Goal: Transaction & Acquisition: Obtain resource

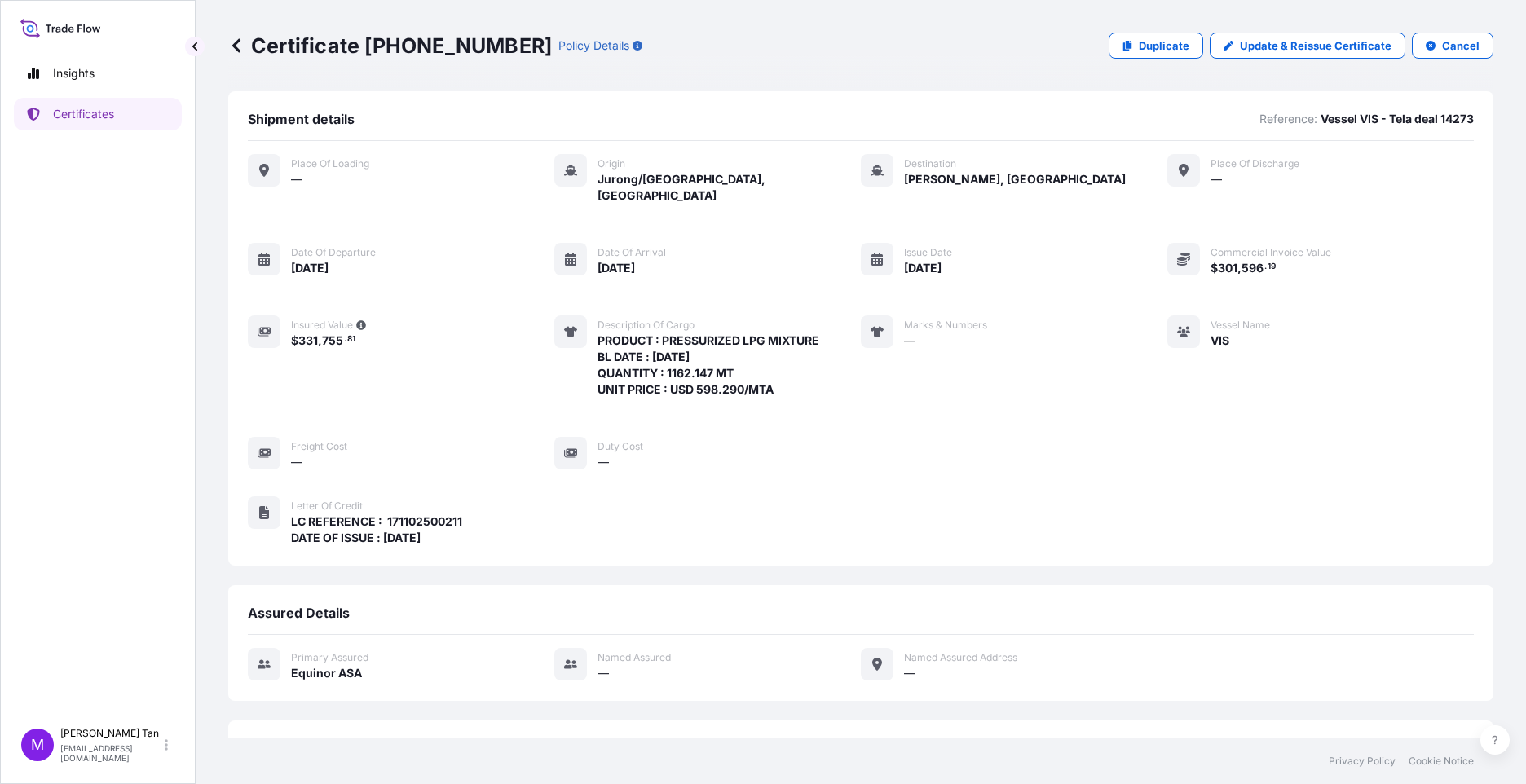
click at [240, 43] on icon at bounding box center [236, 46] width 17 height 17
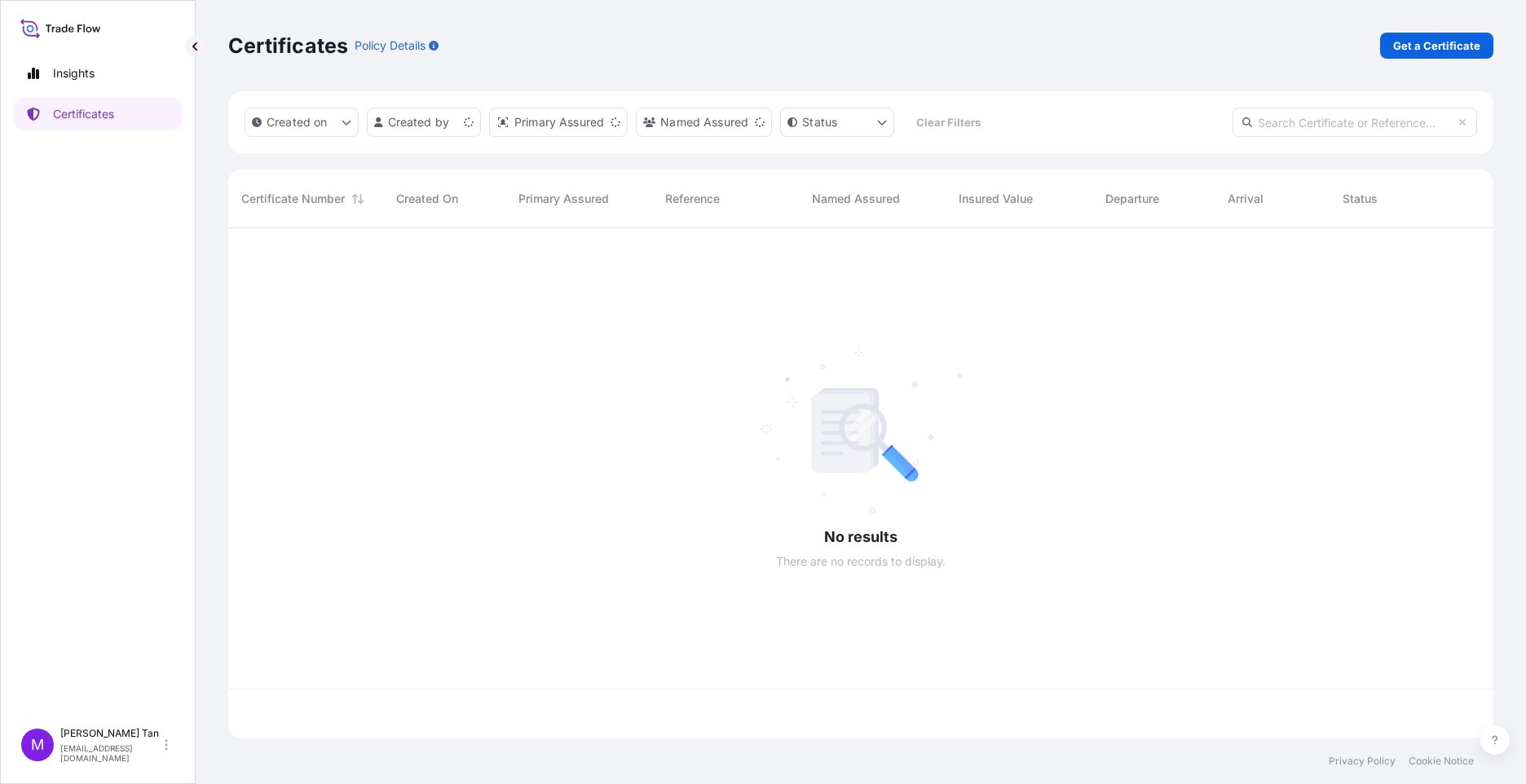
scroll to position [507, 1254]
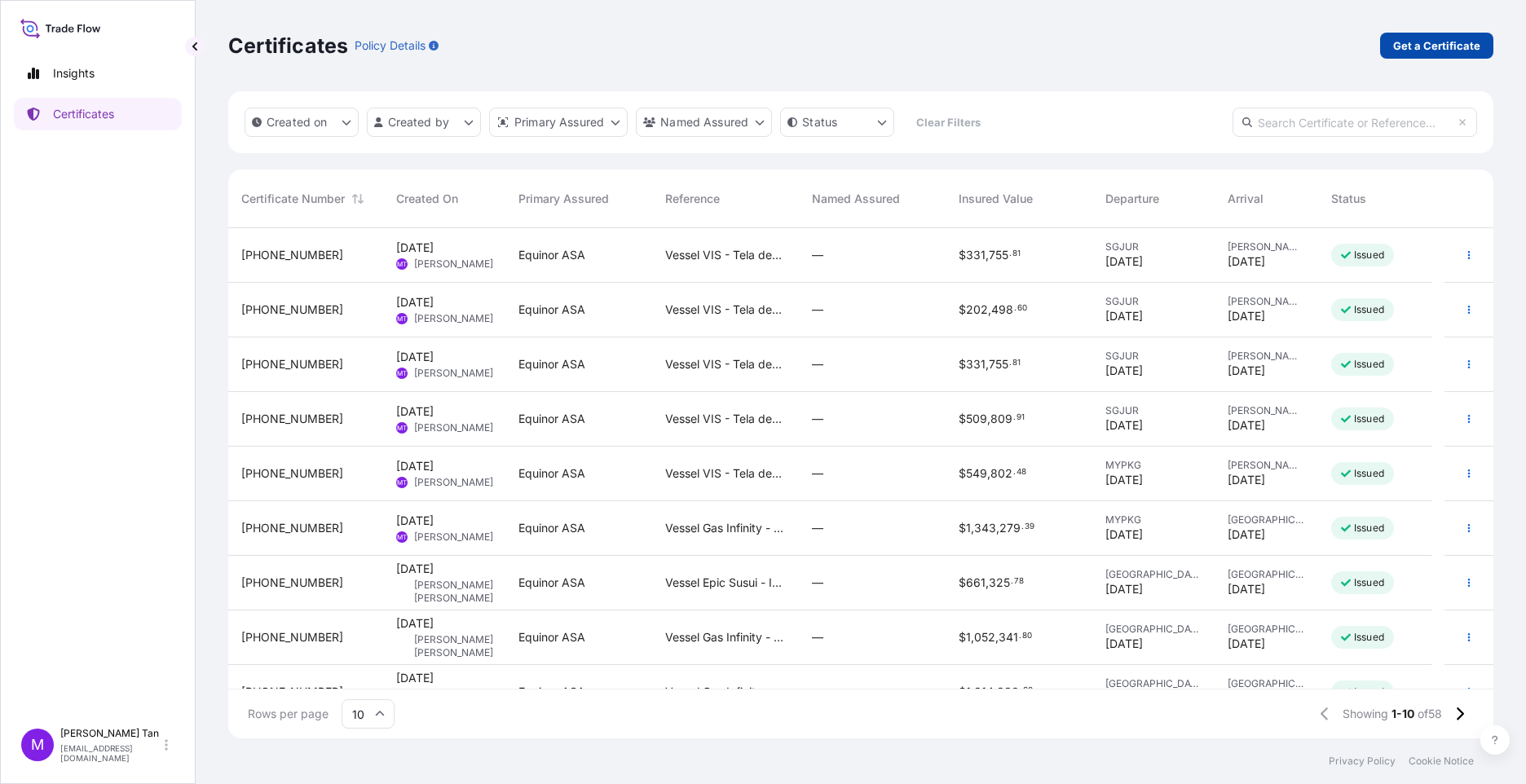
click at [1454, 41] on p "Get a Certificate" at bounding box center [1436, 46] width 87 height 17
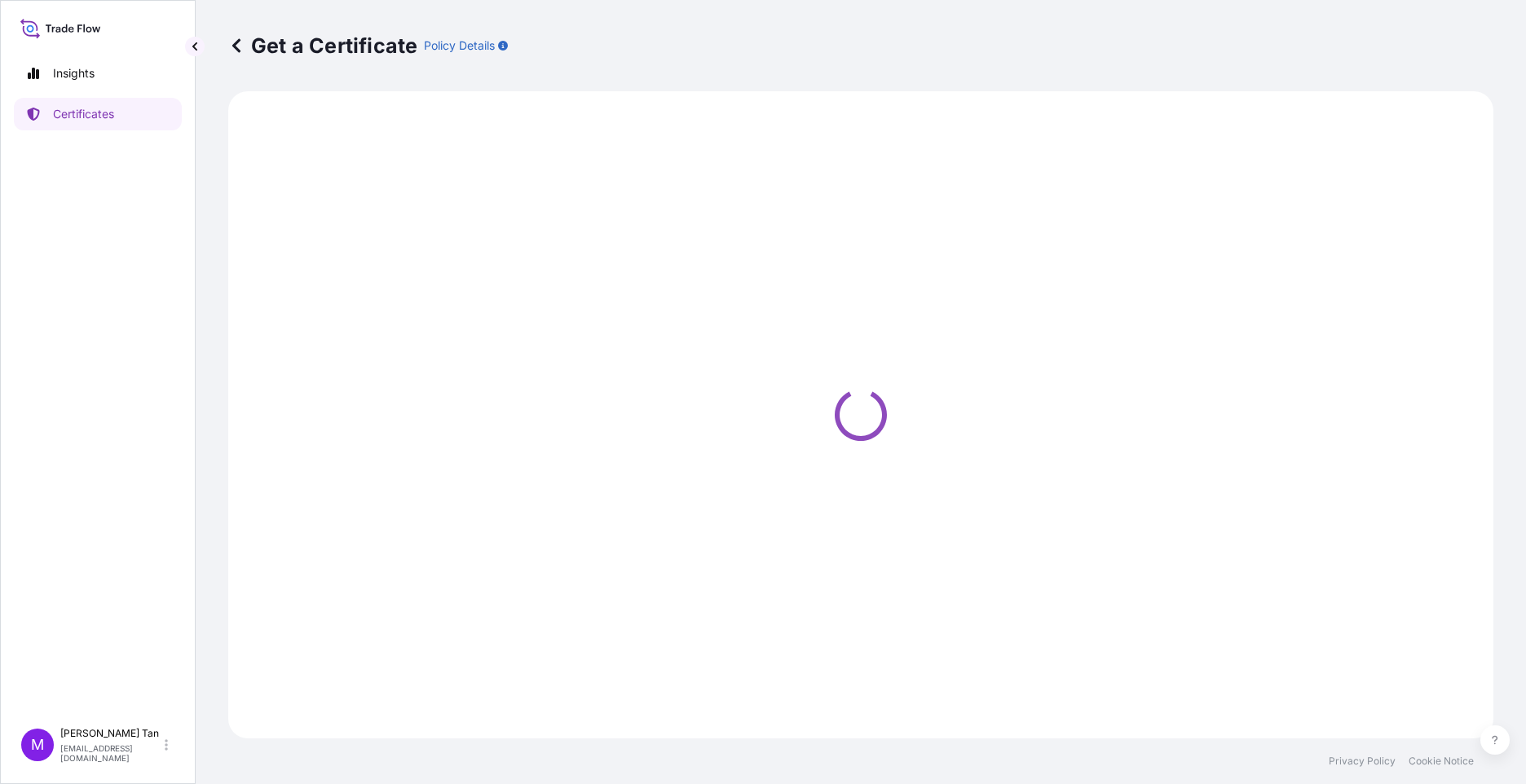
select select "Sea"
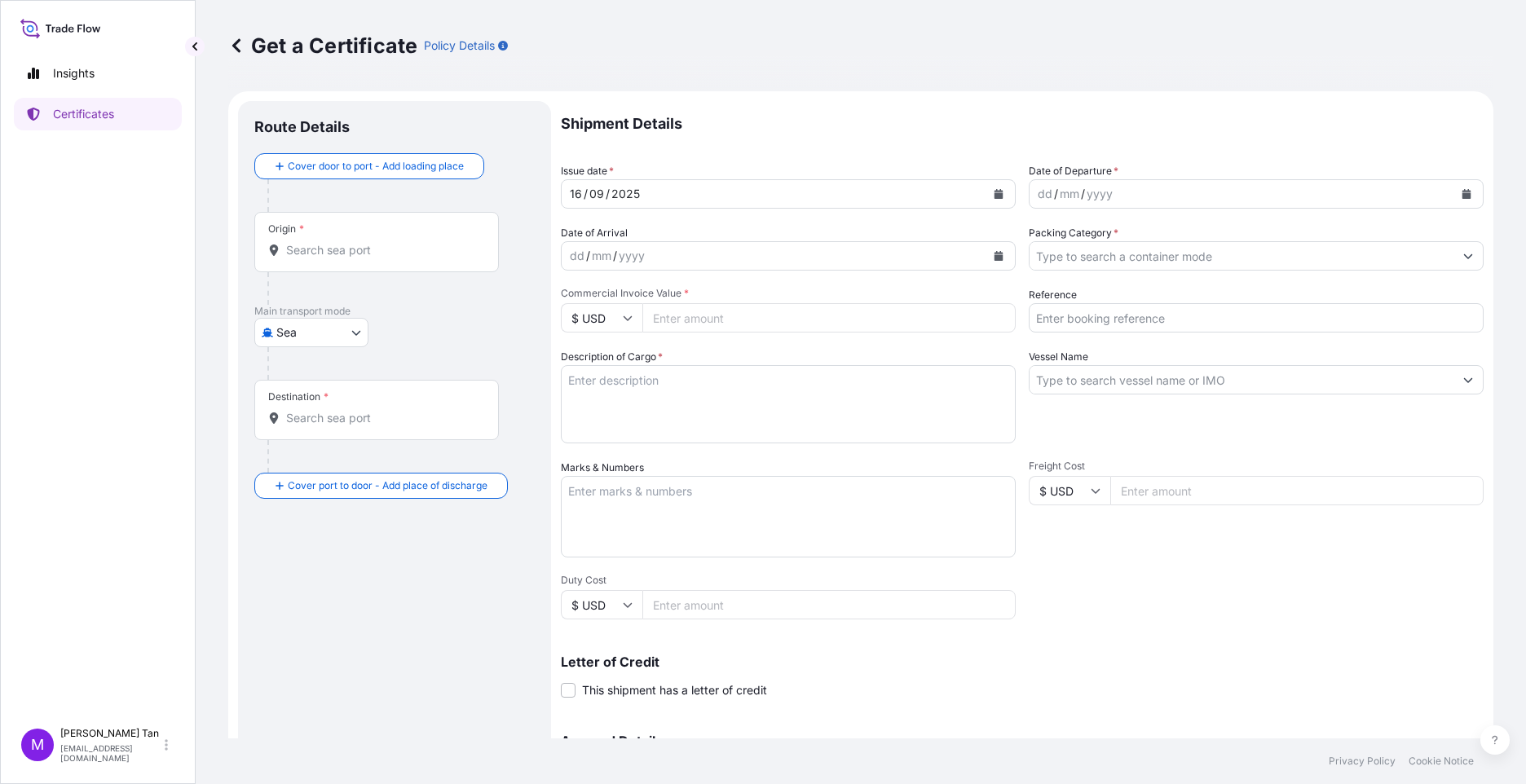
click at [311, 253] on input "Origin *" at bounding box center [382, 250] width 192 height 17
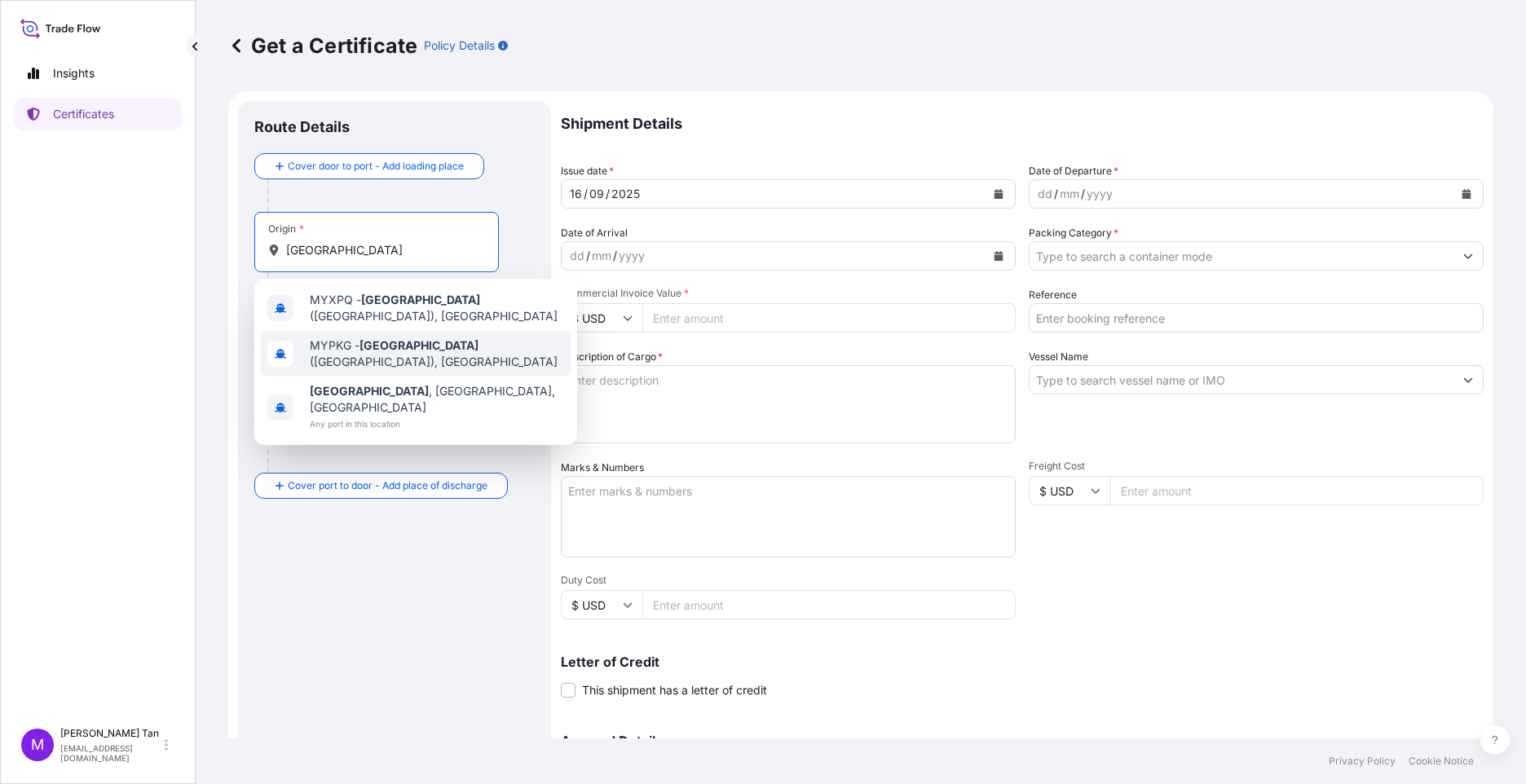
click at [428, 351] on span "MYPKG - [GEOGRAPHIC_DATA] ([GEOGRAPHIC_DATA]), [GEOGRAPHIC_DATA]" at bounding box center [436, 353] width 254 height 32
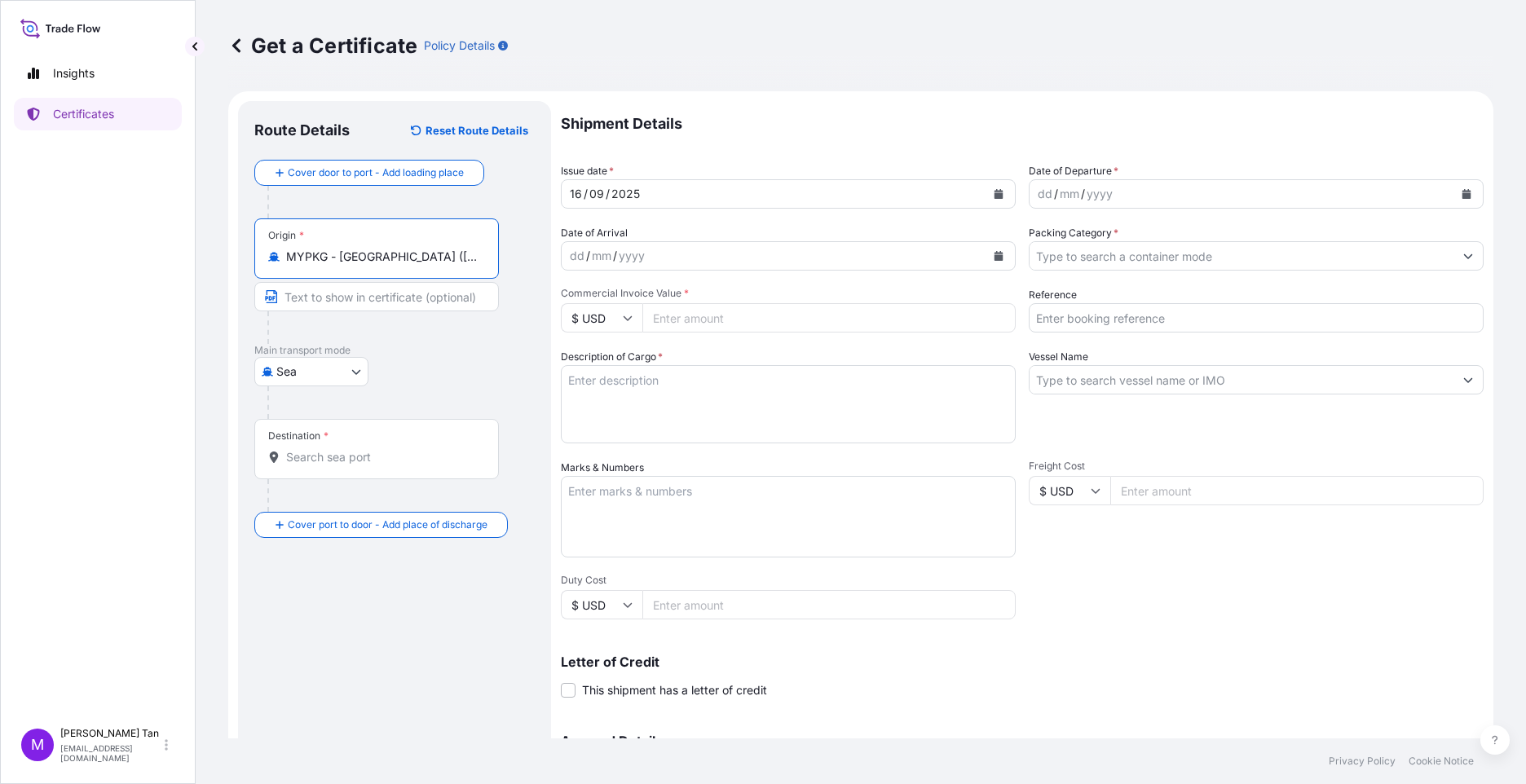
type input "MYPKG - [GEOGRAPHIC_DATA] ([GEOGRAPHIC_DATA]), [GEOGRAPHIC_DATA]"
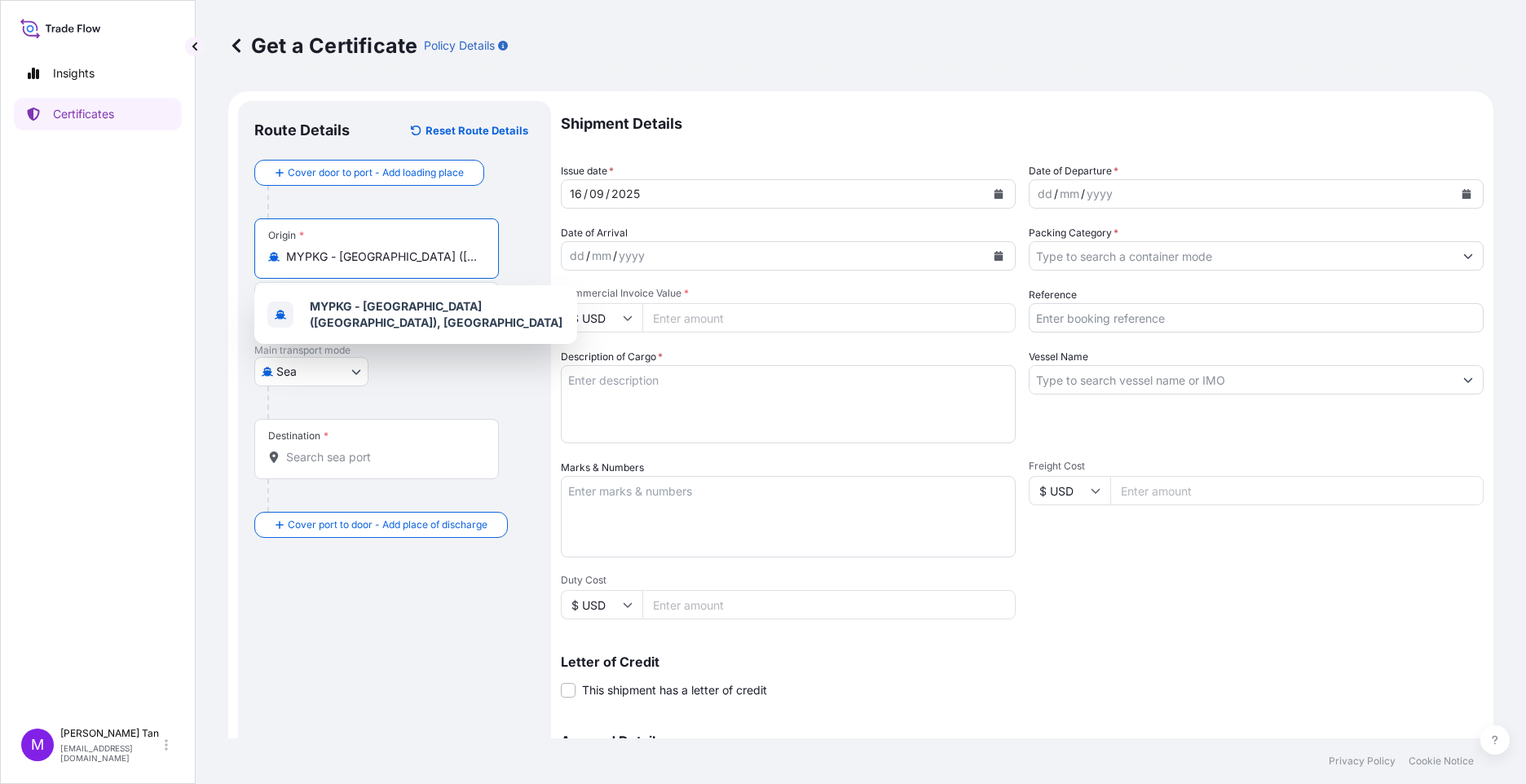
drag, startPoint x: 285, startPoint y: 257, endPoint x: 469, endPoint y: 261, distance: 184.0
click at [469, 261] on div "MYPKG - [GEOGRAPHIC_DATA] ([GEOGRAPHIC_DATA]), [GEOGRAPHIC_DATA]" at bounding box center [376, 257] width 217 height 17
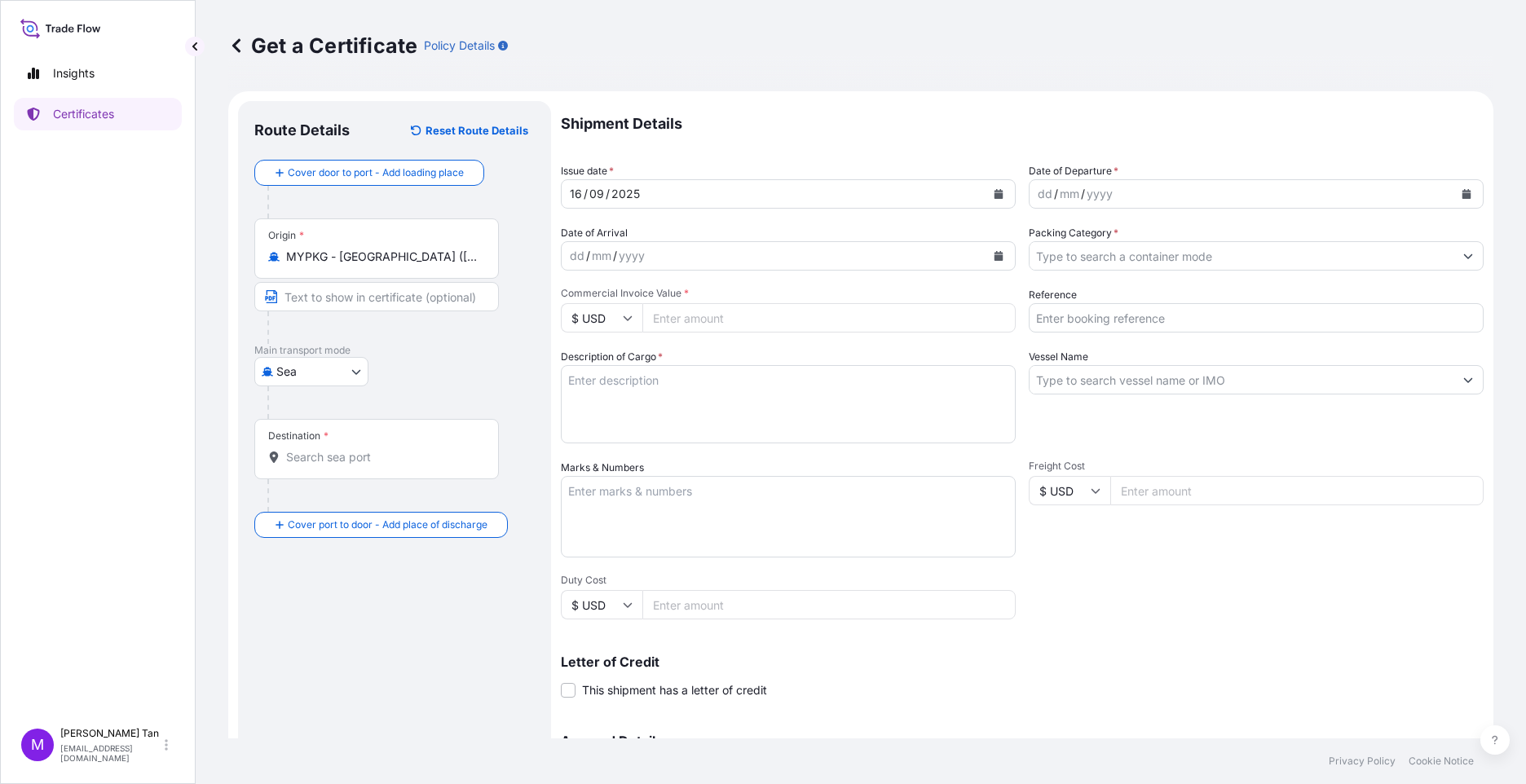
drag, startPoint x: 309, startPoint y: 249, endPoint x: 476, endPoint y: 246, distance: 167.0
click at [476, 246] on div "Origin * MYPKG - [GEOGRAPHIC_DATA] ([GEOGRAPHIC_DATA]), [GEOGRAPHIC_DATA]" at bounding box center [376, 248] width 245 height 60
copy icon
click at [367, 296] on input "Text to appear on certificate" at bounding box center [376, 296] width 245 height 30
paste input "MYPKG - [GEOGRAPHIC_DATA] ([GEOGRAPHIC_DATA]), [GEOGRAPHIC_DATA]"
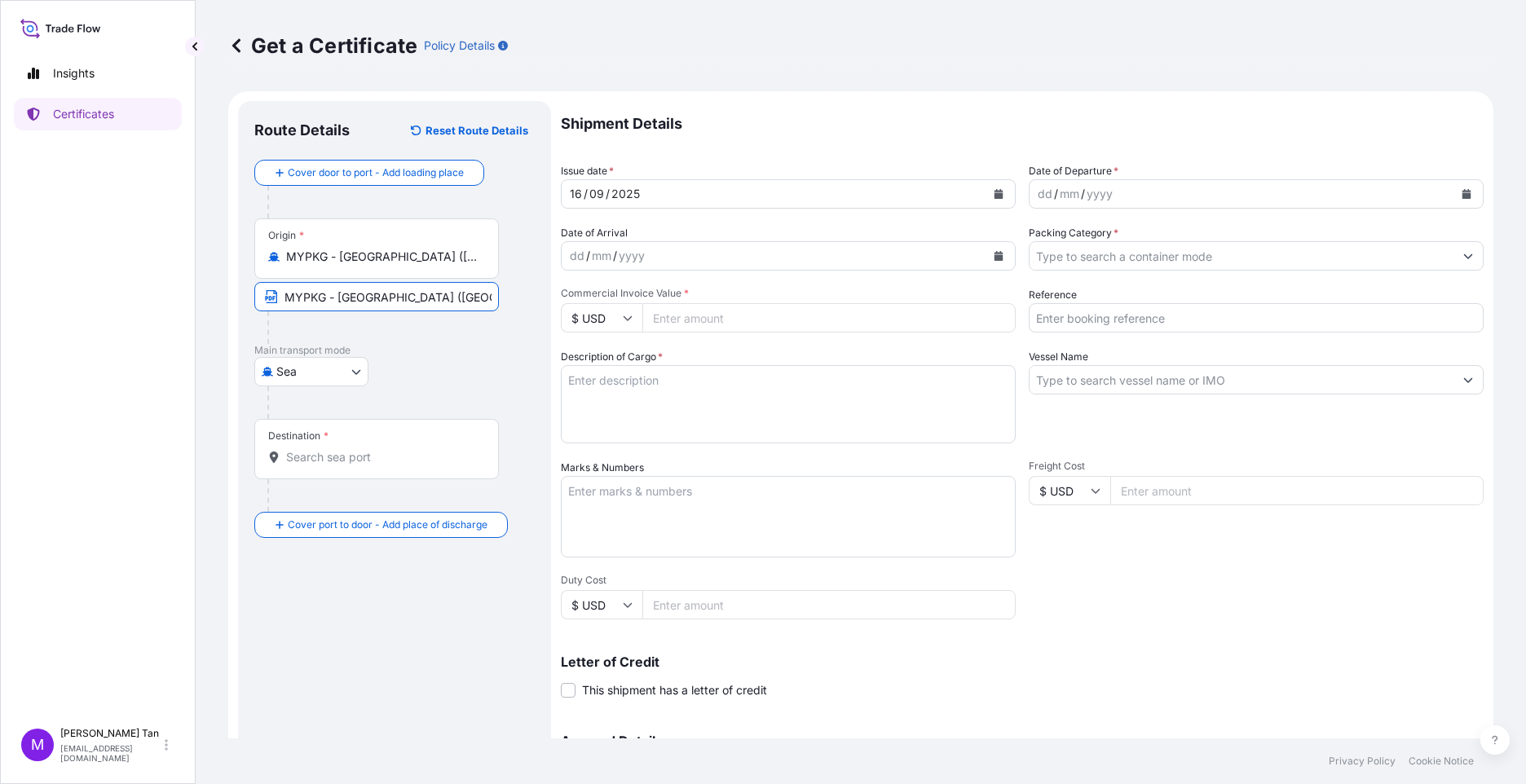
scroll to position [0, 60]
type input "MYPKG - [GEOGRAPHIC_DATA] ([GEOGRAPHIC_DATA]), [GEOGRAPHIC_DATA]"
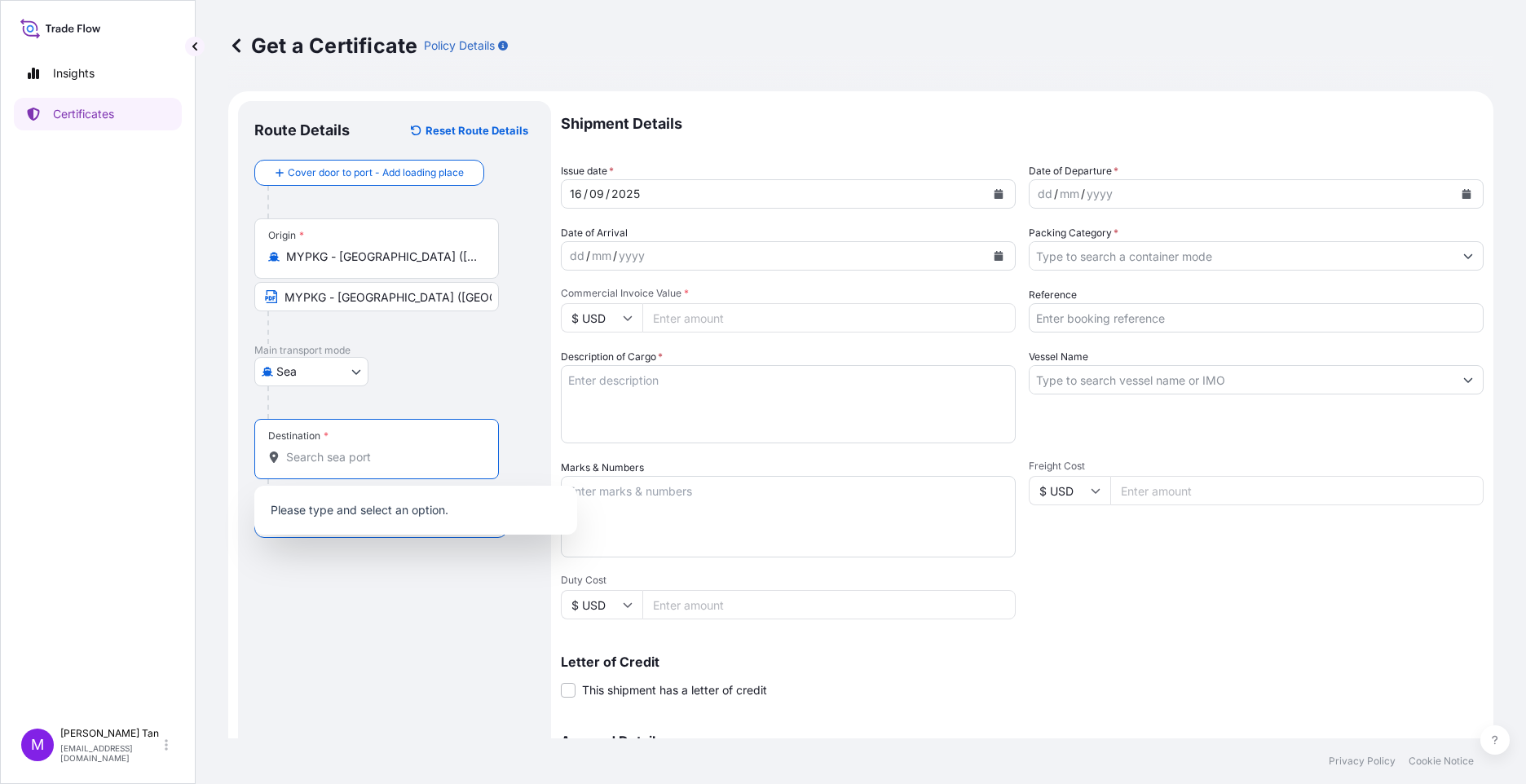
click at [326, 449] on input "Destination *" at bounding box center [382, 457] width 192 height 17
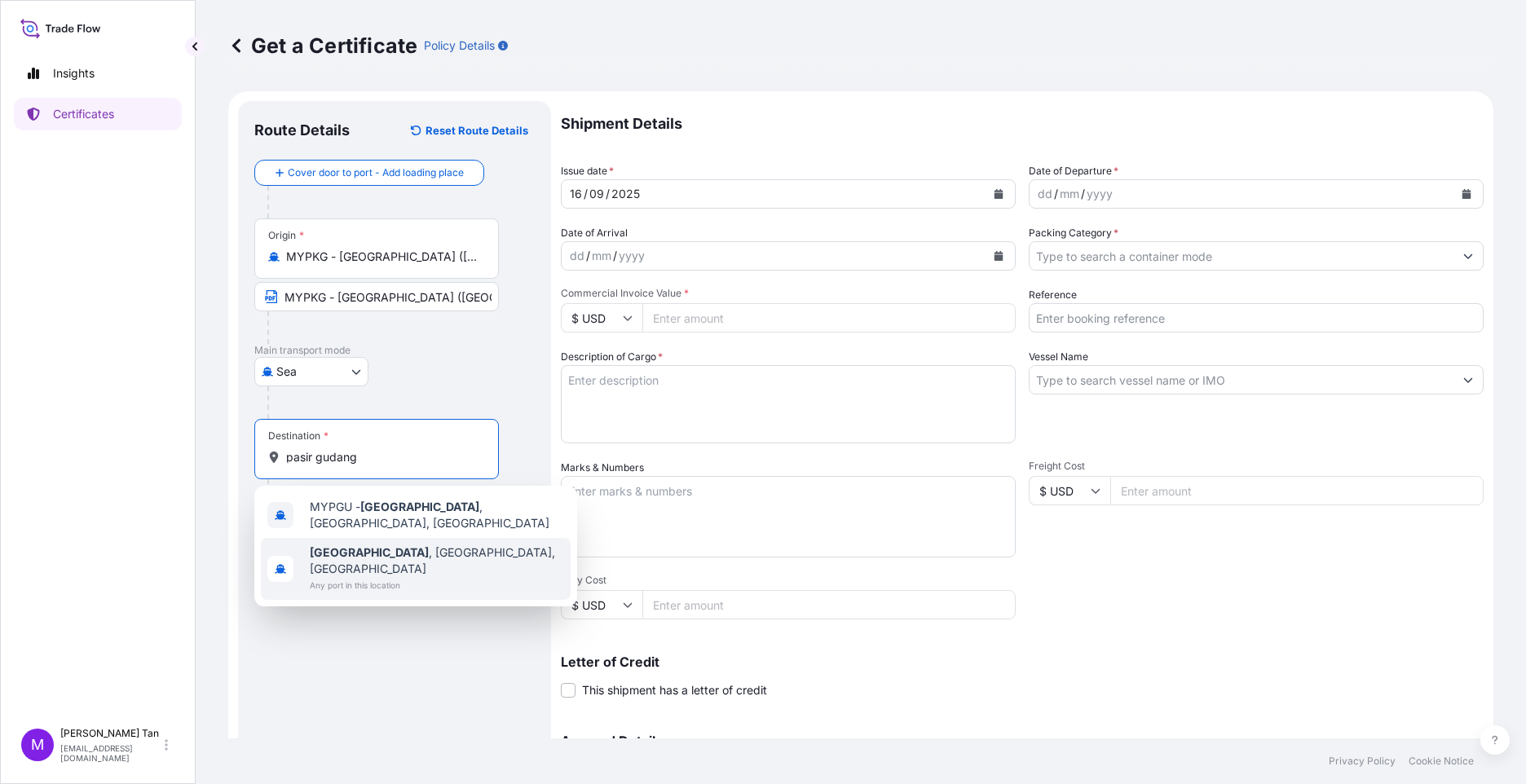
click at [453, 553] on span "[GEOGRAPHIC_DATA] , [GEOGRAPHIC_DATA], [GEOGRAPHIC_DATA]" at bounding box center [436, 561] width 254 height 32
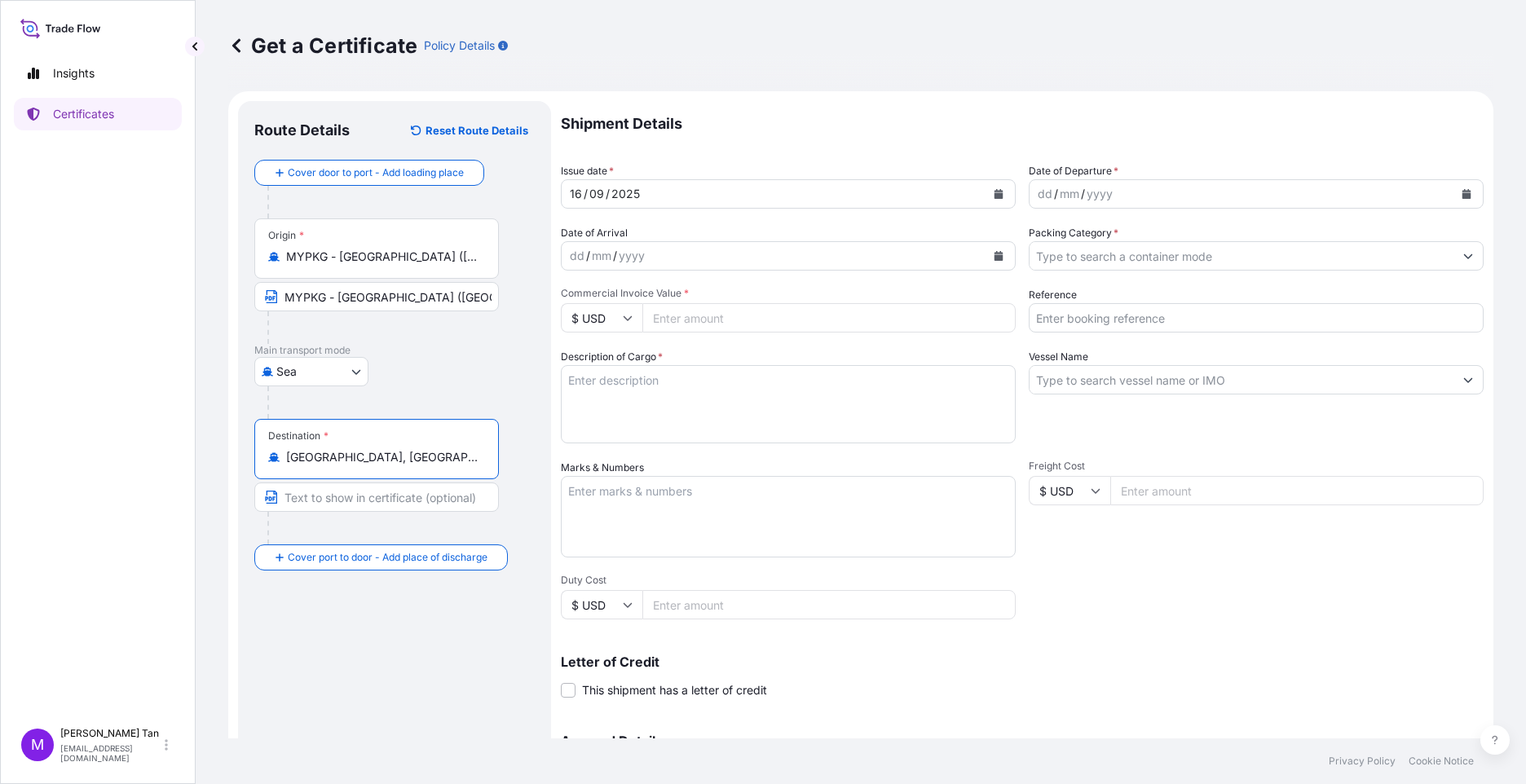
drag, startPoint x: 289, startPoint y: 455, endPoint x: 478, endPoint y: 463, distance: 189.2
click at [479, 463] on div "[GEOGRAPHIC_DATA], [GEOGRAPHIC_DATA], [GEOGRAPHIC_DATA]" at bounding box center [376, 457] width 217 height 17
type input "[GEOGRAPHIC_DATA], [GEOGRAPHIC_DATA], [GEOGRAPHIC_DATA]"
drag, startPoint x: 408, startPoint y: 501, endPoint x: 406, endPoint y: 488, distance: 13.2
click at [408, 501] on input "Text to appear on certificate" at bounding box center [376, 498] width 245 height 30
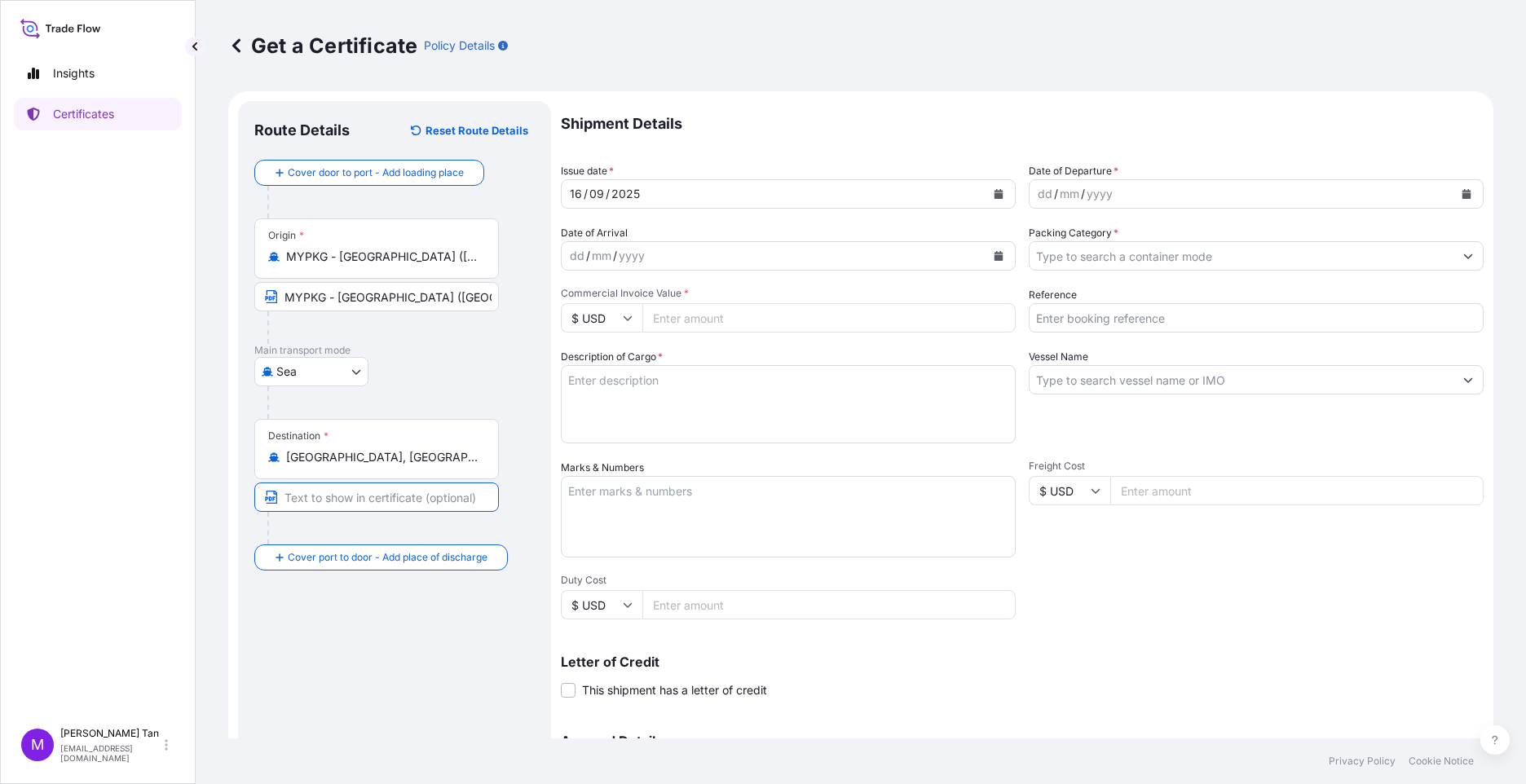
paste input "[GEOGRAPHIC_DATA], [GEOGRAPHIC_DATA], [GEOGRAPHIC_DATA]"
type input "[GEOGRAPHIC_DATA], [GEOGRAPHIC_DATA], [GEOGRAPHIC_DATA]"
click at [1462, 196] on icon "Calendar" at bounding box center [1467, 194] width 9 height 10
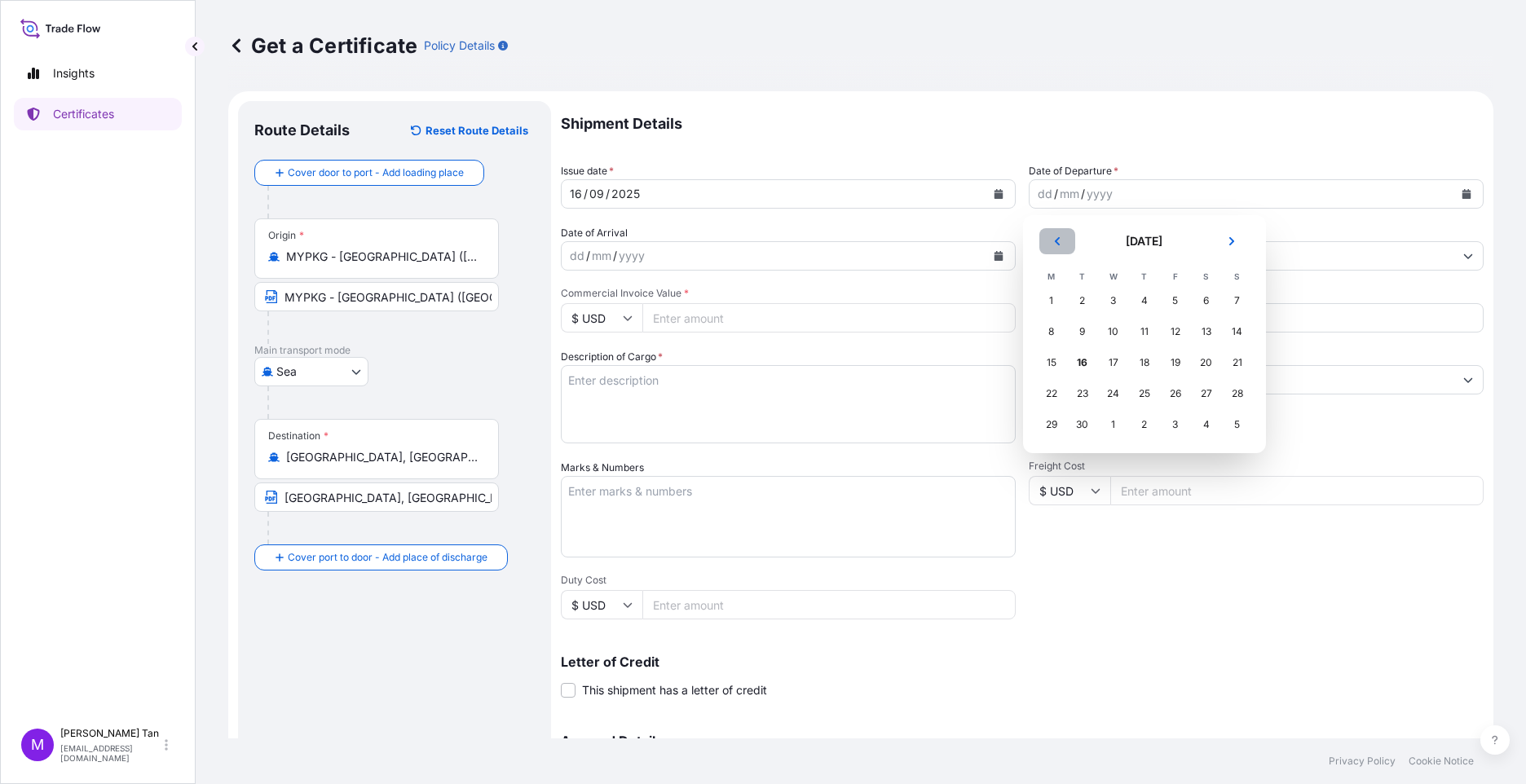
click at [1059, 240] on icon "Previous" at bounding box center [1058, 241] width 10 height 10
click at [1169, 358] on div "15" at bounding box center [1176, 363] width 30 height 30
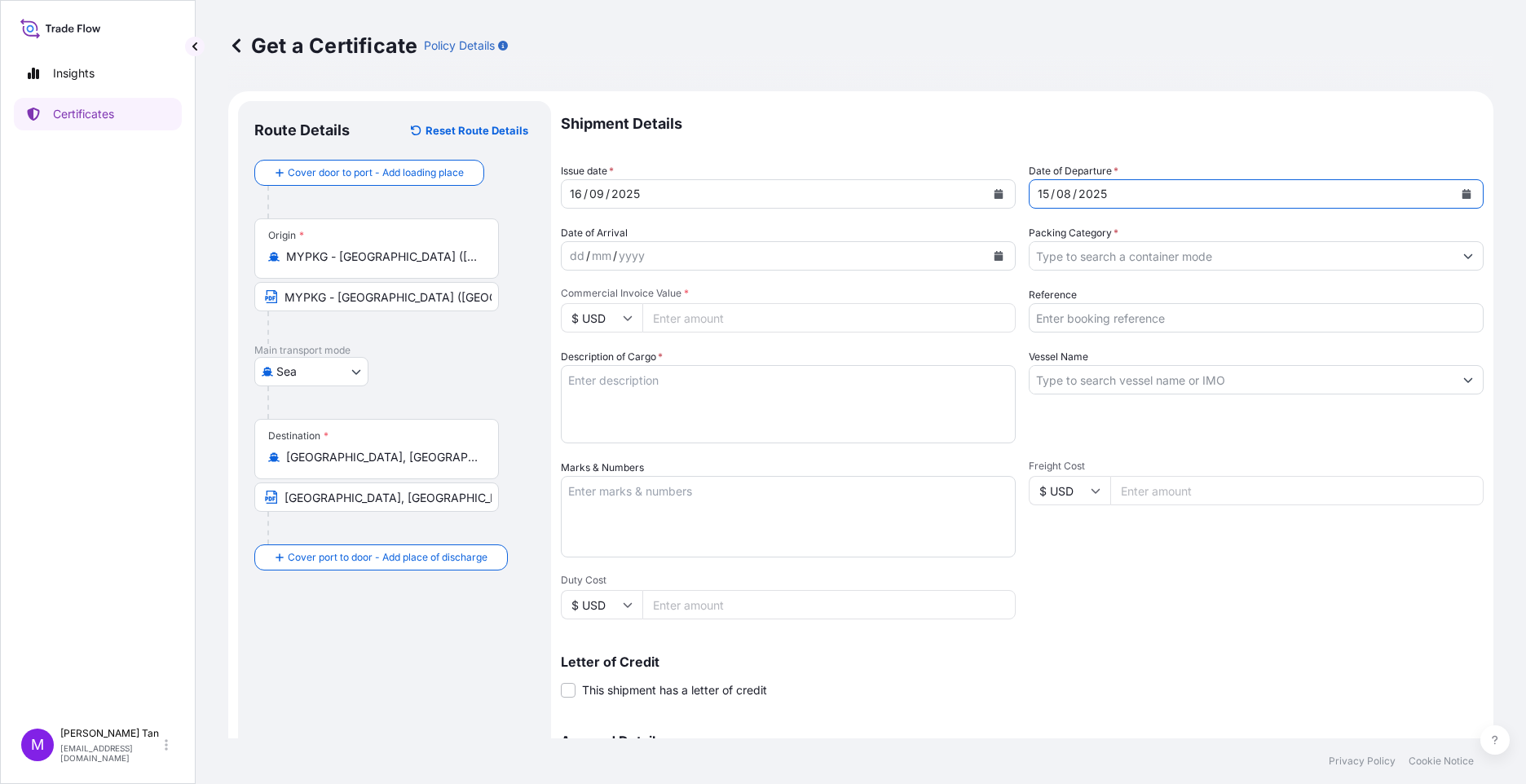
click at [684, 256] on div "dd / mm / yyyy" at bounding box center [773, 256] width 424 height 30
click at [995, 257] on icon "Calendar" at bounding box center [999, 256] width 9 height 10
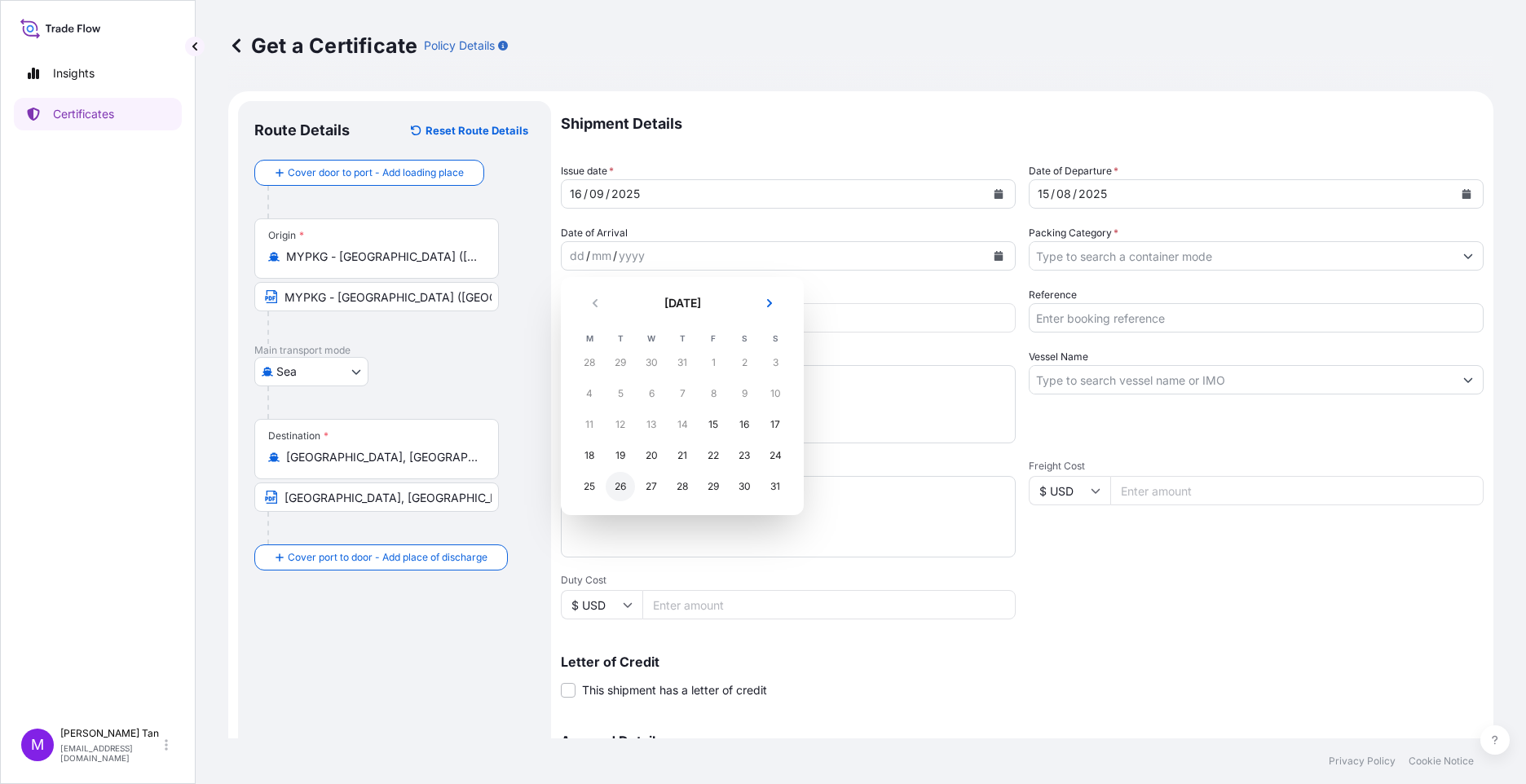
click at [623, 485] on div "26" at bounding box center [621, 487] width 30 height 30
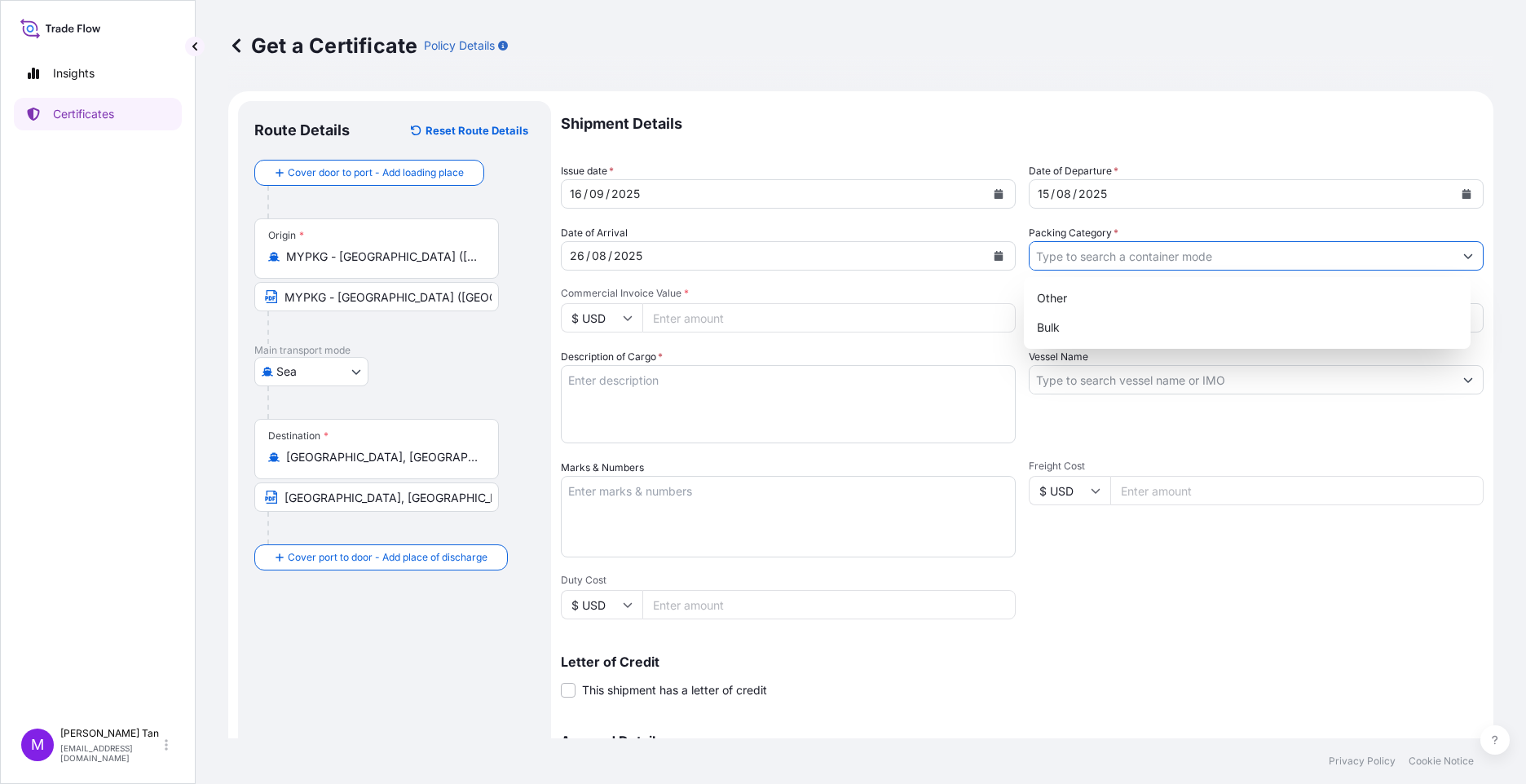
click at [1085, 259] on input "Packing Category *" at bounding box center [1241, 256] width 424 height 30
click at [1058, 325] on div "Bulk" at bounding box center [1248, 328] width 434 height 30
type input "Bulk"
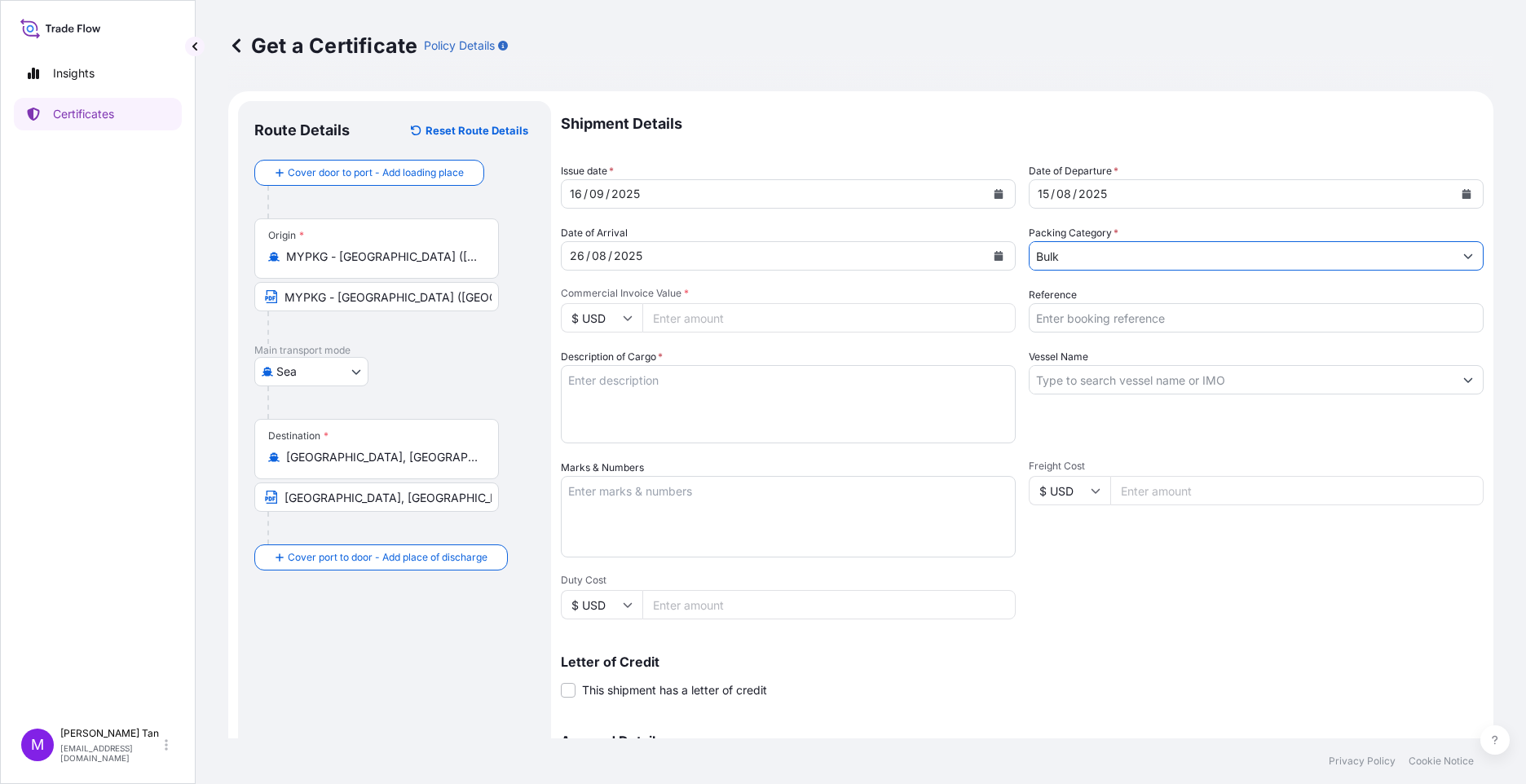
click at [762, 318] on input "Commercial Invoice Value *" at bounding box center [830, 318] width 373 height 30
click at [1103, 317] on input "Reference" at bounding box center [1256, 318] width 455 height 30
type input "Vessel VIS - Tela deal 14273"
type input "301596.19"
drag, startPoint x: 1097, startPoint y: 318, endPoint x: 1120, endPoint y: 308, distance: 25.1
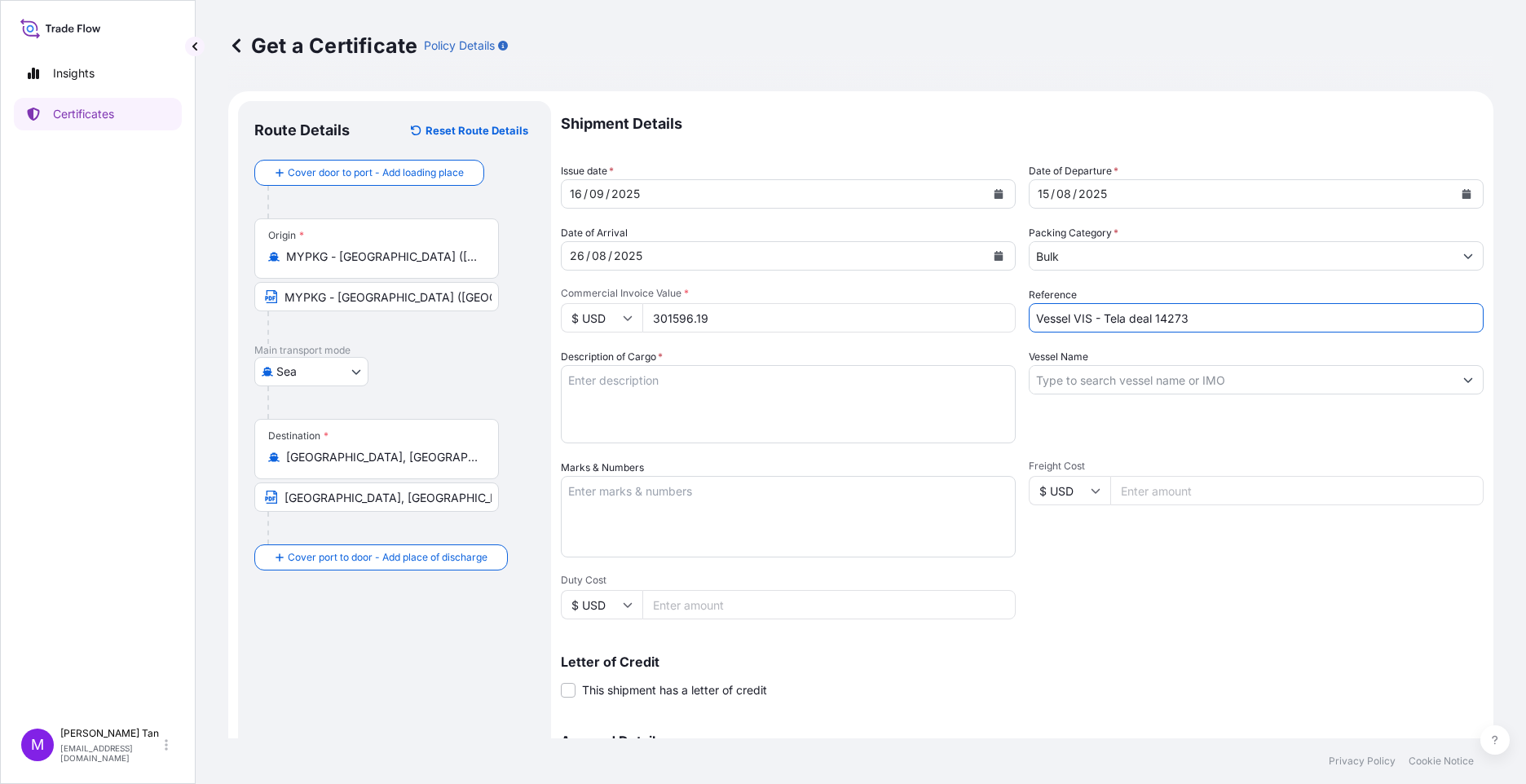
click at [1125, 313] on input "Vessel VIS - Tela deal 14273" at bounding box center [1256, 318] width 455 height 30
type input "Vessel VIS - NGC deal 12013"
click at [1228, 370] on input "Vessel Name" at bounding box center [1241, 380] width 424 height 30
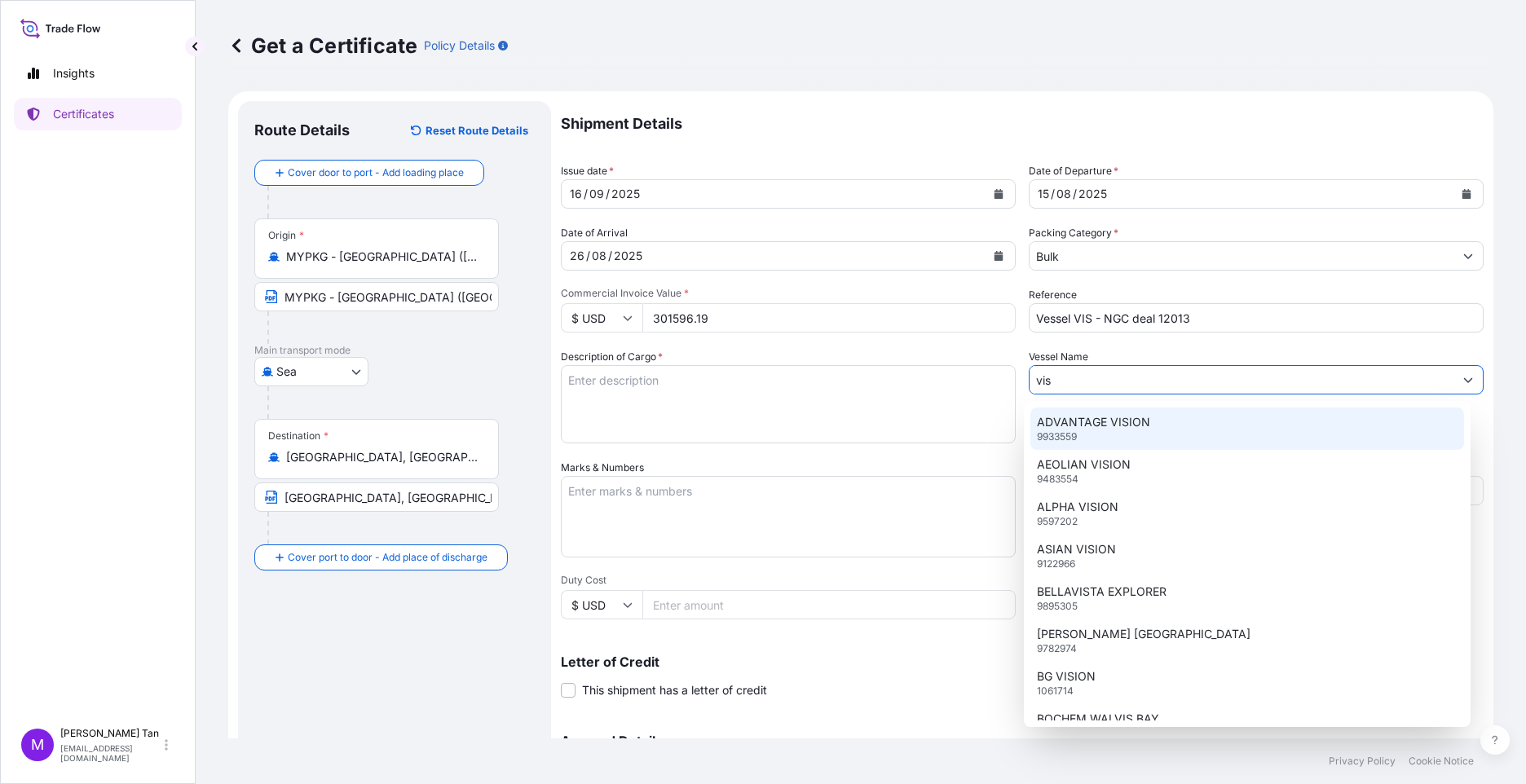
drag, startPoint x: 1062, startPoint y: 380, endPoint x: 988, endPoint y: 380, distance: 74.0
click at [988, 380] on div "Shipment Details Issue date * [DATE] Date of Departure * [DATE] Date of Arrival…" at bounding box center [1022, 488] width 923 height 777
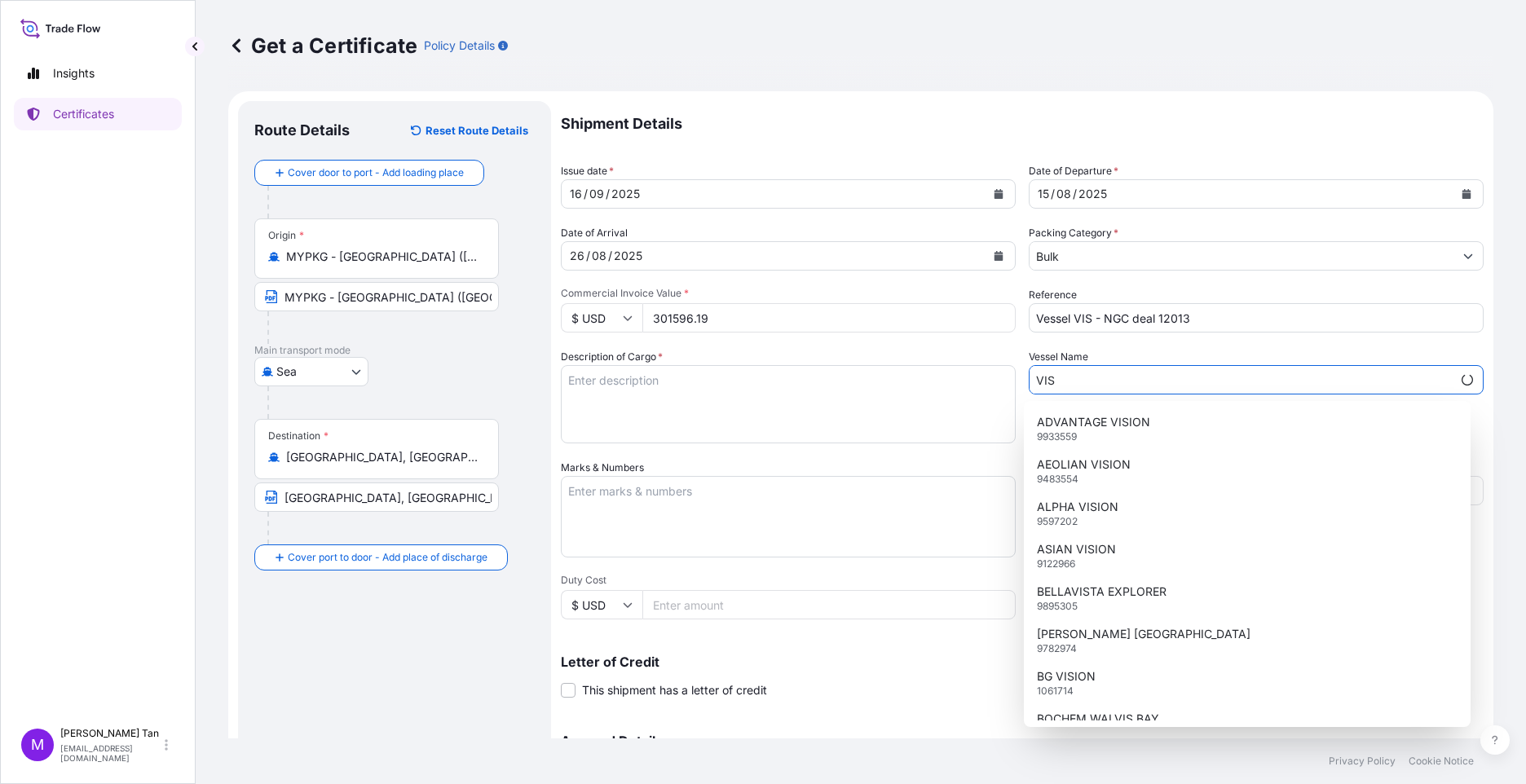
type input "VIS"
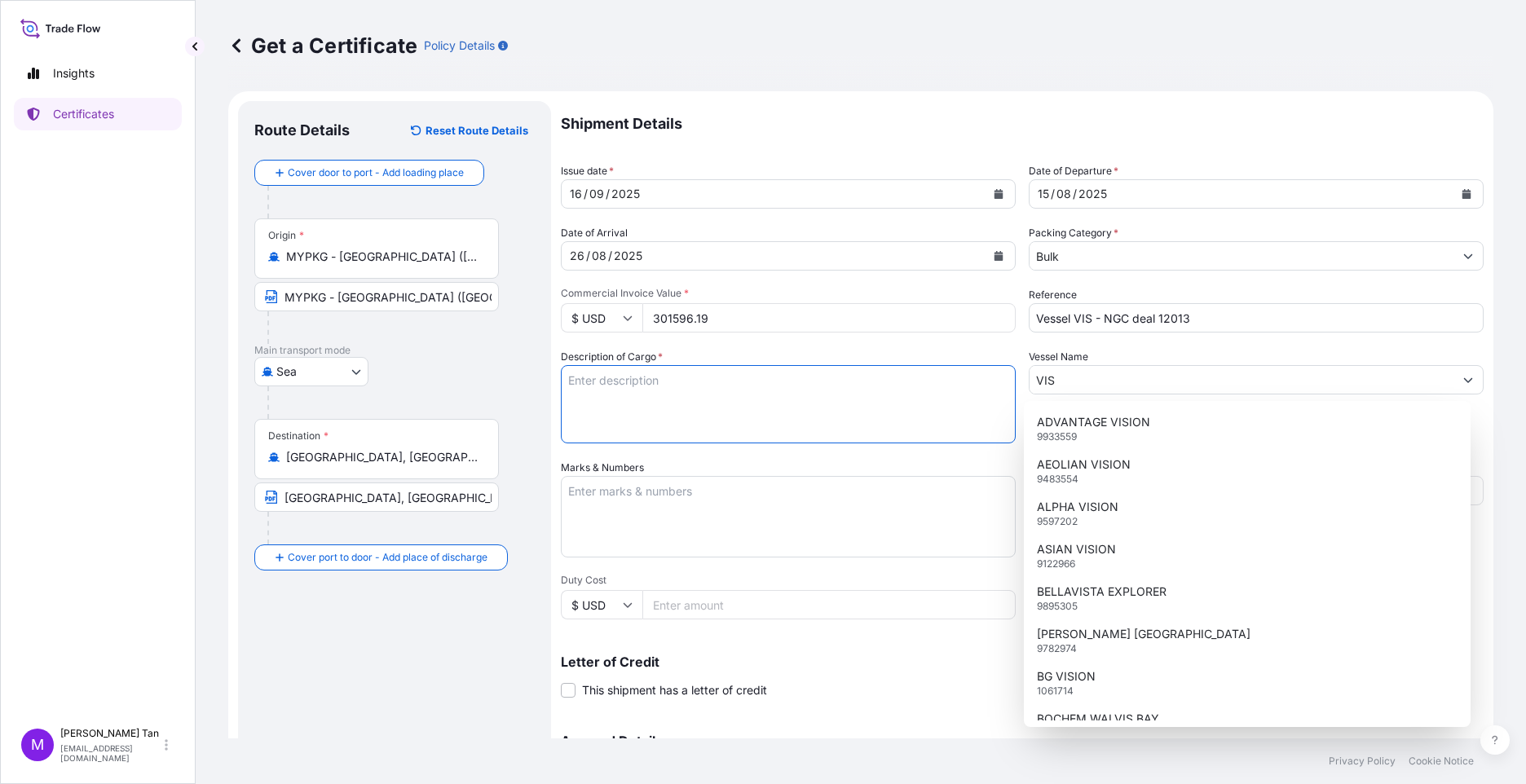
click at [761, 371] on textarea "Description of Cargo *" at bounding box center [788, 404] width 455 height 78
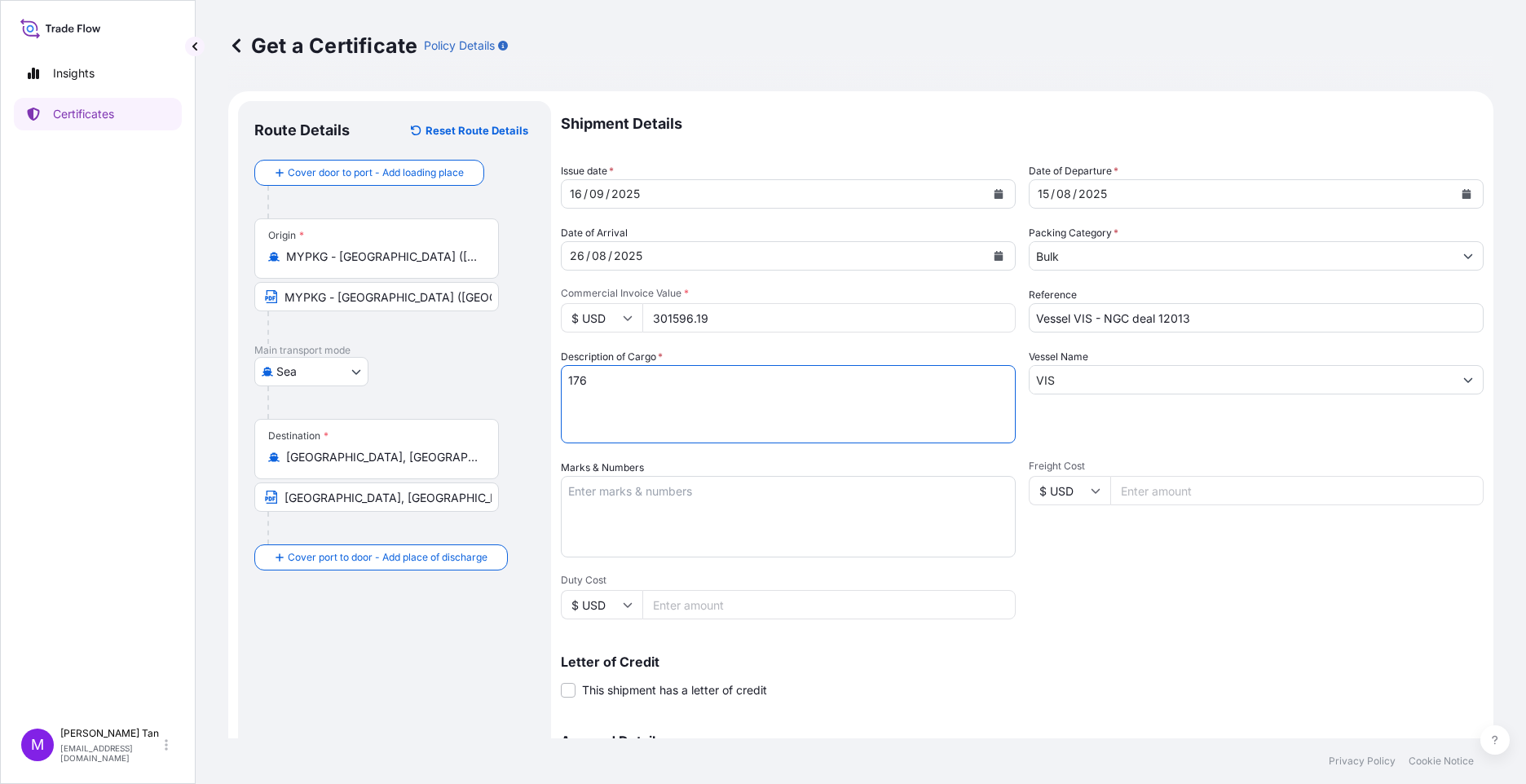
type textarea "176"
drag, startPoint x: 721, startPoint y: 317, endPoint x: 599, endPoint y: 315, distance: 122.0
click at [599, 315] on div "$ USD 301596.19" at bounding box center [788, 318] width 455 height 30
type input "176080"
drag, startPoint x: 598, startPoint y: 375, endPoint x: 478, endPoint y: 371, distance: 120.1
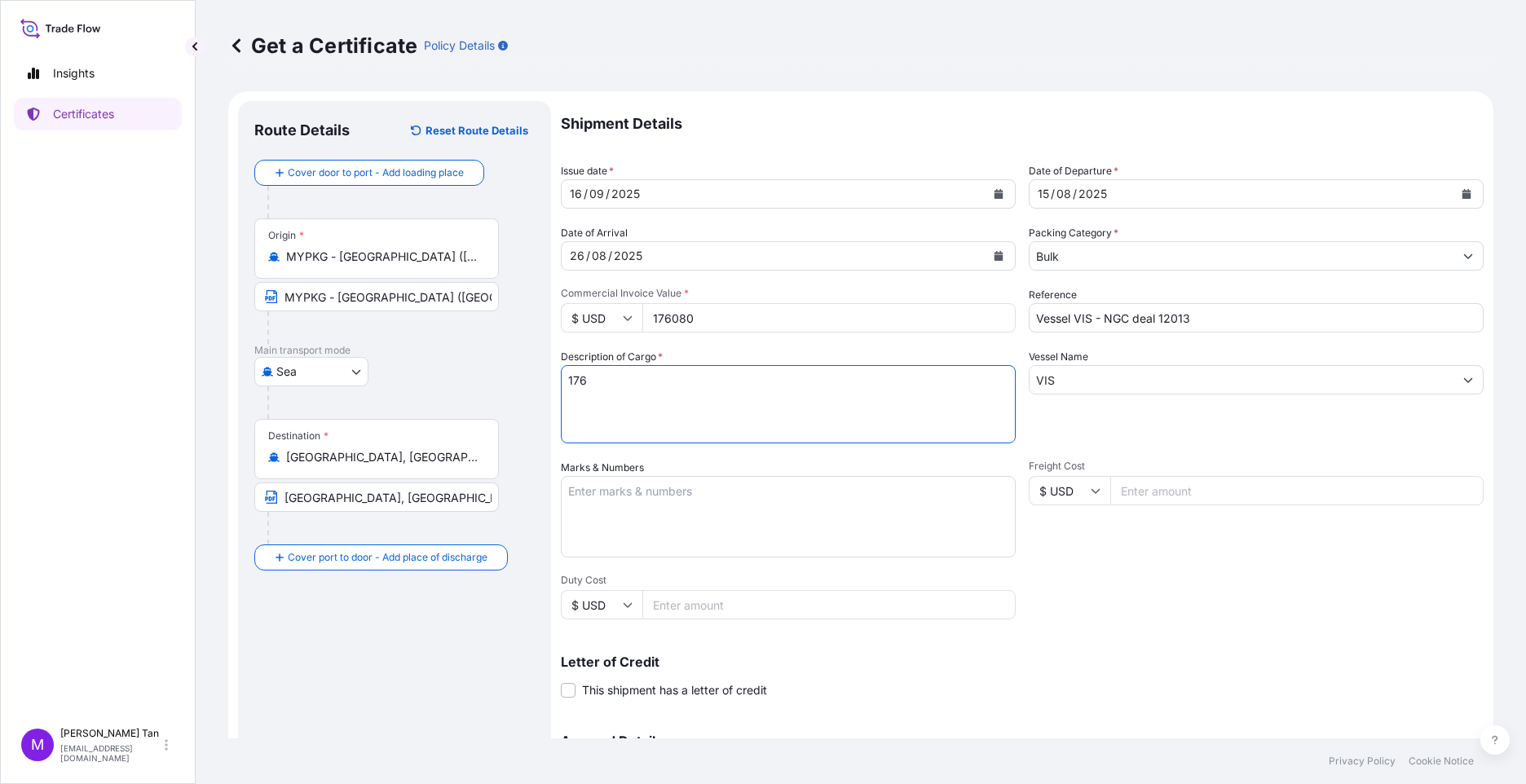
click at [493, 377] on form "Route Details Reset Route Details Cover door to port - Add loading place Place …" at bounding box center [861, 513] width 1266 height 842
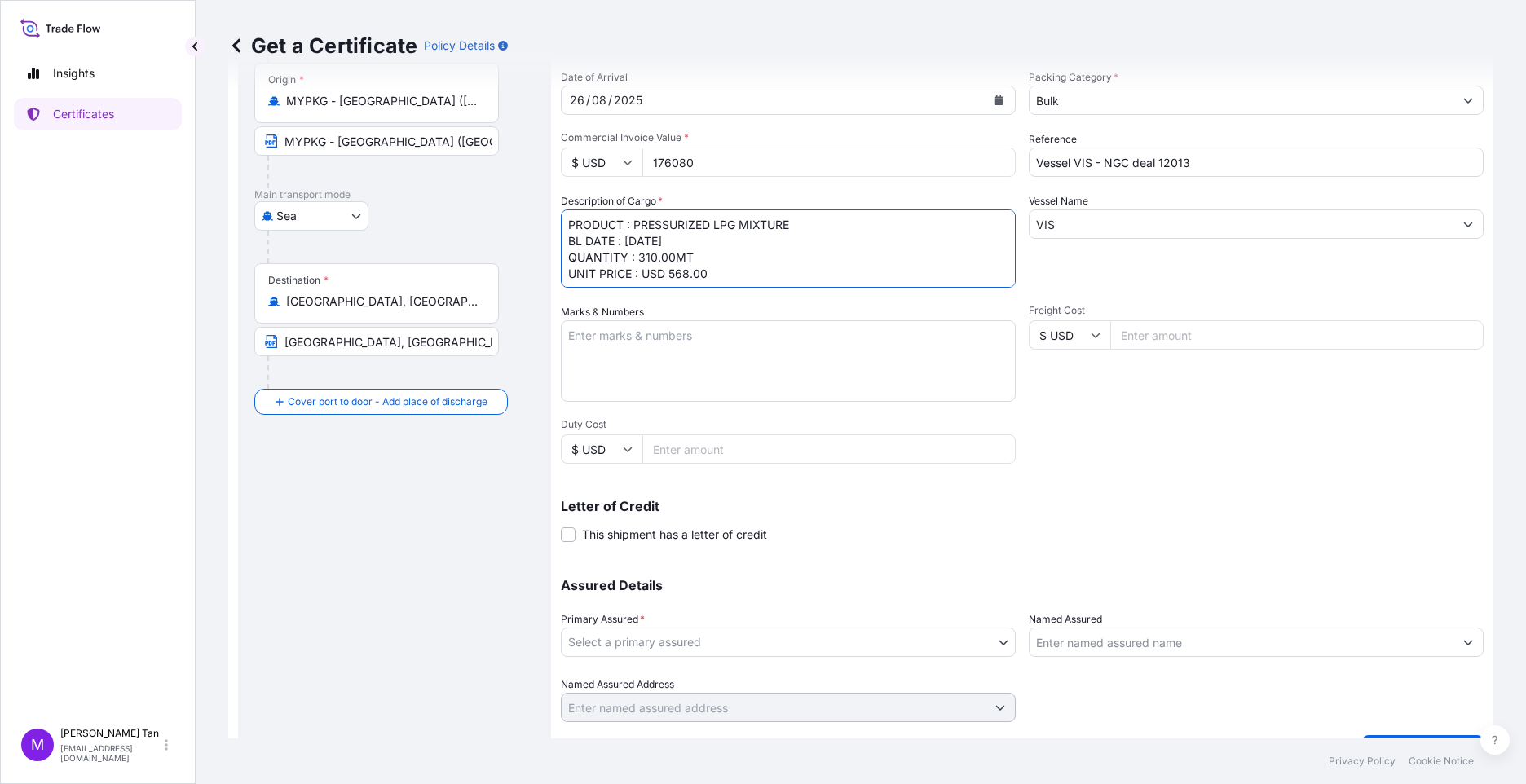
scroll to position [195, 0]
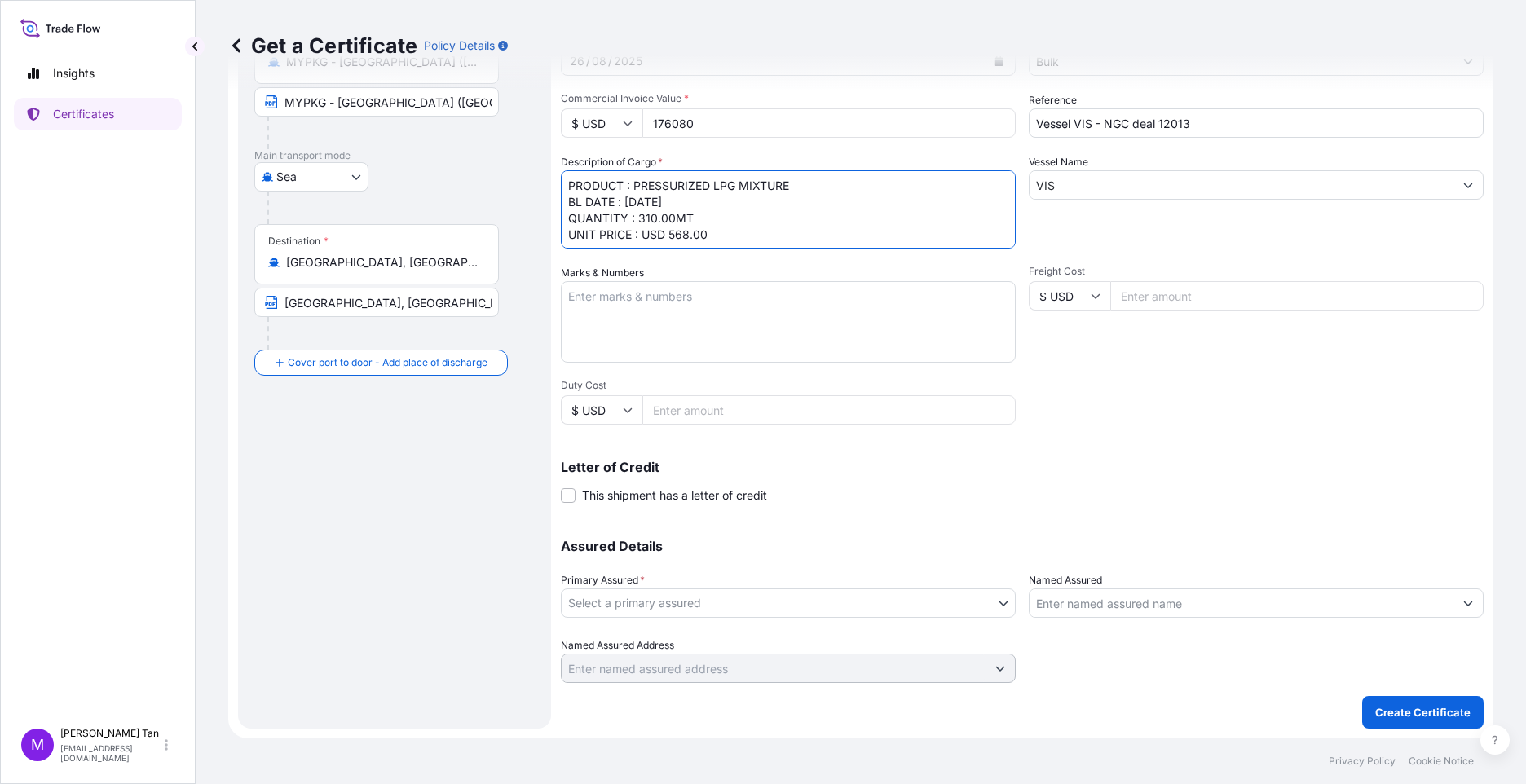
type textarea "PRODUCT : PRESSURIZED LPG MIXTURE BL DATE : [DATE] QUANTITY : 310.00MT UNIT PRI…"
click at [1000, 608] on body "Insights Certificates M [PERSON_NAME] [PERSON_NAME][EMAIL_ADDRESS][DOMAIN_NAME]…" at bounding box center [763, 392] width 1526 height 784
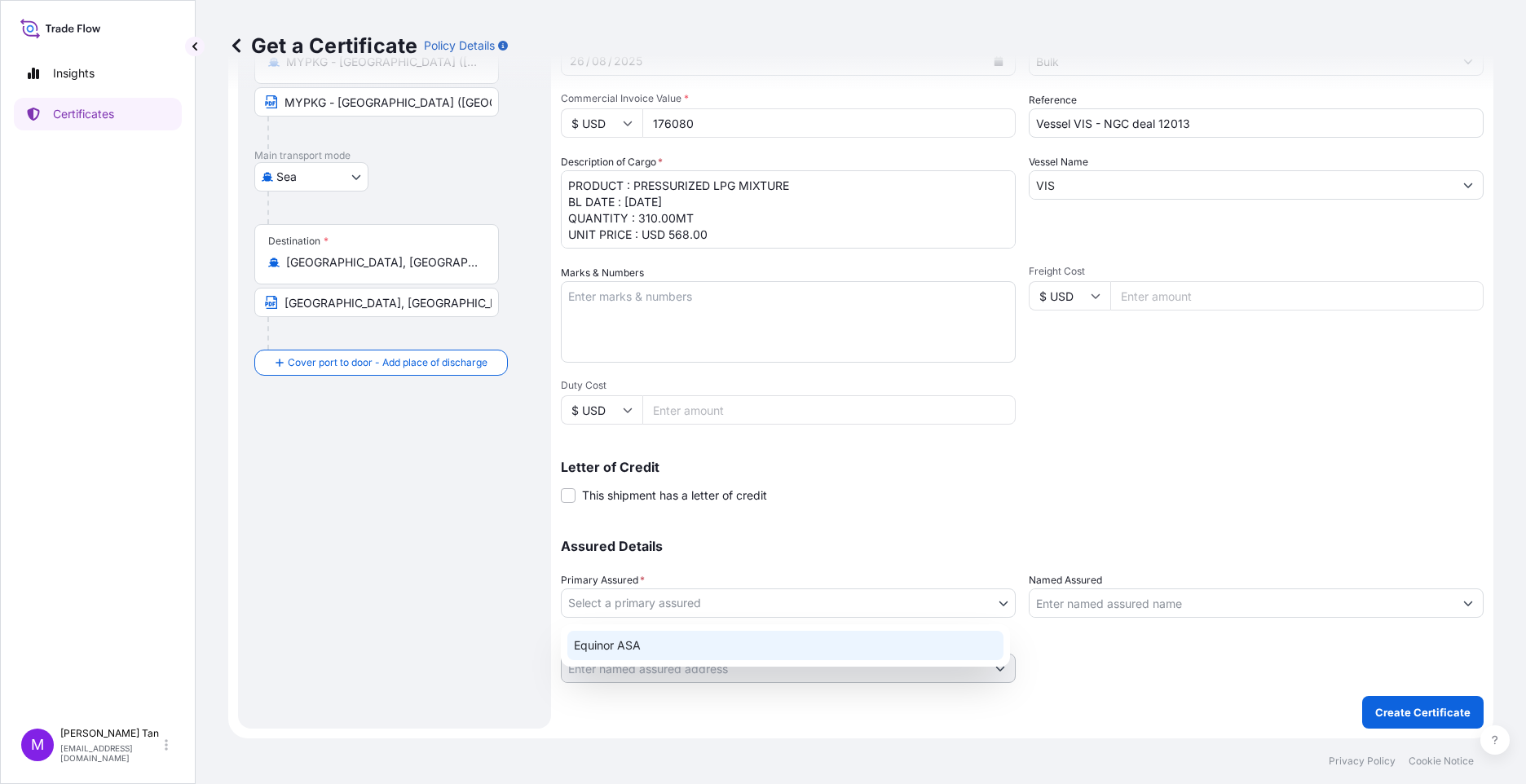
click at [655, 645] on div "Equinor ASA" at bounding box center [785, 645] width 436 height 30
select select "31491"
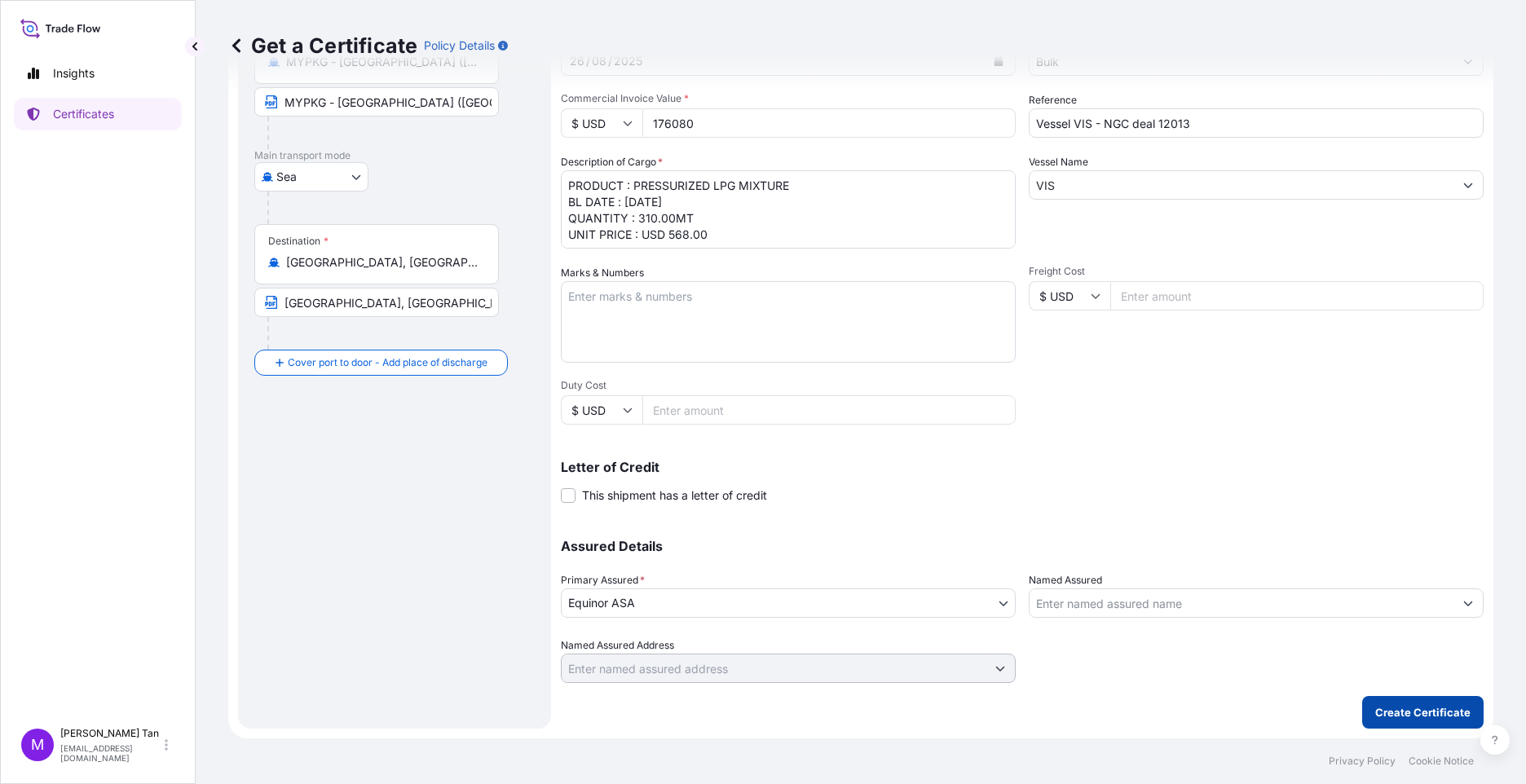
click at [1411, 712] on p "Create Certificate" at bounding box center [1423, 713] width 95 height 17
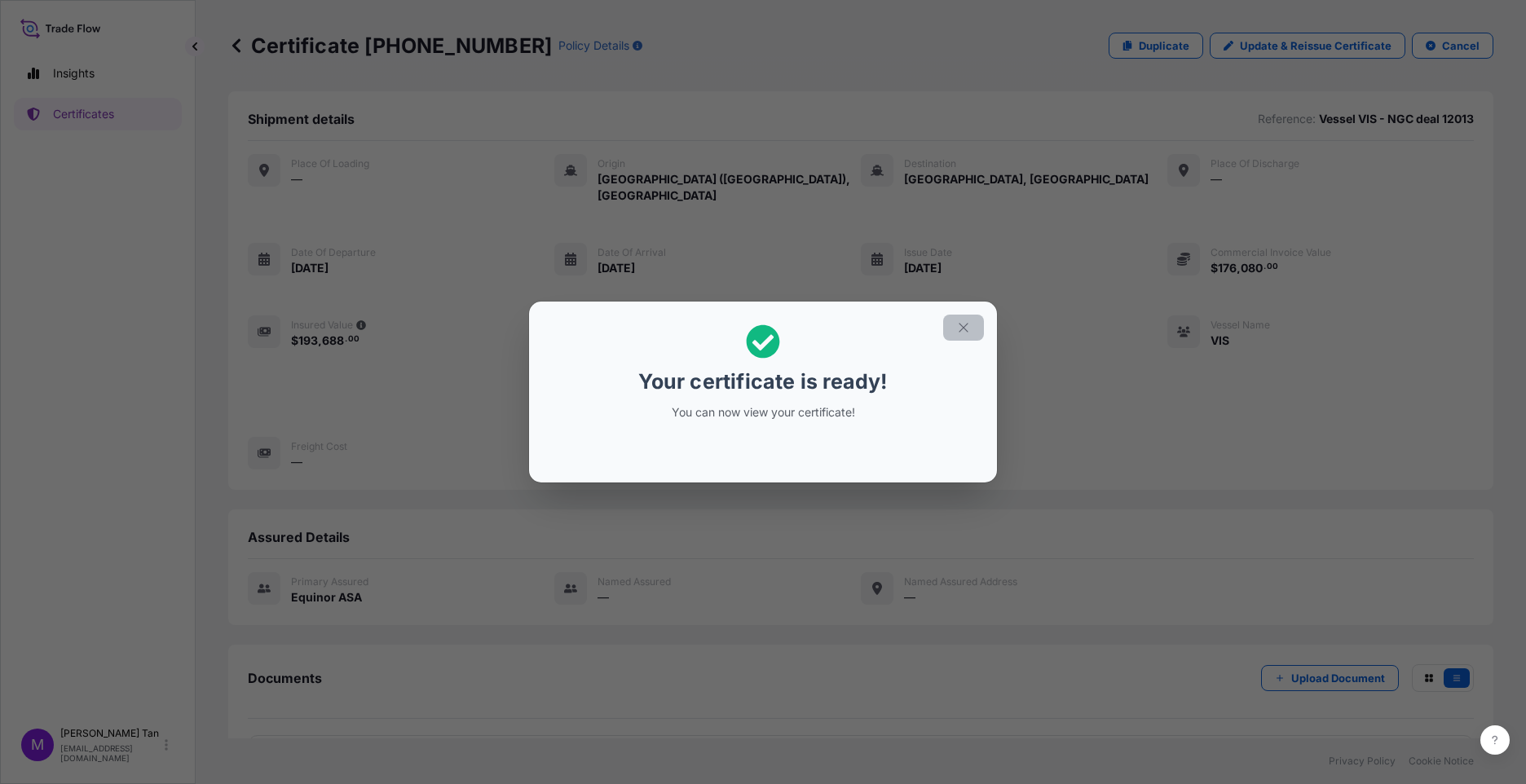
click at [961, 329] on icon "button" at bounding box center [963, 328] width 15 height 15
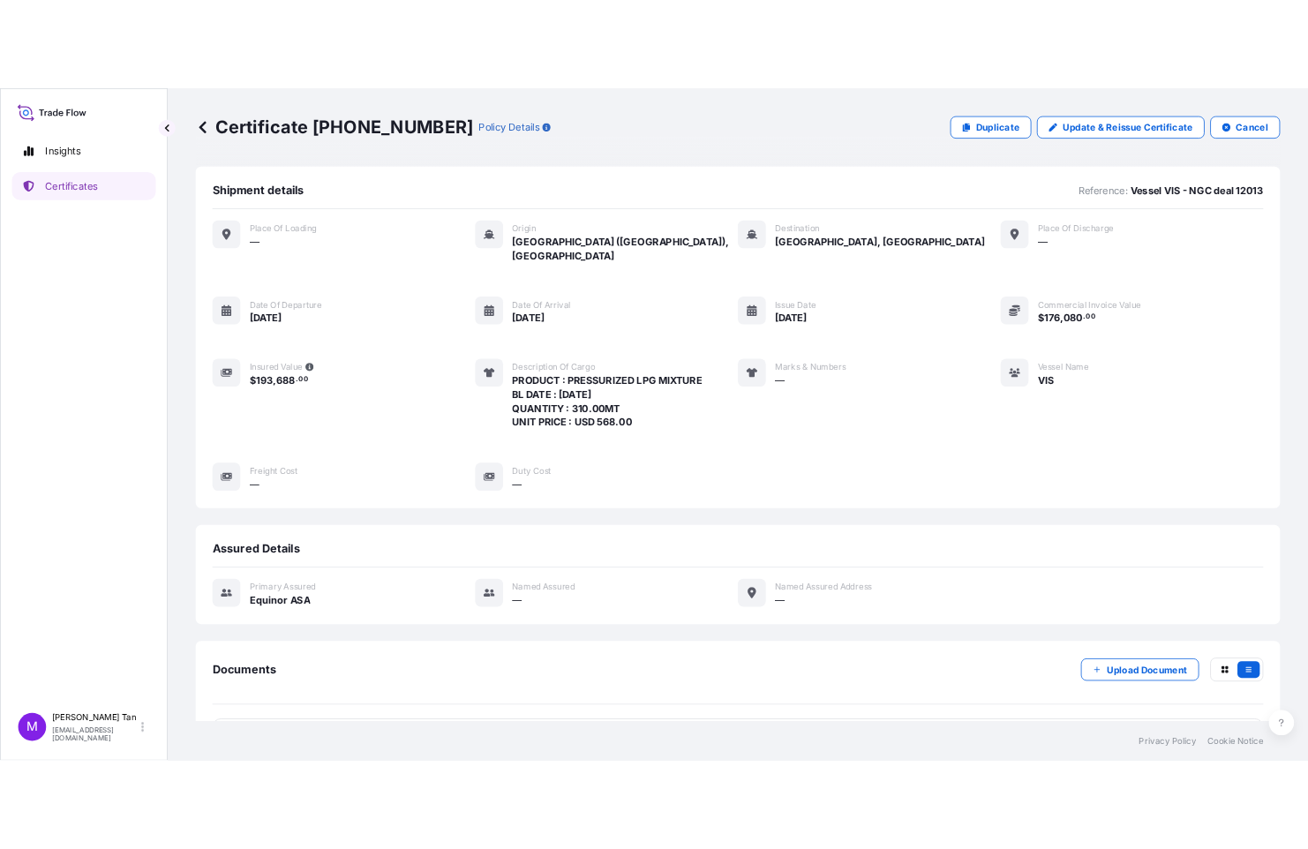
scroll to position [46, 0]
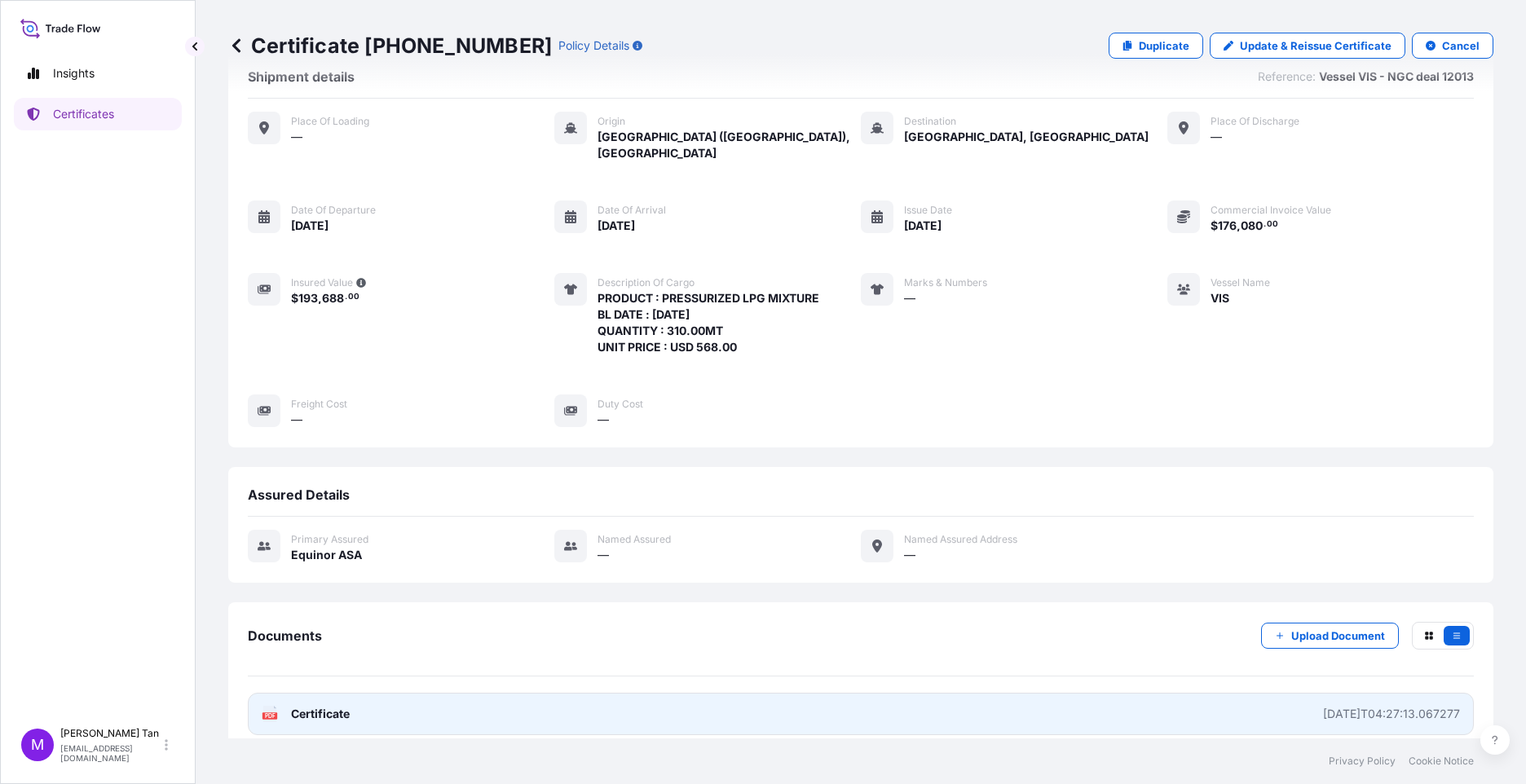
click at [319, 706] on span "Certificate" at bounding box center [321, 714] width 59 height 17
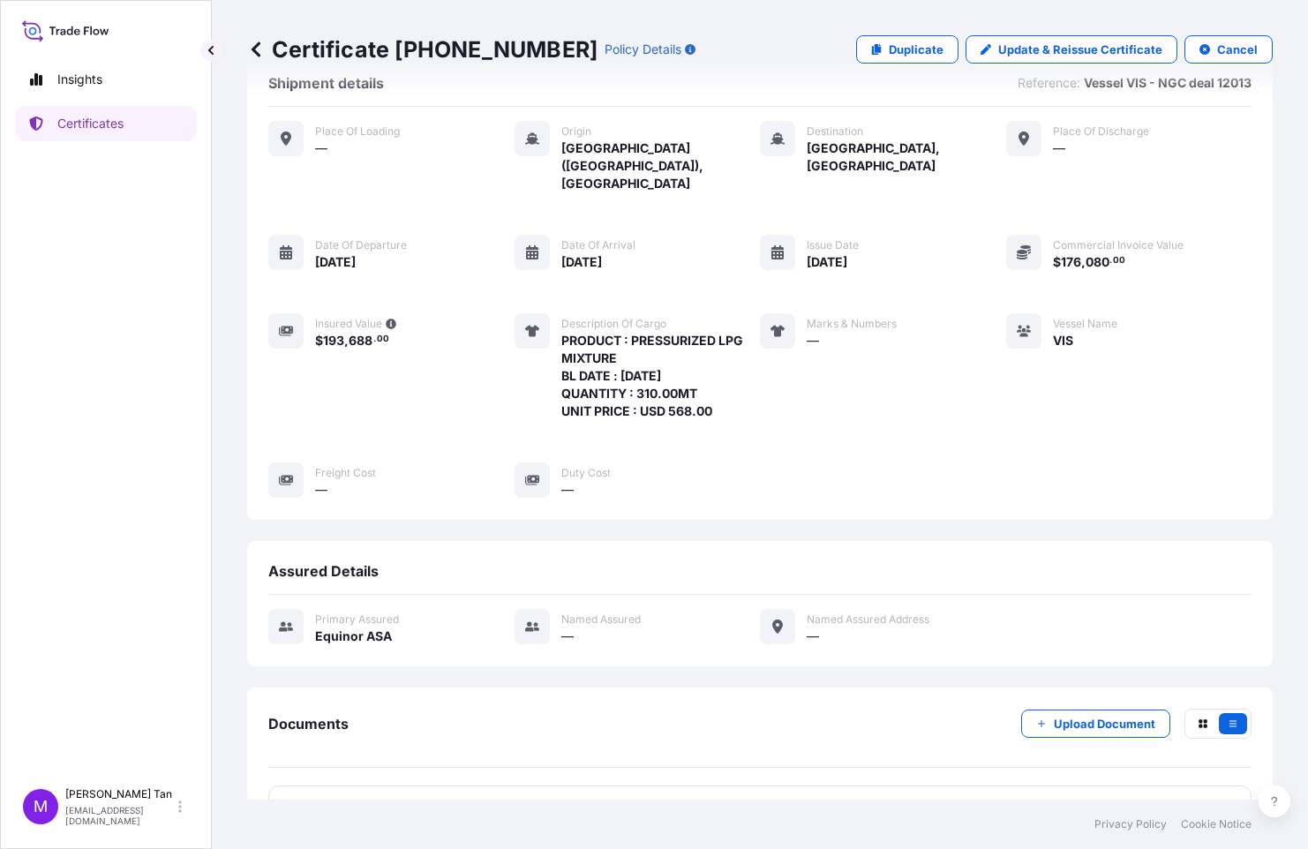
click at [261, 41] on icon at bounding box center [256, 50] width 18 height 18
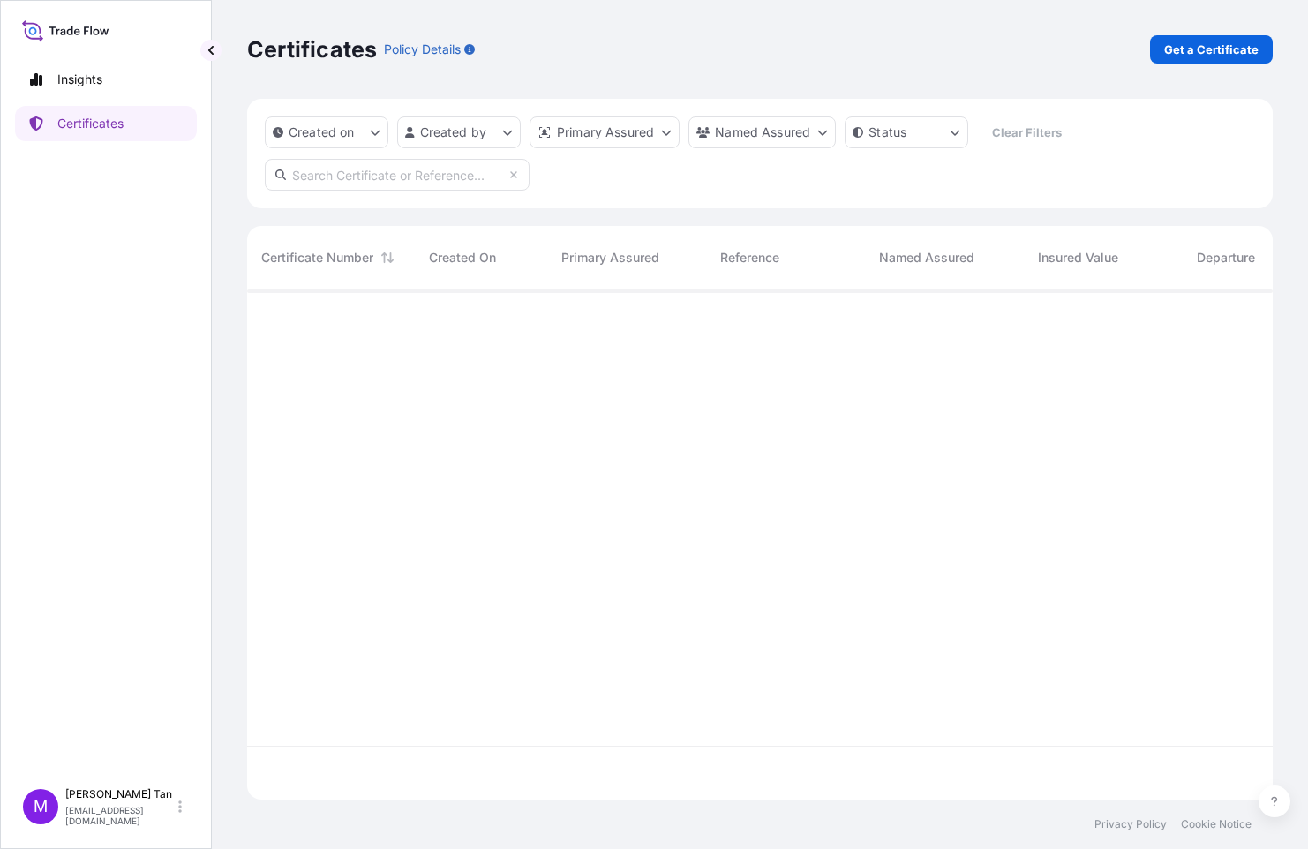
scroll to position [507, 1012]
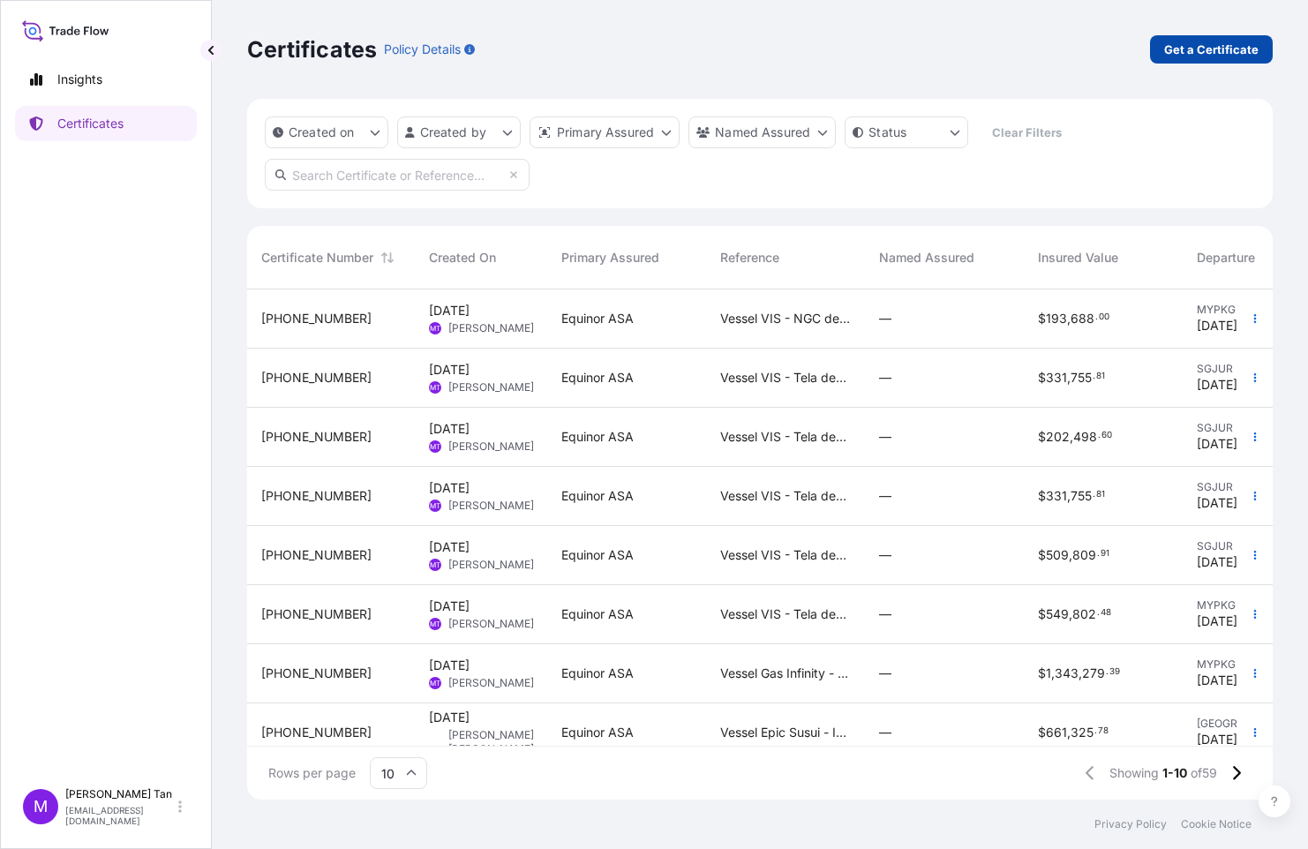
click at [1230, 50] on p "Get a Certificate" at bounding box center [1211, 50] width 94 height 18
select select "Sea"
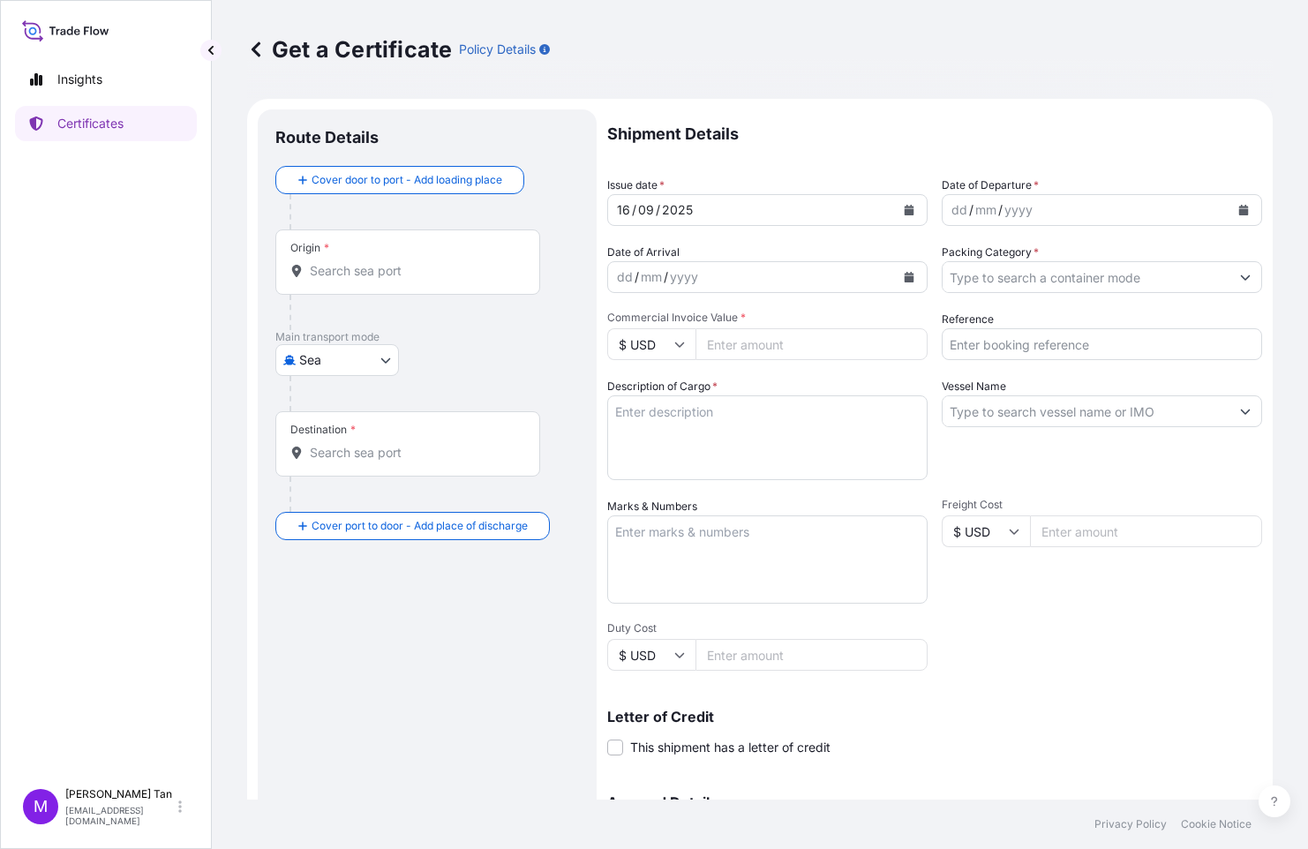
drag, startPoint x: 327, startPoint y: 265, endPoint x: 404, endPoint y: 254, distance: 77.5
click at [334, 263] on input "Origin *" at bounding box center [414, 271] width 208 height 18
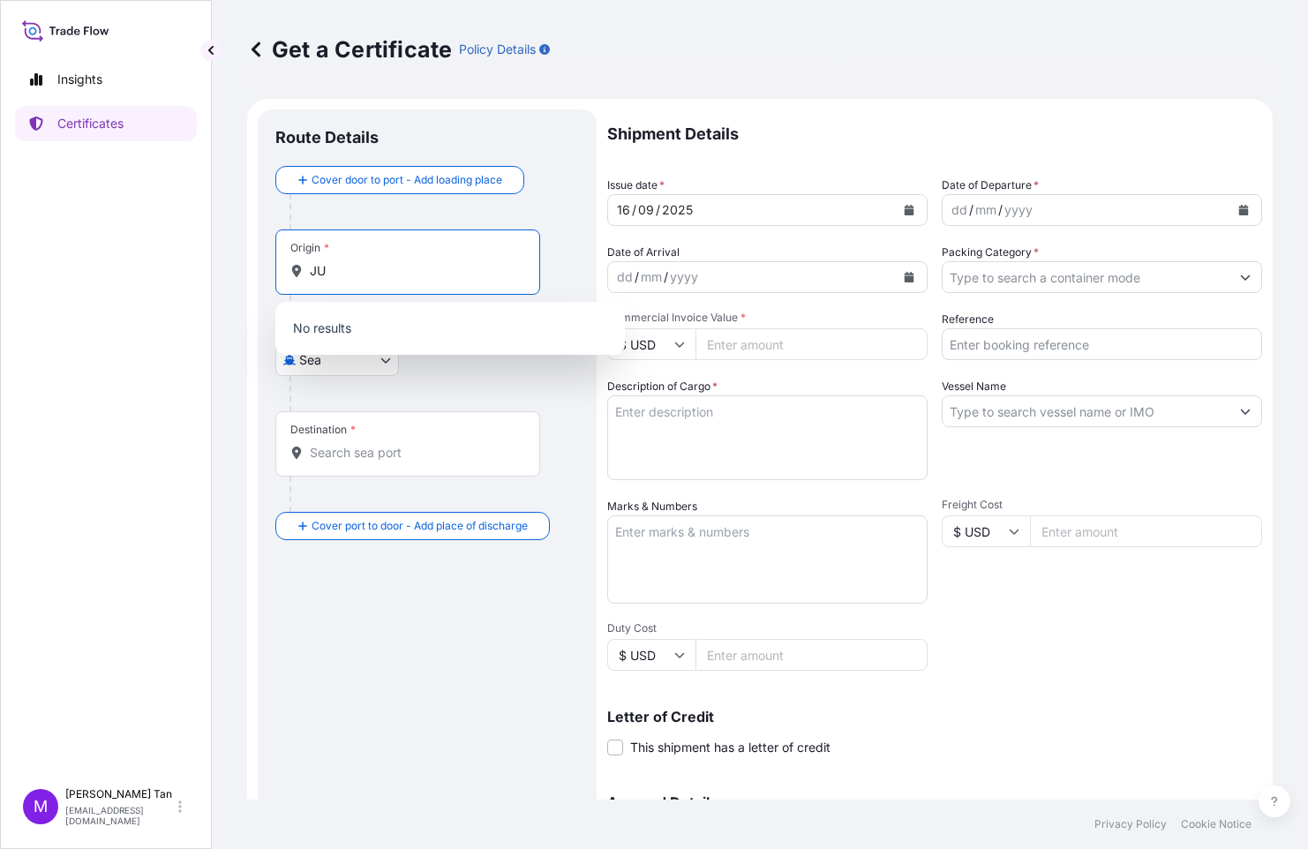
type input "J"
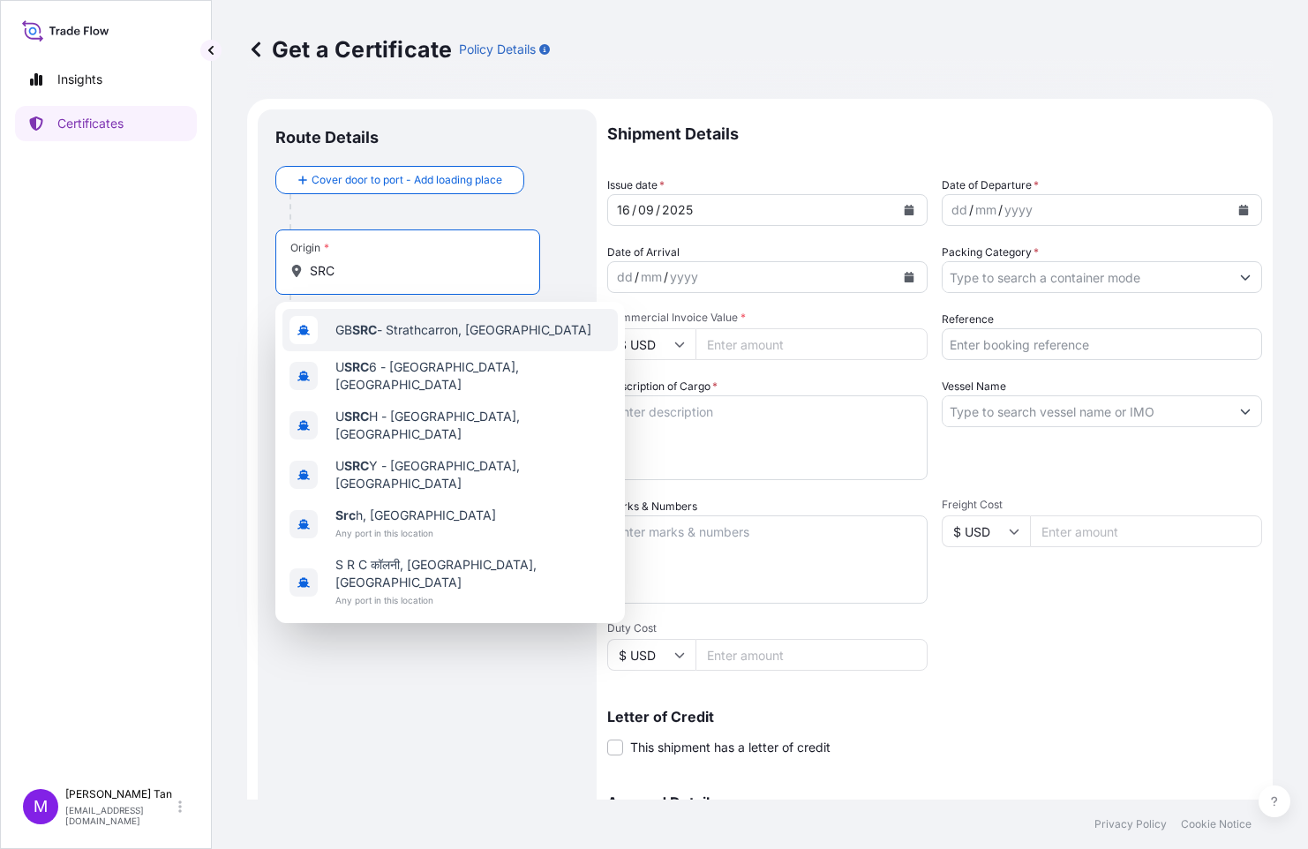
drag, startPoint x: 378, startPoint y: 264, endPoint x: 289, endPoint y: 260, distance: 89.2
click at [289, 260] on div "Origin * SRC" at bounding box center [407, 261] width 265 height 65
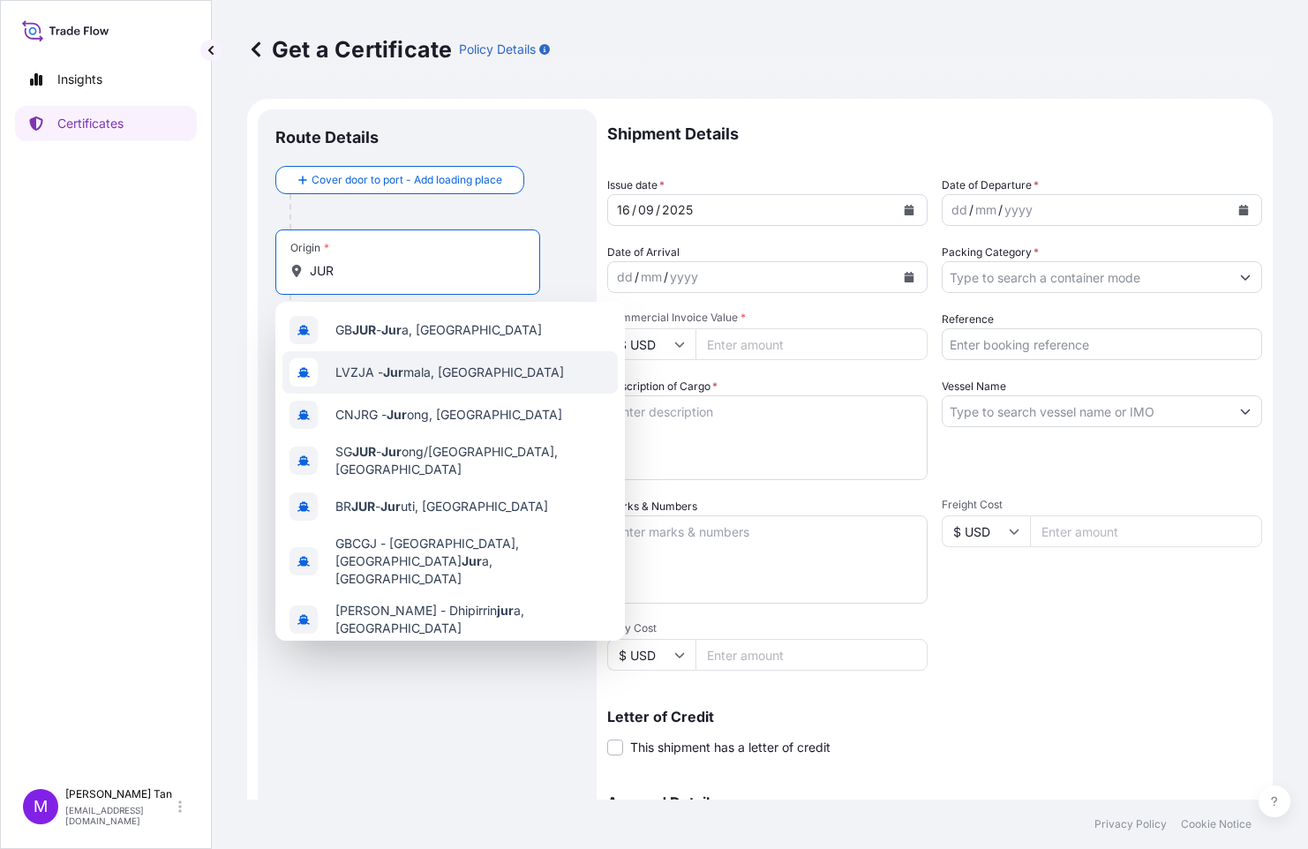
scroll to position [120, 0]
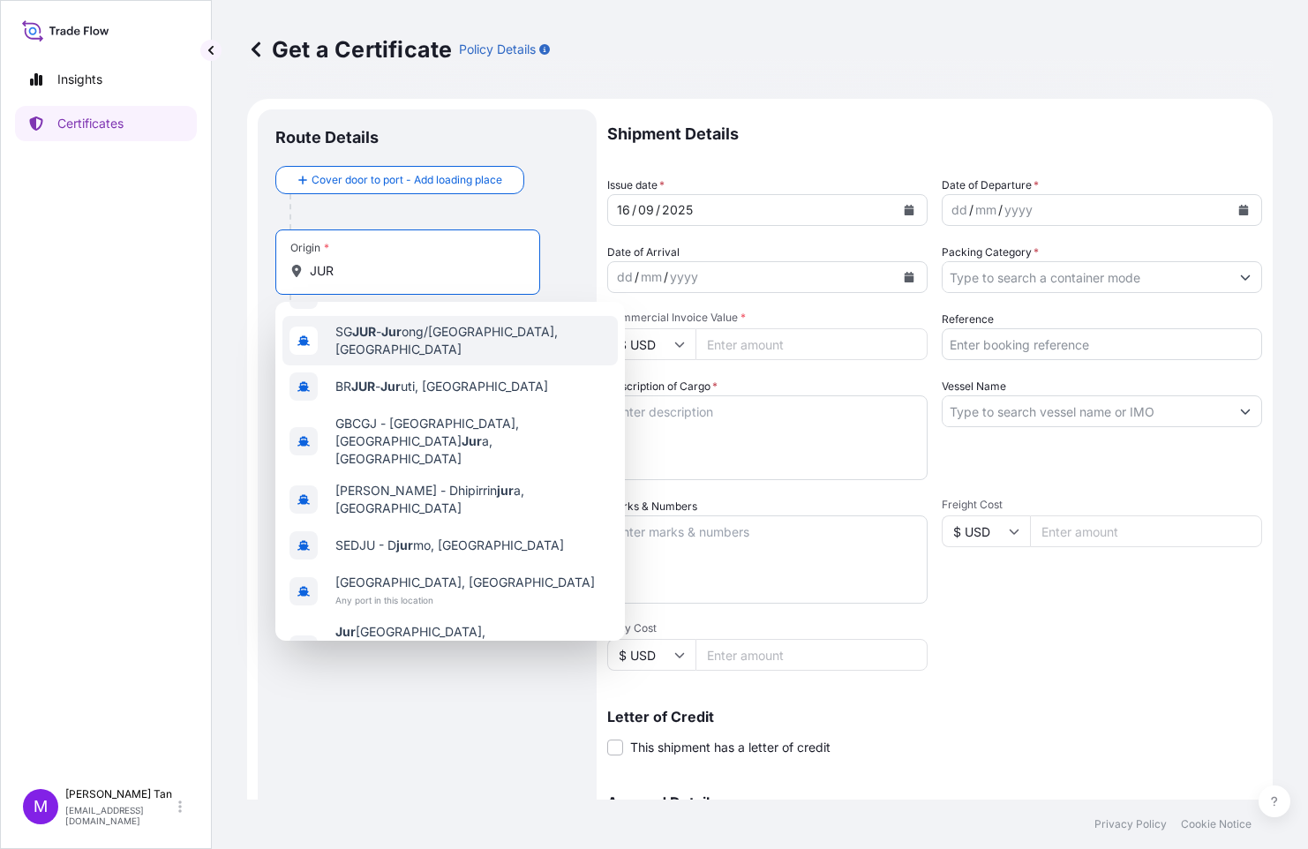
click at [467, 342] on span "SG JUR - Jur ong/[GEOGRAPHIC_DATA], [GEOGRAPHIC_DATA]" at bounding box center [472, 340] width 275 height 35
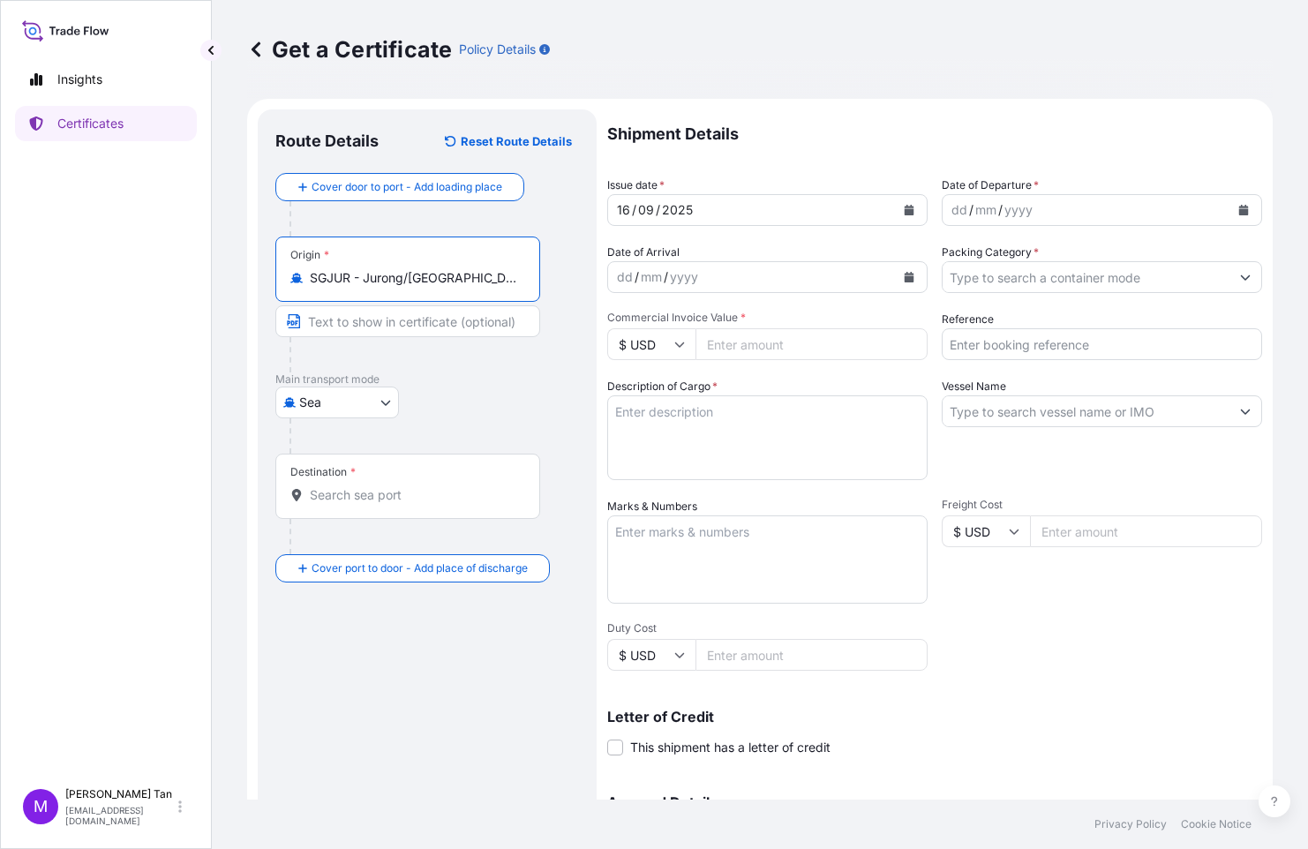
scroll to position [0, 17]
drag, startPoint x: 312, startPoint y: 281, endPoint x: 487, endPoint y: 291, distance: 176.0
click at [522, 296] on div "Origin * SGJUR - [GEOGRAPHIC_DATA]/[GEOGRAPHIC_DATA], [GEOGRAPHIC_DATA]" at bounding box center [407, 269] width 265 height 65
type input "SGJUR - Jurong/[GEOGRAPHIC_DATA], [GEOGRAPHIC_DATA]"
click at [396, 324] on input "Text to appear on certificate" at bounding box center [407, 321] width 265 height 32
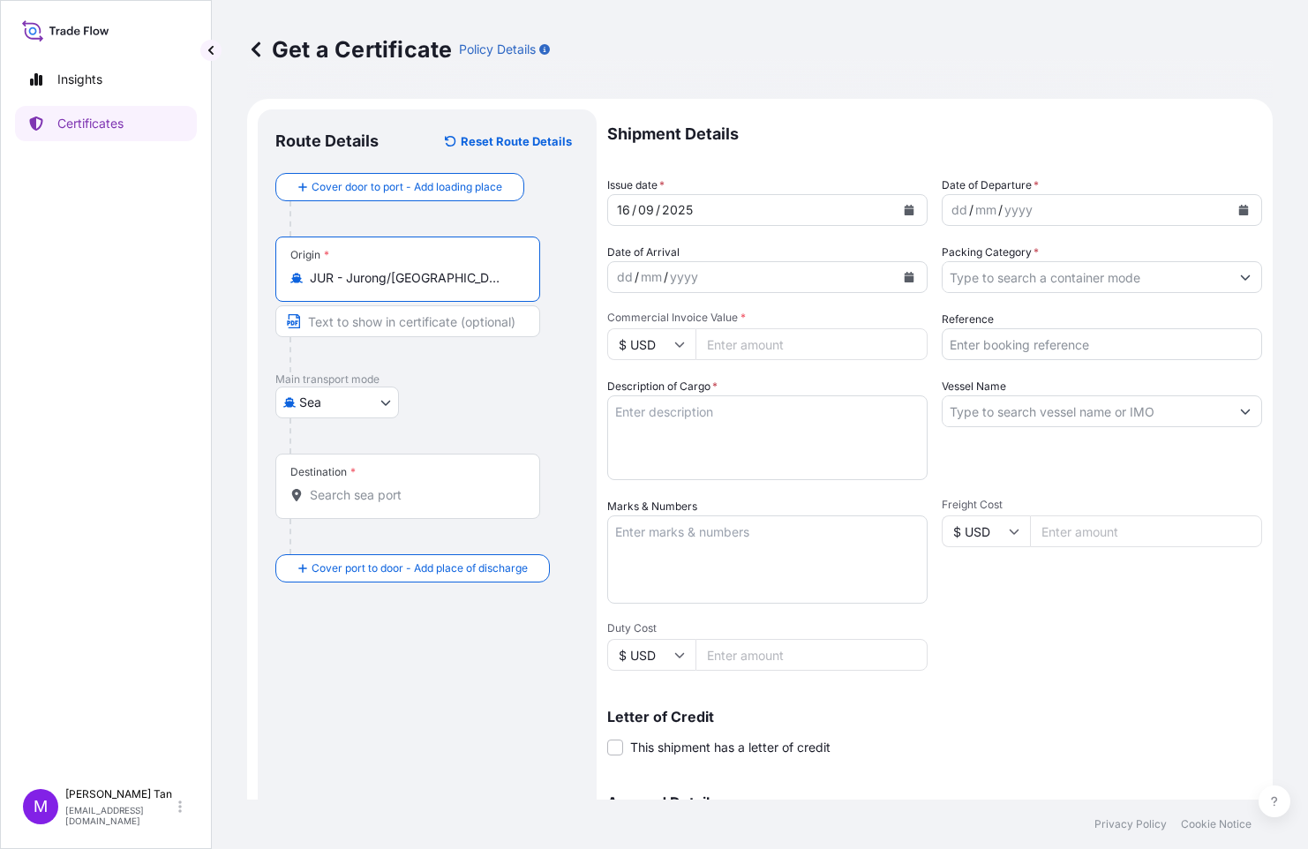
paste input "SGJUR - Jurong/[GEOGRAPHIC_DATA], [GEOGRAPHIC_DATA]"
type input "[GEOGRAPHIC_DATA], [GEOGRAPHIC_DATA], [GEOGRAPHIC_DATA]"
drag, startPoint x: 492, startPoint y: 320, endPoint x: 230, endPoint y: 259, distance: 268.3
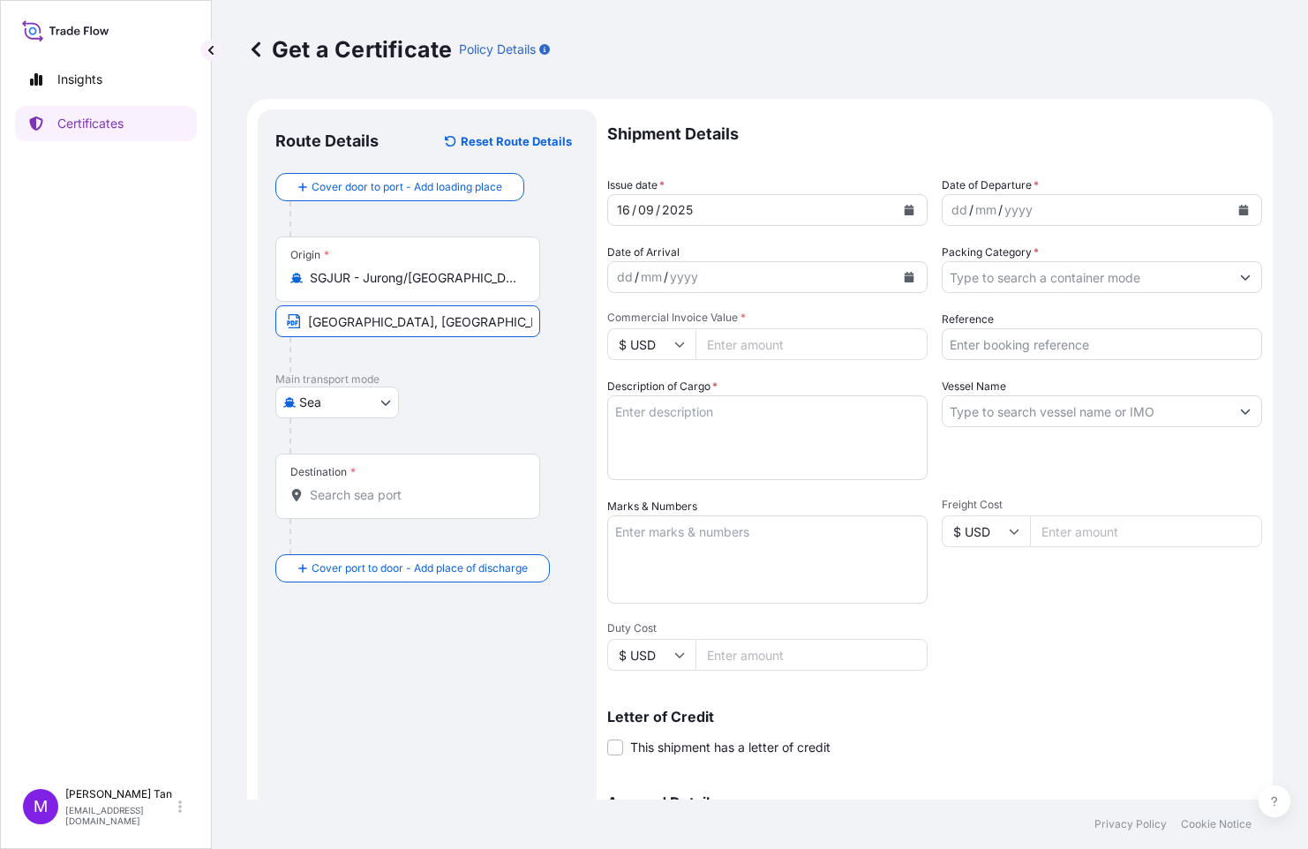
click at [241, 285] on div "Get a Certificate Policy Details Route Details Reset Route Details Cover door t…" at bounding box center [760, 400] width 1096 height 800
drag, startPoint x: 307, startPoint y: 278, endPoint x: 581, endPoint y: 297, distance: 274.3
click at [581, 297] on div "Route Details Reset Route Details Cover door to port - Add loading place Place …" at bounding box center [427, 554] width 339 height 891
copy icon
click at [433, 319] on input "Text to appear on certificate" at bounding box center [407, 321] width 265 height 32
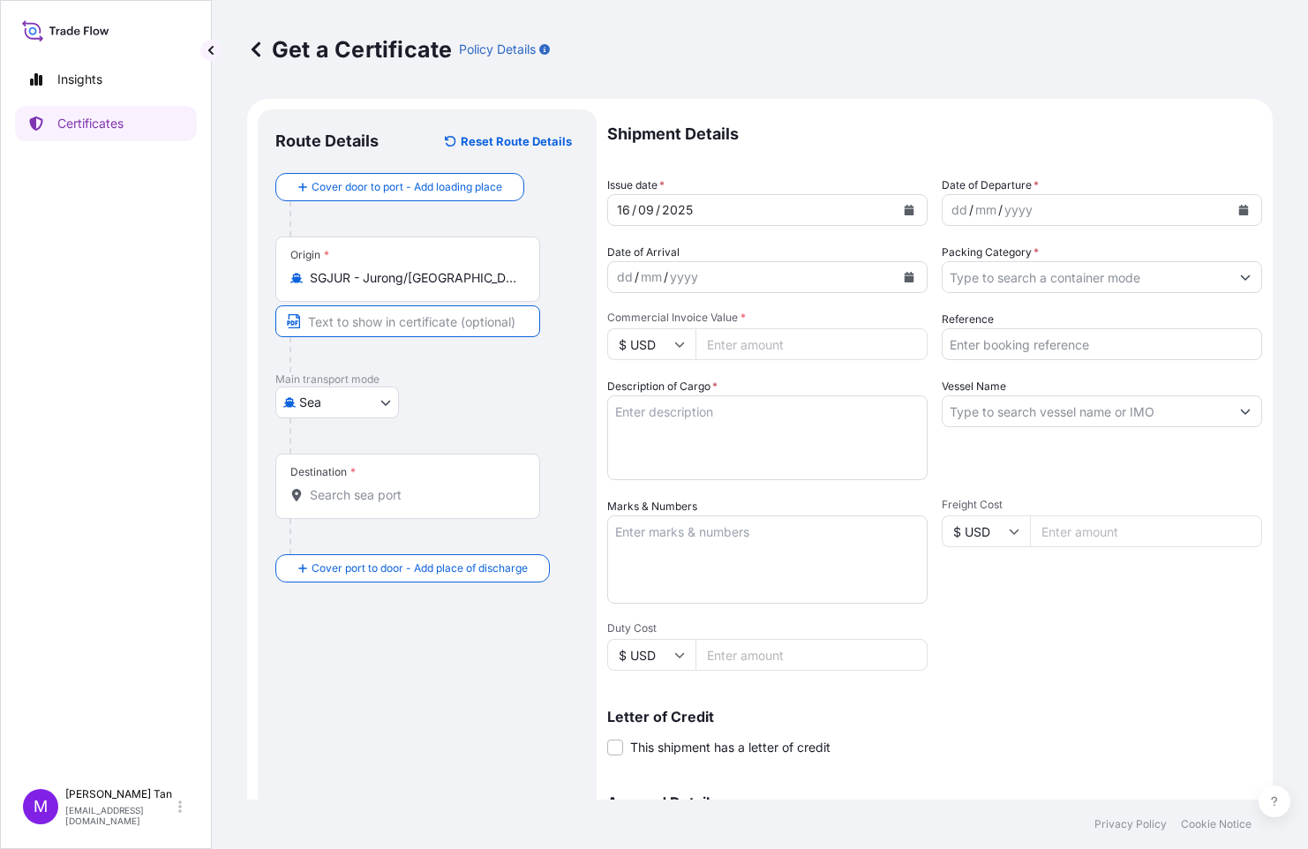
paste input "SGJUR - Jurong/[GEOGRAPHIC_DATA], [GEOGRAPHIC_DATA]"
type input "SGJUR - Jurong/[GEOGRAPHIC_DATA], [GEOGRAPHIC_DATA]"
click at [374, 478] on div "Destination *" at bounding box center [407, 486] width 265 height 65
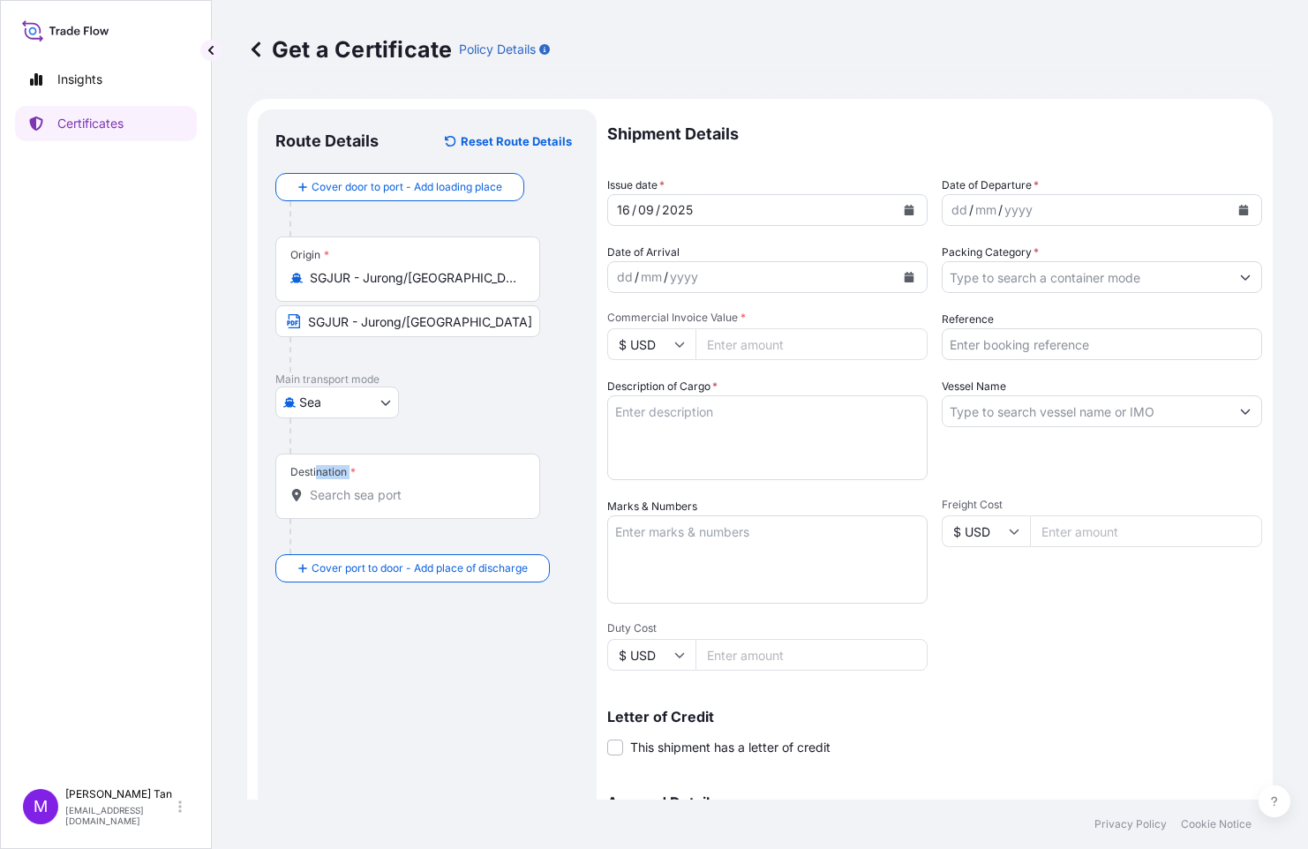
drag, startPoint x: 374, startPoint y: 478, endPoint x: 322, endPoint y: 484, distance: 52.3
click at [322, 484] on div "Destination *" at bounding box center [407, 486] width 265 height 65
click at [343, 493] on input "Destination *" at bounding box center [414, 495] width 208 height 18
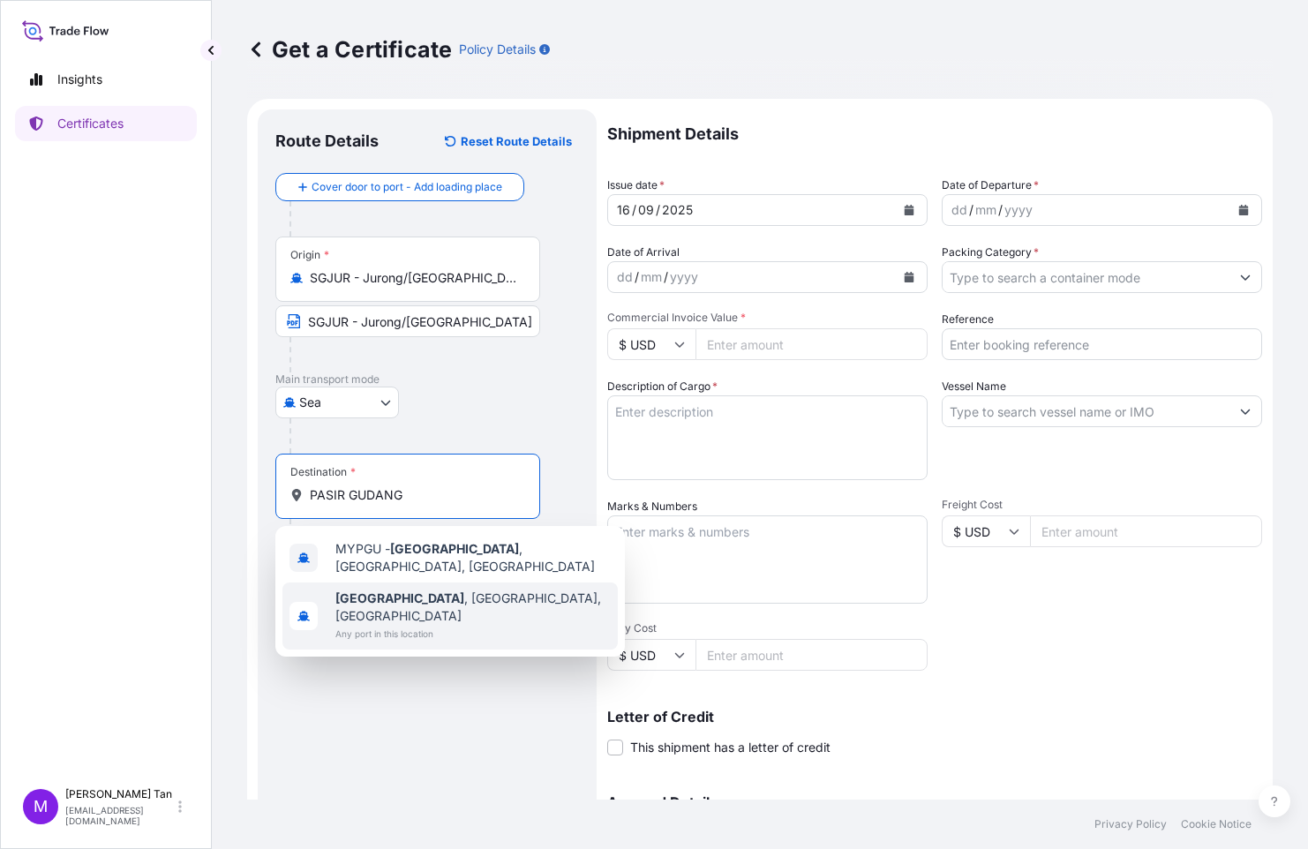
click at [457, 597] on span "[GEOGRAPHIC_DATA] , [GEOGRAPHIC_DATA], [GEOGRAPHIC_DATA]" at bounding box center [472, 607] width 275 height 35
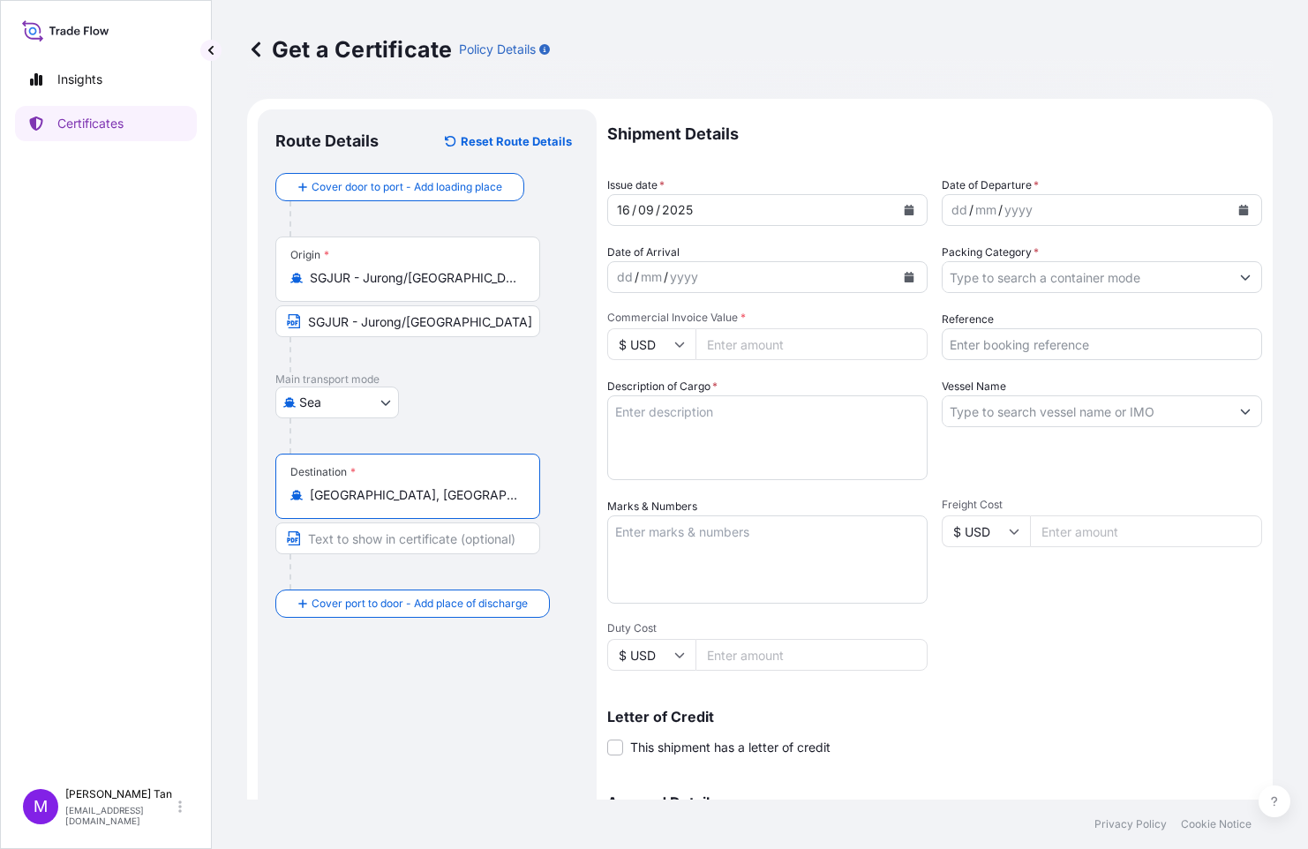
drag, startPoint x: 496, startPoint y: 493, endPoint x: 292, endPoint y: 491, distance: 203.9
click at [292, 491] on div "[GEOGRAPHIC_DATA], [GEOGRAPHIC_DATA], [GEOGRAPHIC_DATA]" at bounding box center [407, 495] width 235 height 18
type input "[GEOGRAPHIC_DATA], [GEOGRAPHIC_DATA], [GEOGRAPHIC_DATA]"
click at [393, 538] on input "Text to appear on certificate" at bounding box center [407, 539] width 265 height 32
paste input "[GEOGRAPHIC_DATA], [GEOGRAPHIC_DATA], [GEOGRAPHIC_DATA]"
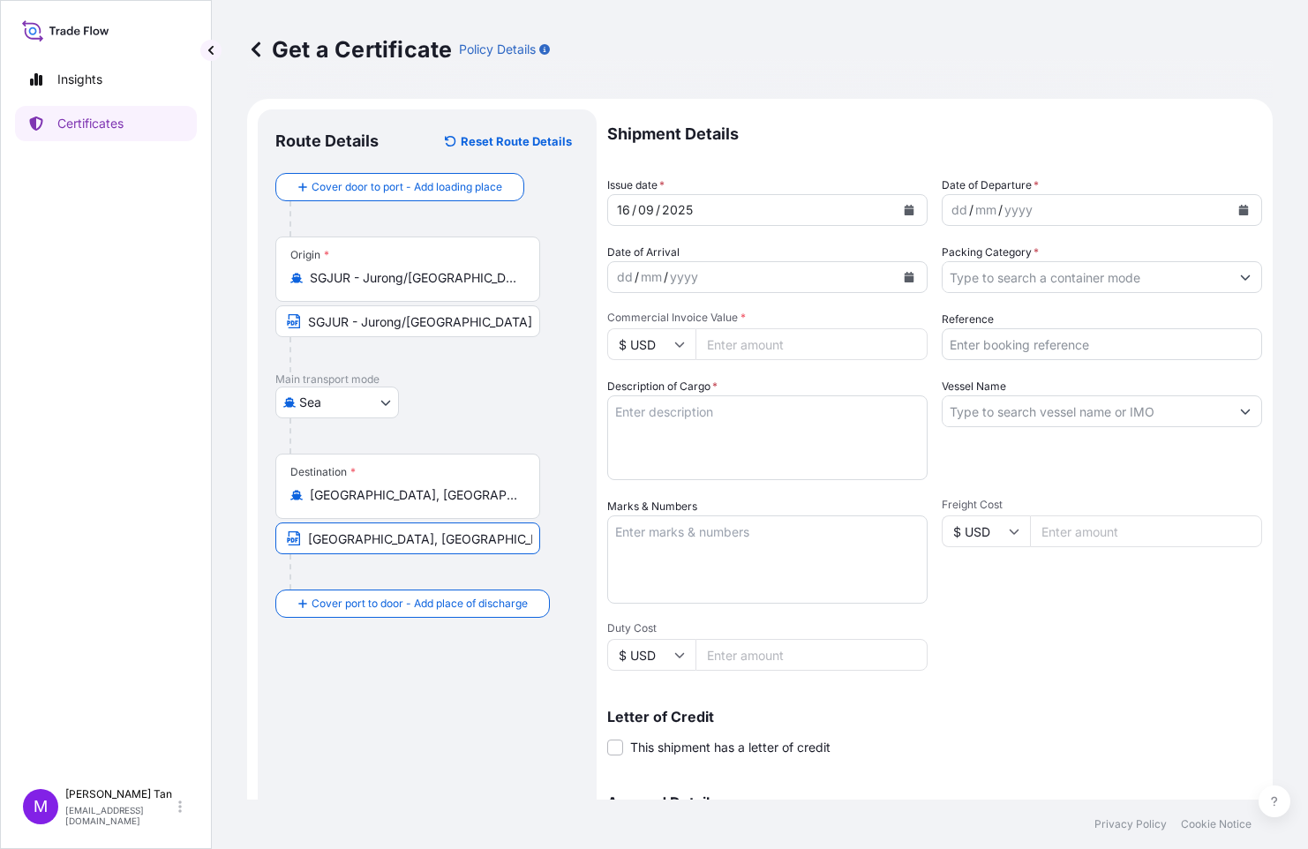
type input "[GEOGRAPHIC_DATA], [GEOGRAPHIC_DATA], [GEOGRAPHIC_DATA]"
click at [1086, 199] on div "dd / mm / yyyy" at bounding box center [1086, 210] width 287 height 32
click at [1239, 210] on icon "Calendar" at bounding box center [1244, 210] width 10 height 11
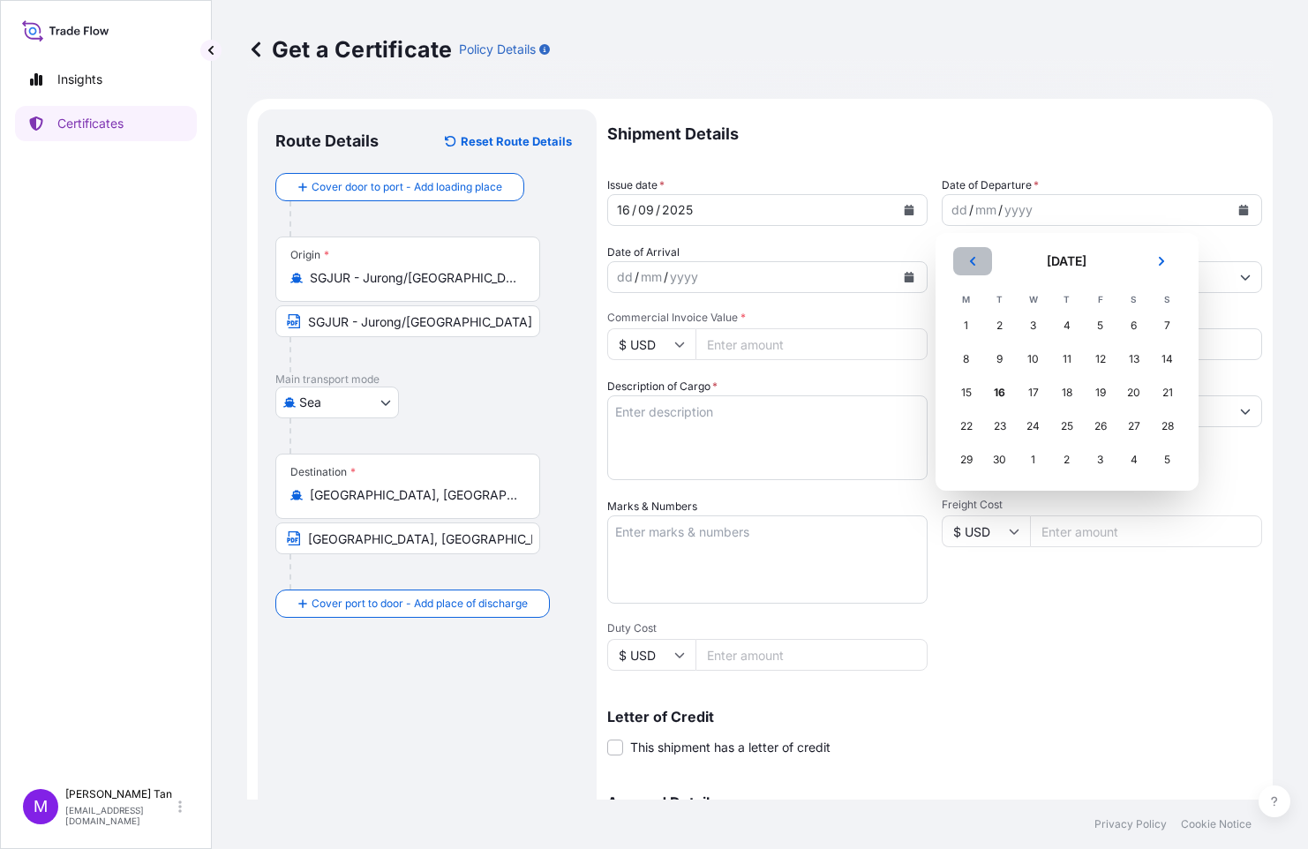
click at [977, 259] on icon "Previous" at bounding box center [972, 261] width 11 height 11
click at [1070, 425] on div "21" at bounding box center [1067, 426] width 32 height 32
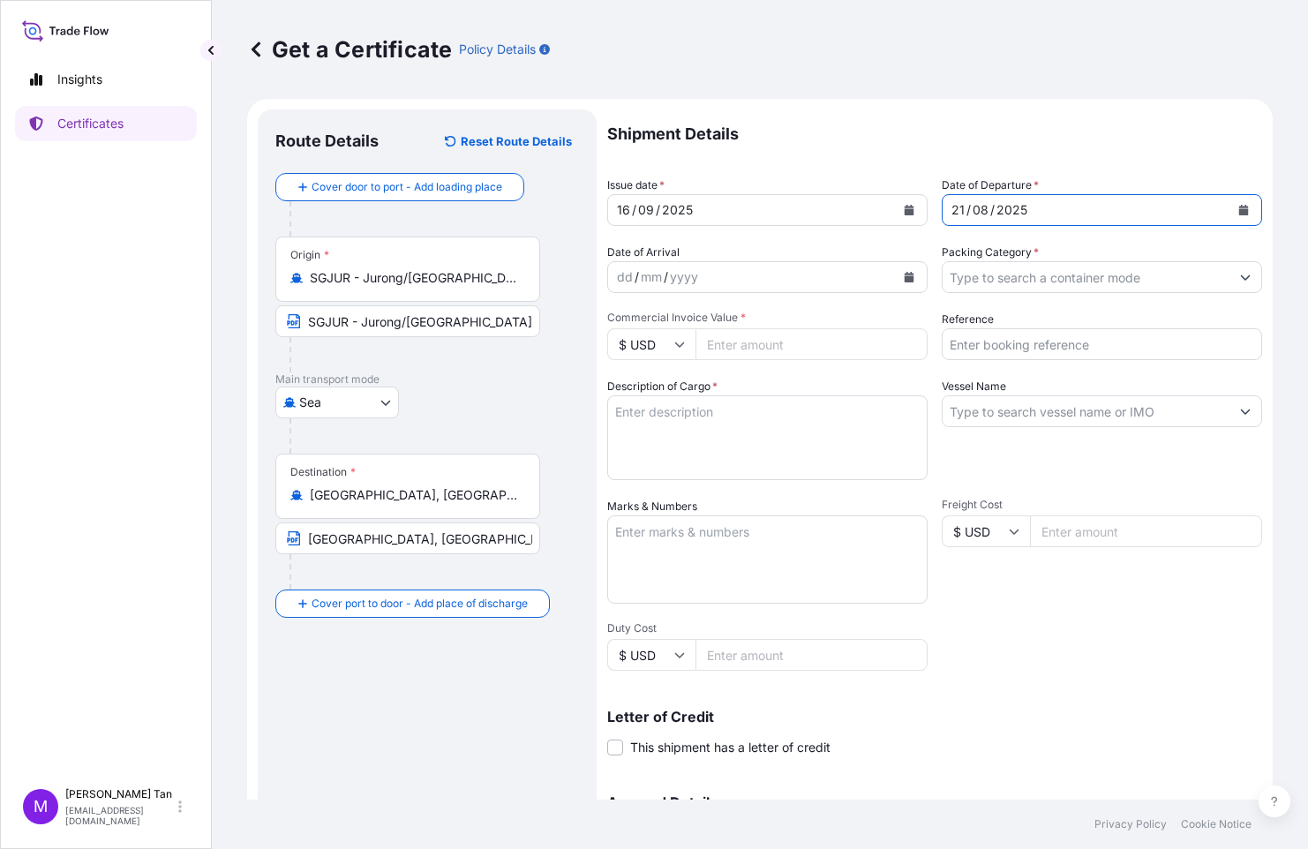
click at [763, 277] on div "dd / mm / yyyy" at bounding box center [751, 277] width 287 height 32
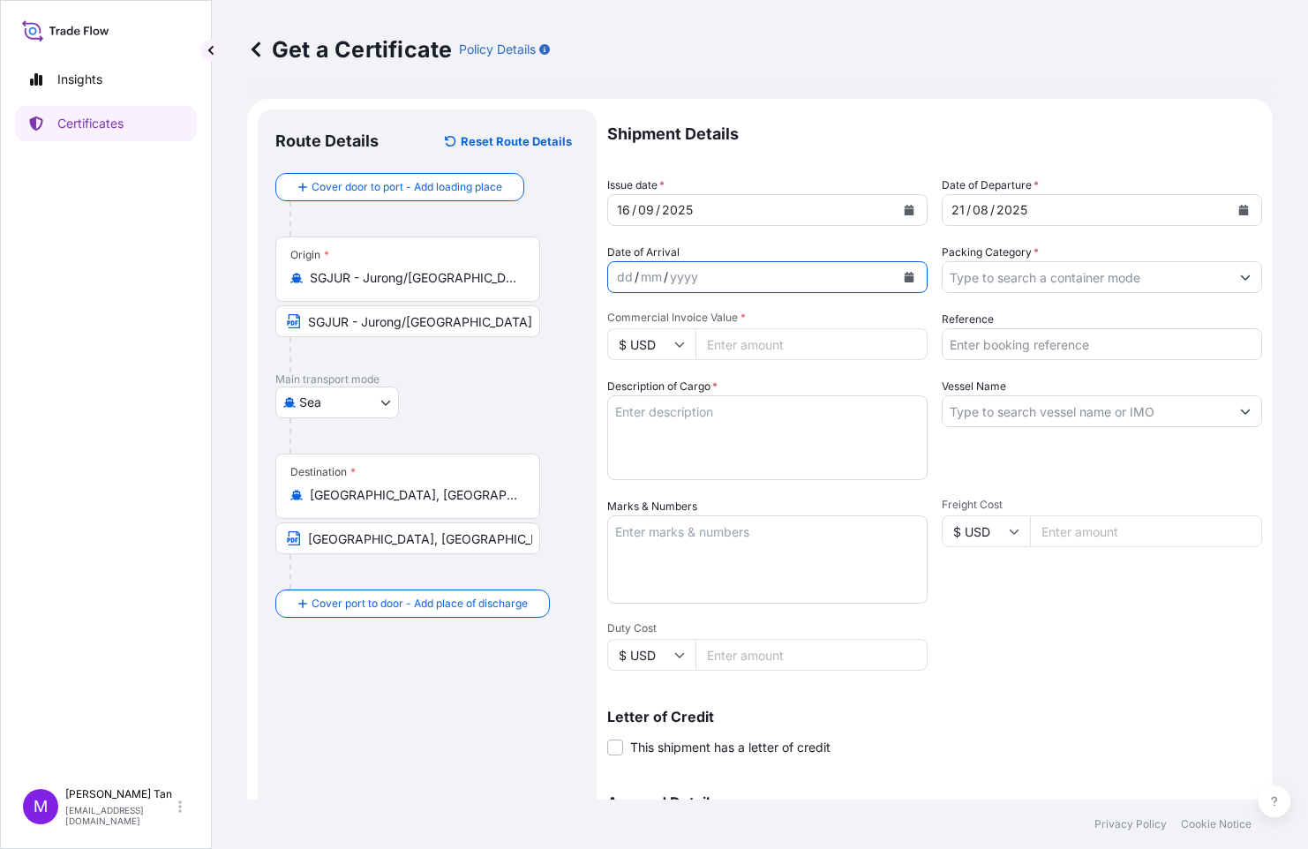
click at [912, 286] on button "Calendar" at bounding box center [909, 277] width 28 height 28
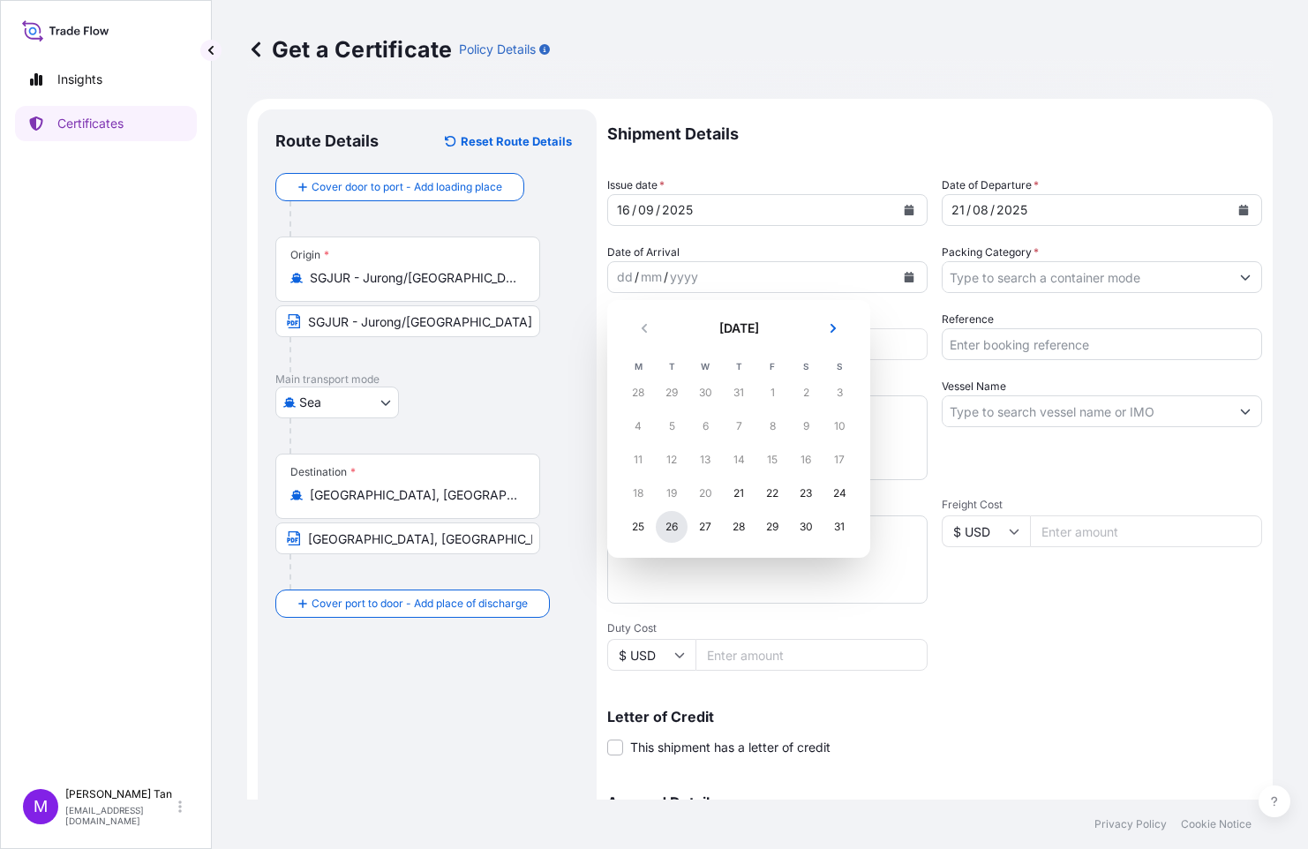
click at [674, 526] on div "26" at bounding box center [672, 527] width 32 height 32
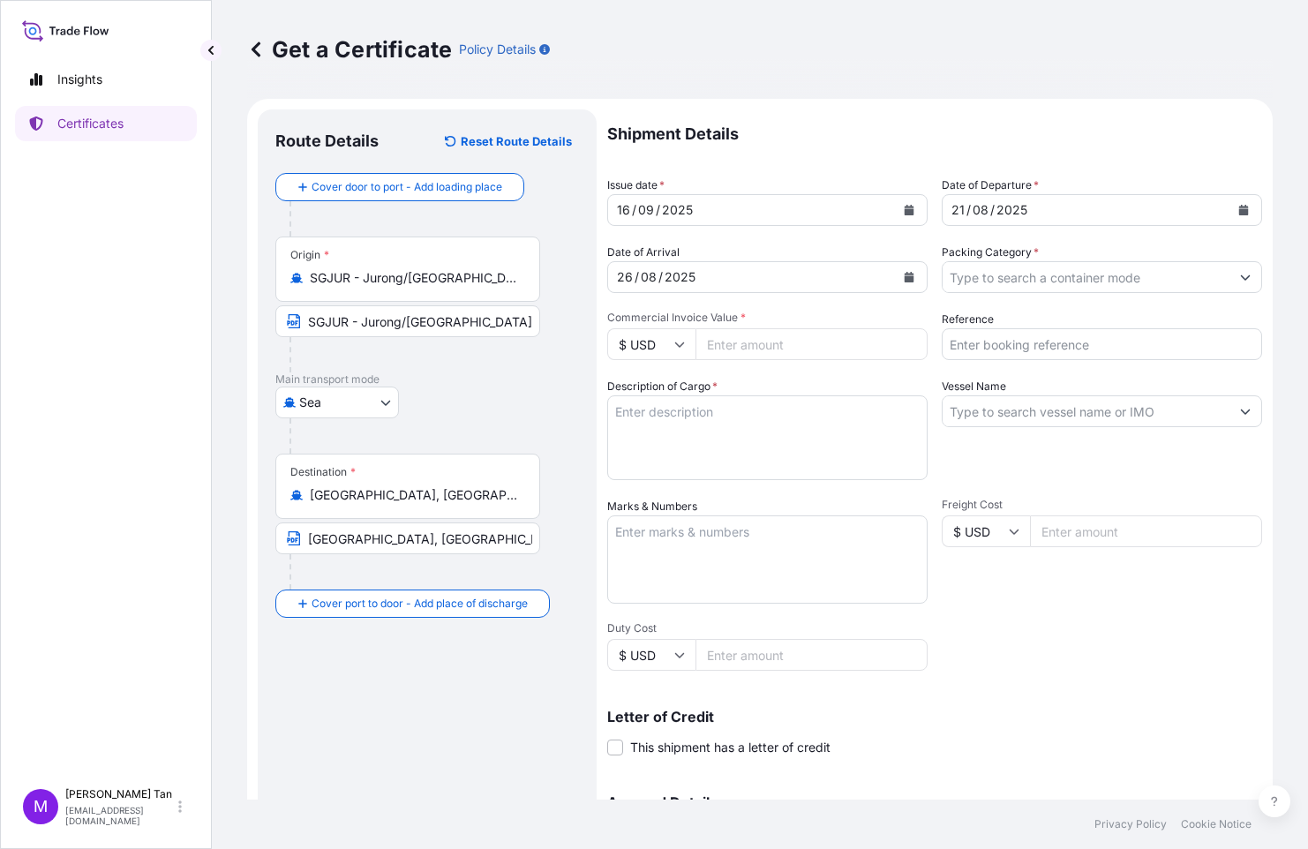
click at [1240, 275] on icon "Show suggestions" at bounding box center [1245, 277] width 11 height 11
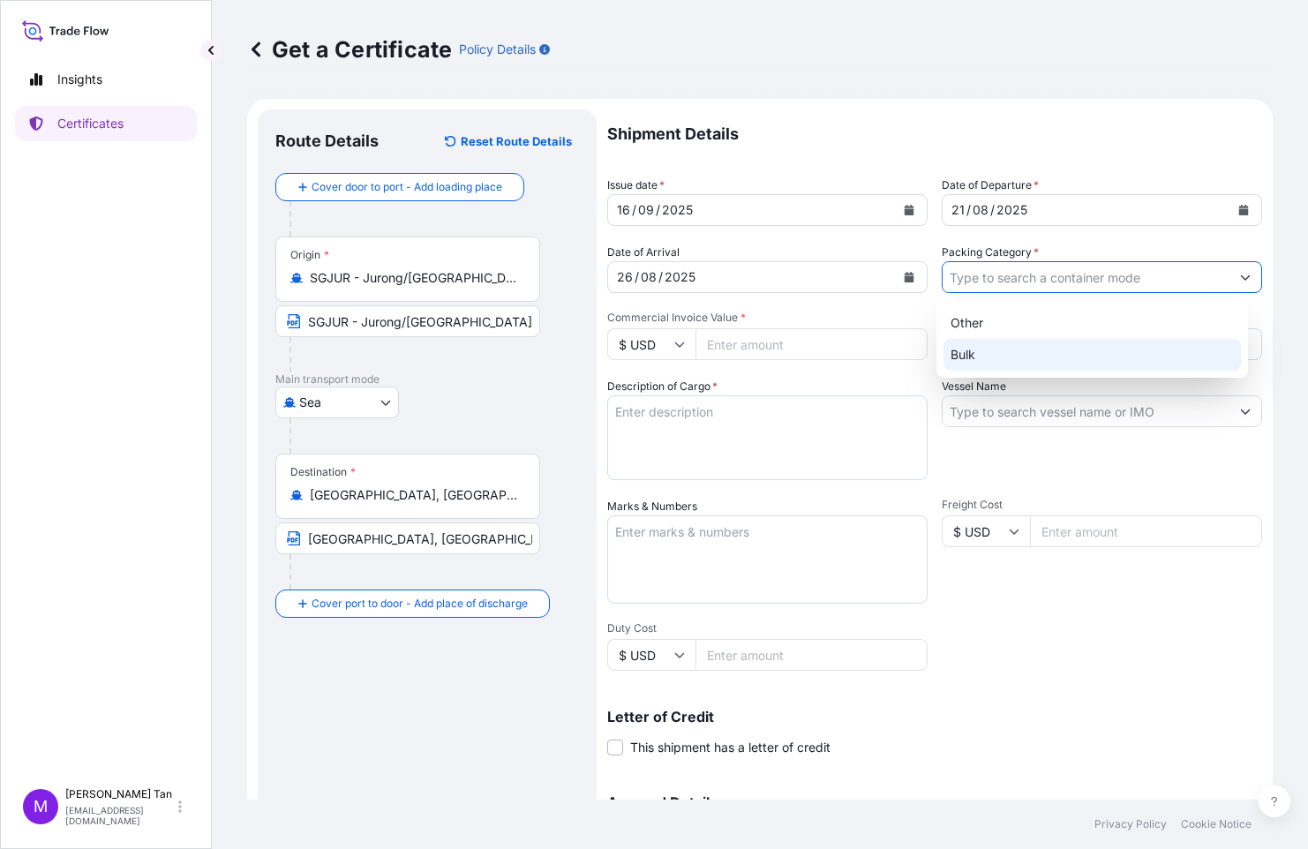
click at [976, 353] on div "Bulk" at bounding box center [1093, 355] width 298 height 32
type input "Bulk"
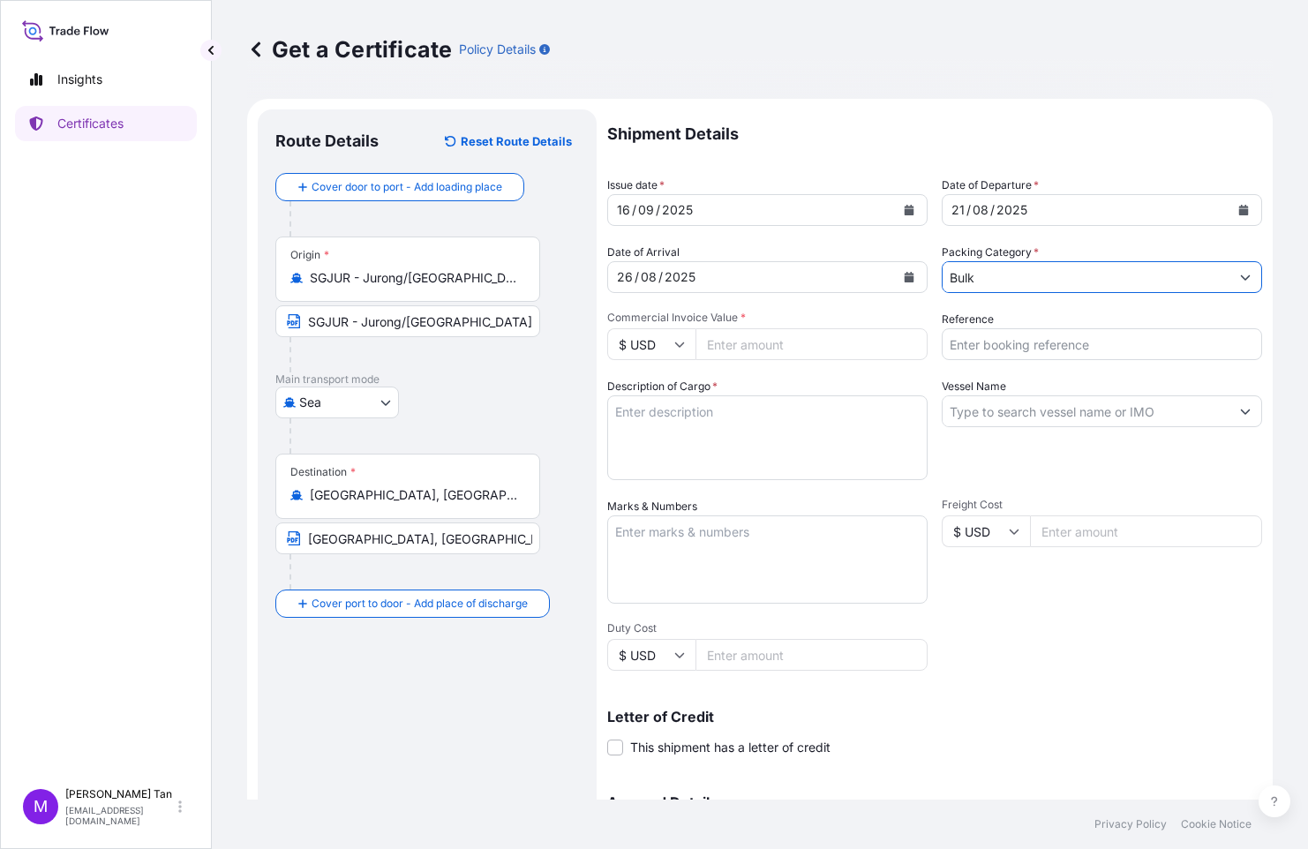
click at [978, 347] on input "Reference" at bounding box center [1102, 344] width 320 height 32
type input "E"
type input "v"
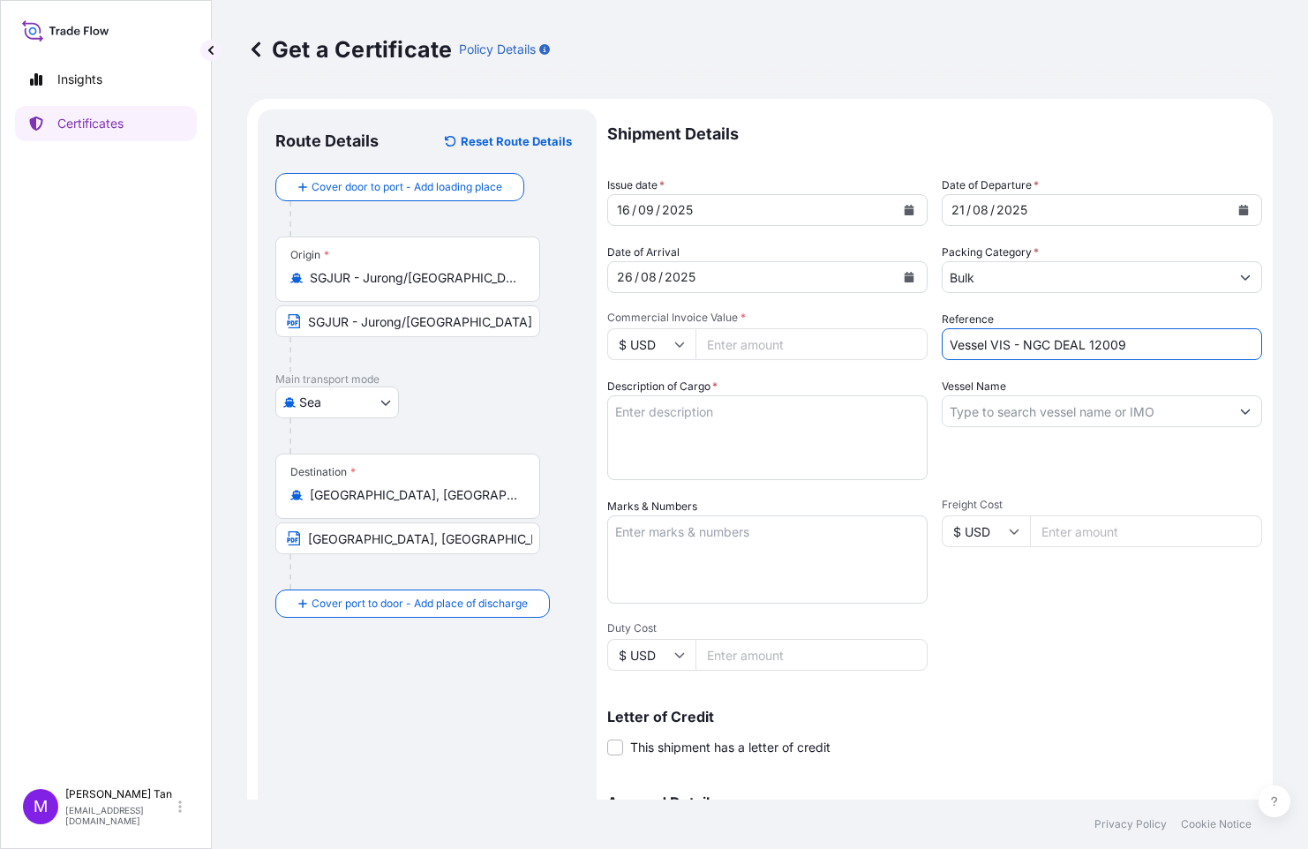
type input "Vessel VIS - NGC DEAL 12009"
click at [793, 410] on textarea "Description of Cargo *" at bounding box center [767, 437] width 320 height 85
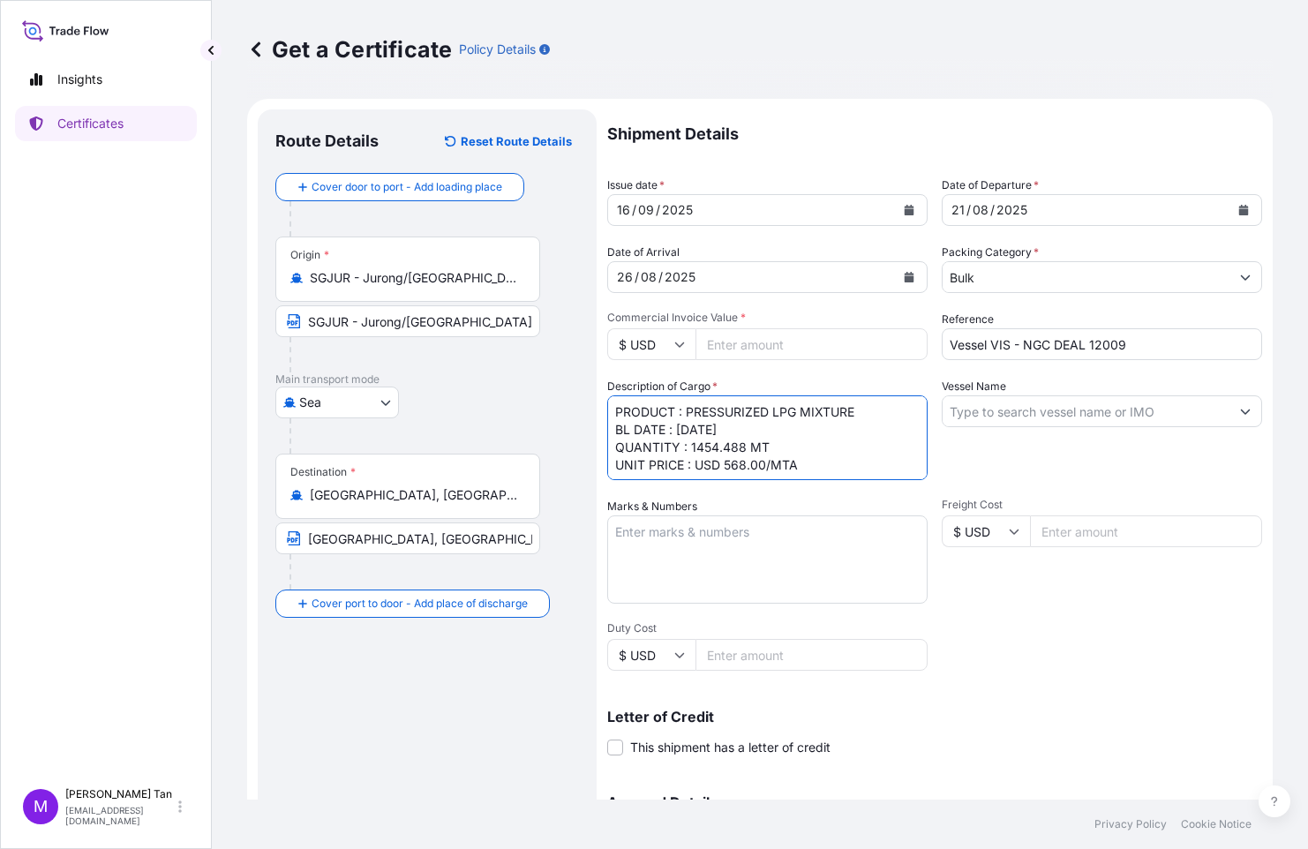
type textarea "PRODUCT : PRESSURIZED LPG MIXTURE BL DATE : [DATE] QUANTITY : 1454.488 MT UNIT …"
drag, startPoint x: 759, startPoint y: 344, endPoint x: 775, endPoint y: 288, distance: 58.7
click at [761, 334] on input "Commercial Invoice Value *" at bounding box center [812, 344] width 232 height 32
drag, startPoint x: 791, startPoint y: 345, endPoint x: 816, endPoint y: 259, distance: 90.0
click at [645, 339] on div "$ USD 1084298.37" at bounding box center [767, 344] width 320 height 32
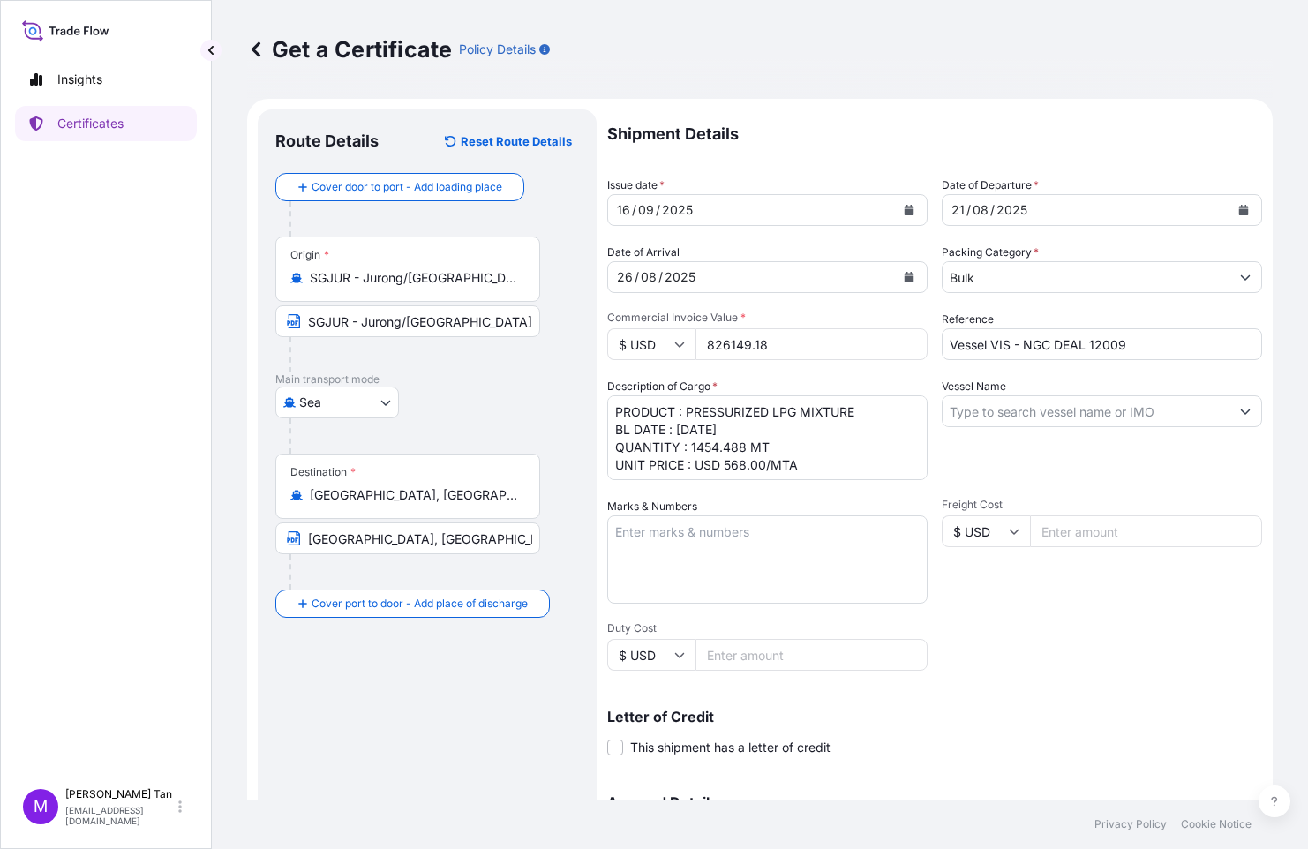
type input "826149.18"
click at [997, 646] on div "Shipment Details Issue date * [DATE] Date of Departure * [DATE] Date of Arrival…" at bounding box center [934, 529] width 655 height 841
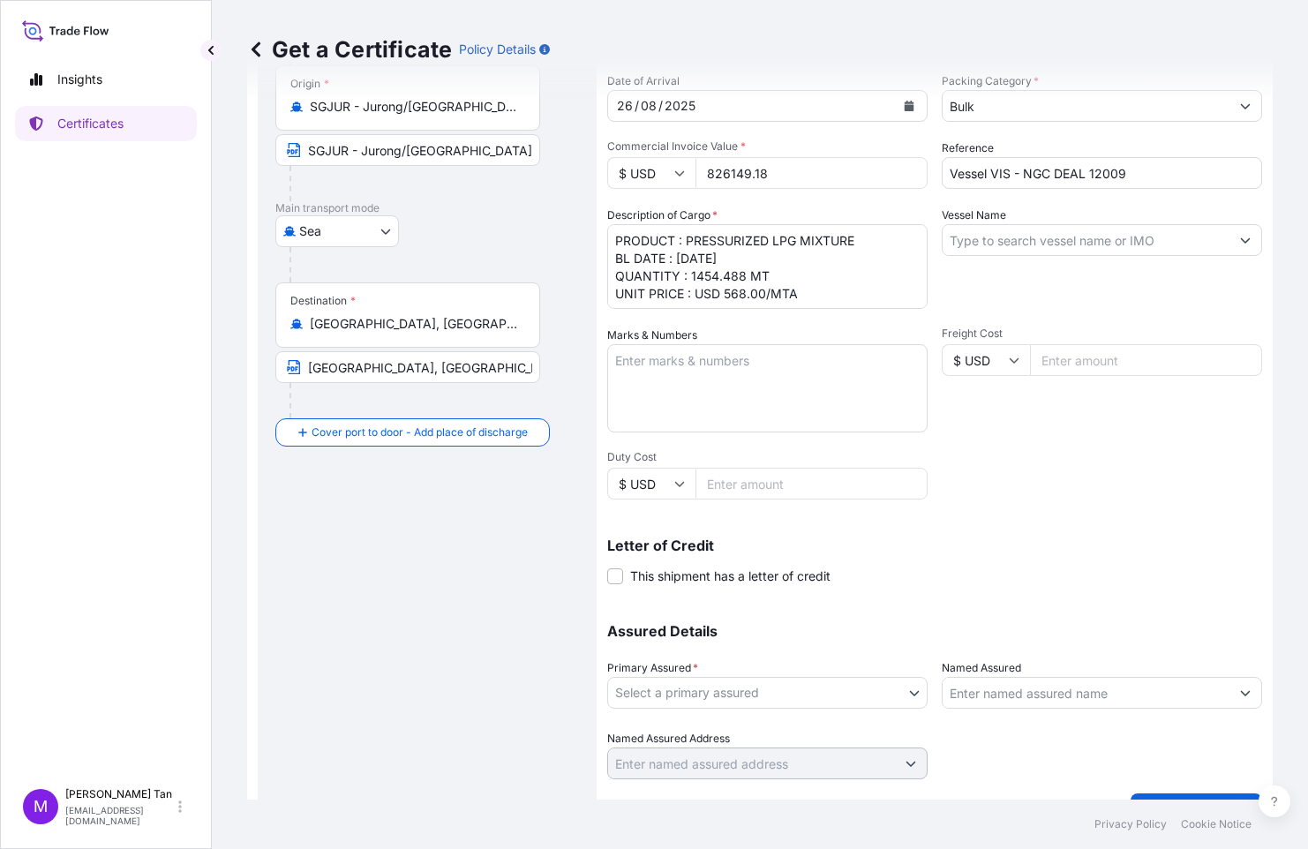
scroll to position [211, 0]
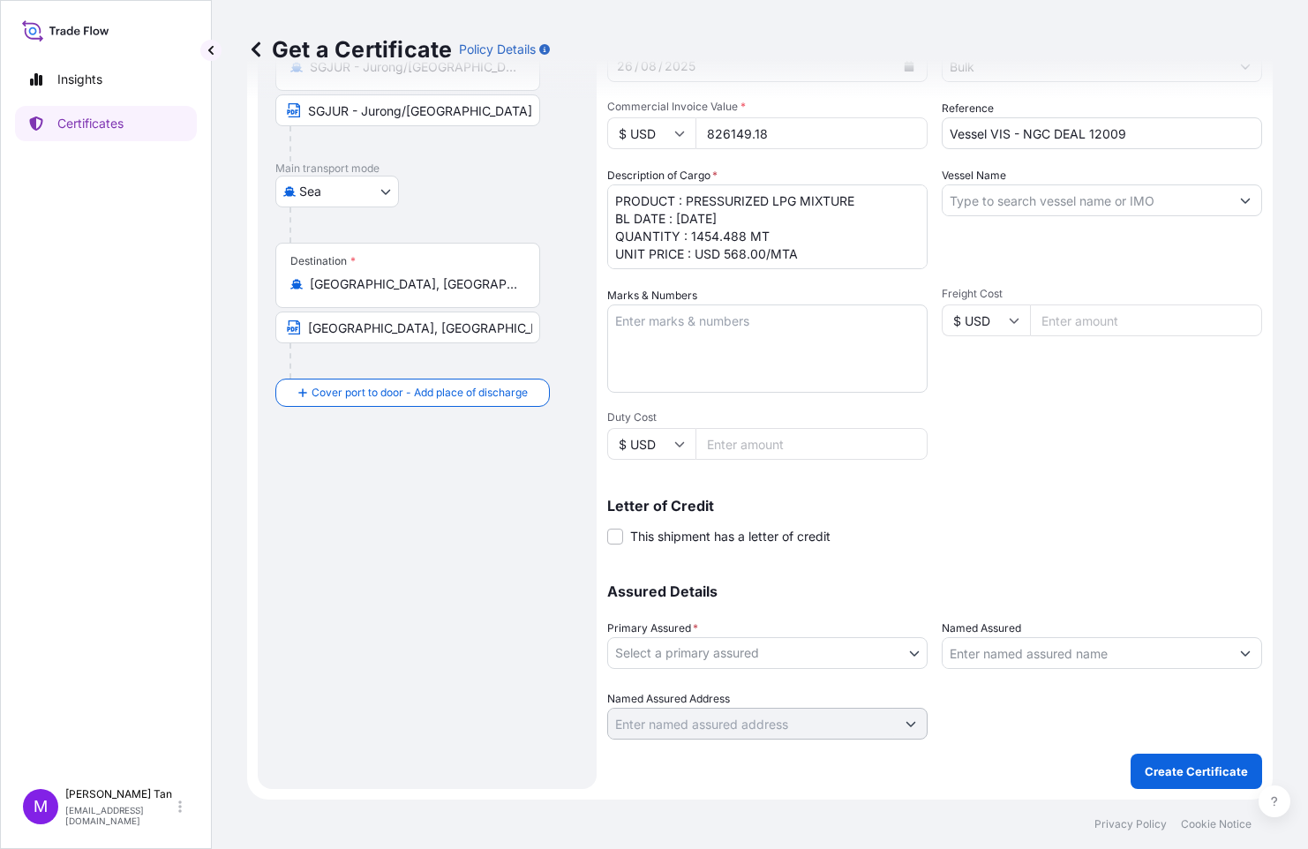
click at [910, 652] on body "Insights Certificates M [PERSON_NAME] [PERSON_NAME][EMAIL_ADDRESS][DOMAIN_NAME]…" at bounding box center [654, 424] width 1308 height 849
click at [692, 692] on div "Equinor ASA" at bounding box center [764, 699] width 300 height 32
select select "31491"
click at [1308, 833] on html "Insights Certificates M [PERSON_NAME] [PERSON_NAME][EMAIL_ADDRESS][DOMAIN_NAME]…" at bounding box center [654, 424] width 1308 height 849
click at [1043, 197] on input "Vessel Name" at bounding box center [1086, 200] width 287 height 32
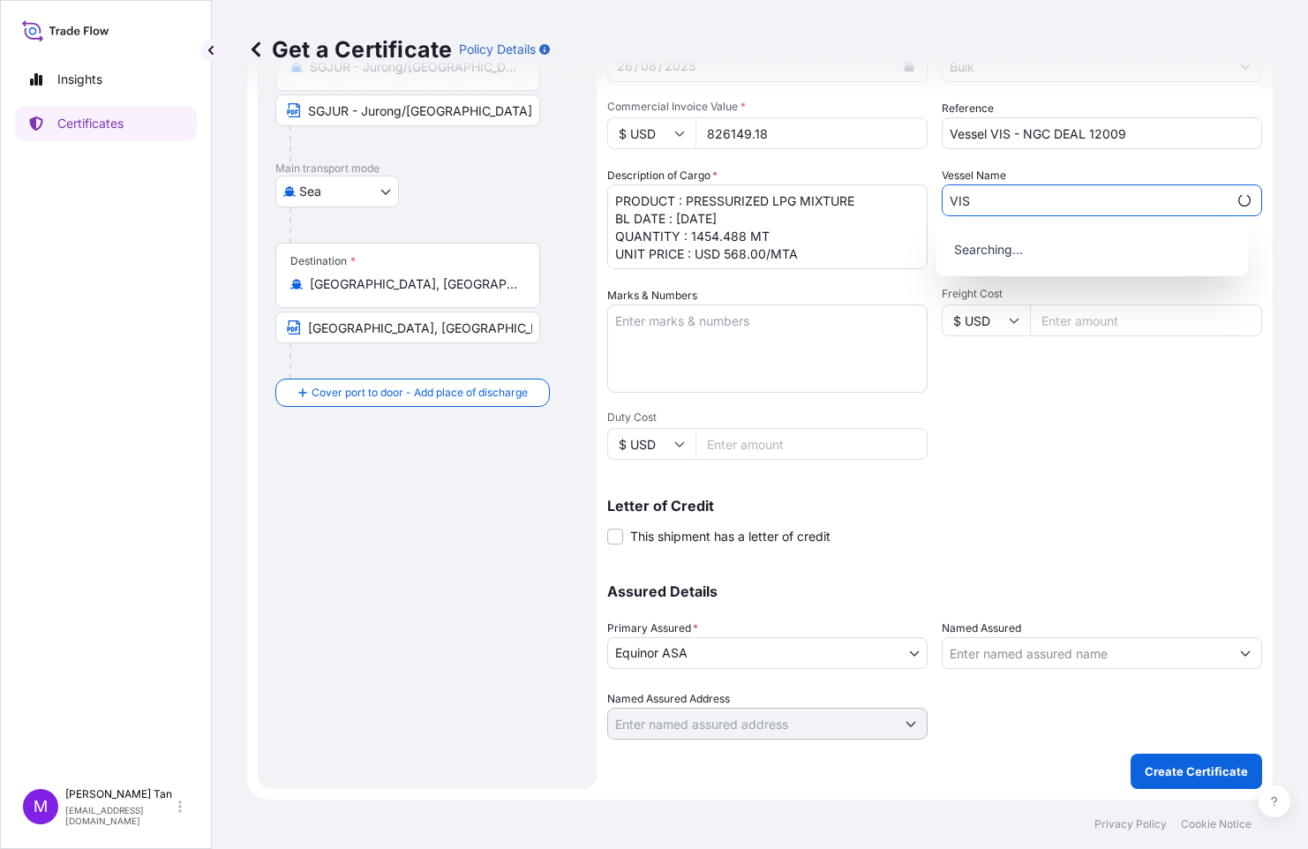
type input "VIS"
click at [1149, 444] on div "Shipment Details Issue date * [DATE] Date of Departure * [DATE] Date of Arrival…" at bounding box center [934, 318] width 655 height 841
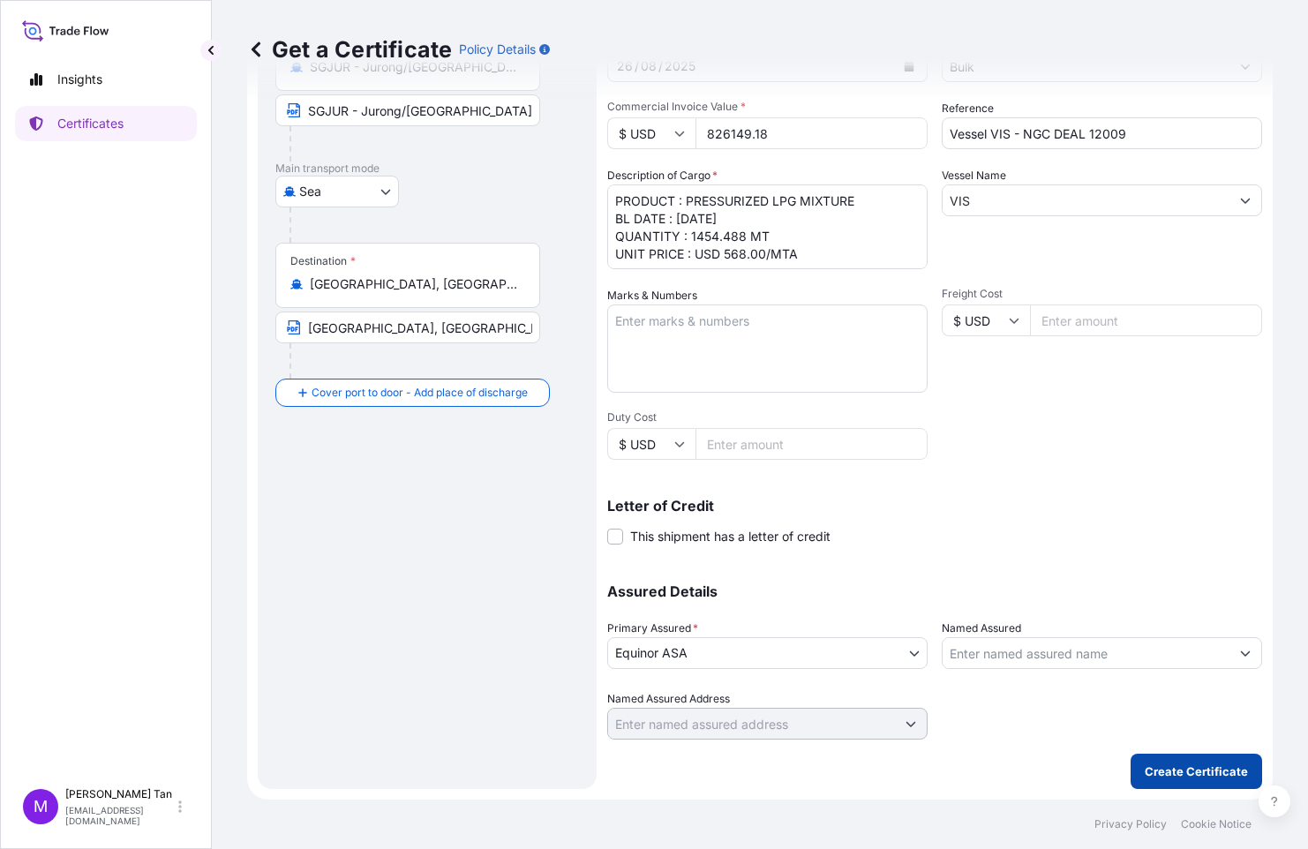
click at [1197, 764] on p "Create Certificate" at bounding box center [1196, 772] width 103 height 18
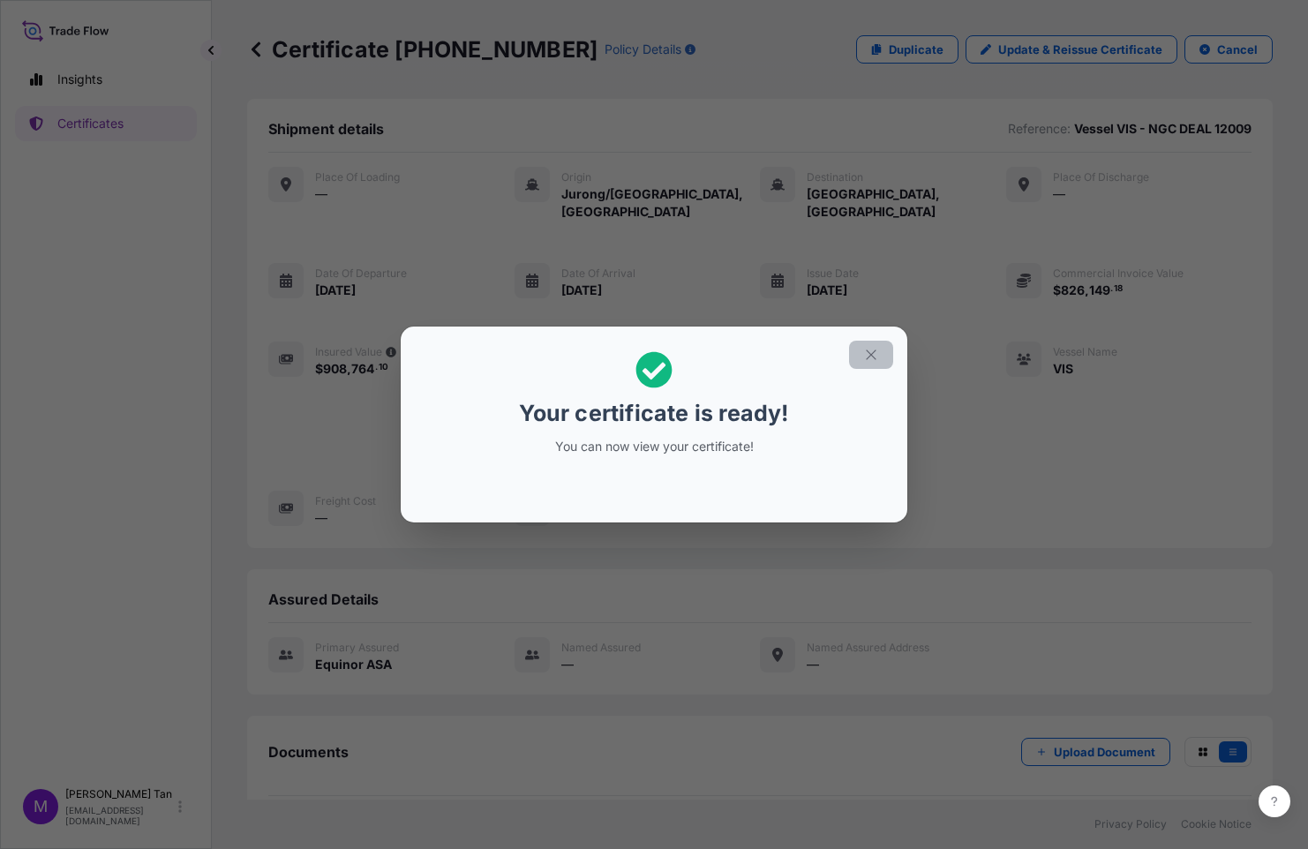
click at [872, 357] on icon "button" at bounding box center [871, 355] width 16 height 16
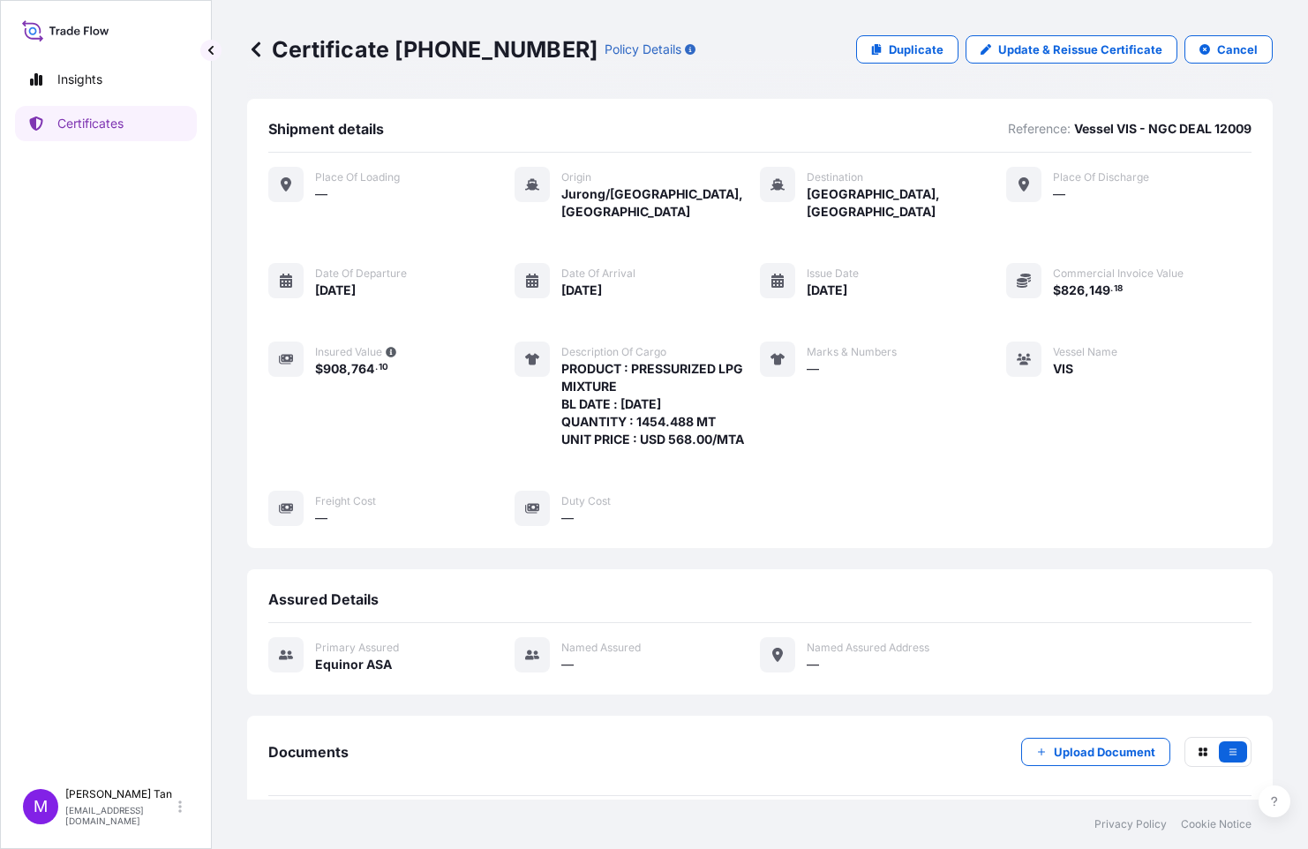
scroll to position [64, 0]
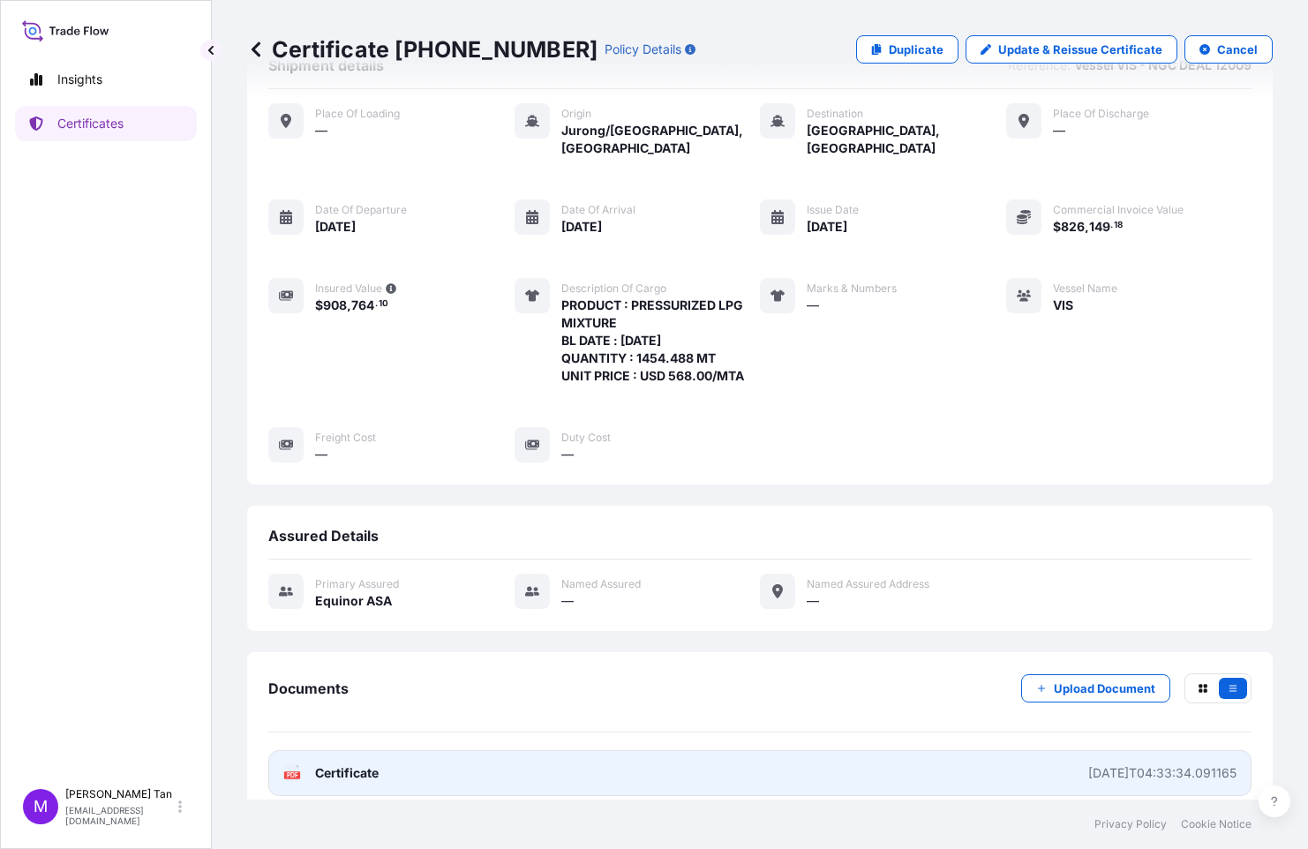
click at [352, 764] on span "Certificate" at bounding box center [347, 773] width 64 height 18
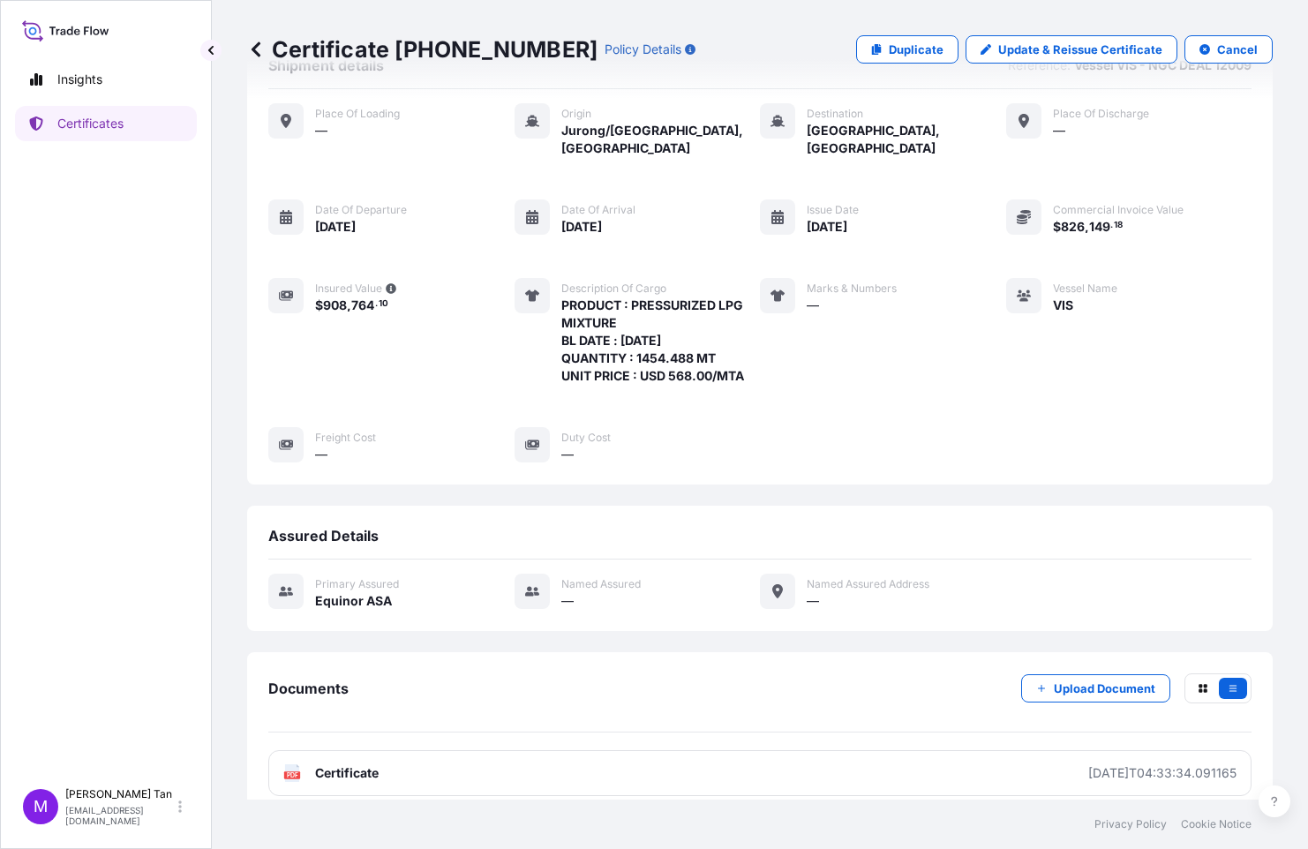
click at [259, 49] on icon at bounding box center [256, 50] width 18 height 18
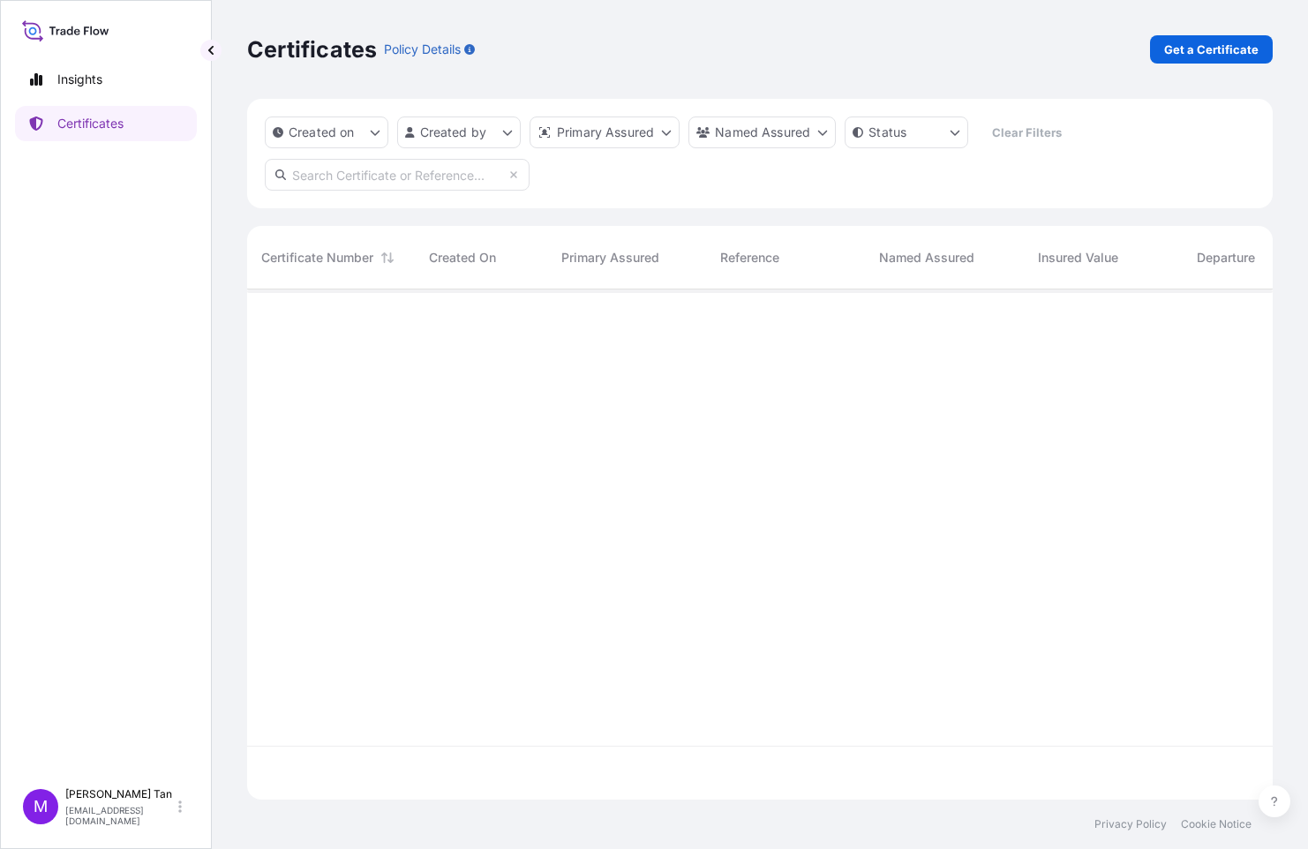
scroll to position [507, 1012]
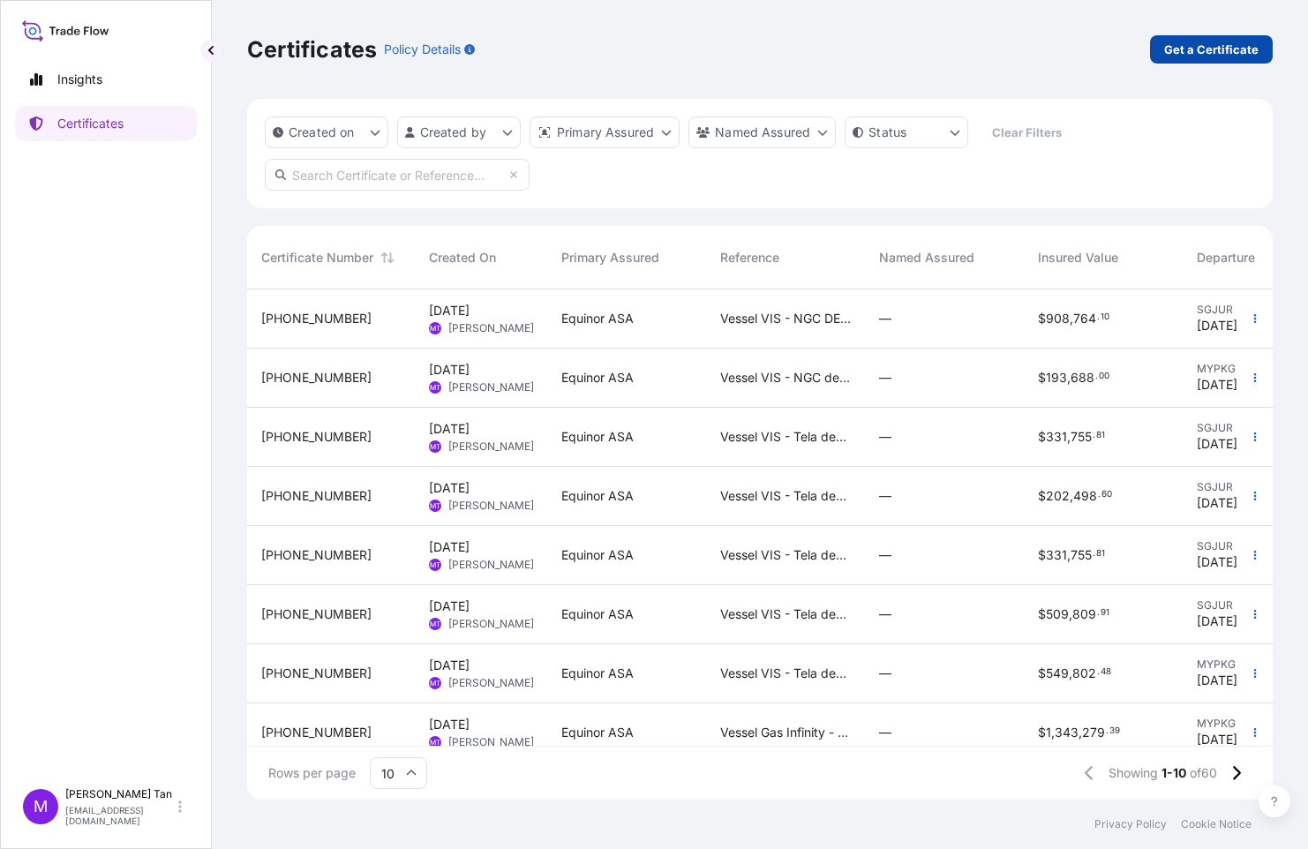
click at [1231, 46] on p "Get a Certificate" at bounding box center [1211, 50] width 94 height 18
select select "Sea"
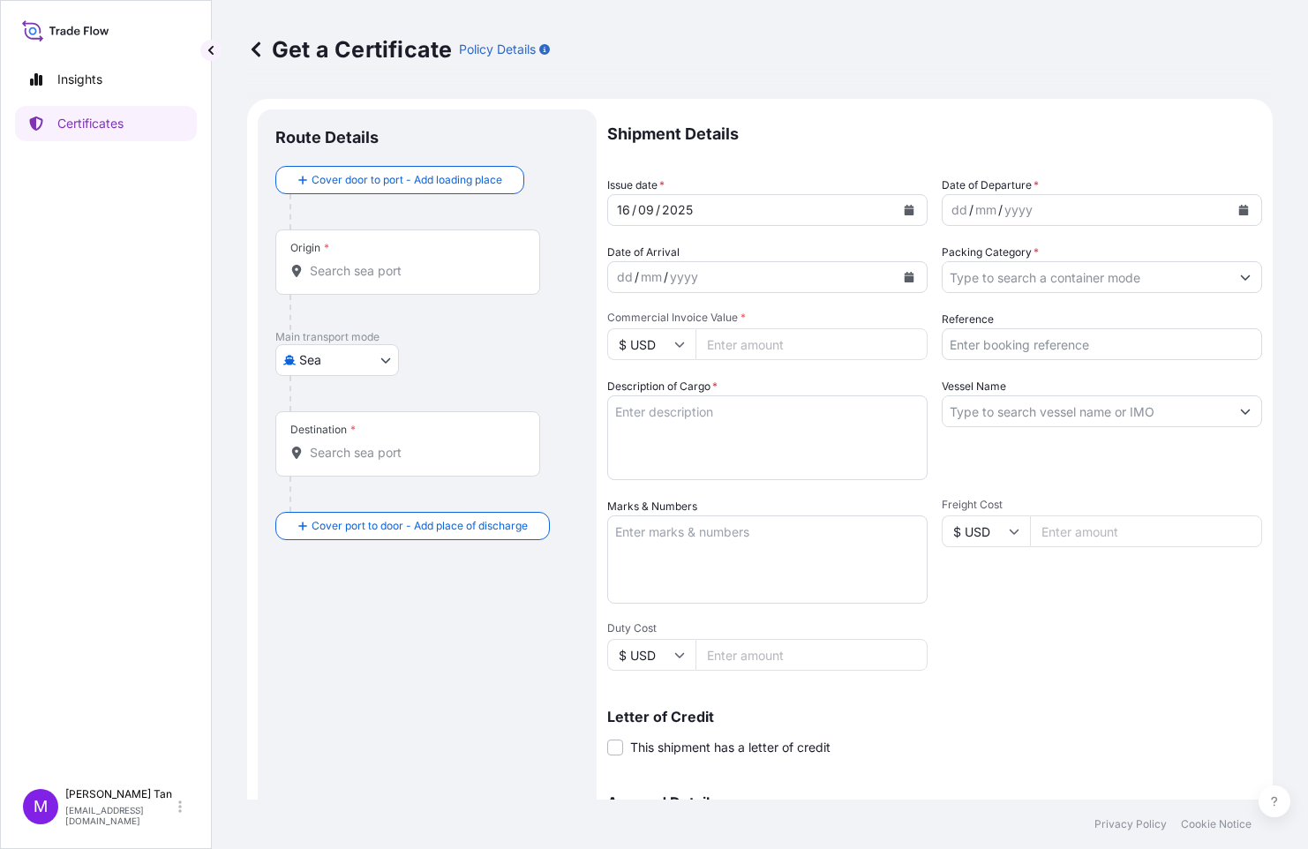
click at [343, 245] on div "Origin *" at bounding box center [407, 261] width 265 height 65
click at [343, 262] on input "Origin *" at bounding box center [414, 271] width 208 height 18
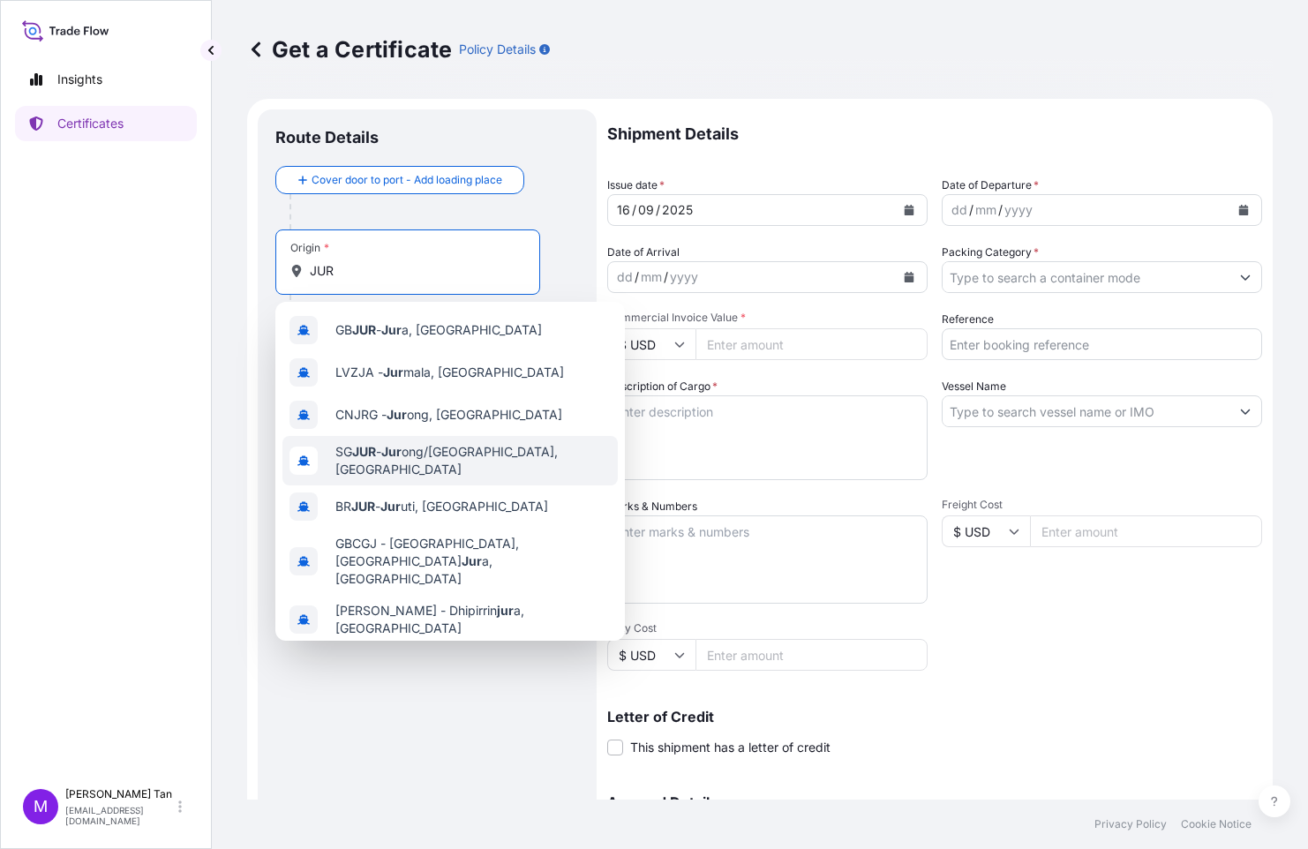
click at [439, 463] on span "SG JUR - Jur ong/[GEOGRAPHIC_DATA], [GEOGRAPHIC_DATA]" at bounding box center [472, 460] width 275 height 35
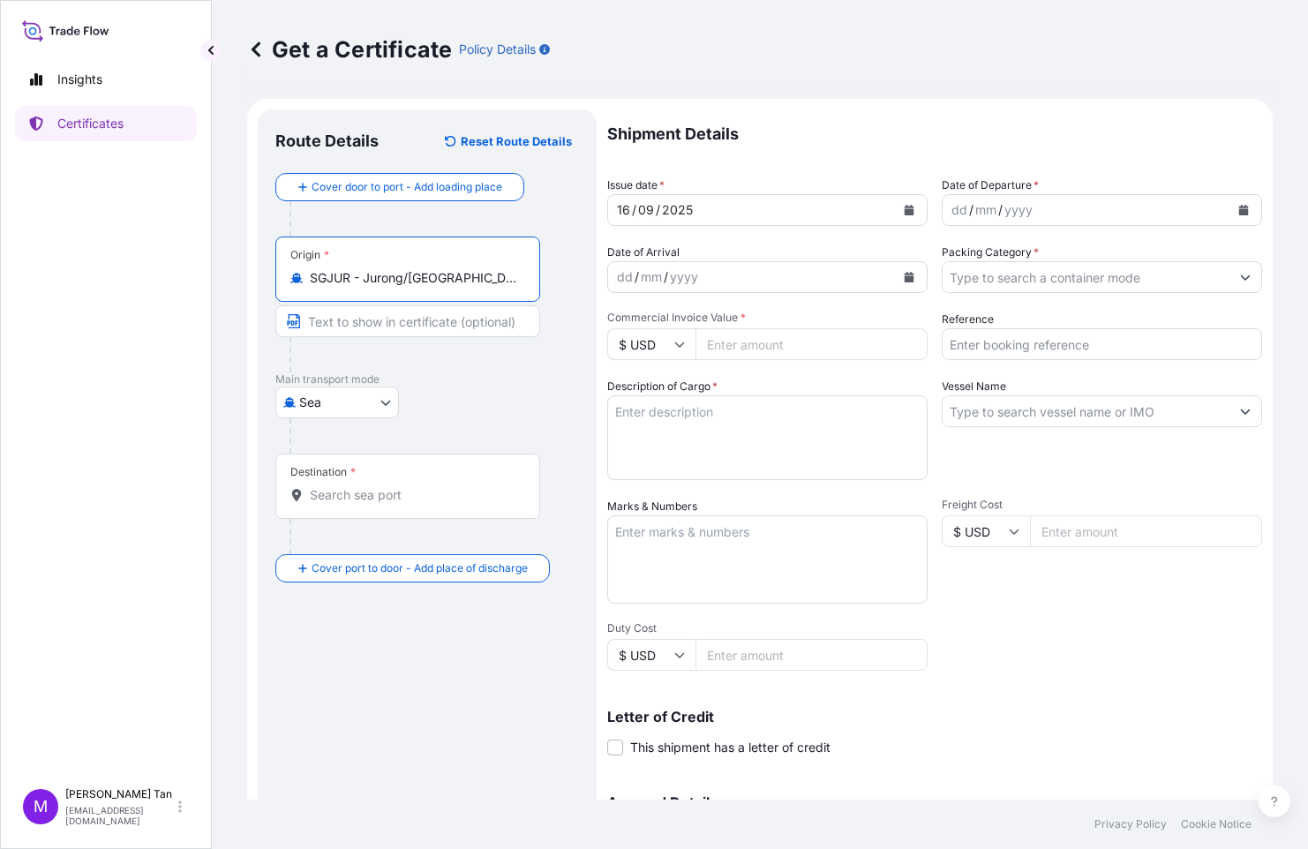
scroll to position [0, 17]
drag, startPoint x: 470, startPoint y: 278, endPoint x: 590, endPoint y: 283, distance: 121.0
click at [590, 283] on div "Route Details Reset Route Details Cover door to port - Add loading place Place …" at bounding box center [427, 554] width 339 height 891
type input "SGJUR - Jurong/[GEOGRAPHIC_DATA], [GEOGRAPHIC_DATA]"
click at [452, 320] on input "Text to appear on certificate" at bounding box center [407, 321] width 265 height 32
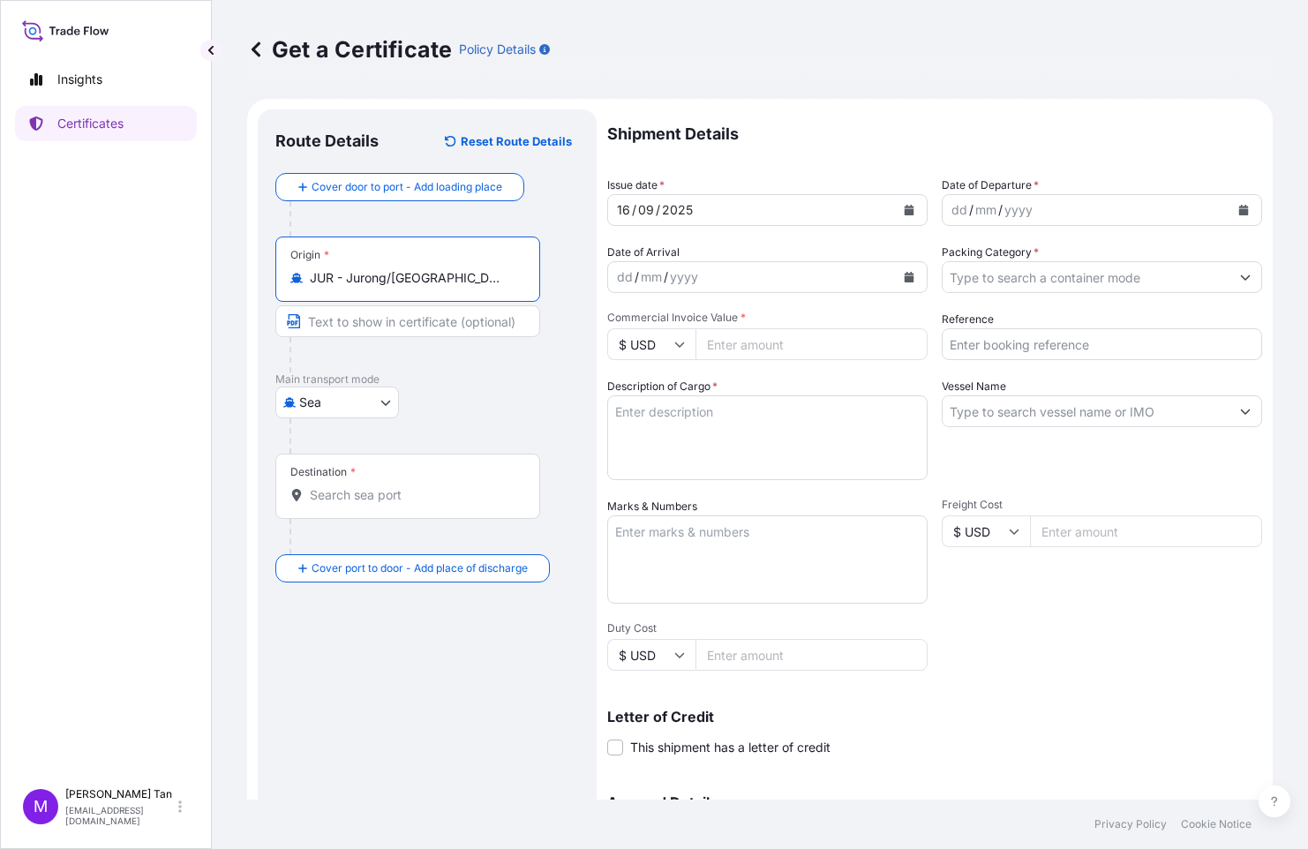
scroll to position [0, 0]
paste input "GJUR - Jurong/[GEOGRAPHIC_DATA], [GEOGRAPHIC_DATA]"
type input "GJUR - Jurong/[GEOGRAPHIC_DATA], [GEOGRAPHIC_DATA]"
click at [324, 470] on div "Destination *" at bounding box center [322, 472] width 65 height 14
drag, startPoint x: 324, startPoint y: 470, endPoint x: 410, endPoint y: 477, distance: 85.9
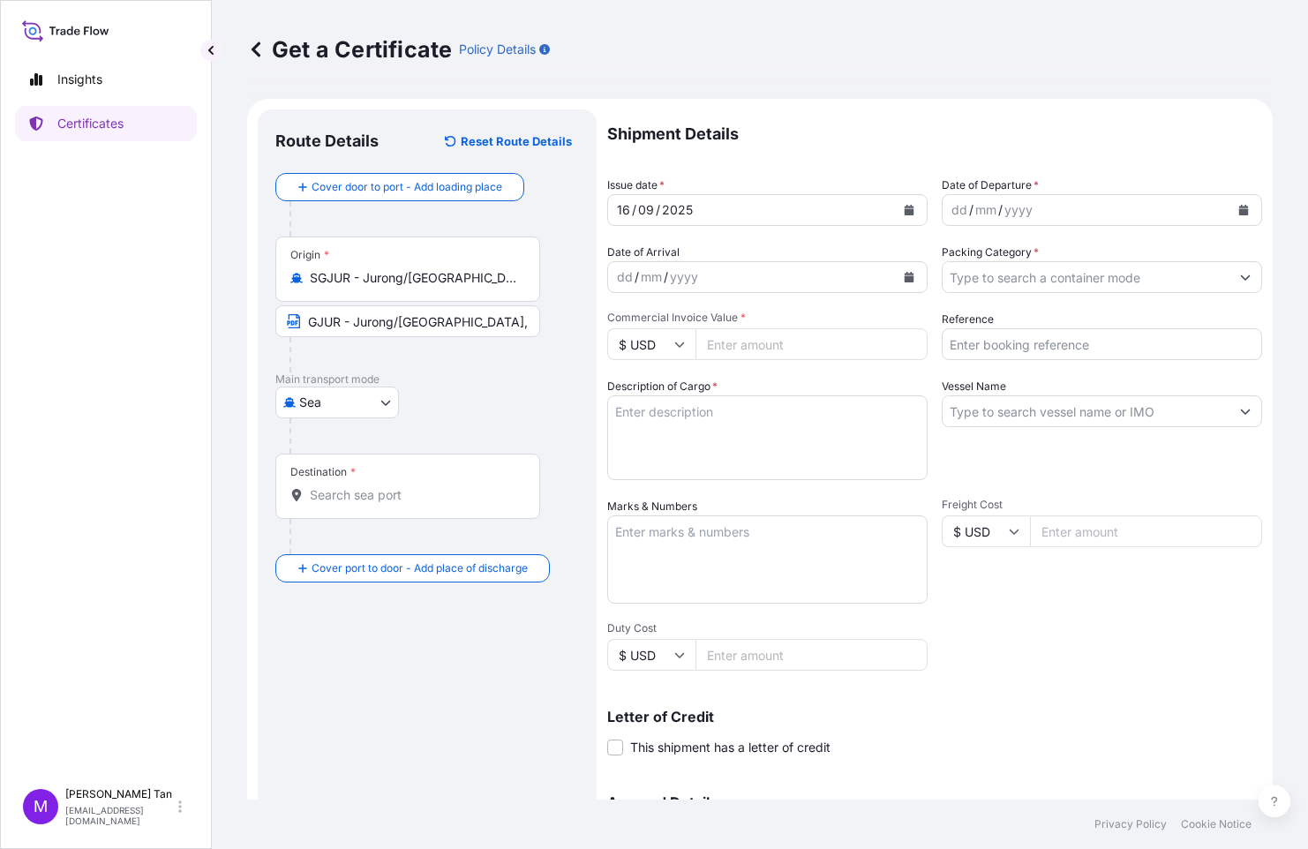
click at [408, 478] on div "Destination *" at bounding box center [407, 486] width 265 height 65
click at [408, 486] on input "Destination *" at bounding box center [414, 495] width 208 height 18
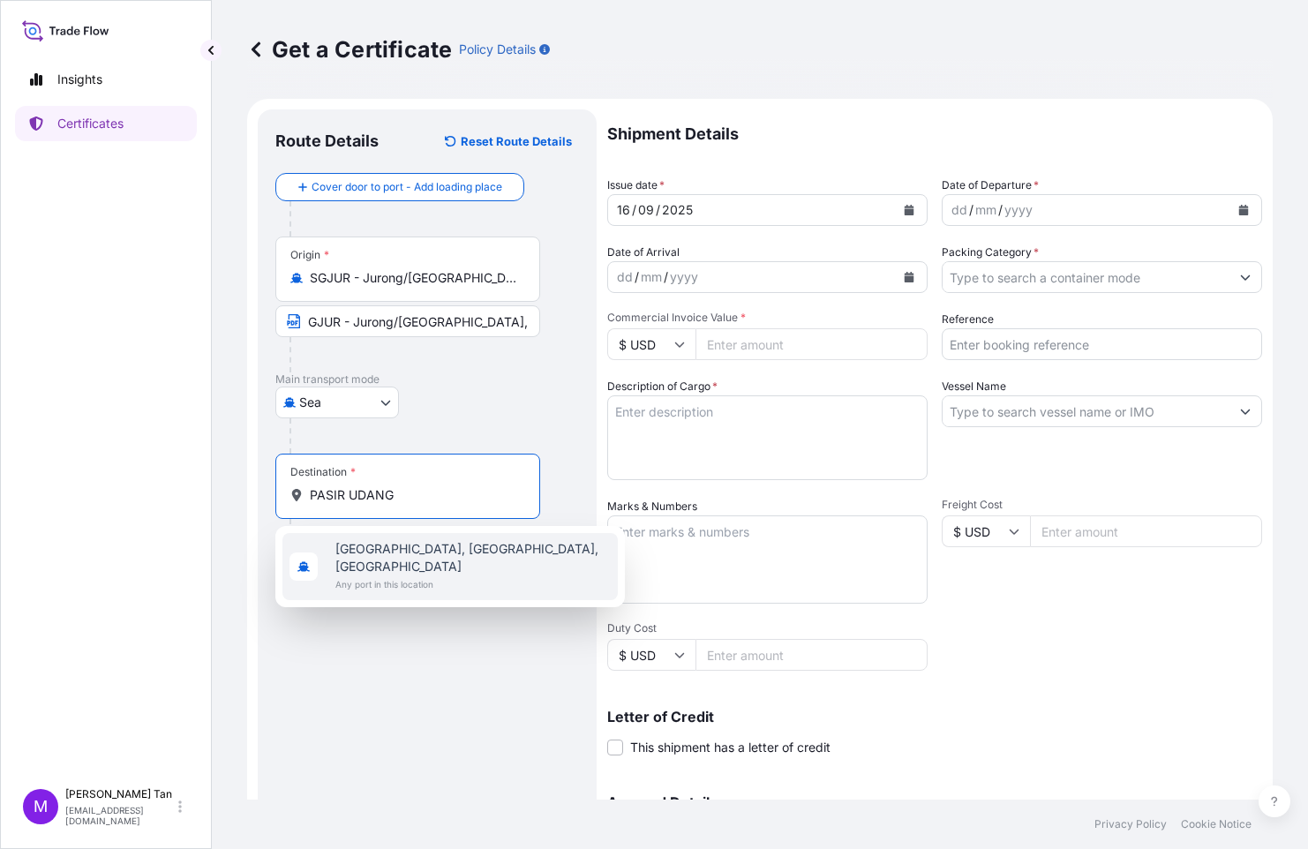
click at [414, 550] on span "[GEOGRAPHIC_DATA], [GEOGRAPHIC_DATA], [GEOGRAPHIC_DATA]" at bounding box center [472, 557] width 275 height 35
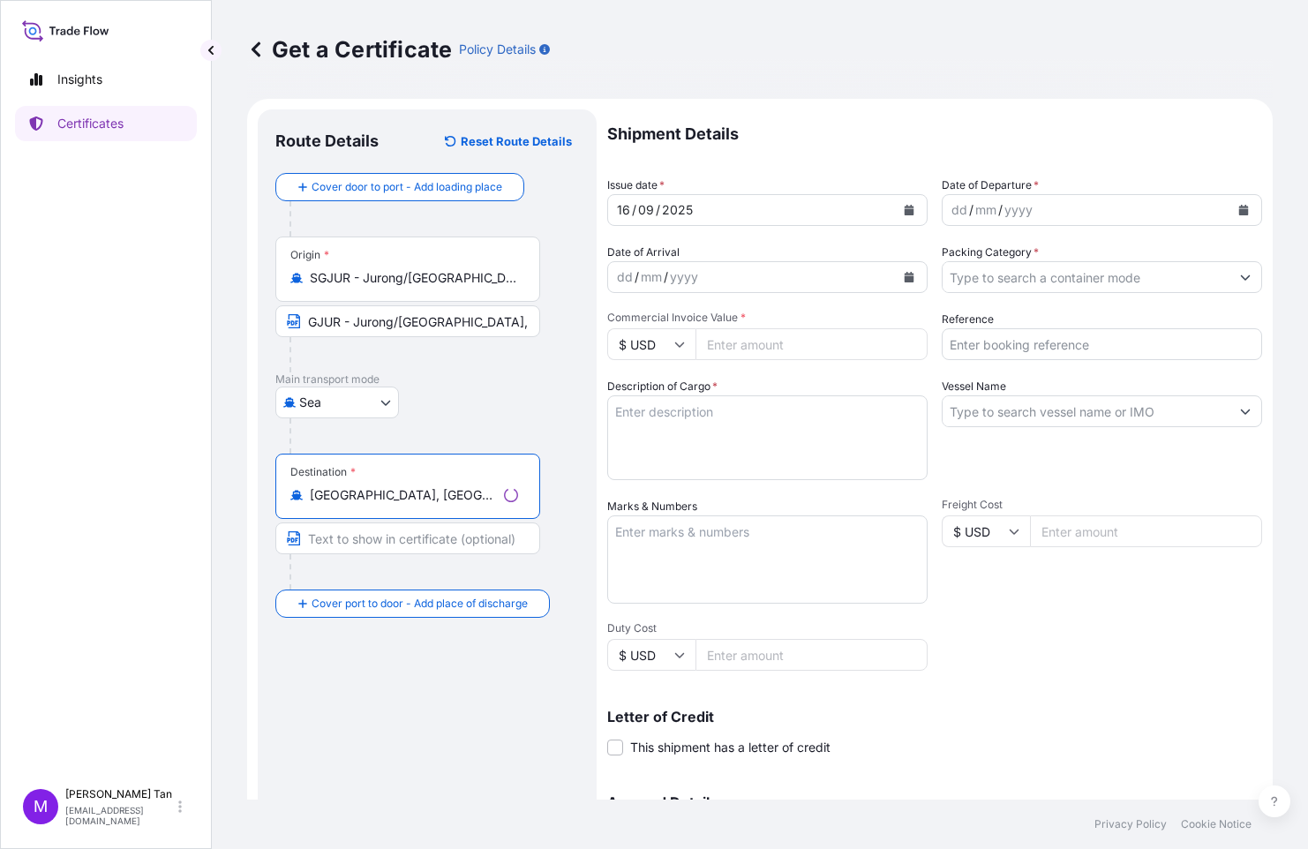
type input "[GEOGRAPHIC_DATA], [GEOGRAPHIC_DATA], [GEOGRAPHIC_DATA]"
drag, startPoint x: 456, startPoint y: 498, endPoint x: 319, endPoint y: 497, distance: 137.7
click at [319, 497] on div "[GEOGRAPHIC_DATA], [GEOGRAPHIC_DATA], [GEOGRAPHIC_DATA]" at bounding box center [407, 495] width 235 height 18
click at [319, 497] on input "[GEOGRAPHIC_DATA], [GEOGRAPHIC_DATA], [GEOGRAPHIC_DATA]" at bounding box center [403, 495] width 187 height 18
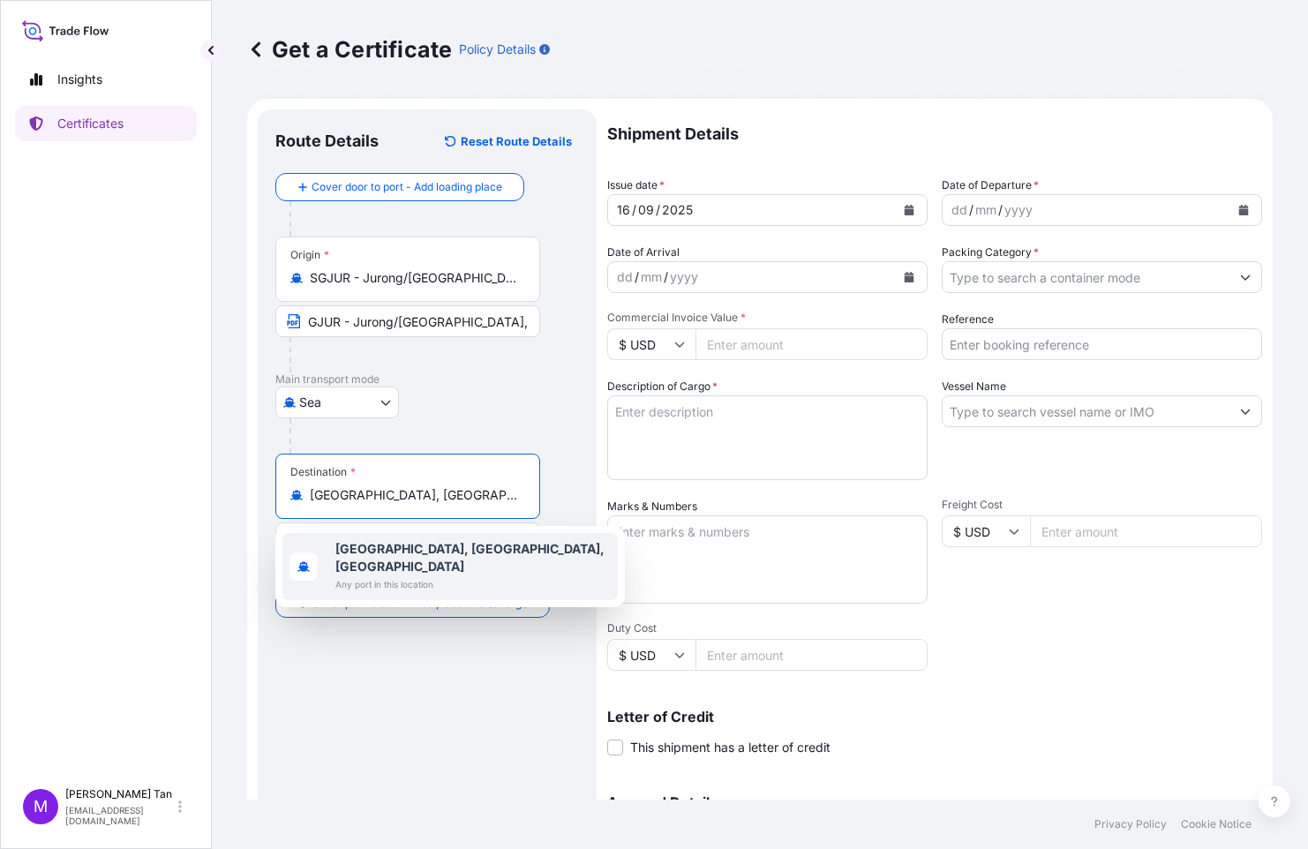
click at [360, 557] on span "[GEOGRAPHIC_DATA], [GEOGRAPHIC_DATA], [GEOGRAPHIC_DATA]" at bounding box center [472, 557] width 275 height 35
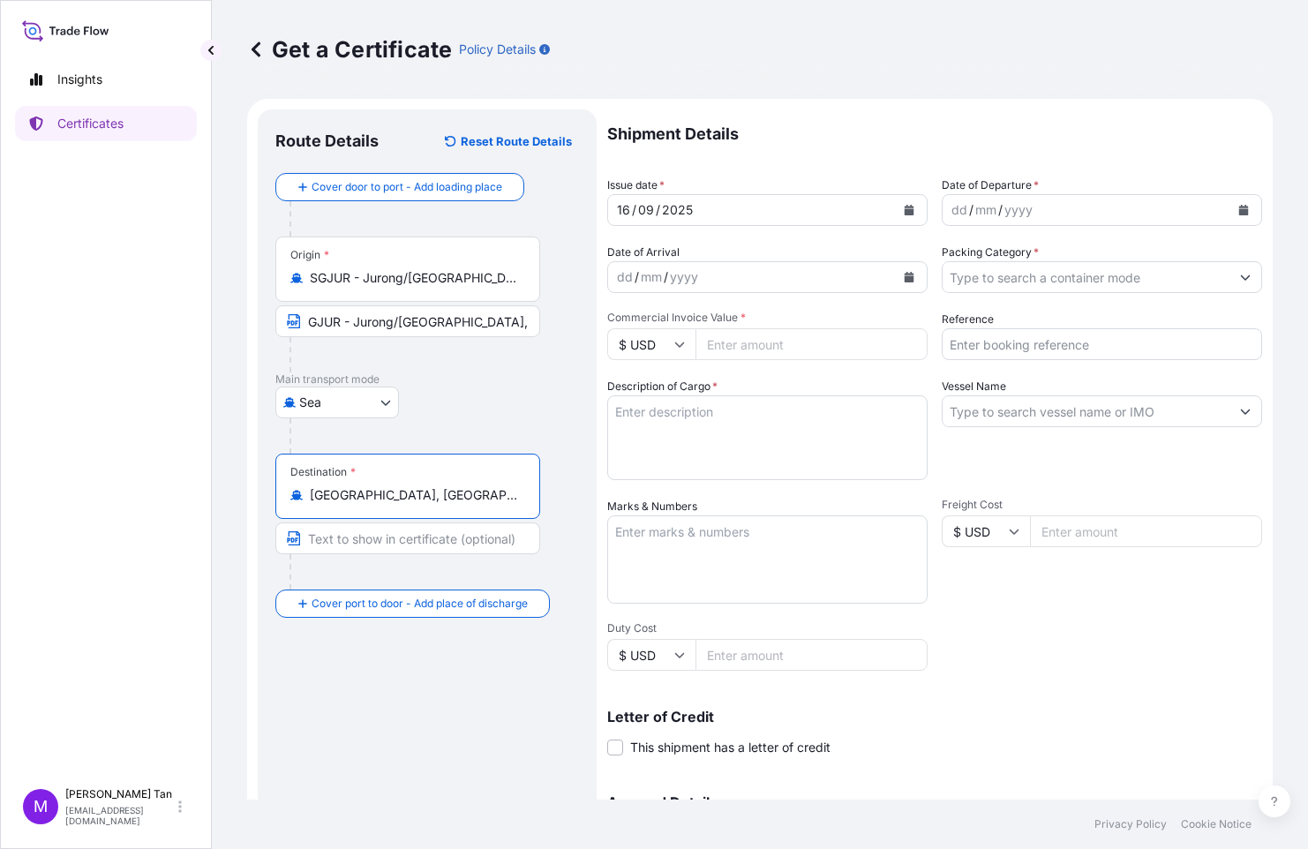
drag, startPoint x: 310, startPoint y: 495, endPoint x: 533, endPoint y: 500, distance: 223.4
click at [533, 500] on div "Destination * [GEOGRAPHIC_DATA], [GEOGRAPHIC_DATA], [GEOGRAPHIC_DATA]" at bounding box center [407, 486] width 265 height 65
click at [410, 539] on input "Text to appear on certificate" at bounding box center [407, 539] width 265 height 32
paste input "[GEOGRAPHIC_DATA], [GEOGRAPHIC_DATA], [GEOGRAPHIC_DATA]"
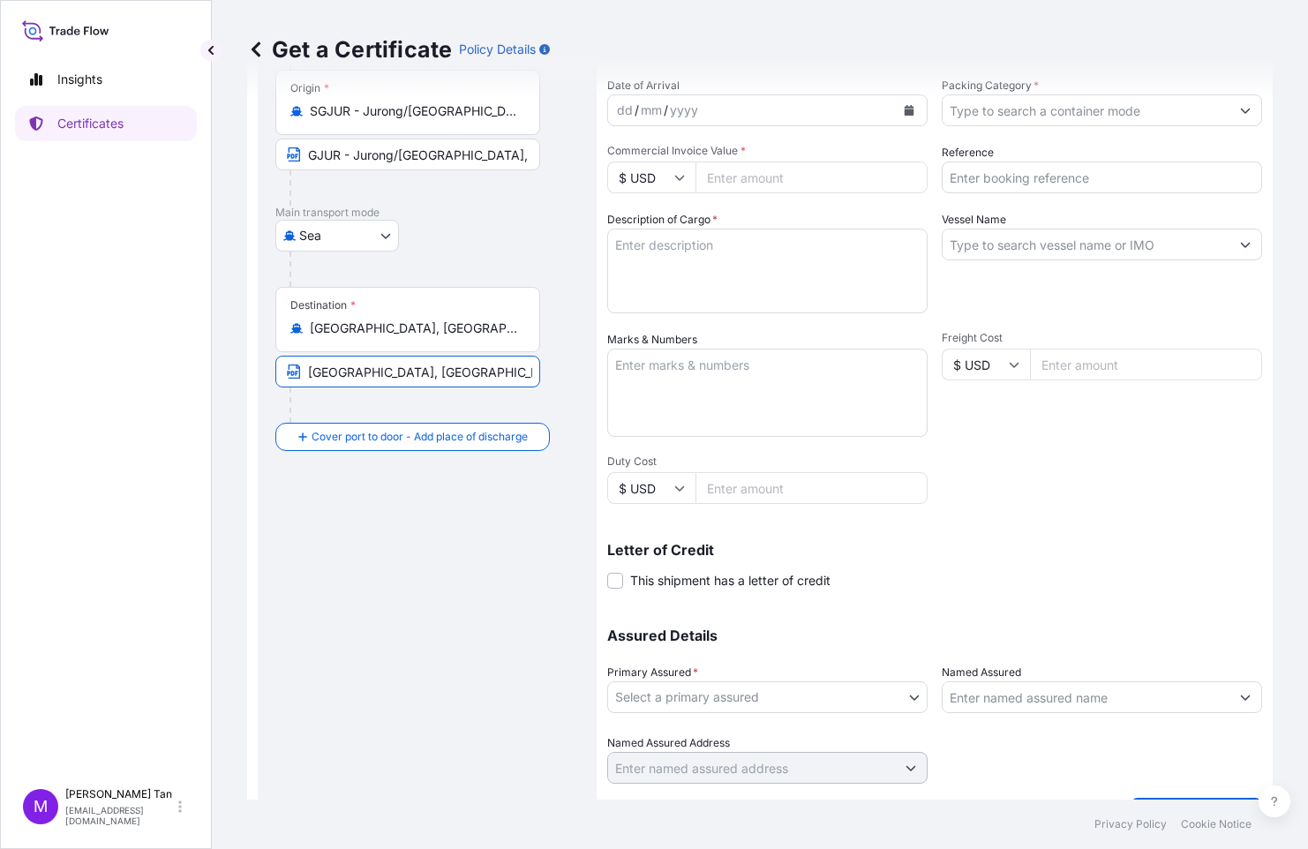
scroll to position [211, 0]
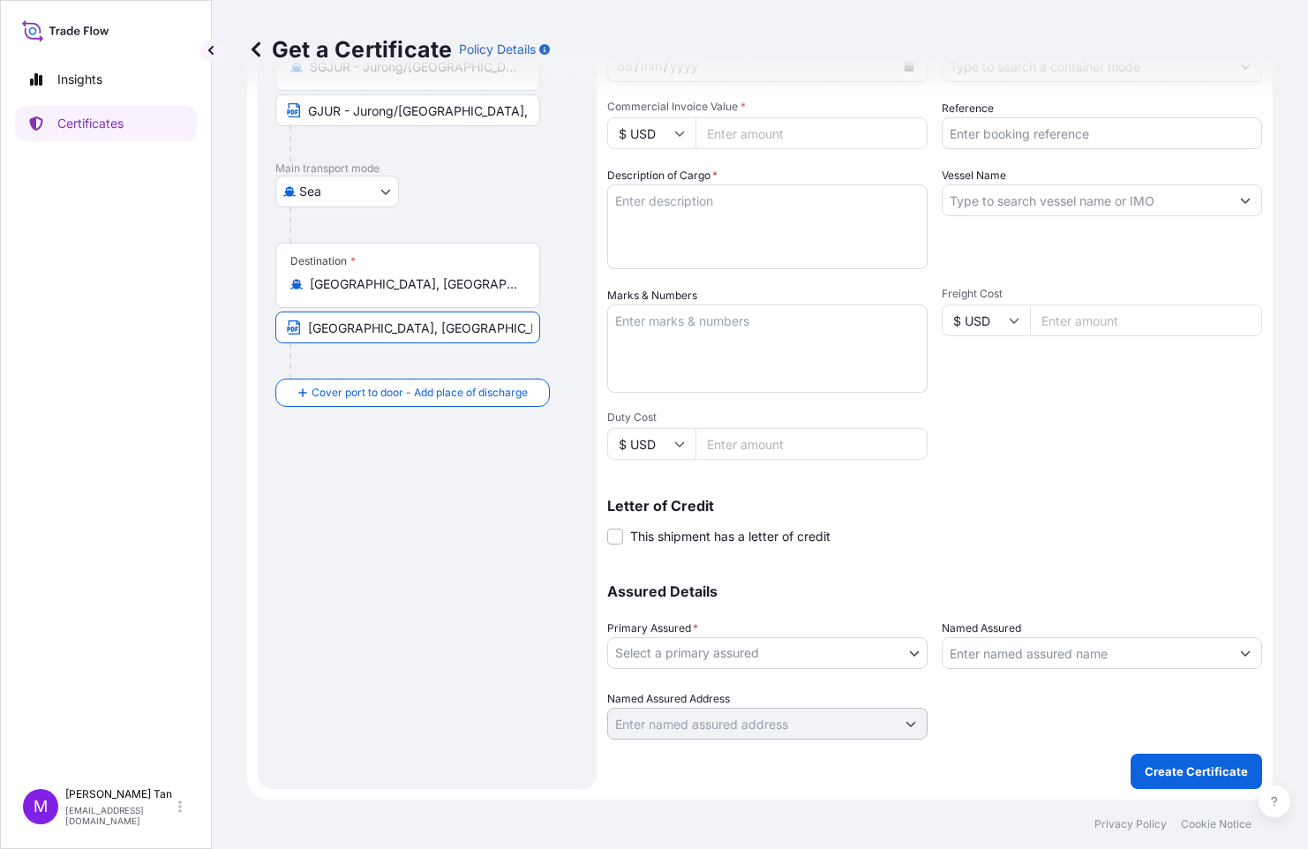
type input "[GEOGRAPHIC_DATA], [GEOGRAPHIC_DATA], [GEOGRAPHIC_DATA]"
click at [910, 651] on body "Insights Certificates M [PERSON_NAME] [PERSON_NAME][EMAIL_ADDRESS][DOMAIN_NAME]…" at bounding box center [654, 424] width 1308 height 849
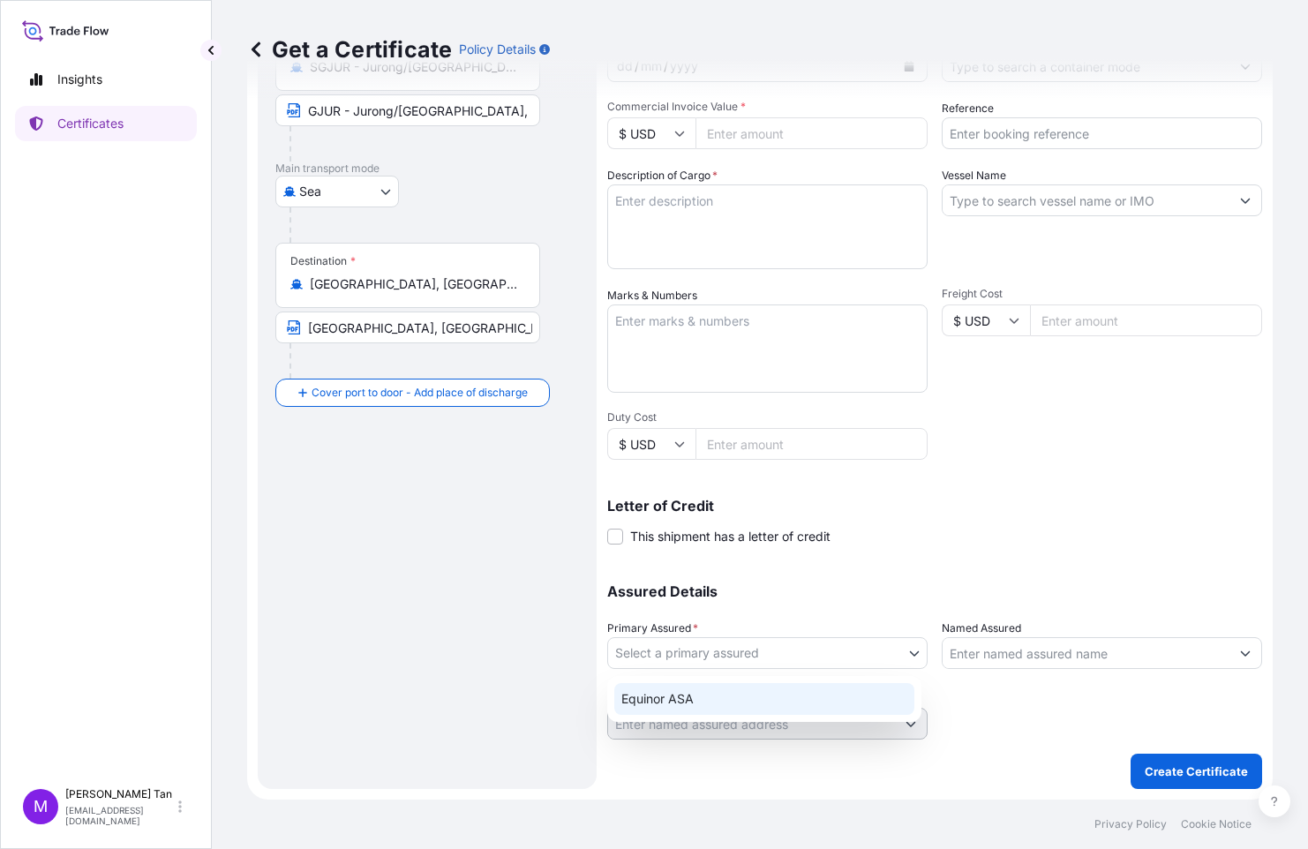
click at [748, 691] on div "Equinor ASA" at bounding box center [764, 699] width 300 height 32
select select "31491"
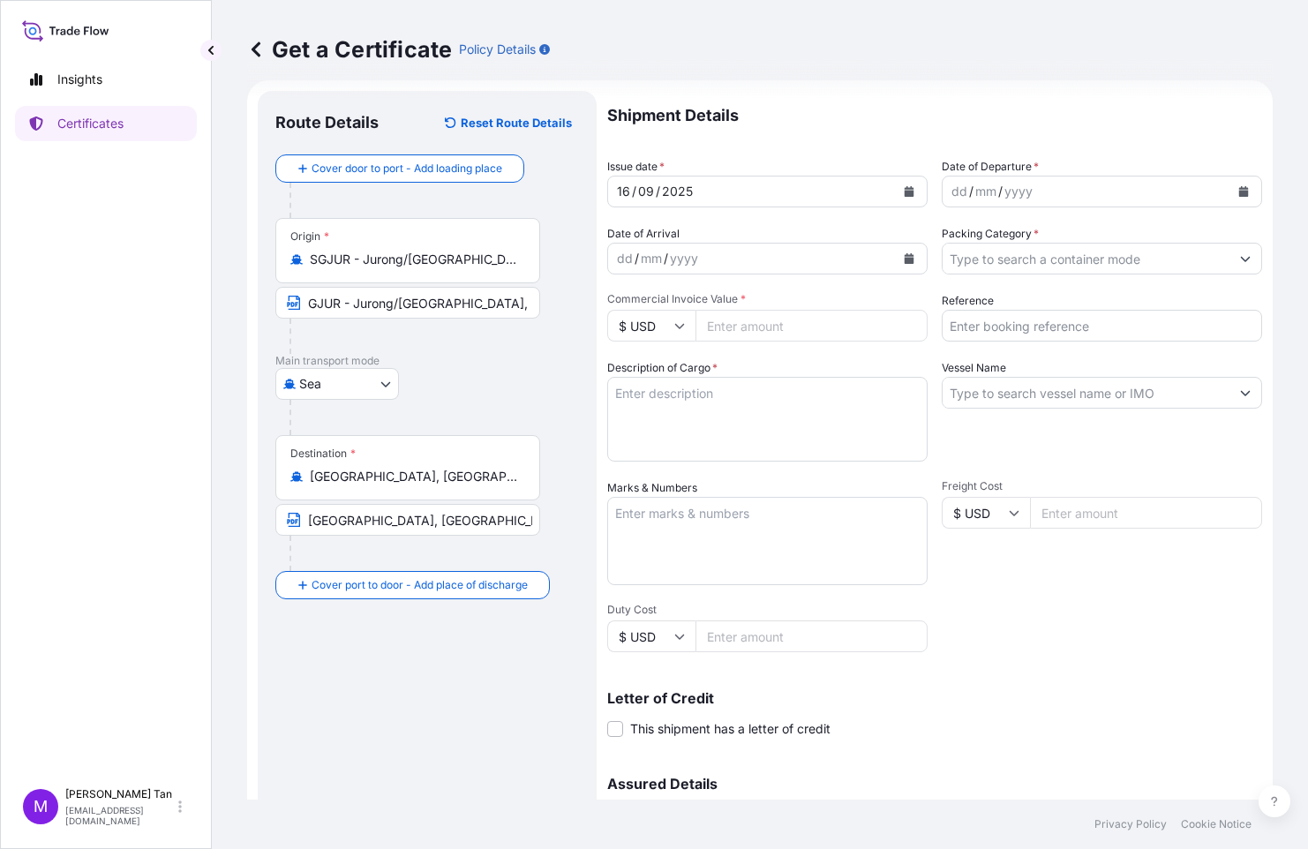
scroll to position [1, 0]
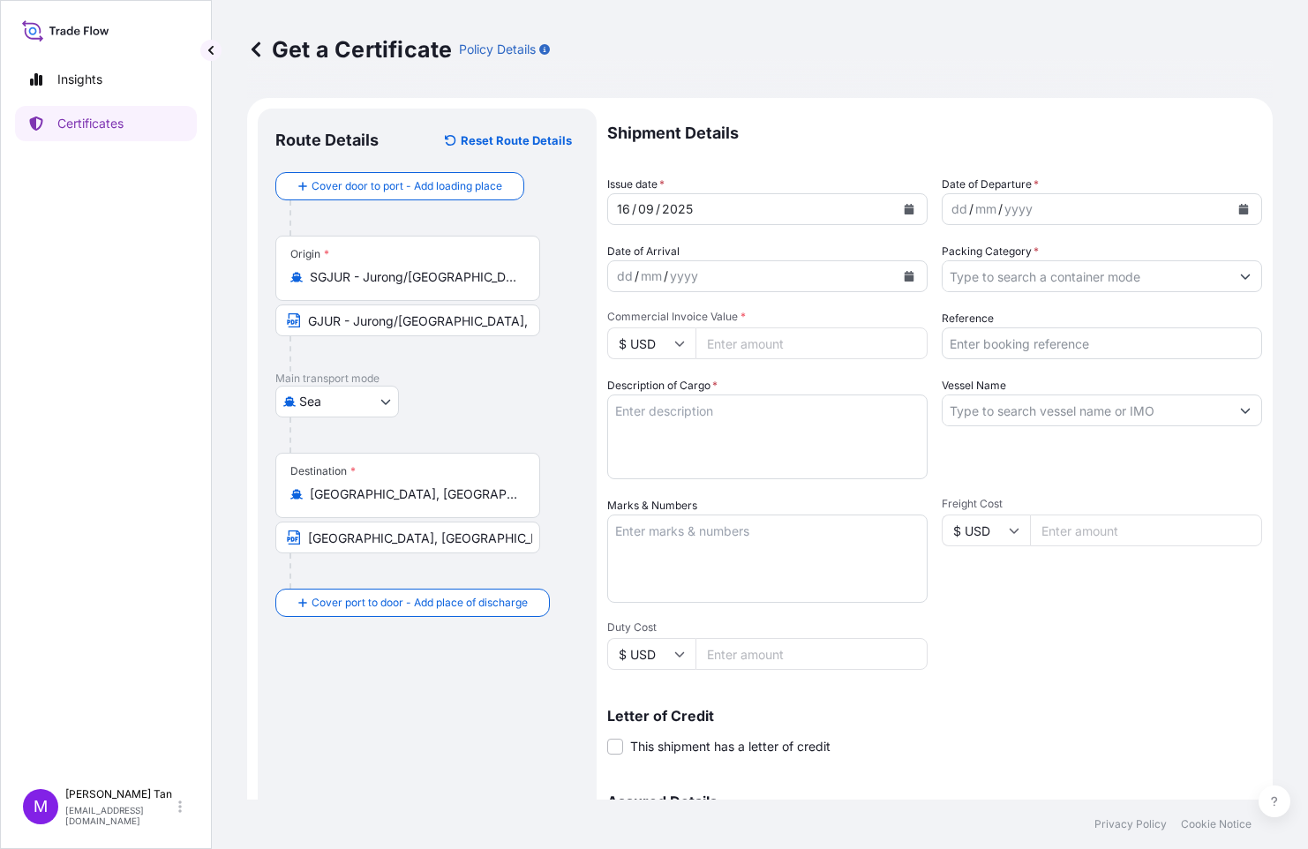
click at [1234, 269] on button "Show suggestions" at bounding box center [1246, 276] width 32 height 32
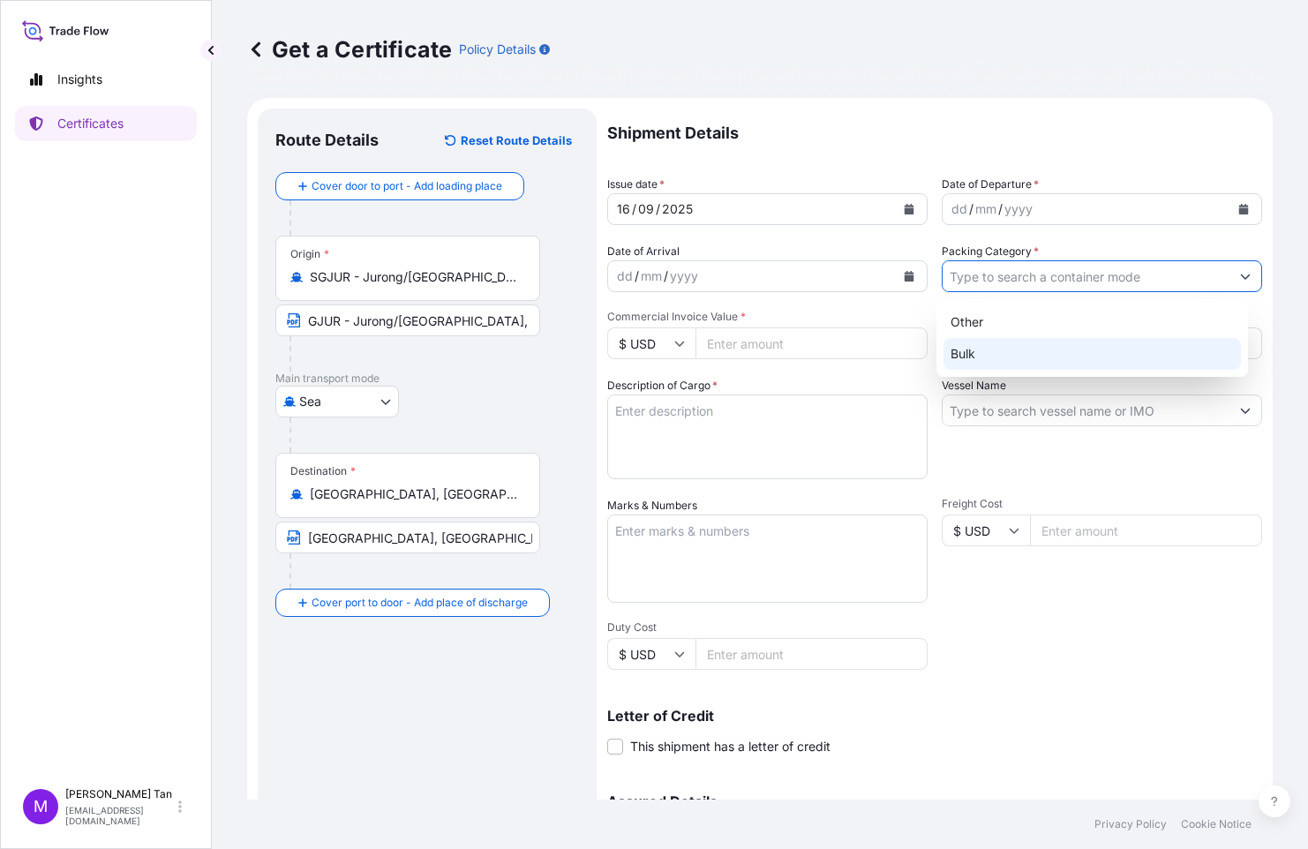
click at [958, 350] on div "Bulk" at bounding box center [1093, 354] width 298 height 32
type input "Bulk"
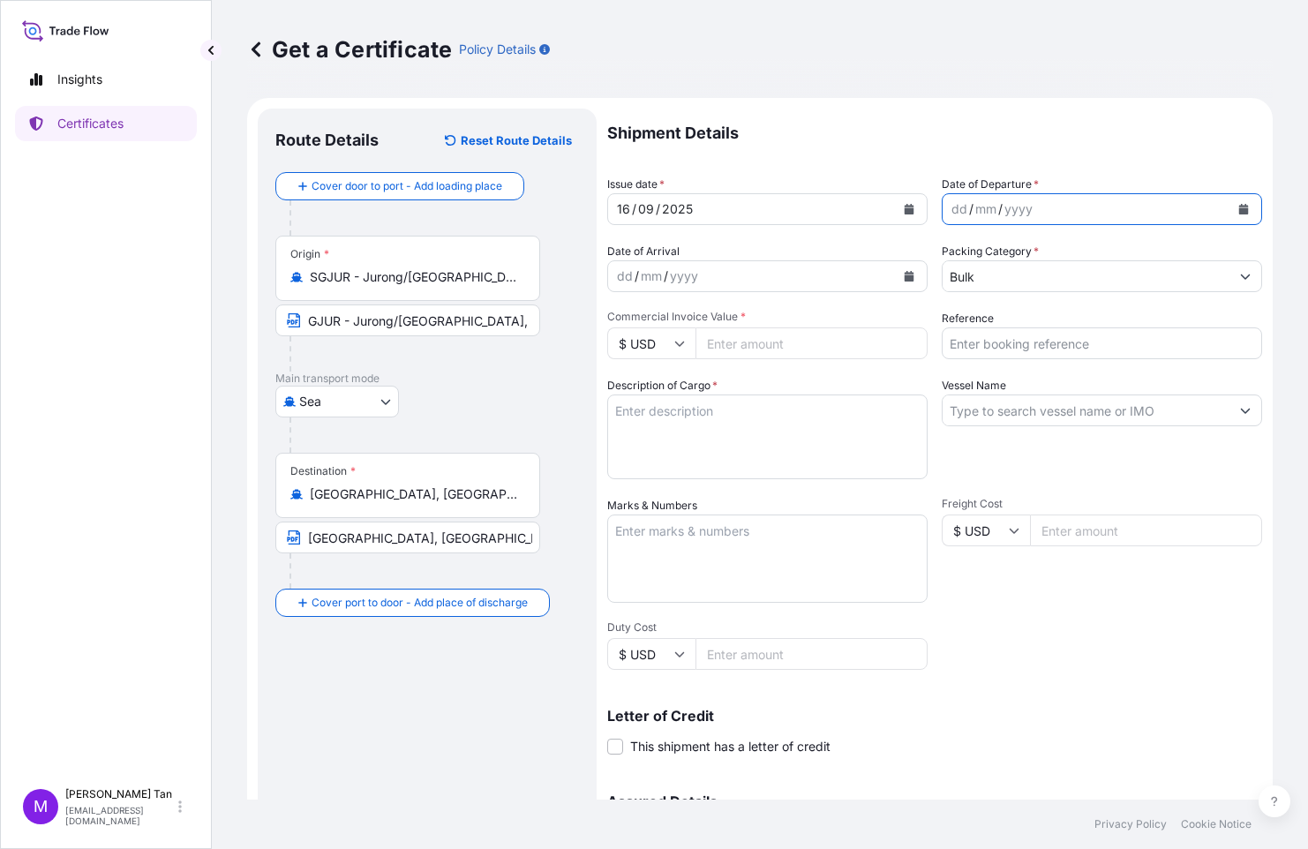
click at [1239, 208] on icon "Calendar" at bounding box center [1244, 209] width 10 height 11
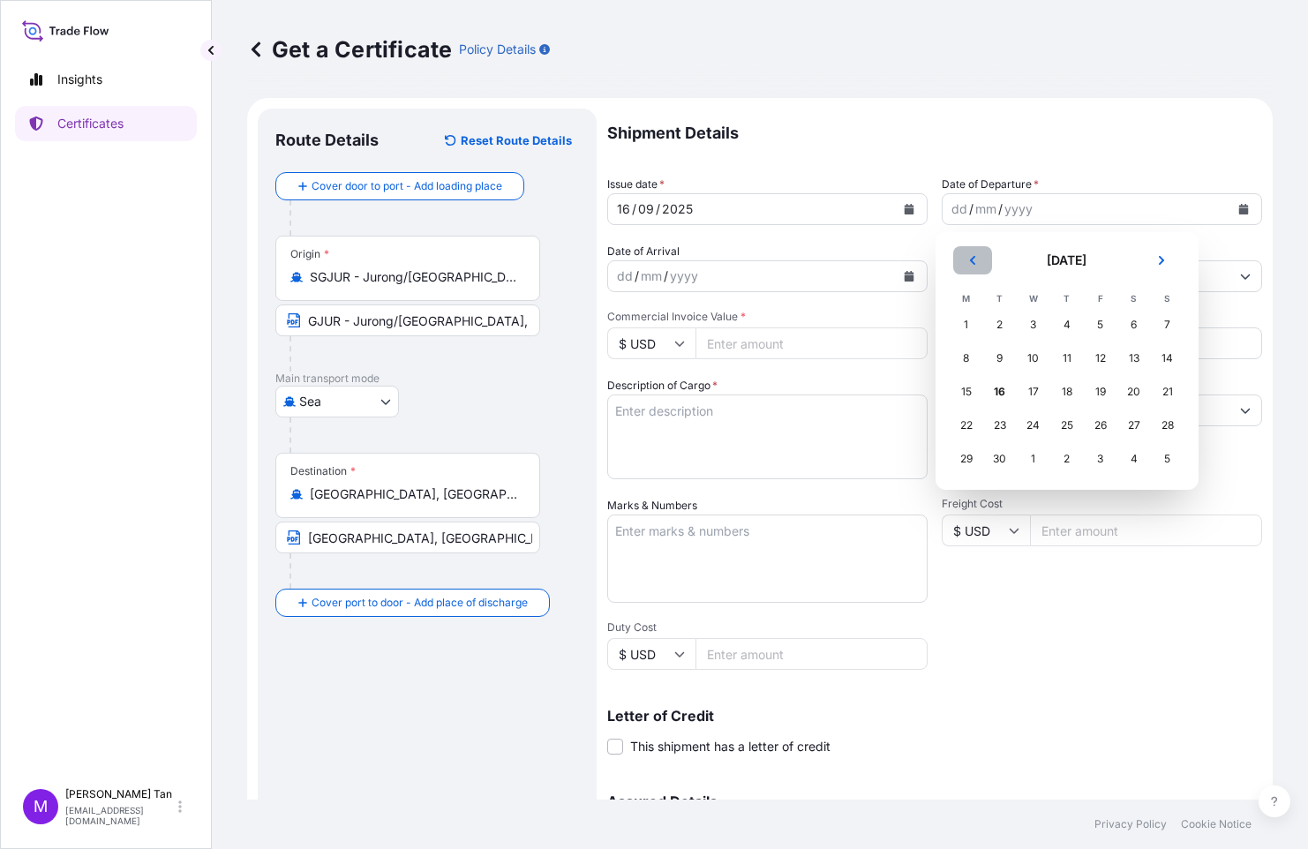
click at [969, 259] on icon "Previous" at bounding box center [972, 260] width 11 height 11
click at [1002, 460] on div "26" at bounding box center [1000, 459] width 32 height 32
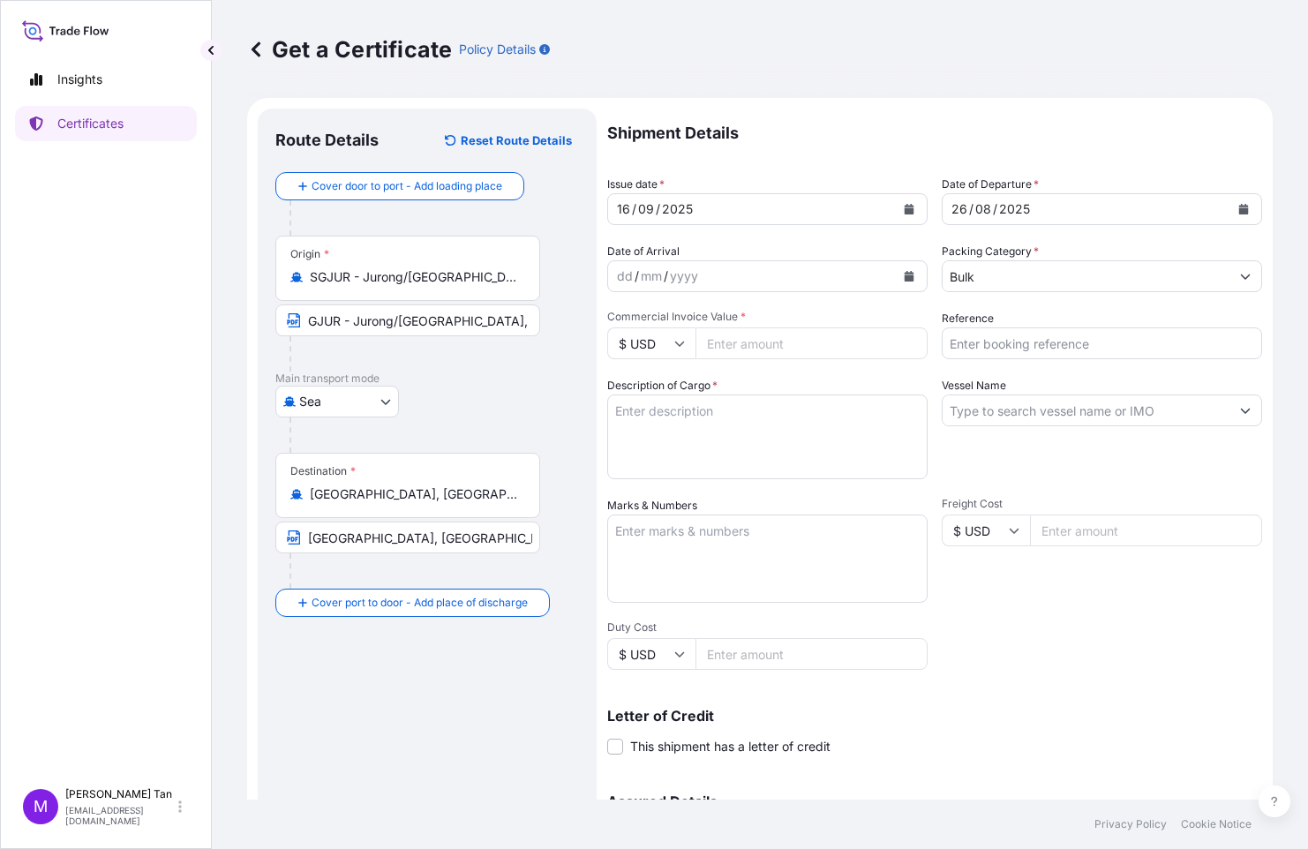
click at [866, 279] on div "dd / mm / yyyy" at bounding box center [751, 276] width 287 height 32
click at [906, 275] on icon "Calendar" at bounding box center [910, 276] width 10 height 11
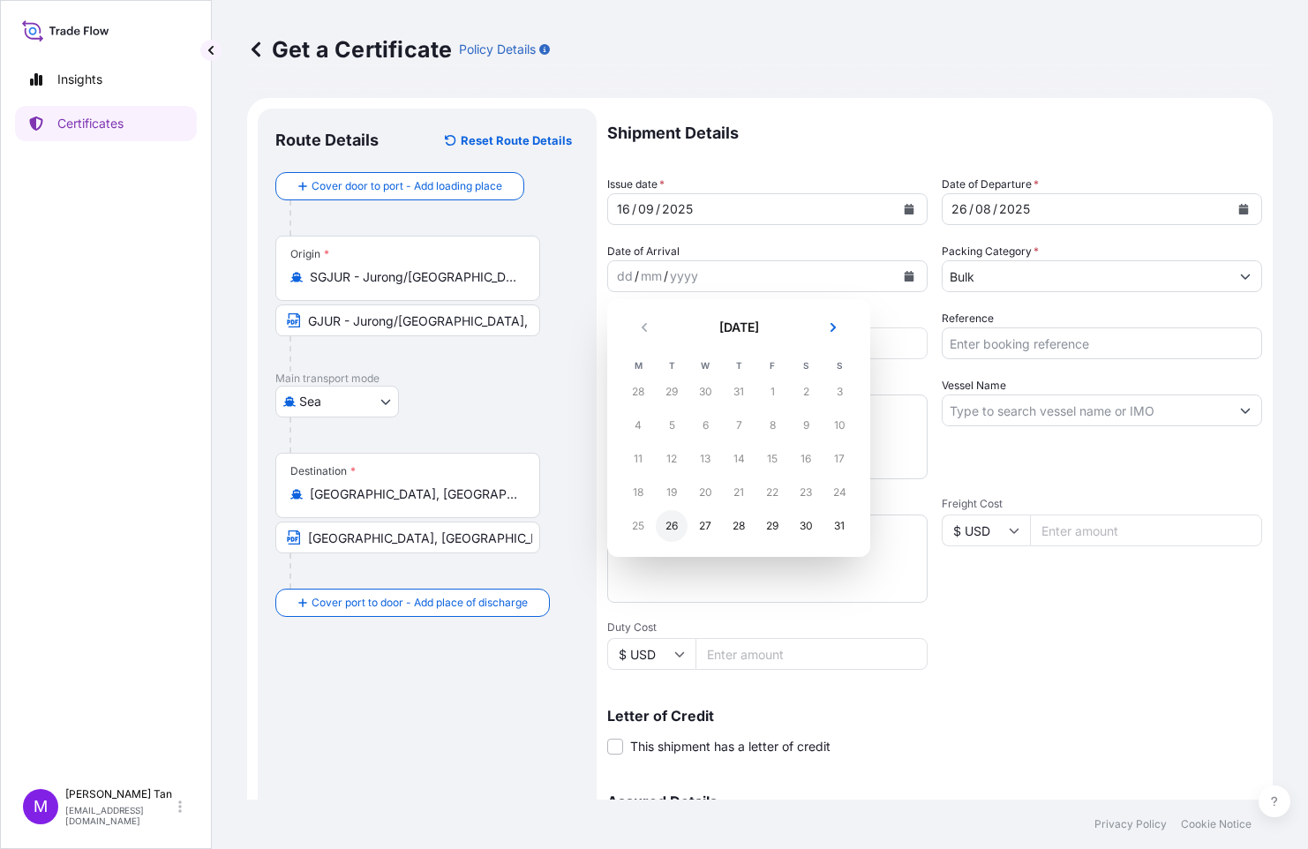
click at [668, 524] on div "26" at bounding box center [672, 526] width 32 height 32
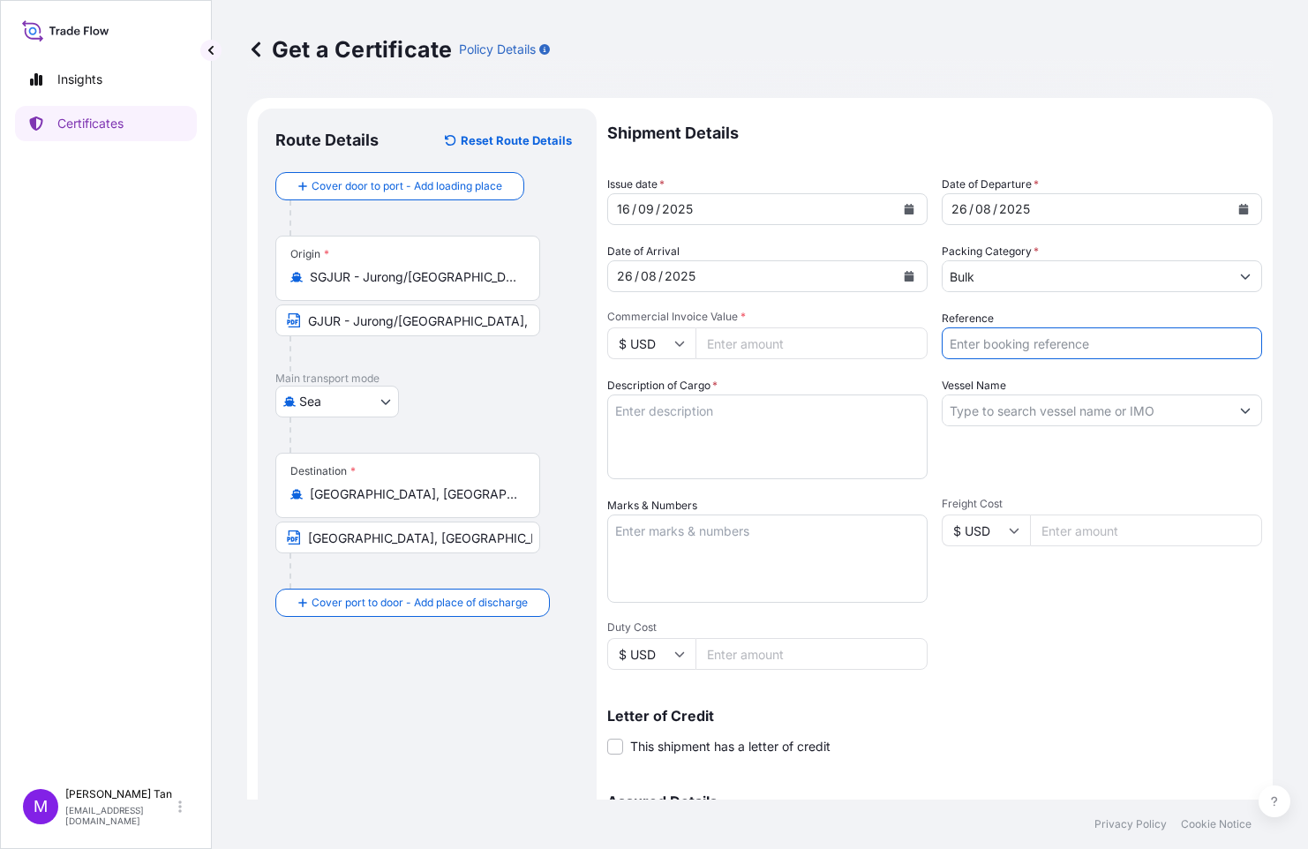
click at [1013, 353] on input "Reference" at bounding box center [1102, 343] width 320 height 32
type input "VESSSEL VIS - NGC DEAL 12011"
click at [1101, 408] on input "Vessel Name" at bounding box center [1086, 411] width 287 height 32
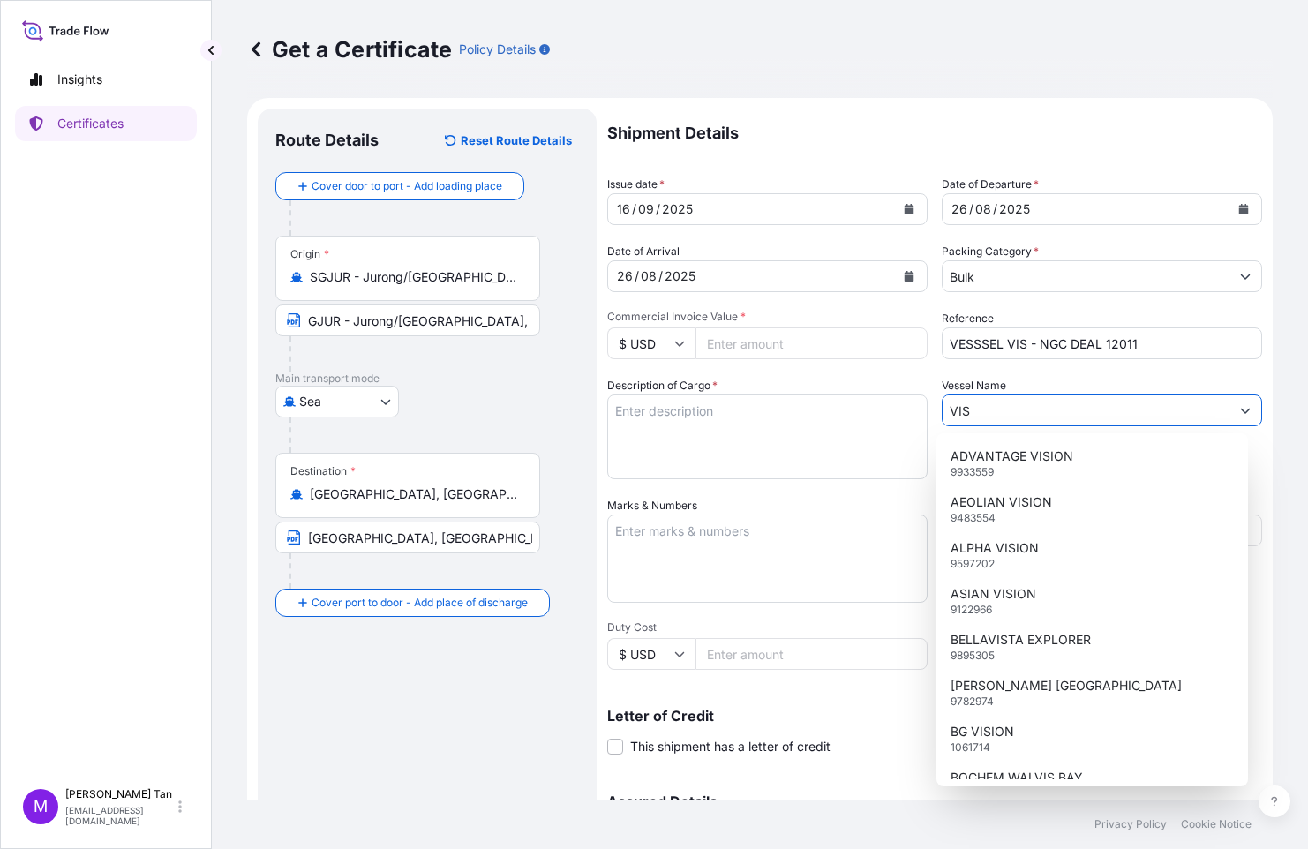
type input "VIS"
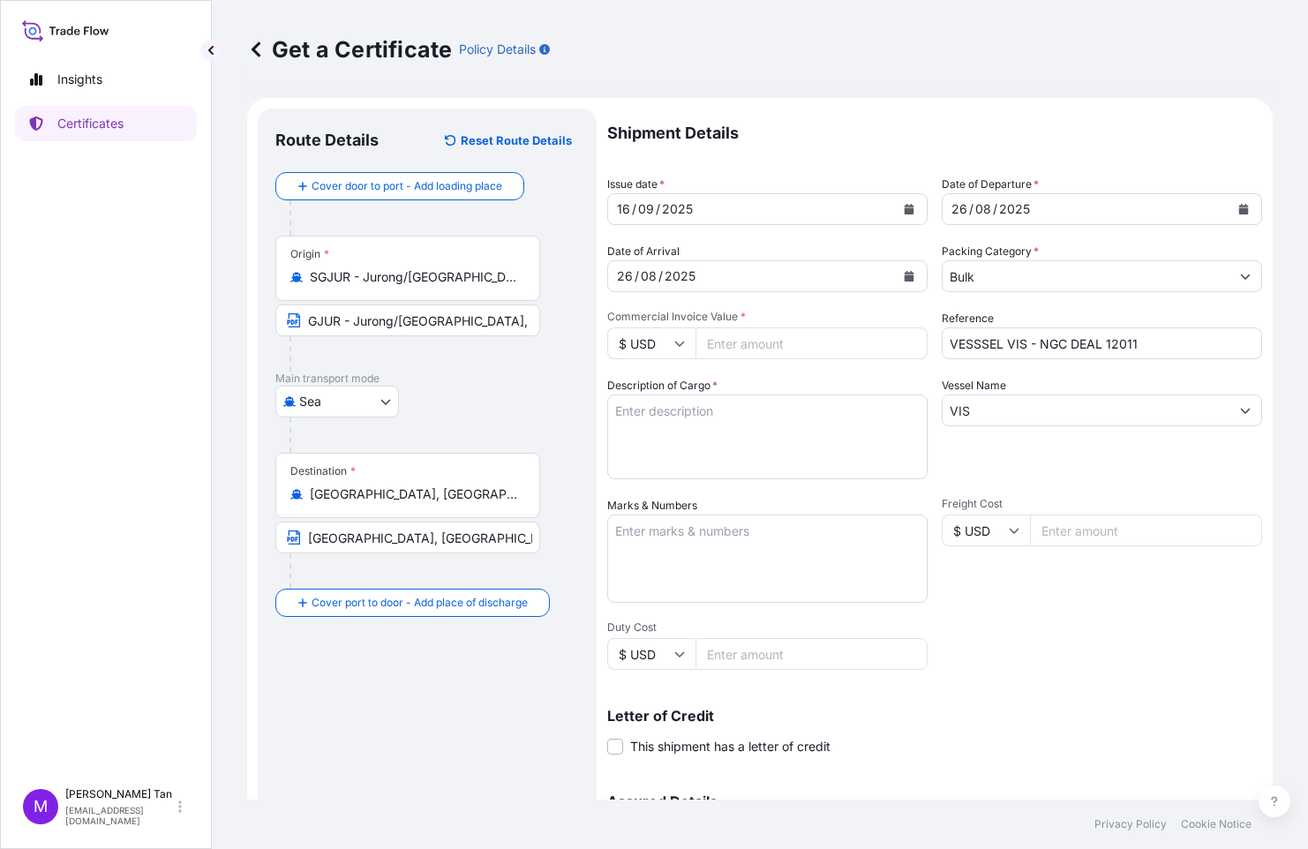
drag, startPoint x: 765, startPoint y: 338, endPoint x: 749, endPoint y: 307, distance: 34.7
click at [760, 329] on input "Commercial Invoice Value *" at bounding box center [812, 343] width 232 height 32
type input "346770.82"
click at [740, 414] on textarea "Description of Cargo *" at bounding box center [767, 437] width 320 height 85
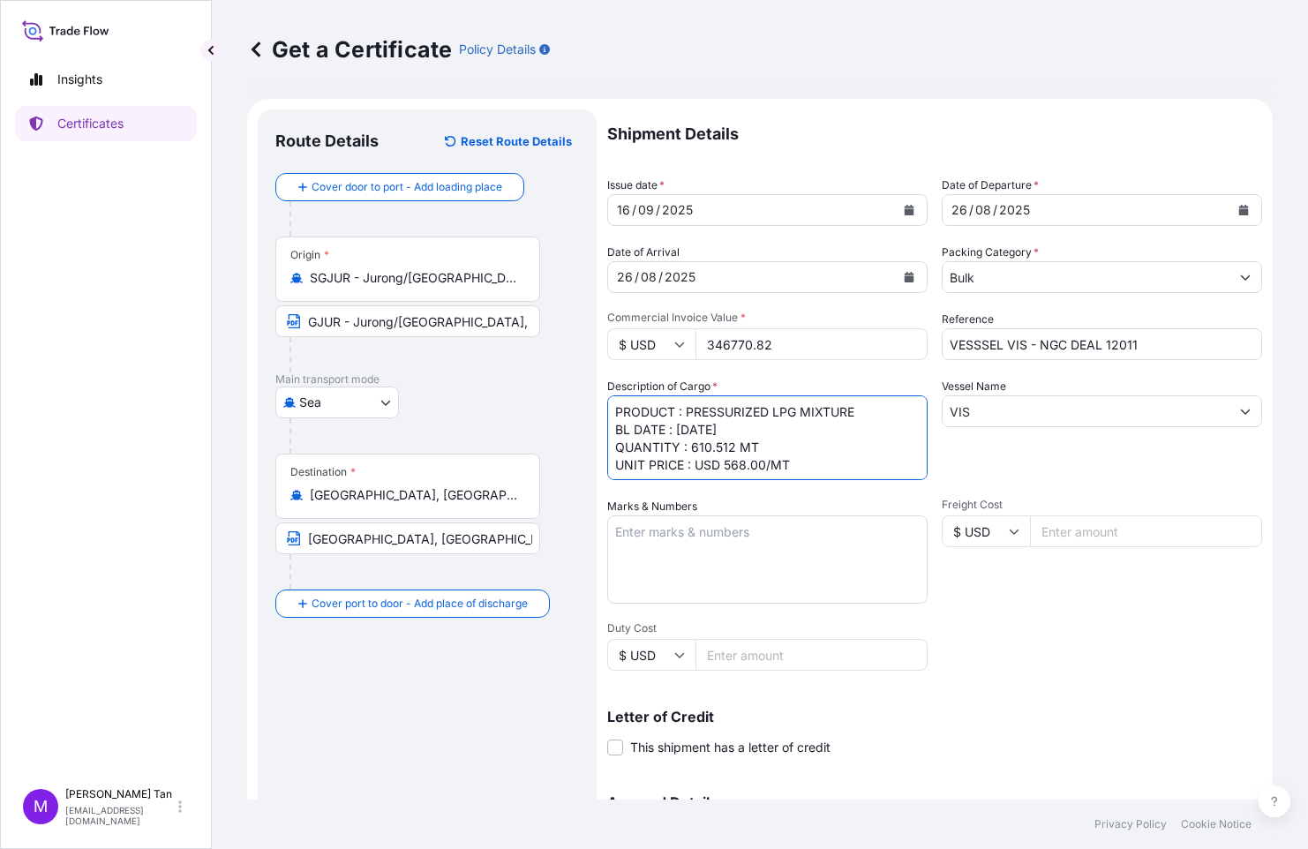
scroll to position [198, 0]
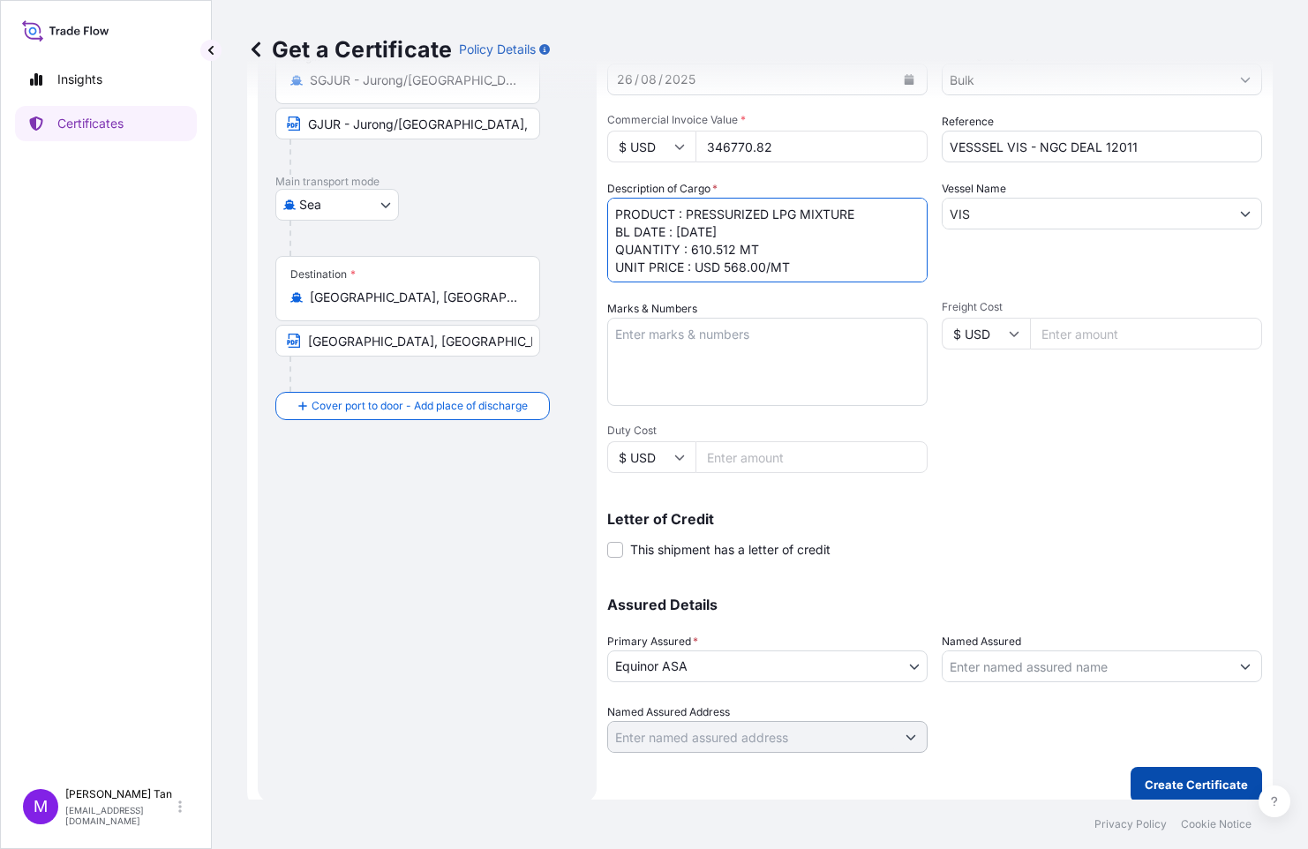
type textarea "PRODUCT : PRESSURIZED LPG MIXTURE BL DATE : [DATE] QUANTITY : 610.512 MT UNIT P…"
click at [1206, 786] on p "Create Certificate" at bounding box center [1196, 785] width 103 height 18
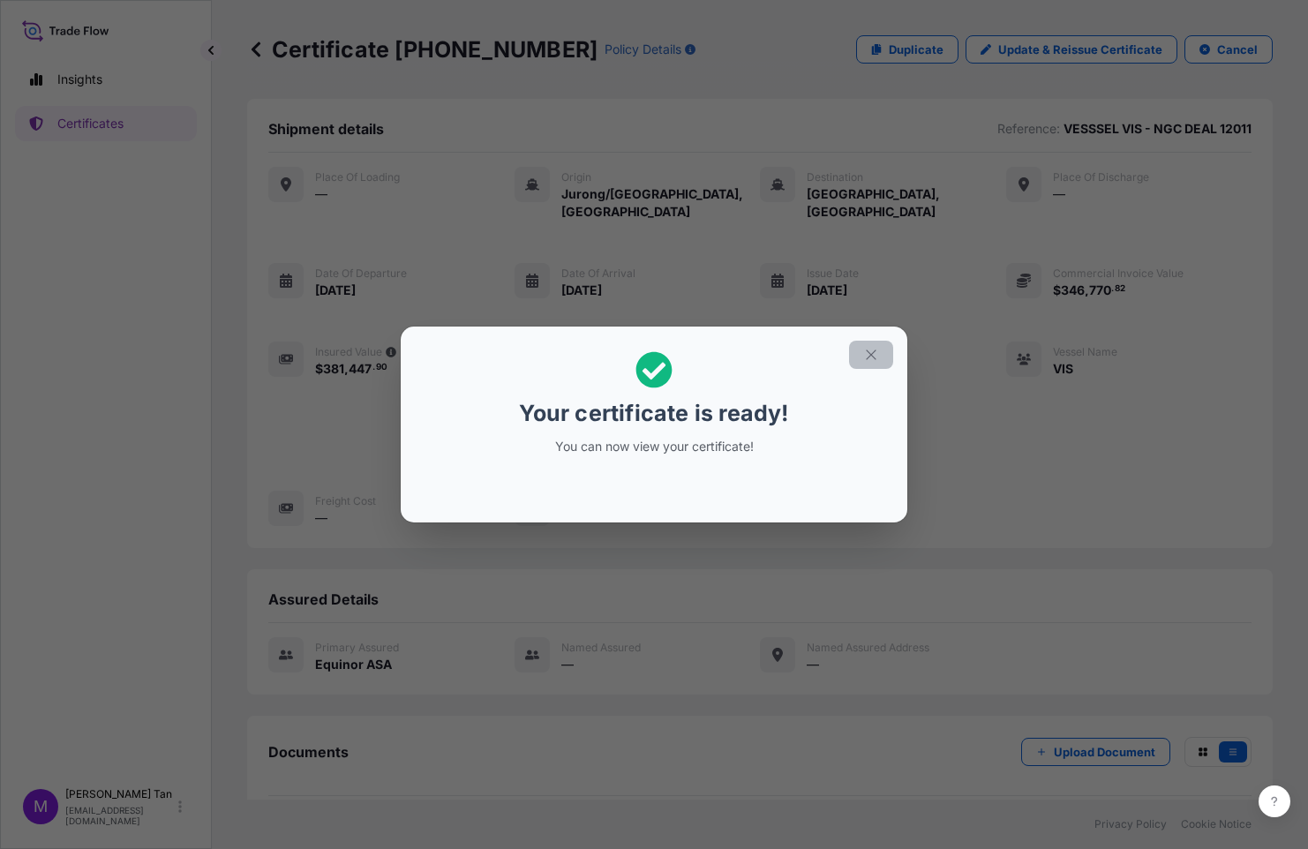
click at [878, 356] on icon "button" at bounding box center [871, 355] width 16 height 16
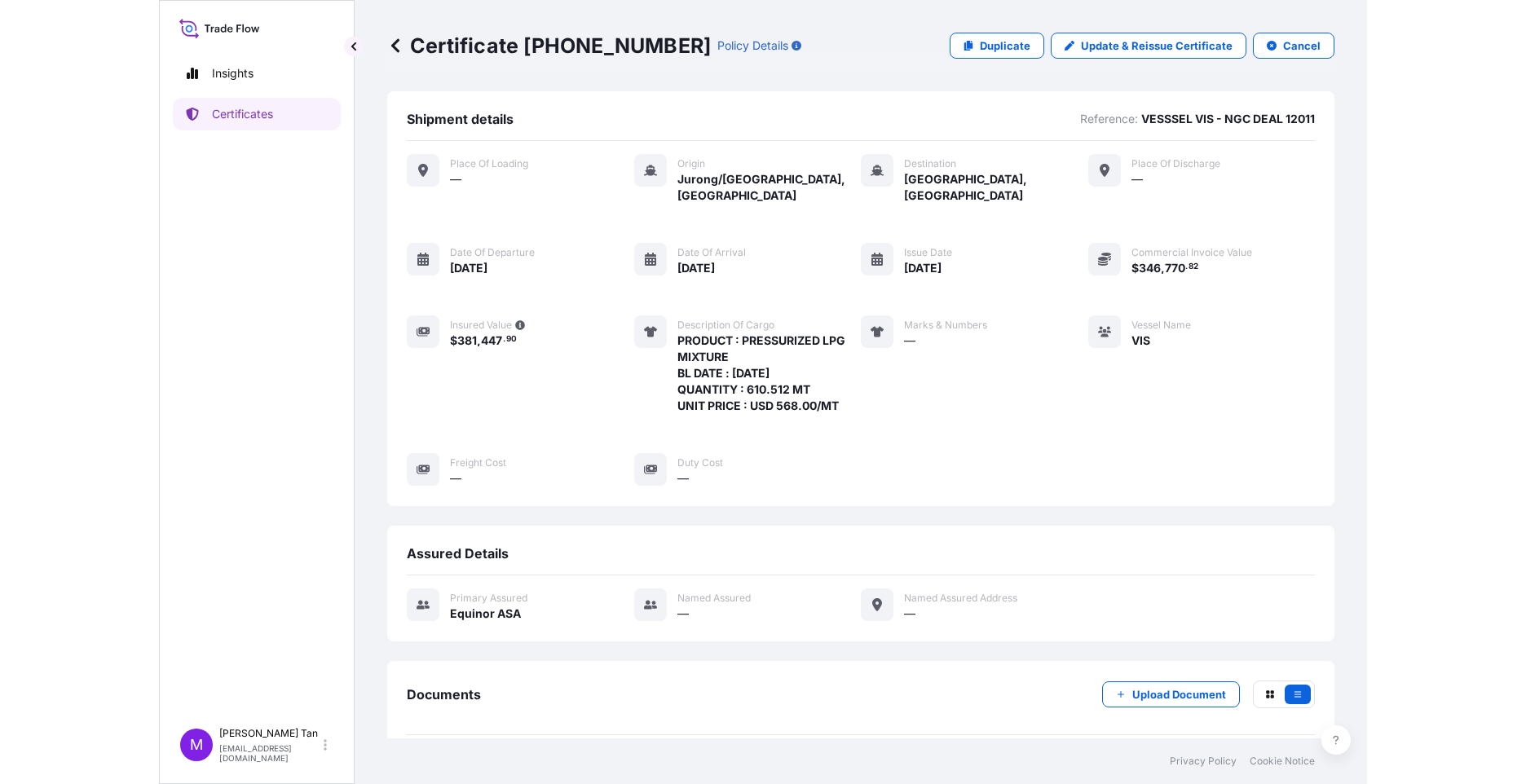
scroll to position [59, 0]
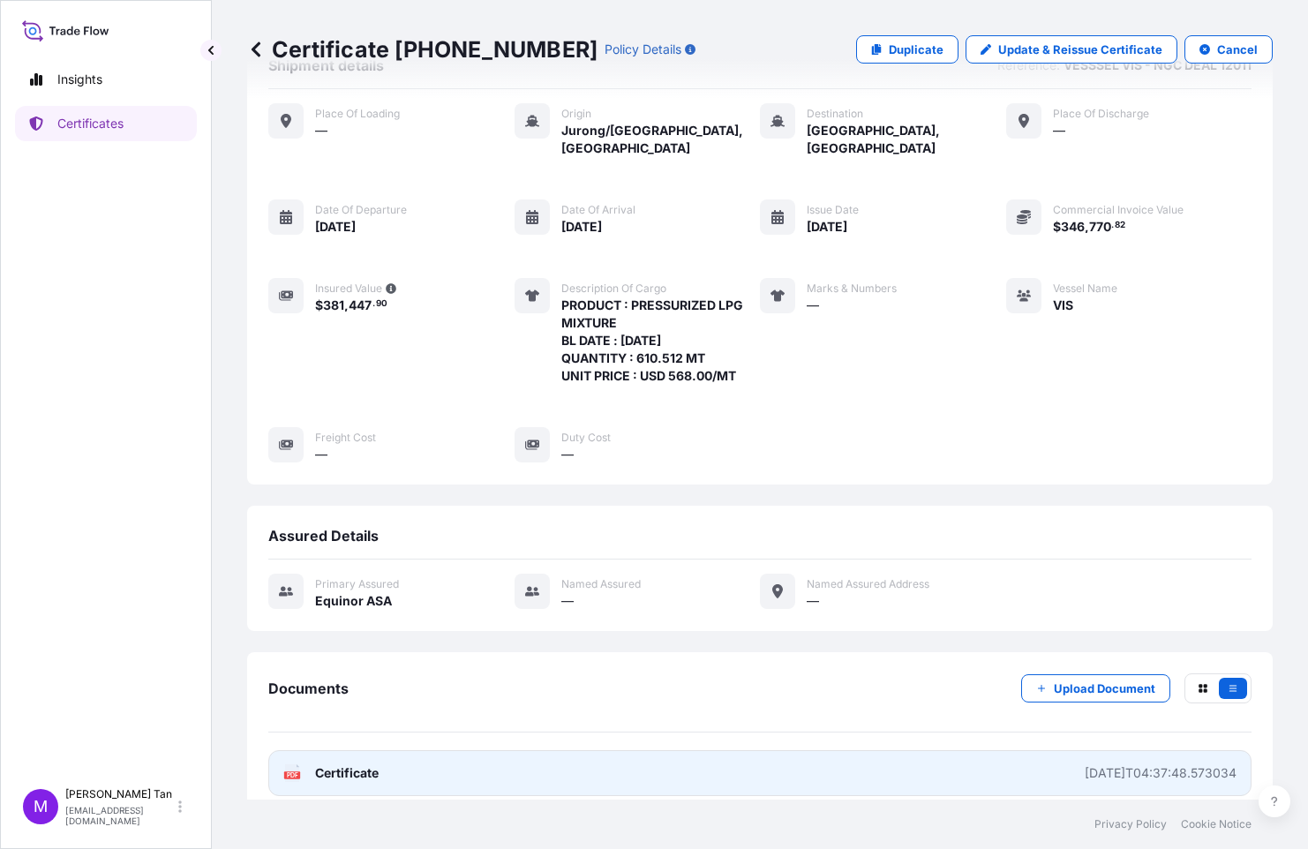
click at [345, 764] on span "Certificate" at bounding box center [347, 773] width 64 height 18
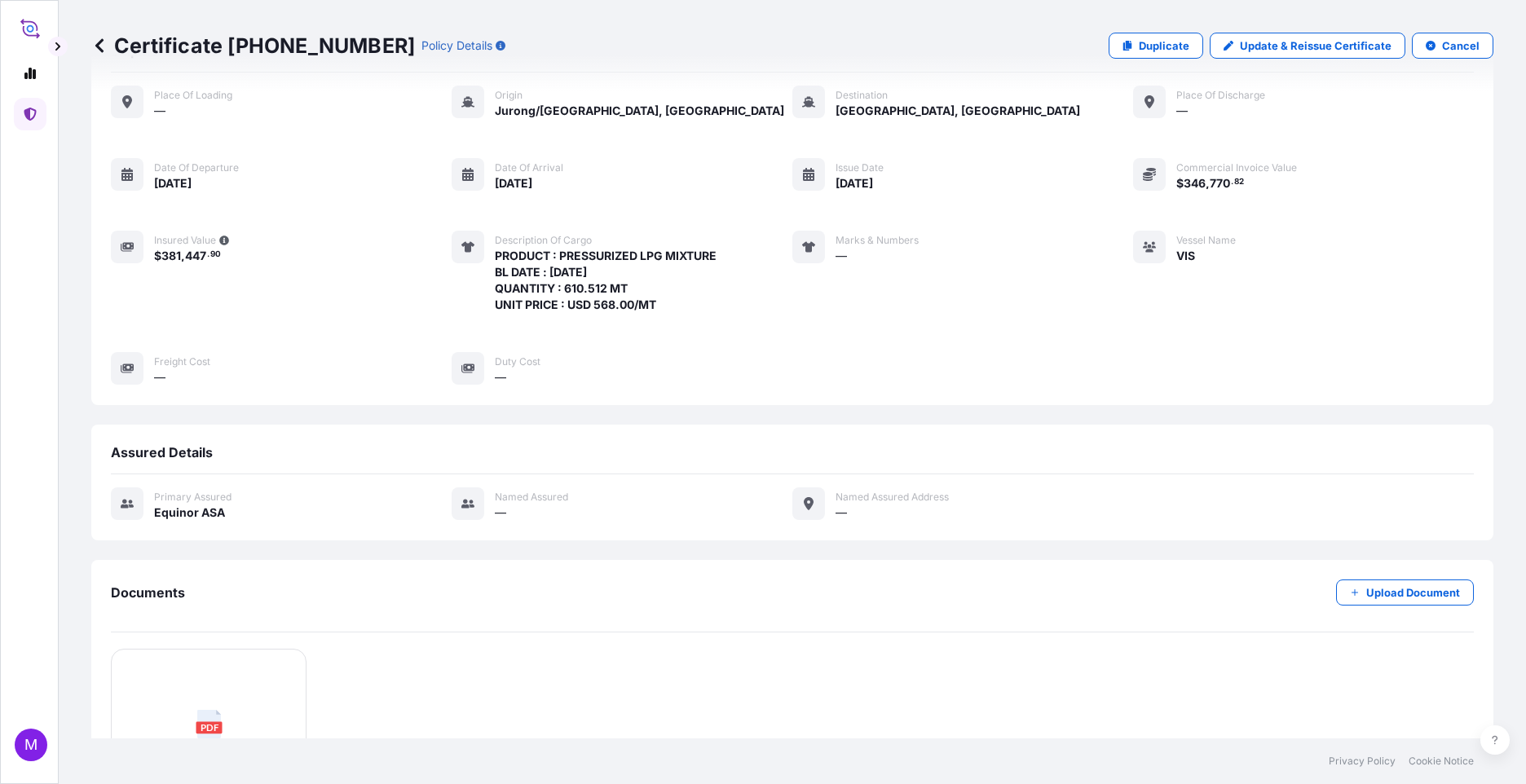
scroll to position [42, 0]
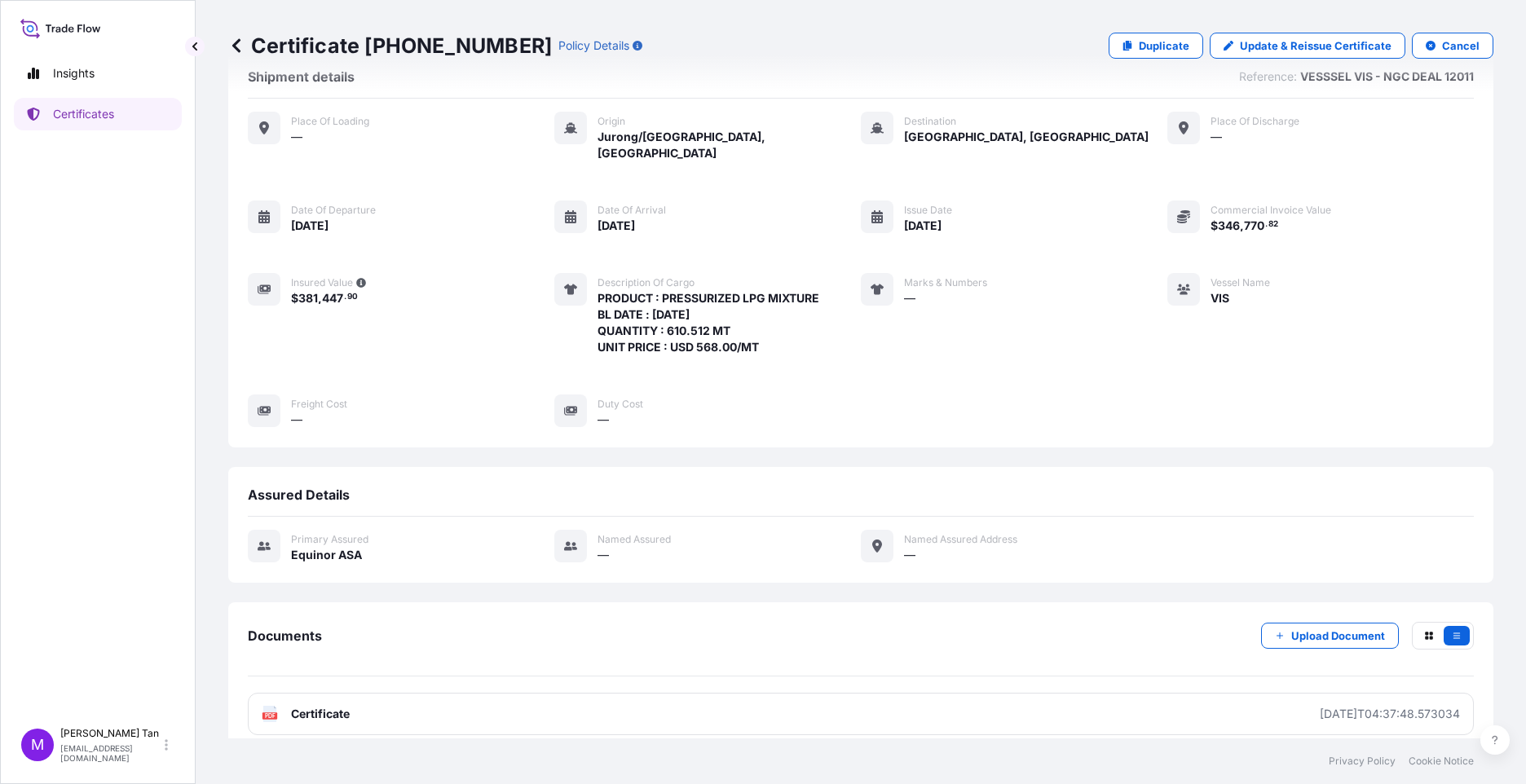
click at [231, 42] on icon at bounding box center [236, 46] width 17 height 17
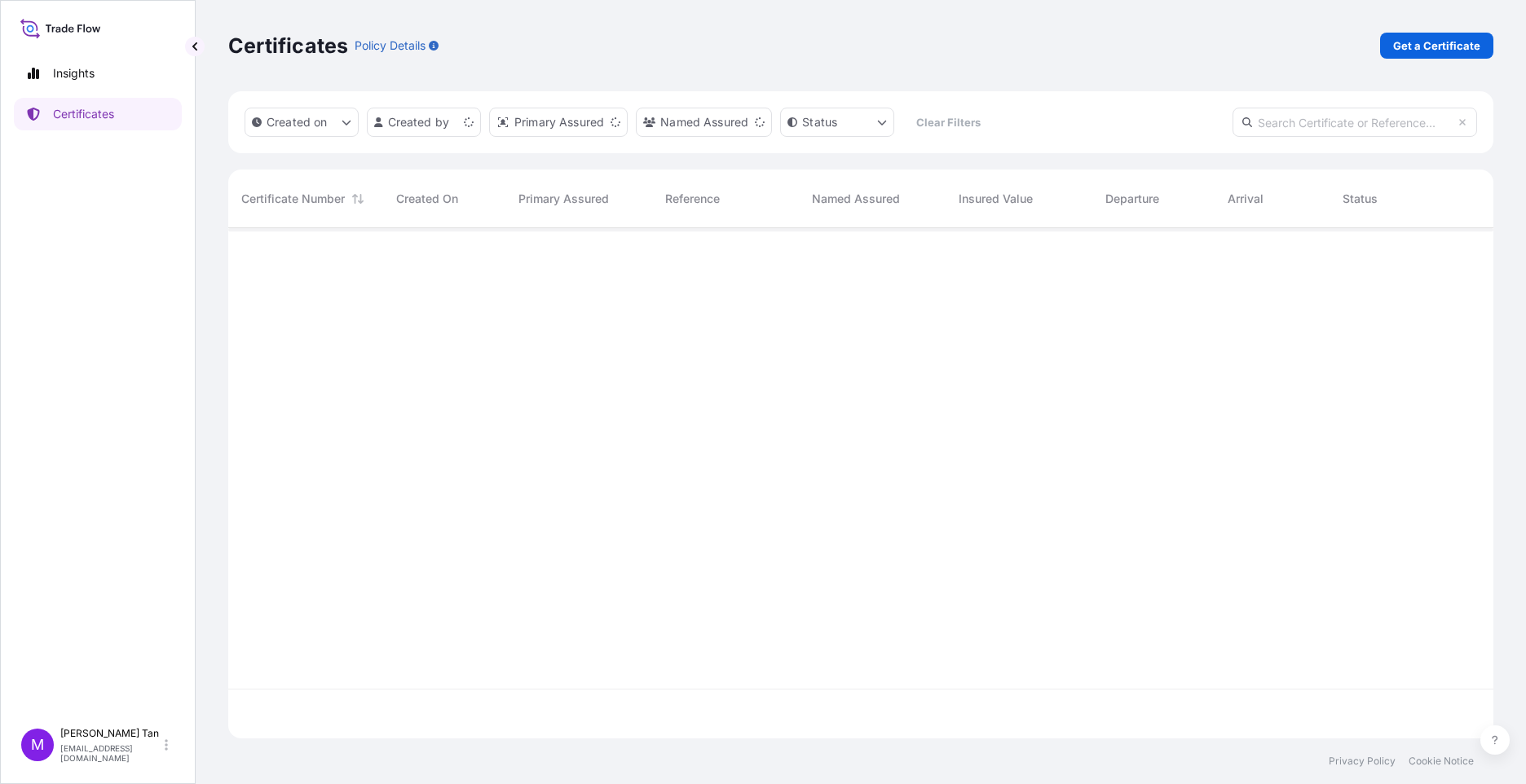
scroll to position [507, 1254]
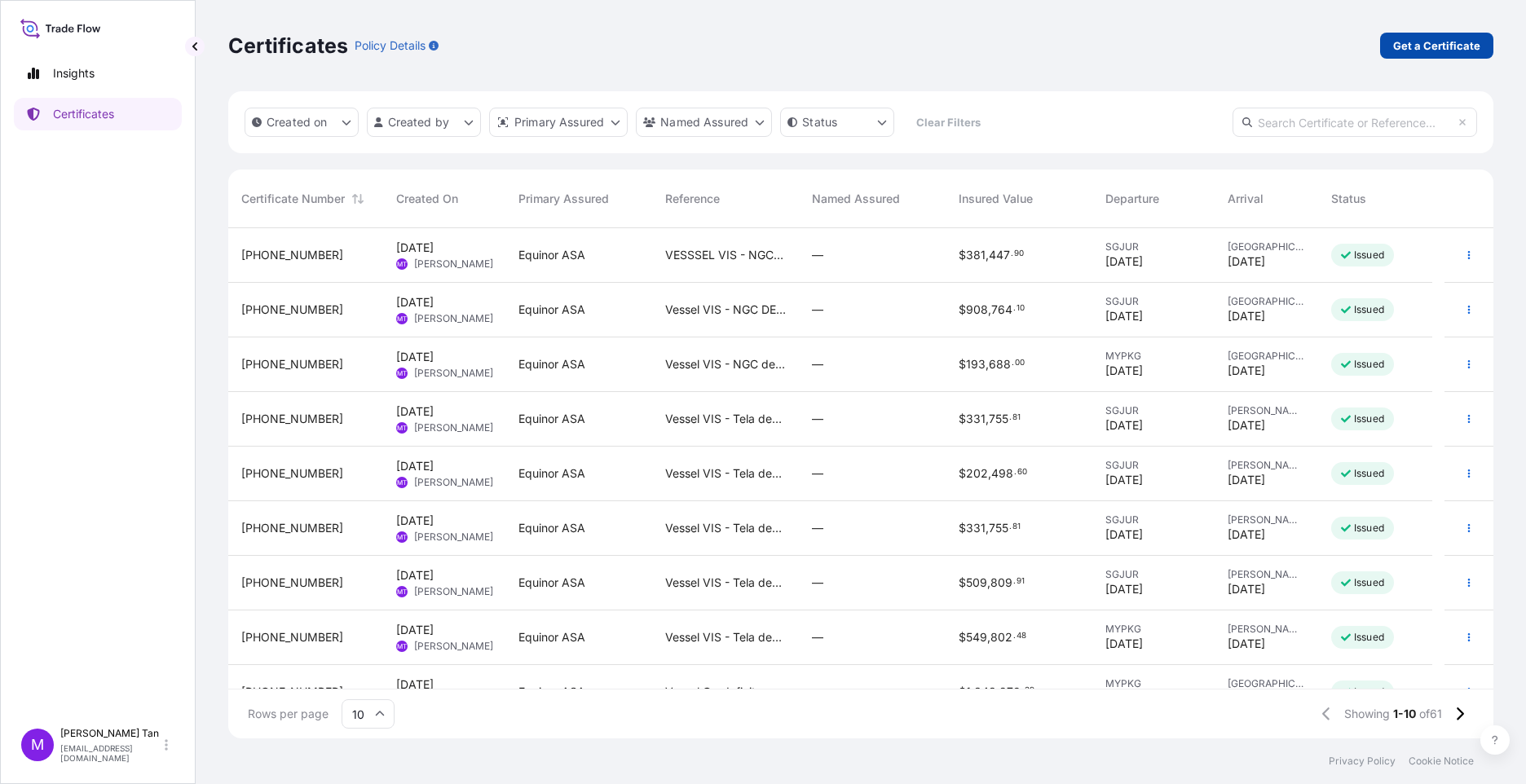
click at [1443, 46] on p "Get a Certificate" at bounding box center [1436, 46] width 87 height 17
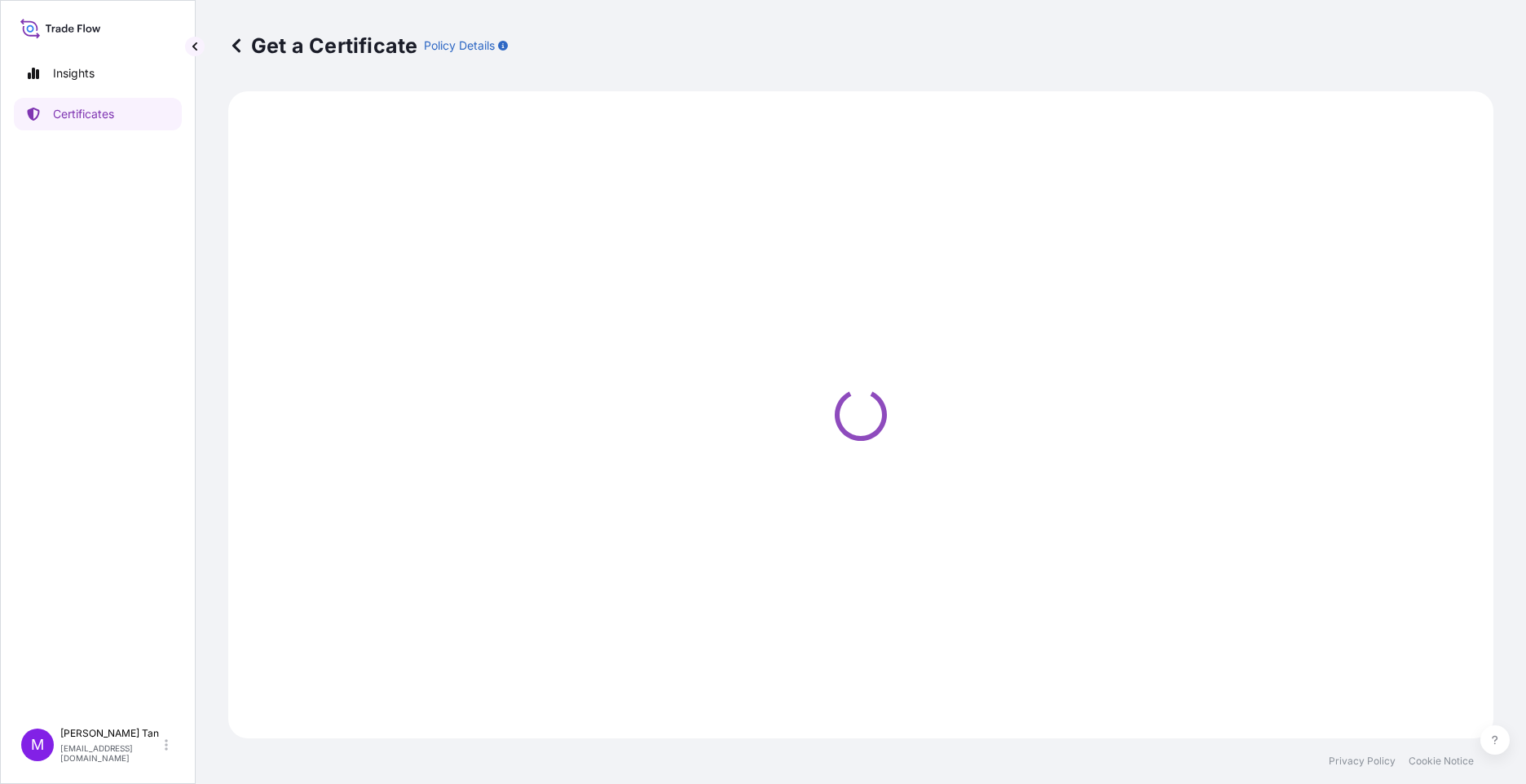
select select "Sea"
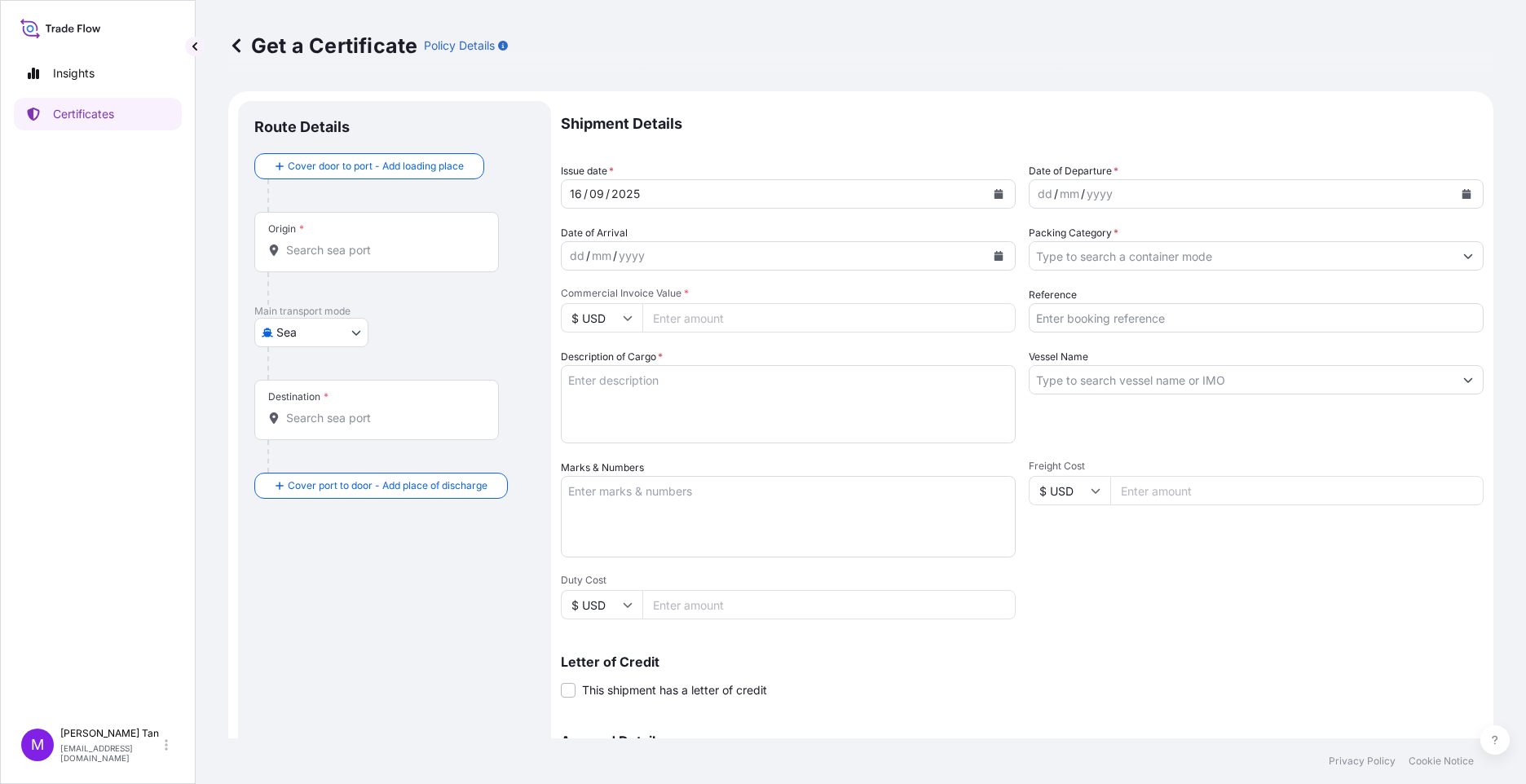
click at [371, 238] on div "Origin *" at bounding box center [376, 241] width 245 height 60
click at [371, 242] on input "Origin *" at bounding box center [382, 250] width 192 height 17
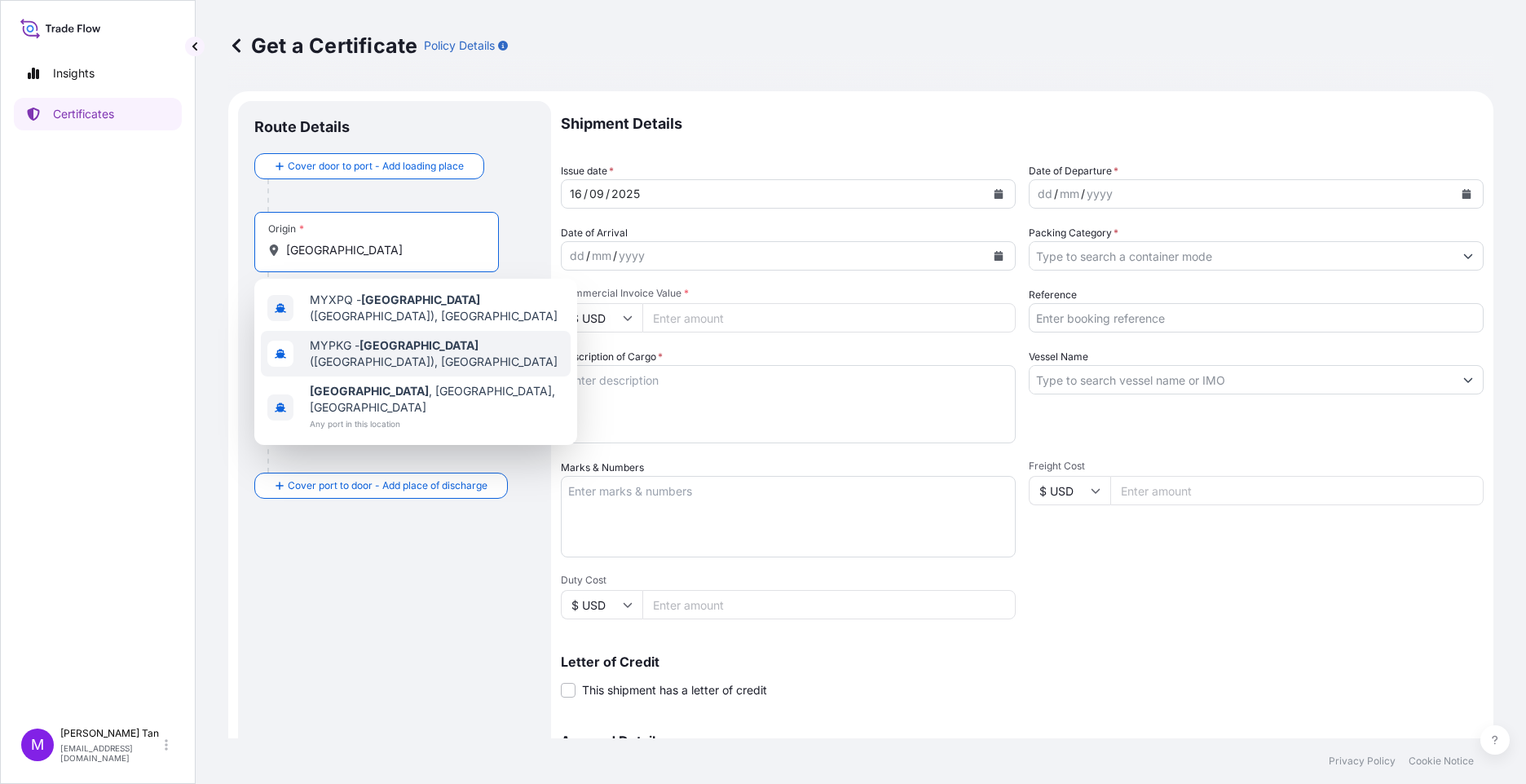
click at [466, 347] on span "MYPKG - [GEOGRAPHIC_DATA] ([GEOGRAPHIC_DATA]), [GEOGRAPHIC_DATA]" at bounding box center [436, 353] width 254 height 32
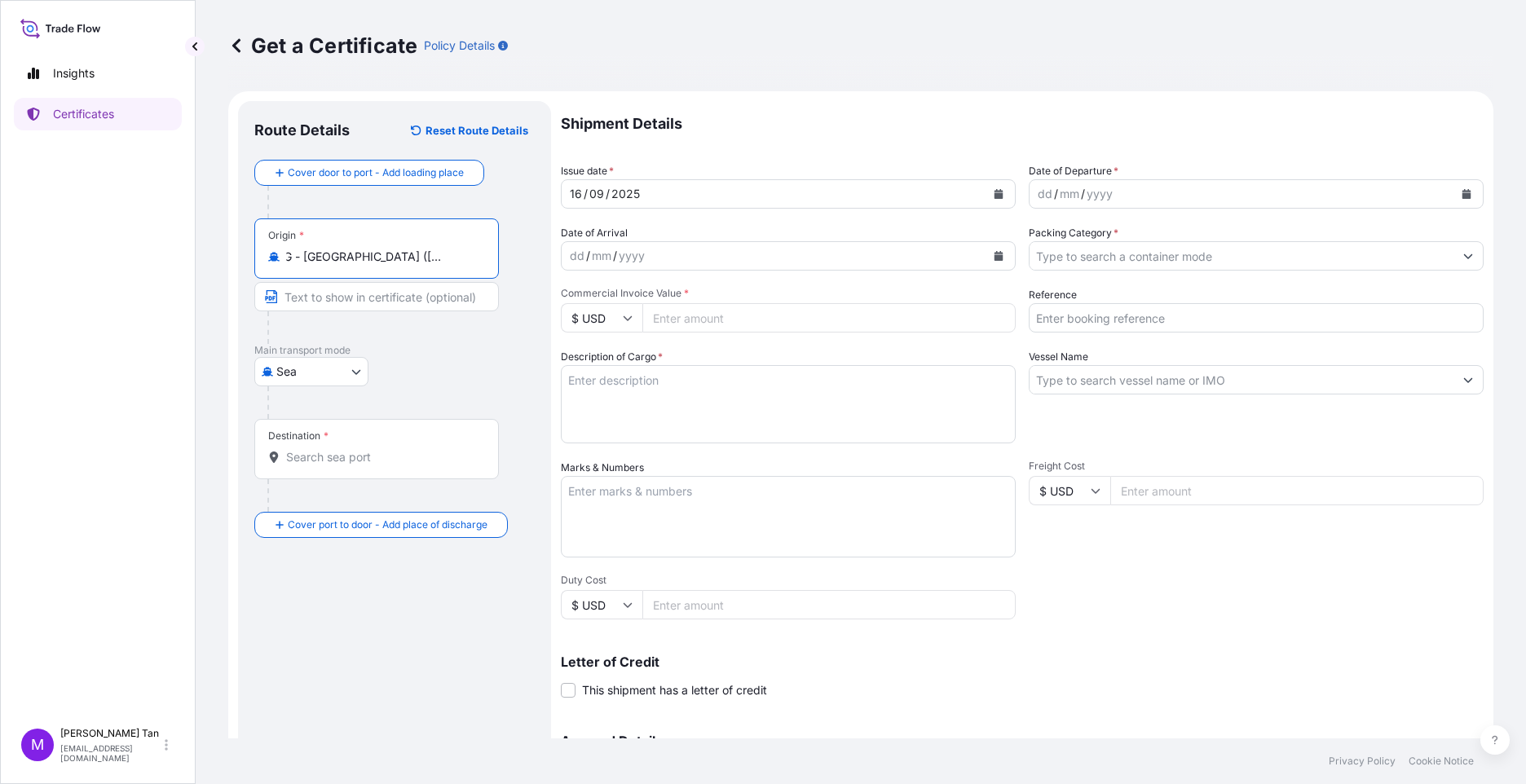
scroll to position [0, 73]
drag, startPoint x: 287, startPoint y: 254, endPoint x: 511, endPoint y: 257, distance: 224.0
click at [511, 257] on div "Origin * MYPKG - [GEOGRAPHIC_DATA] ([GEOGRAPHIC_DATA]), [GEOGRAPHIC_DATA]" at bounding box center [394, 282] width 281 height 126
type input "MYPKG - [GEOGRAPHIC_DATA] ([GEOGRAPHIC_DATA]), [GEOGRAPHIC_DATA]"
click at [363, 294] on input "Text to appear on certificate" at bounding box center [376, 296] width 245 height 30
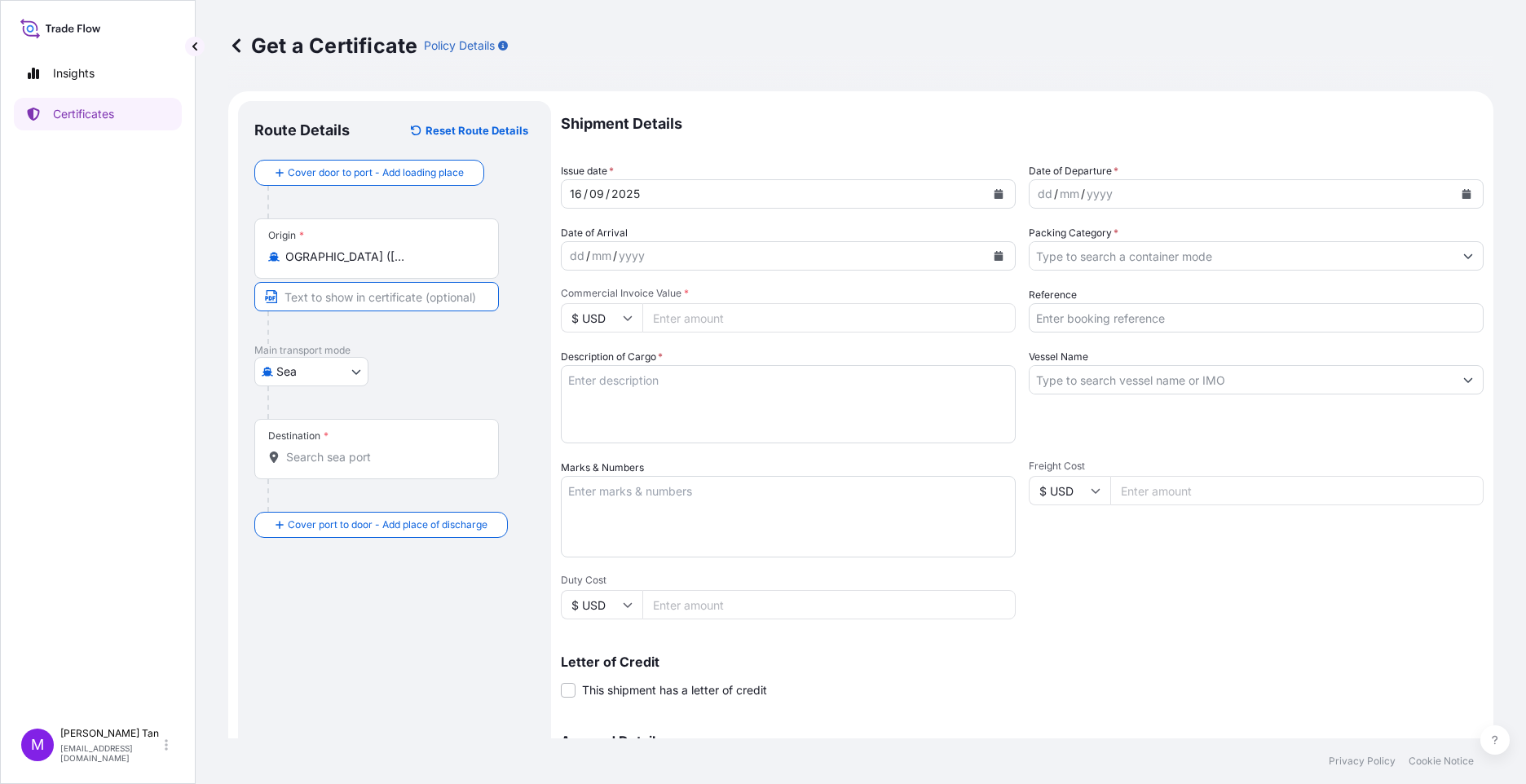
scroll to position [0, 0]
paste input "MYPKG - [GEOGRAPHIC_DATA] ([GEOGRAPHIC_DATA]), [GEOGRAPHIC_DATA]"
type input "MYPKG - [GEOGRAPHIC_DATA] ([GEOGRAPHIC_DATA]), [GEOGRAPHIC_DATA]"
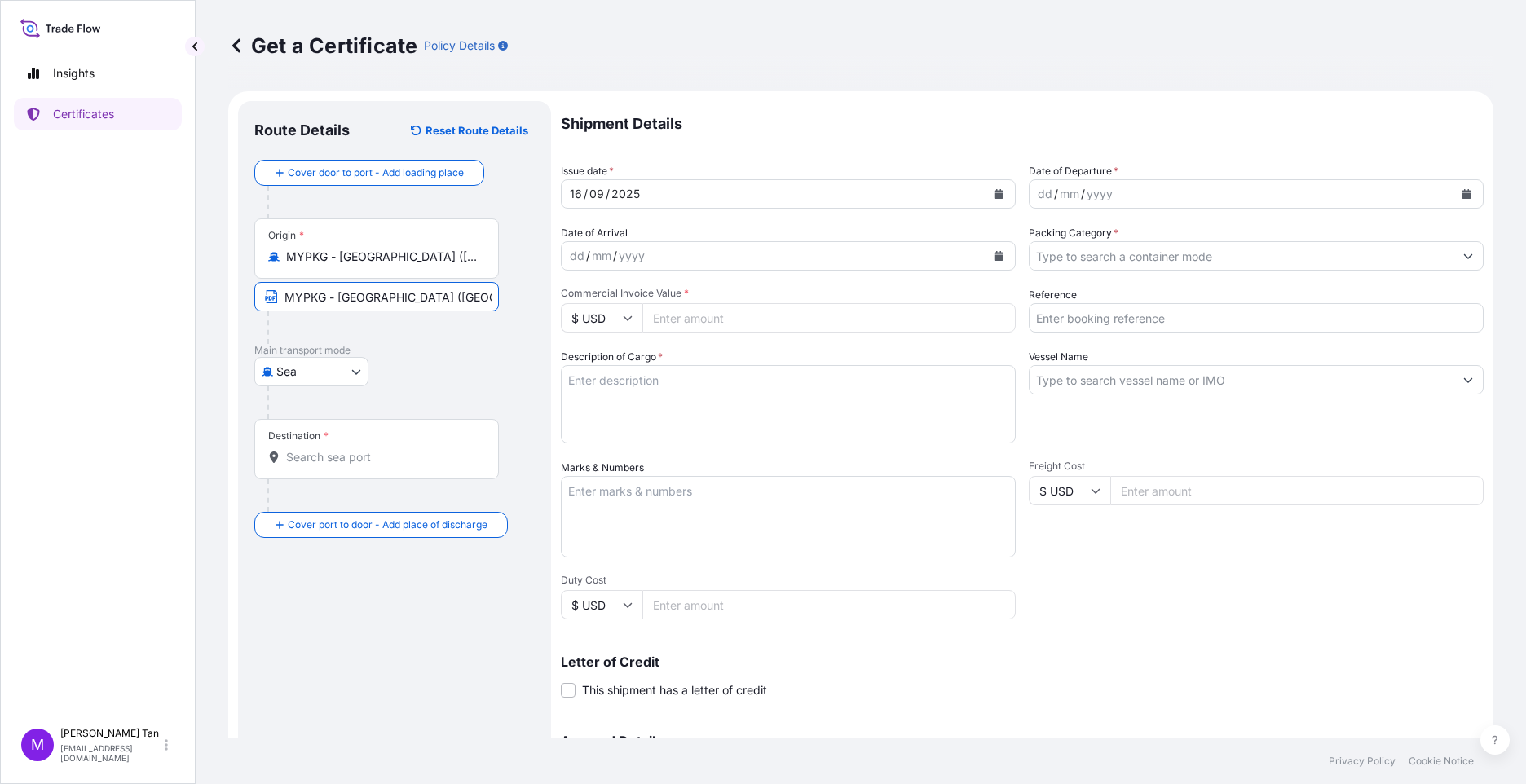
click at [413, 417] on div at bounding box center [402, 402] width 268 height 32
click at [1081, 318] on input "Reference" at bounding box center [1256, 318] width 455 height 30
type input "Vessel Gas Hope - Tela deal 14294"
click at [1101, 379] on input "Vessel Name" at bounding box center [1241, 380] width 424 height 30
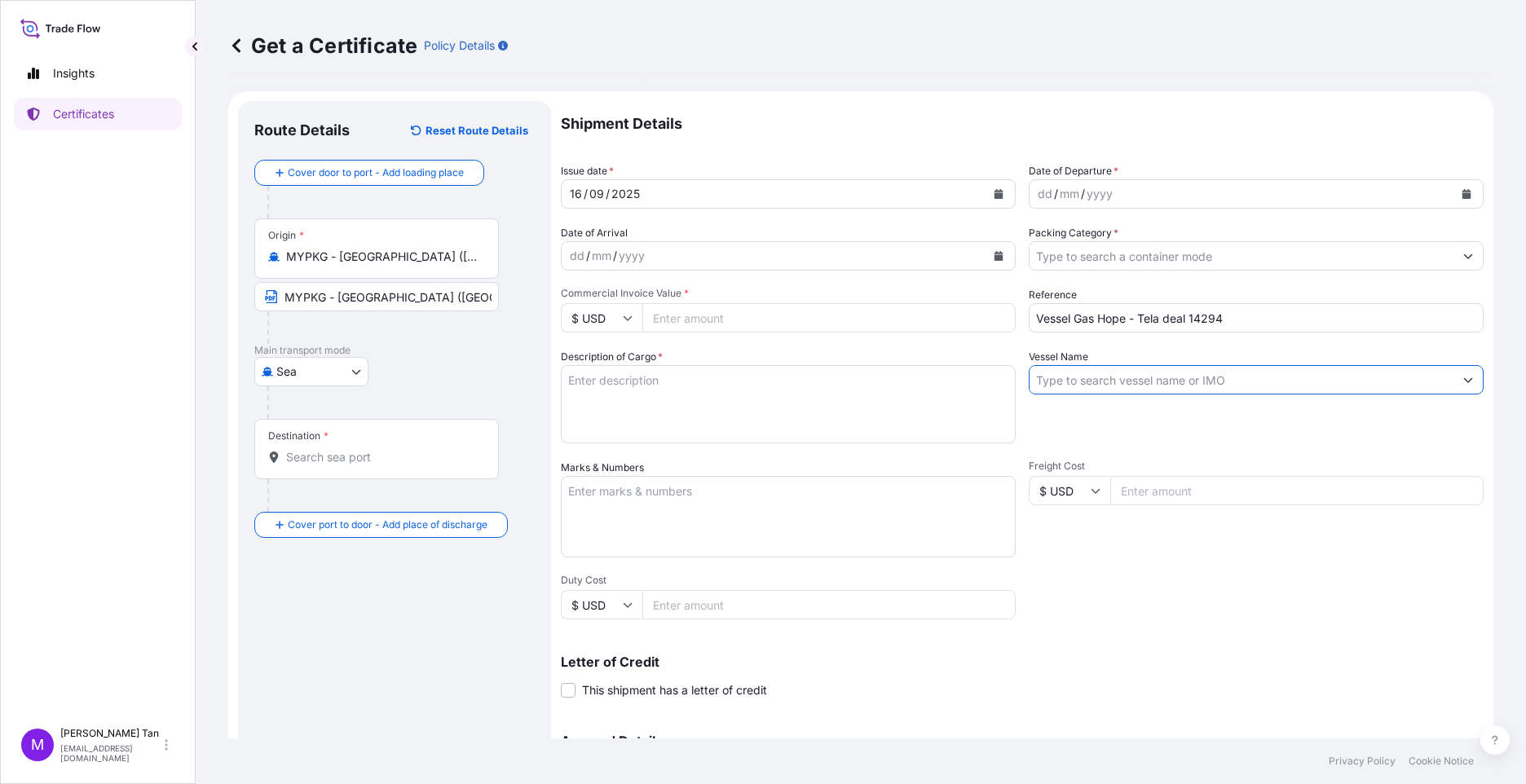
type input "g"
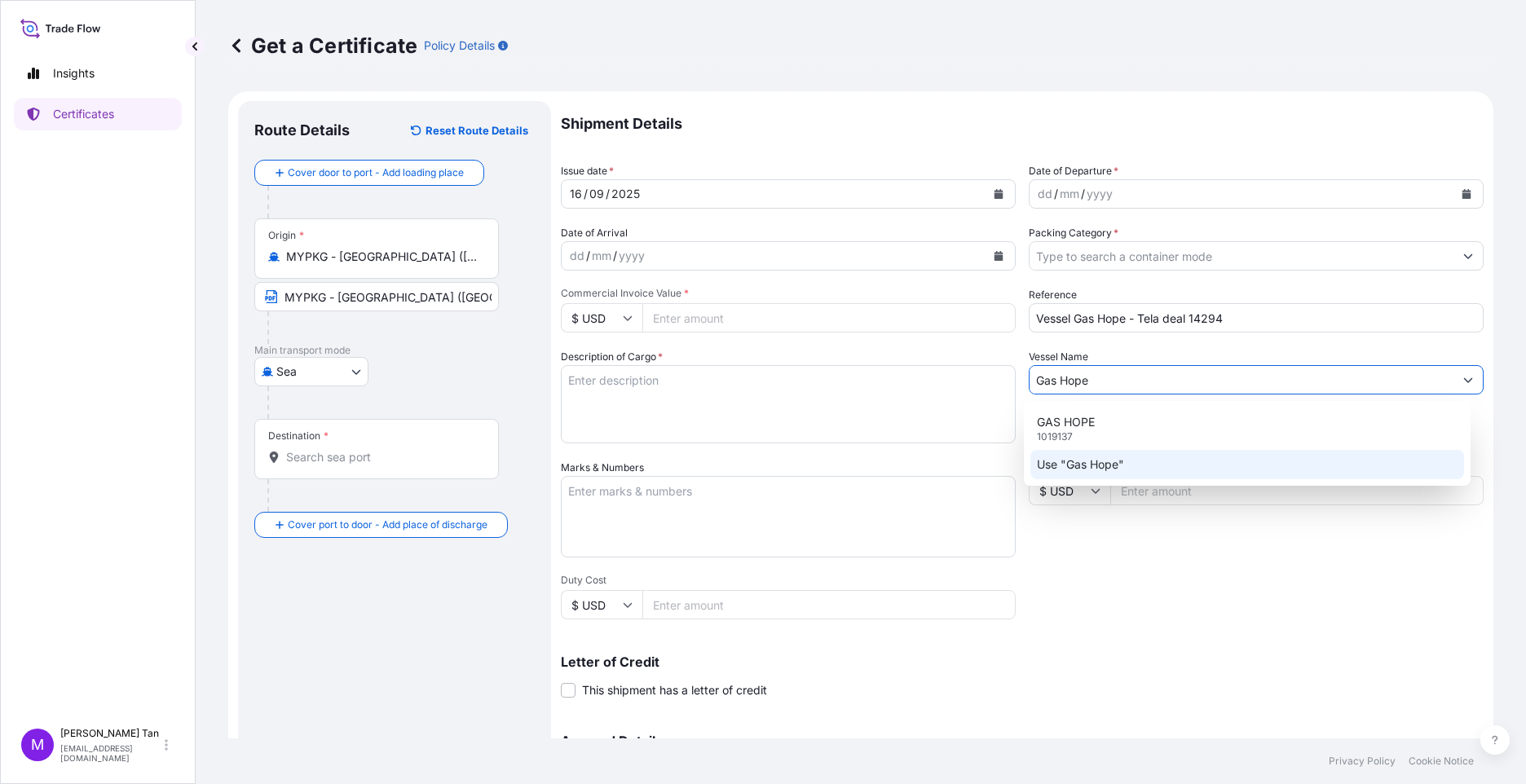
click at [1087, 465] on p "Use "Gas Hope"" at bounding box center [1081, 464] width 87 height 17
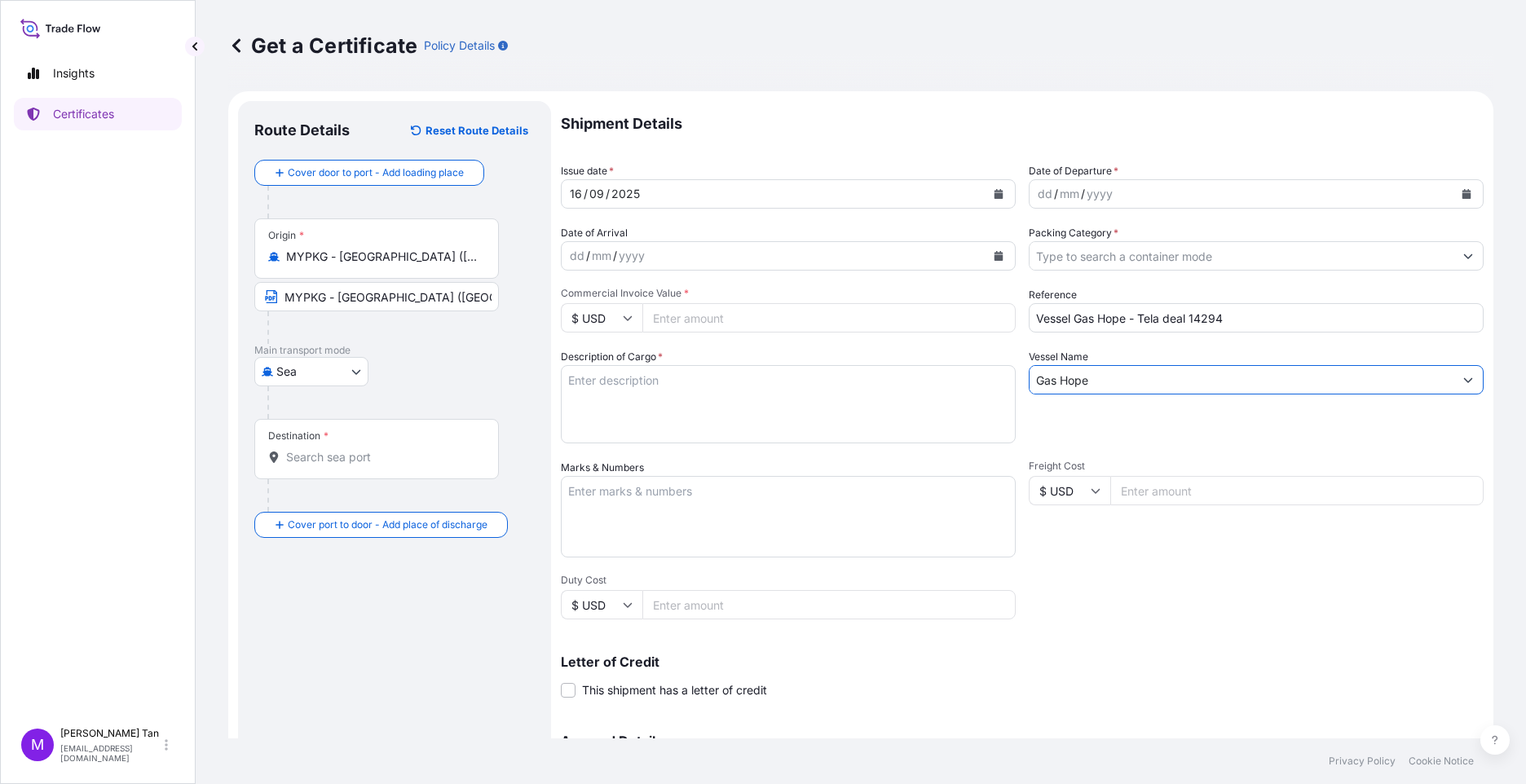
type input "Gas Hope"
click at [624, 383] on textarea "Description of Cargo *" at bounding box center [788, 404] width 455 height 78
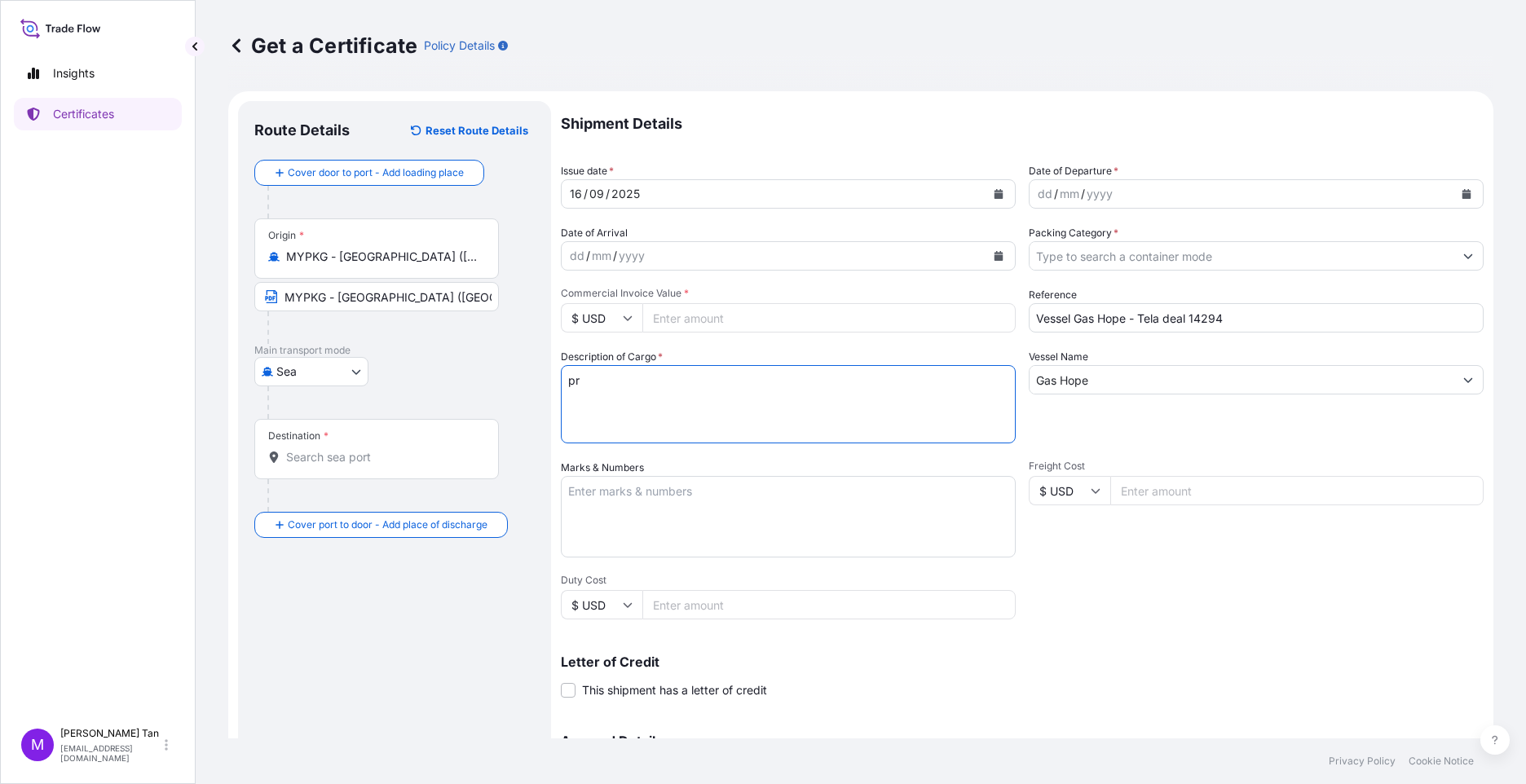
type textarea "p"
type textarea "PRODUCT : PRESSURIZED LPG MIXTURE BL DATE : QUANTITY : 1601.901 MT UNIT PRICE :…"
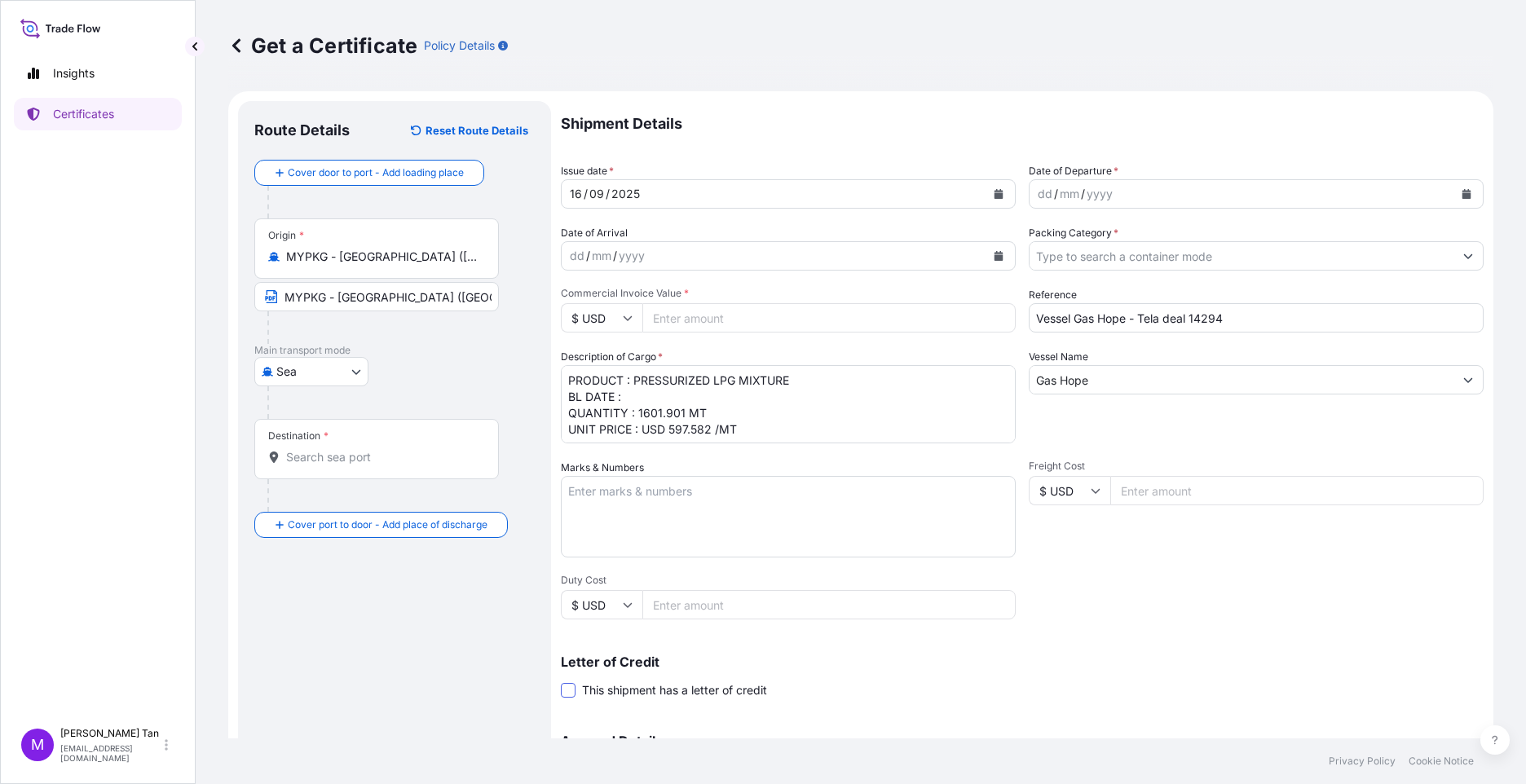
click at [570, 688] on span at bounding box center [568, 691] width 15 height 15
click at [561, 681] on input "This shipment has a letter of credit" at bounding box center [561, 681] width 0 height 0
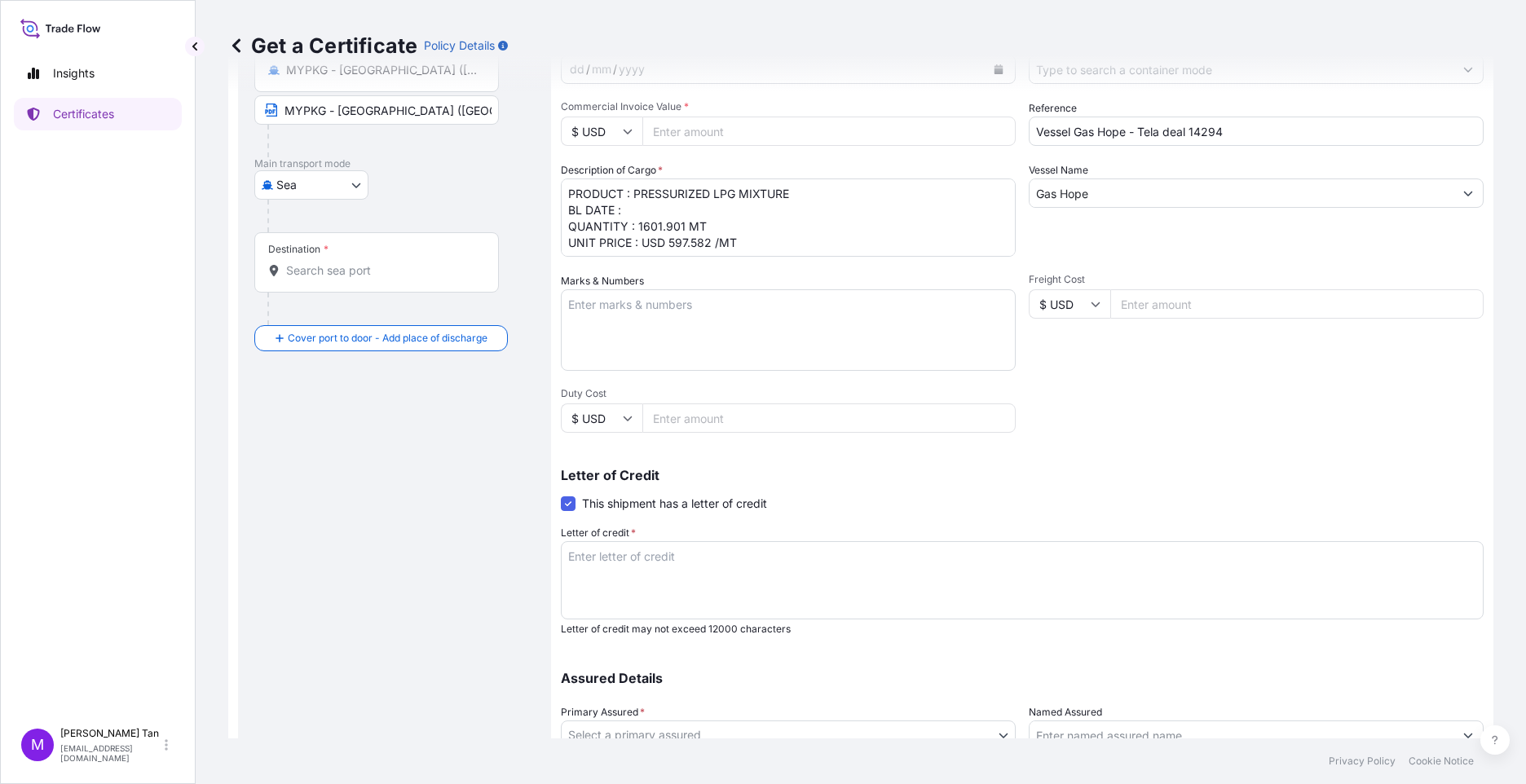
scroll to position [188, 0]
click at [597, 557] on textarea "Letter of credit *" at bounding box center [1022, 578] width 923 height 78
click at [696, 545] on textarea "LC REFEENCE :" at bounding box center [1022, 578] width 923 height 78
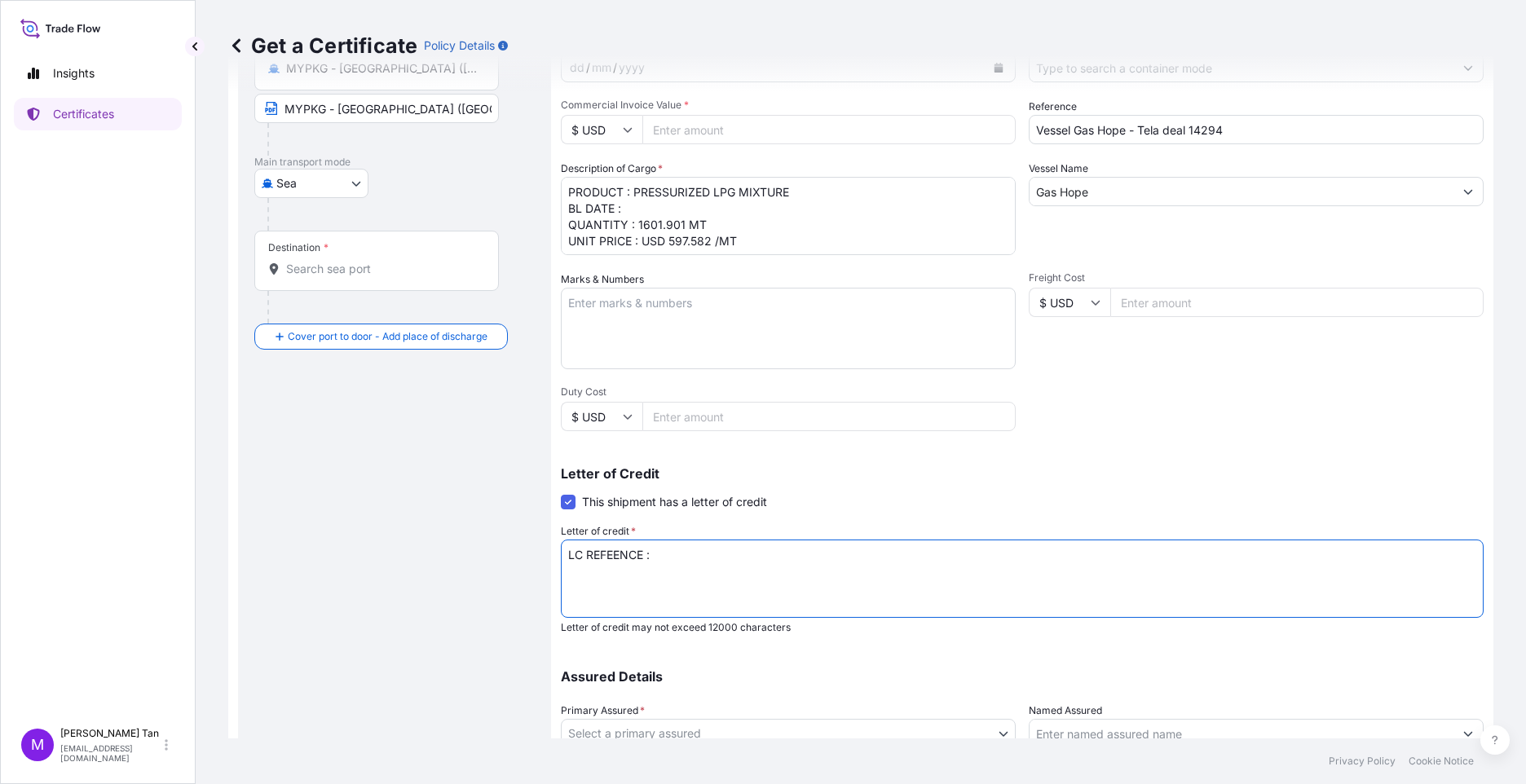
paste textarea "171102500214"
type textarea "LC REFEENCE : 171102500214 ISSUE DATE :"
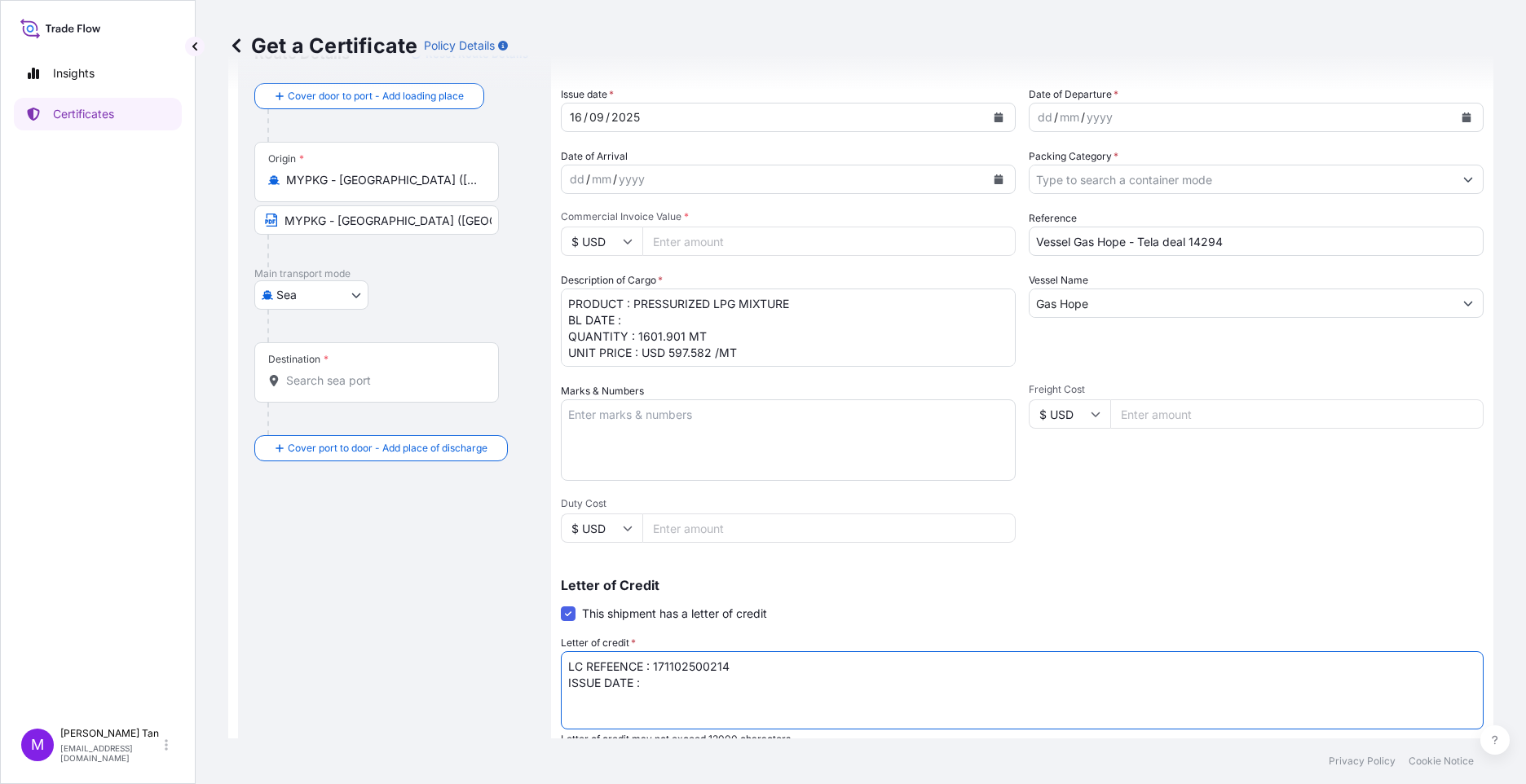
scroll to position [72, 0]
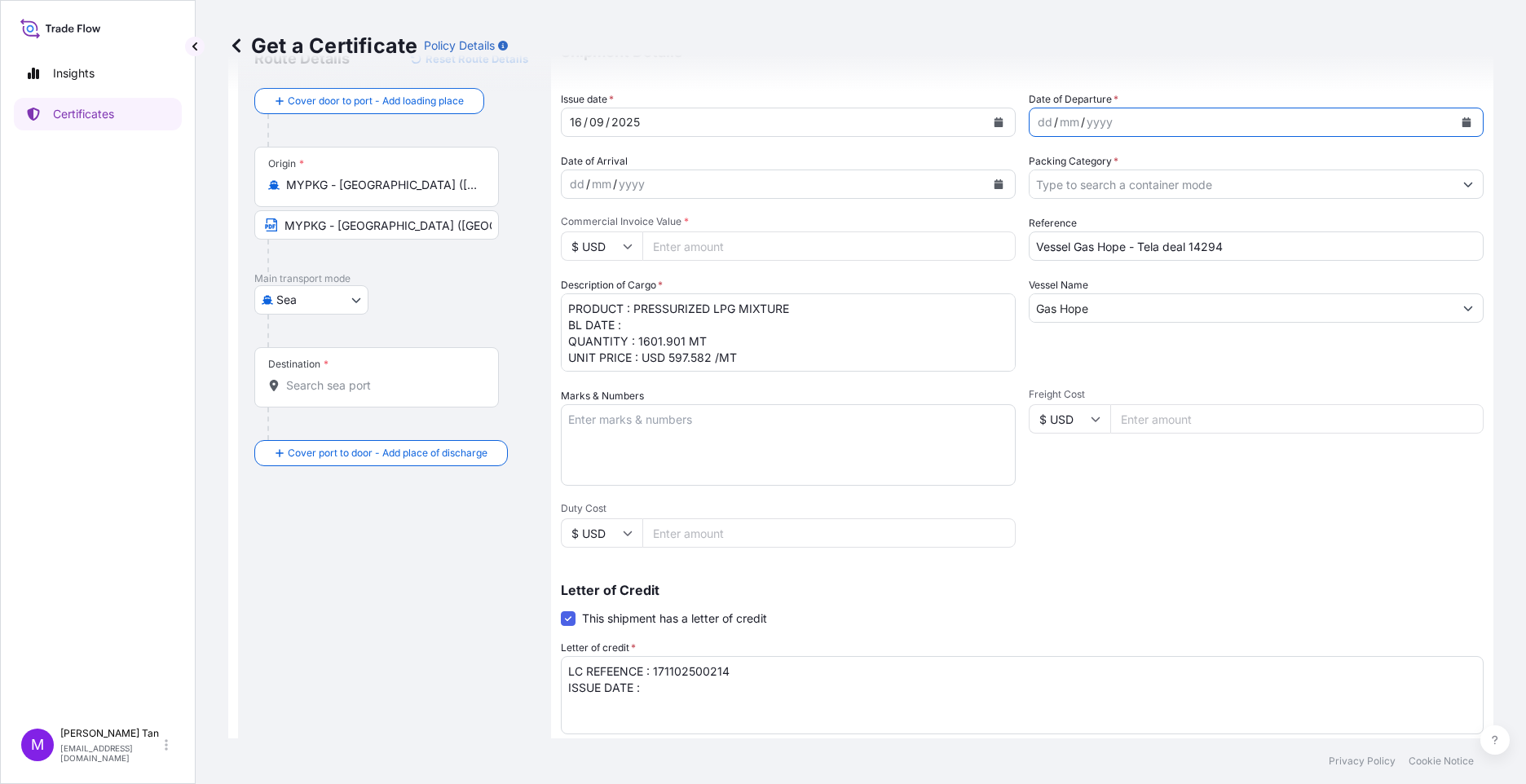
click at [1462, 121] on icon "Calendar" at bounding box center [1467, 122] width 10 height 10
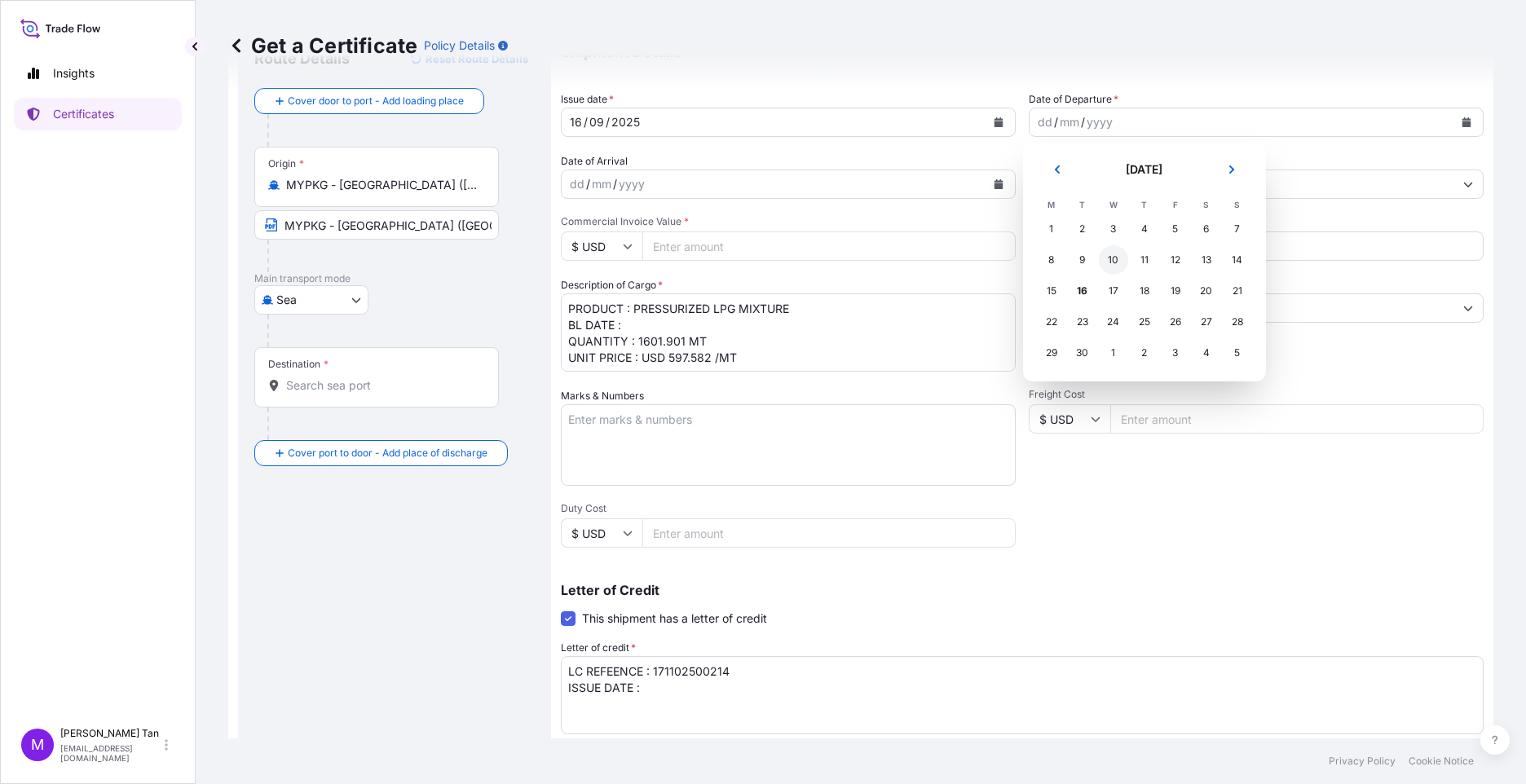
click at [1119, 258] on div "10" at bounding box center [1114, 260] width 30 height 30
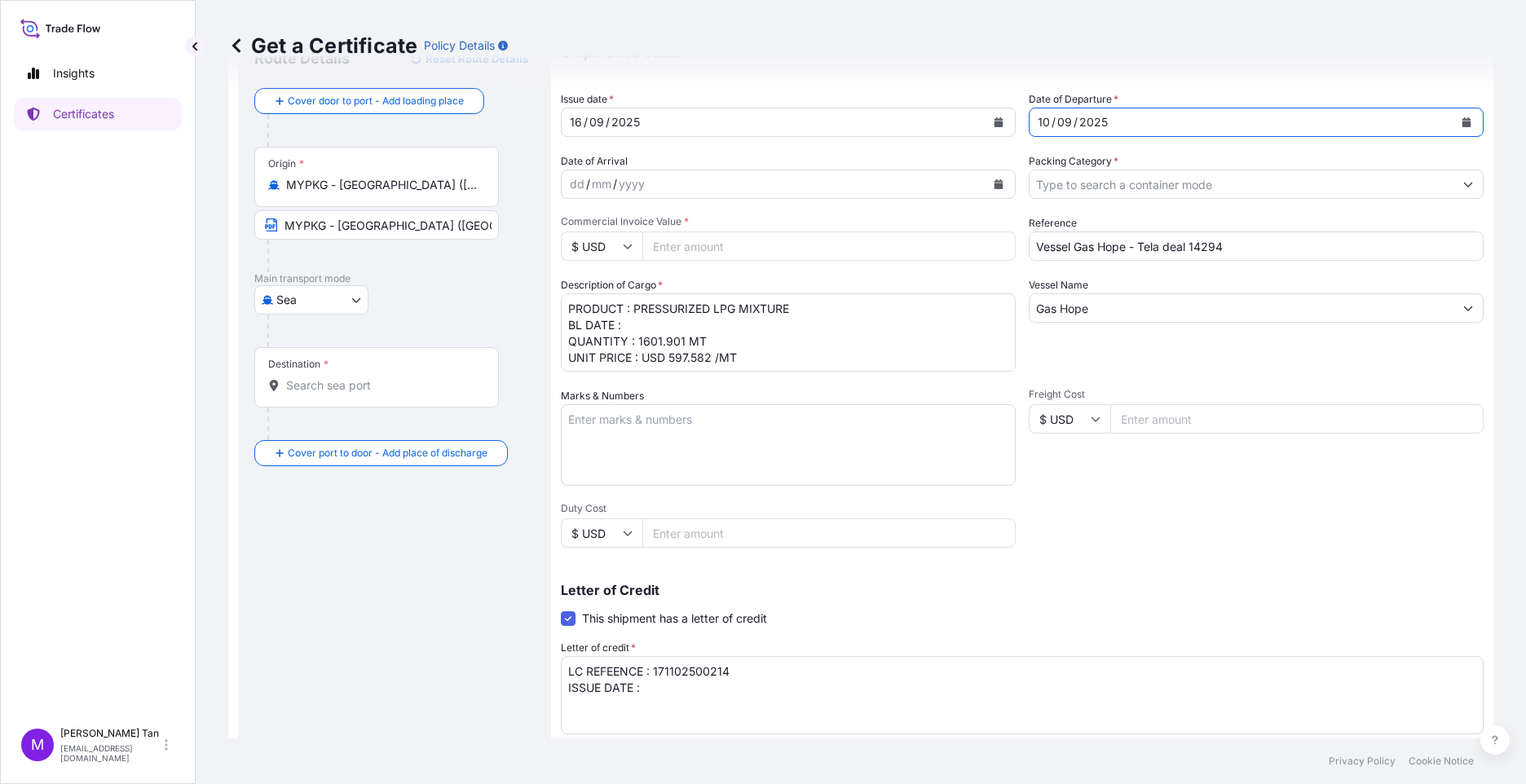
click at [643, 181] on div "yyyy" at bounding box center [632, 184] width 30 height 19
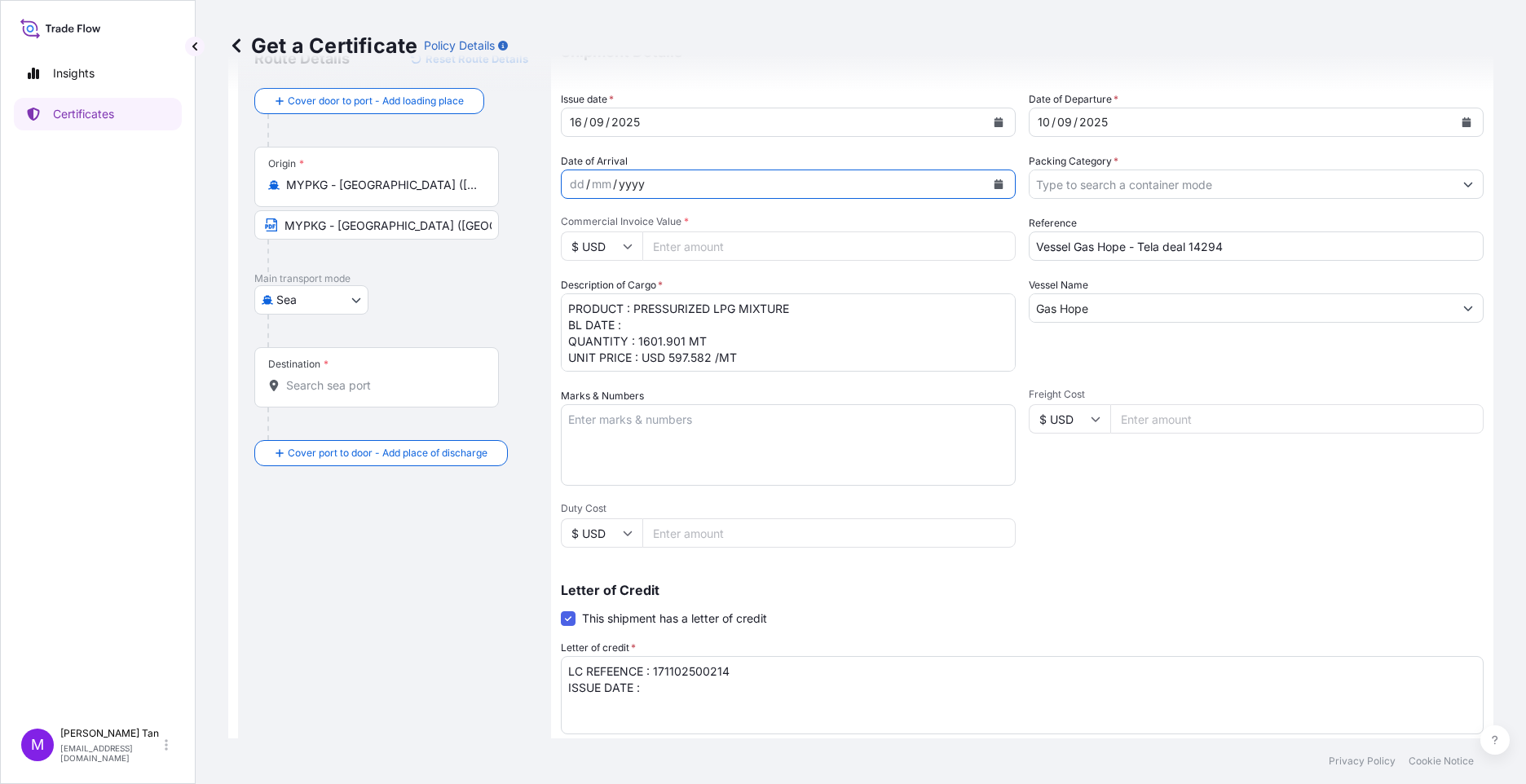
click at [995, 184] on icon "Calendar" at bounding box center [999, 184] width 9 height 10
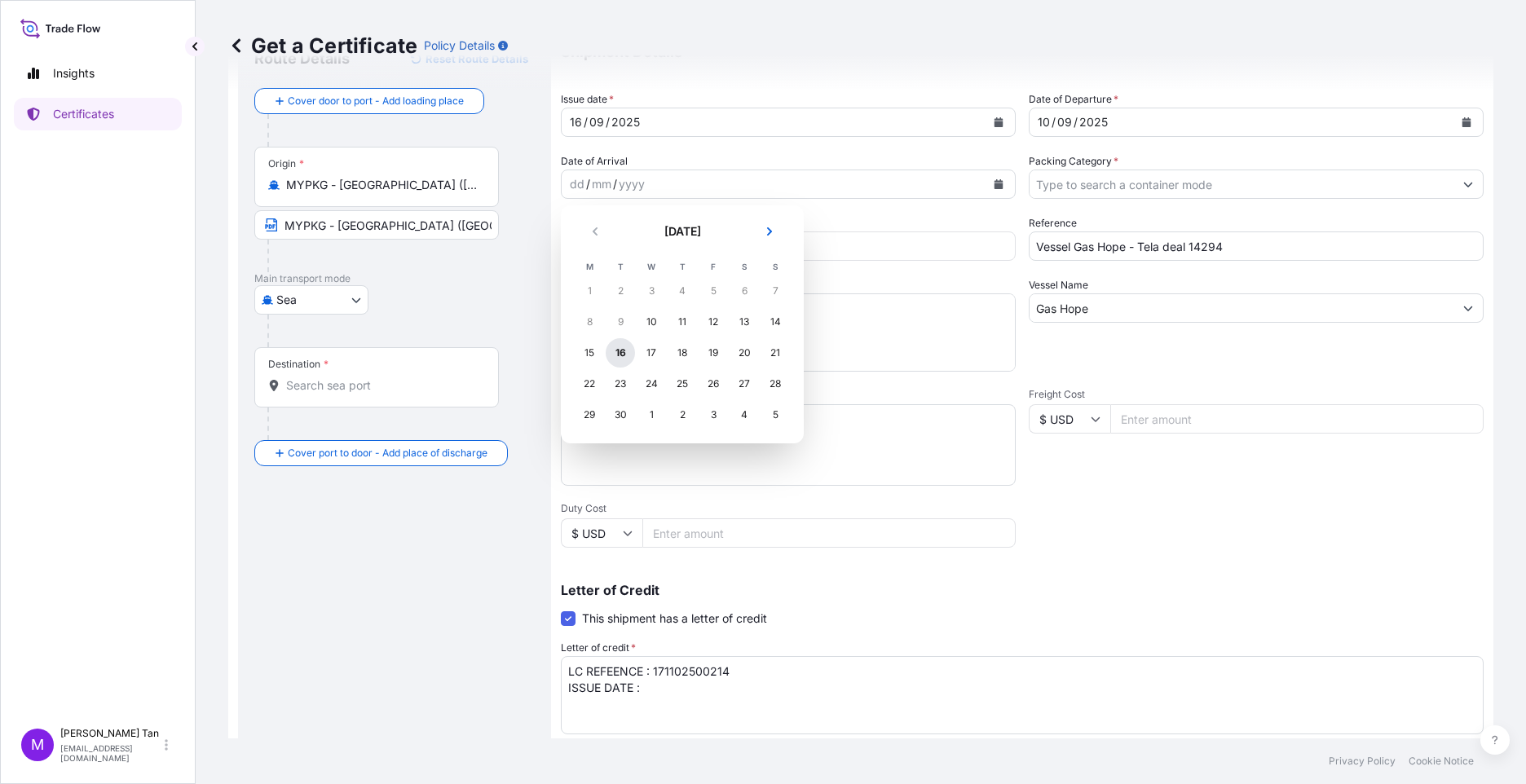
click at [619, 354] on div "16" at bounding box center [621, 353] width 30 height 30
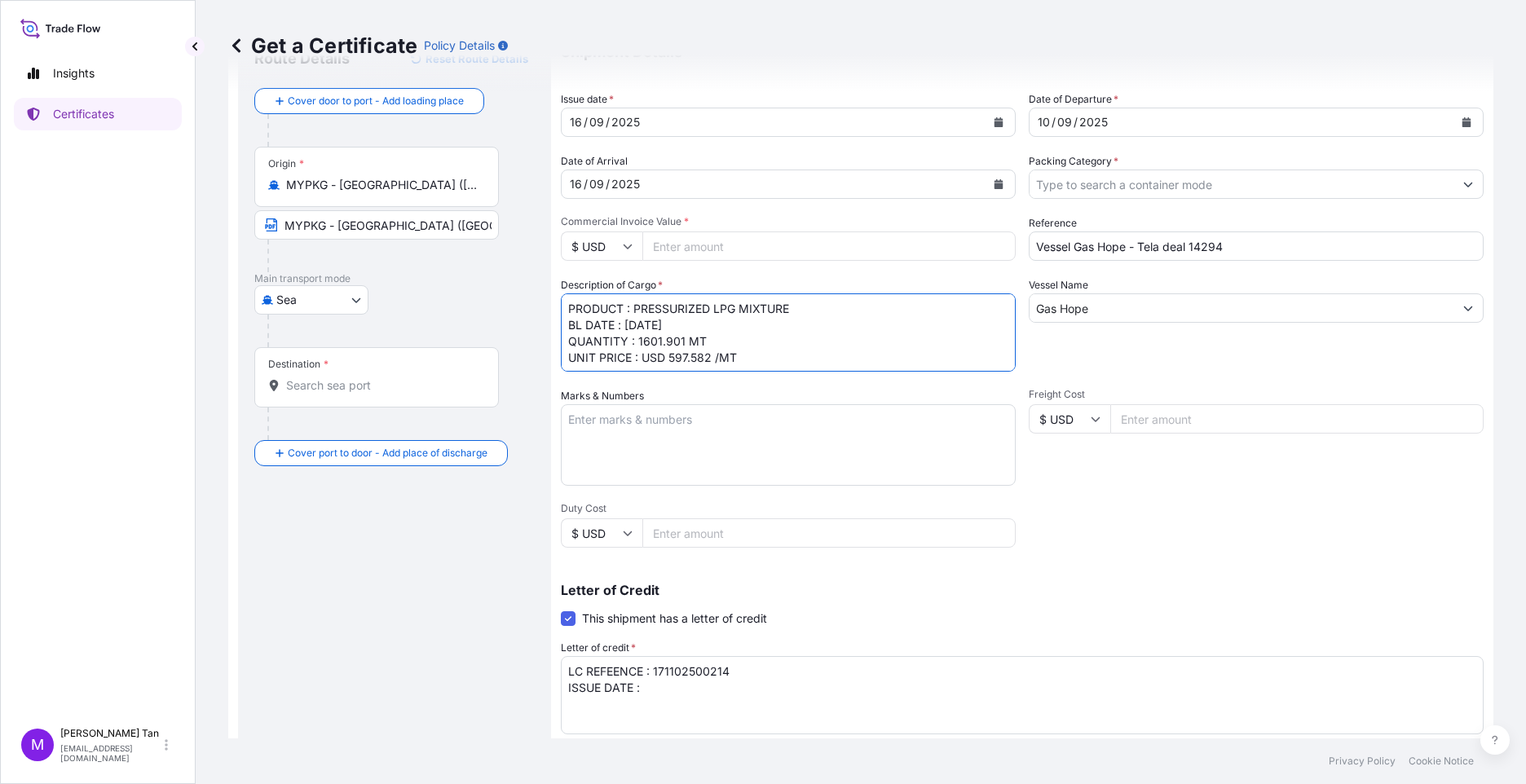
scroll to position [297, 0]
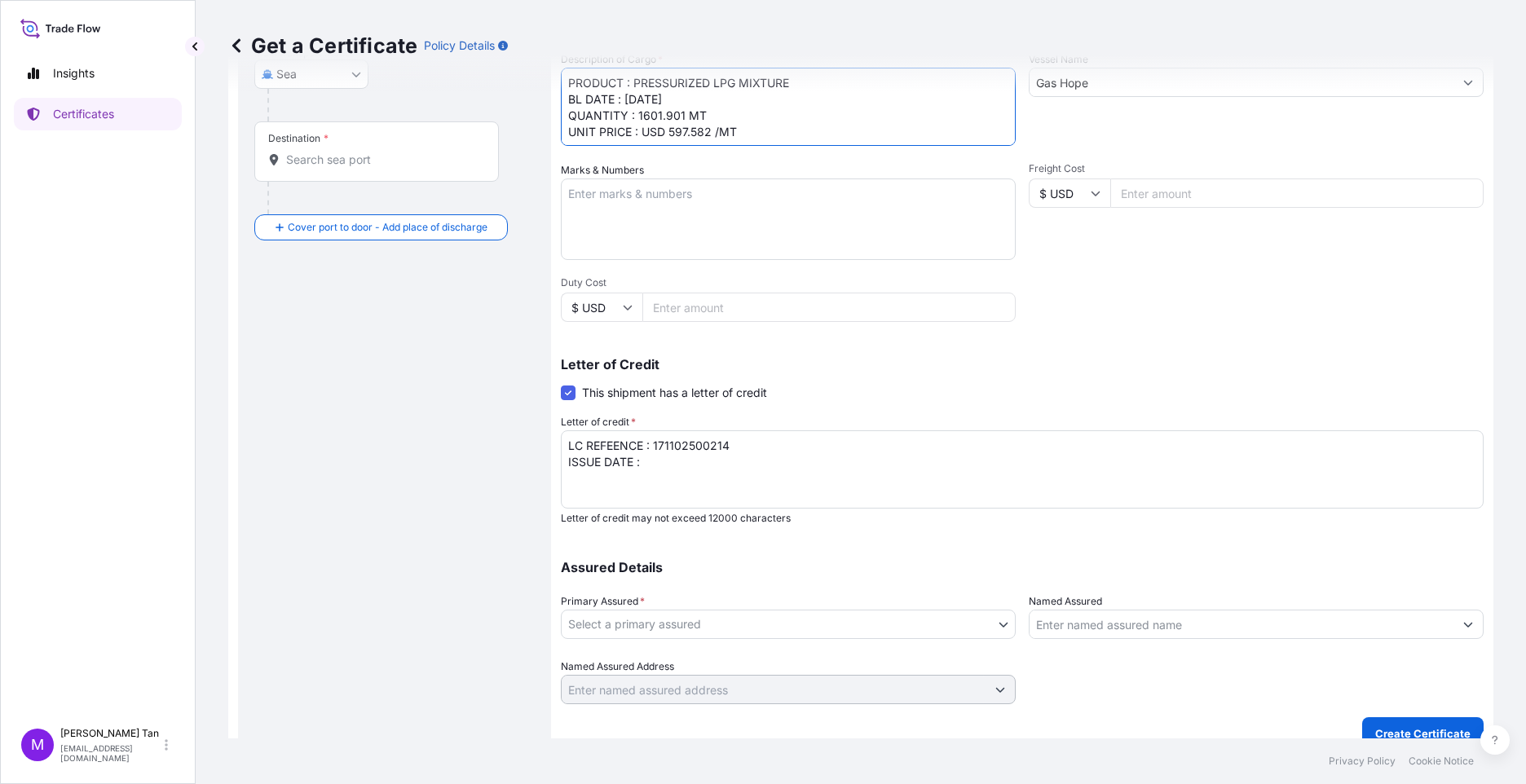
type textarea "PRODUCT : PRESSURIZED LPG MIXTURE BL DATE : [DATE] QUANTITY : 1601.901 MT UNIT …"
click at [996, 621] on body "Insights Certificates M [PERSON_NAME] [PERSON_NAME][EMAIL_ADDRESS][DOMAIN_NAME]…" at bounding box center [763, 392] width 1526 height 784
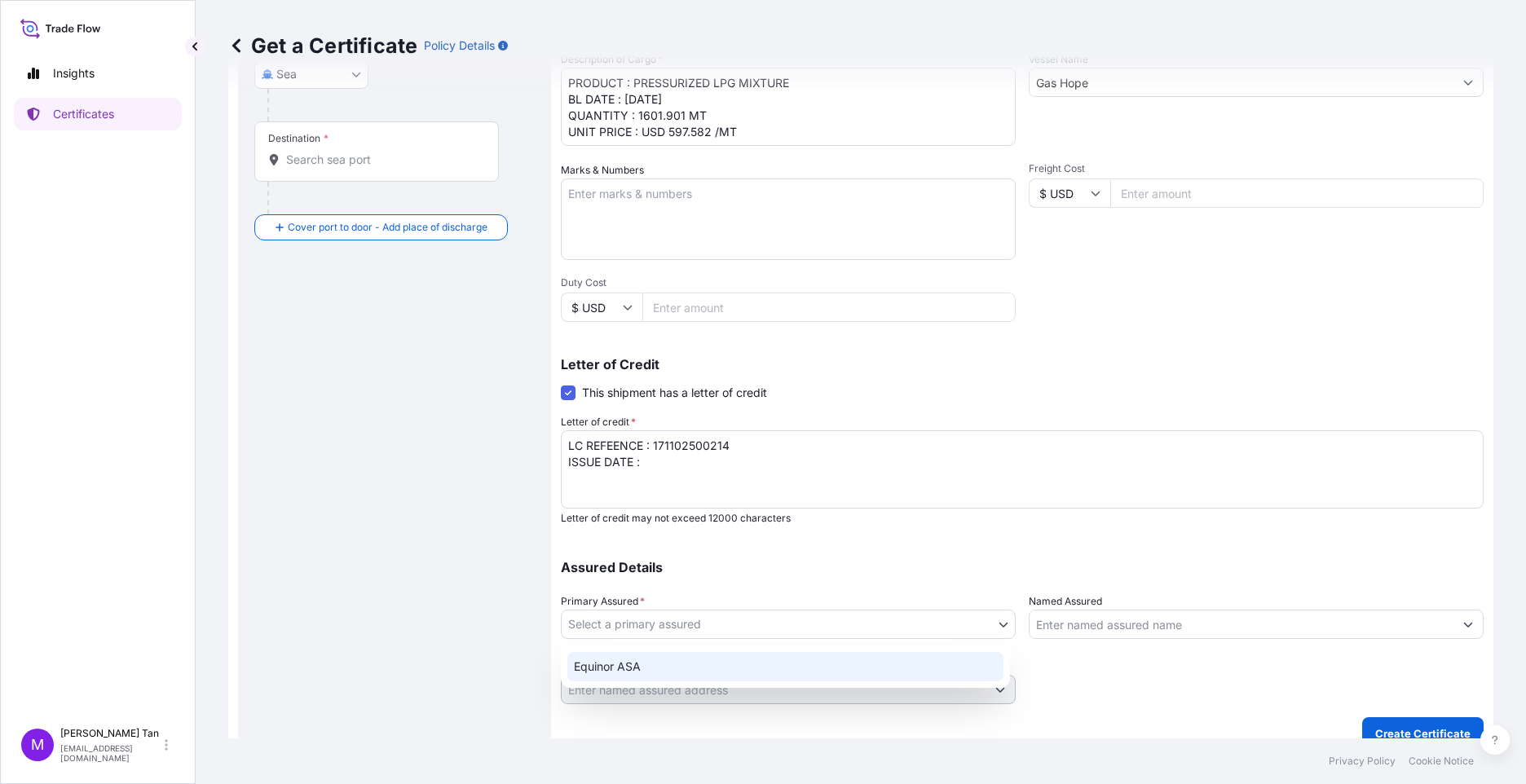
click at [691, 669] on div "Equinor ASA" at bounding box center [785, 667] width 436 height 30
select select "31491"
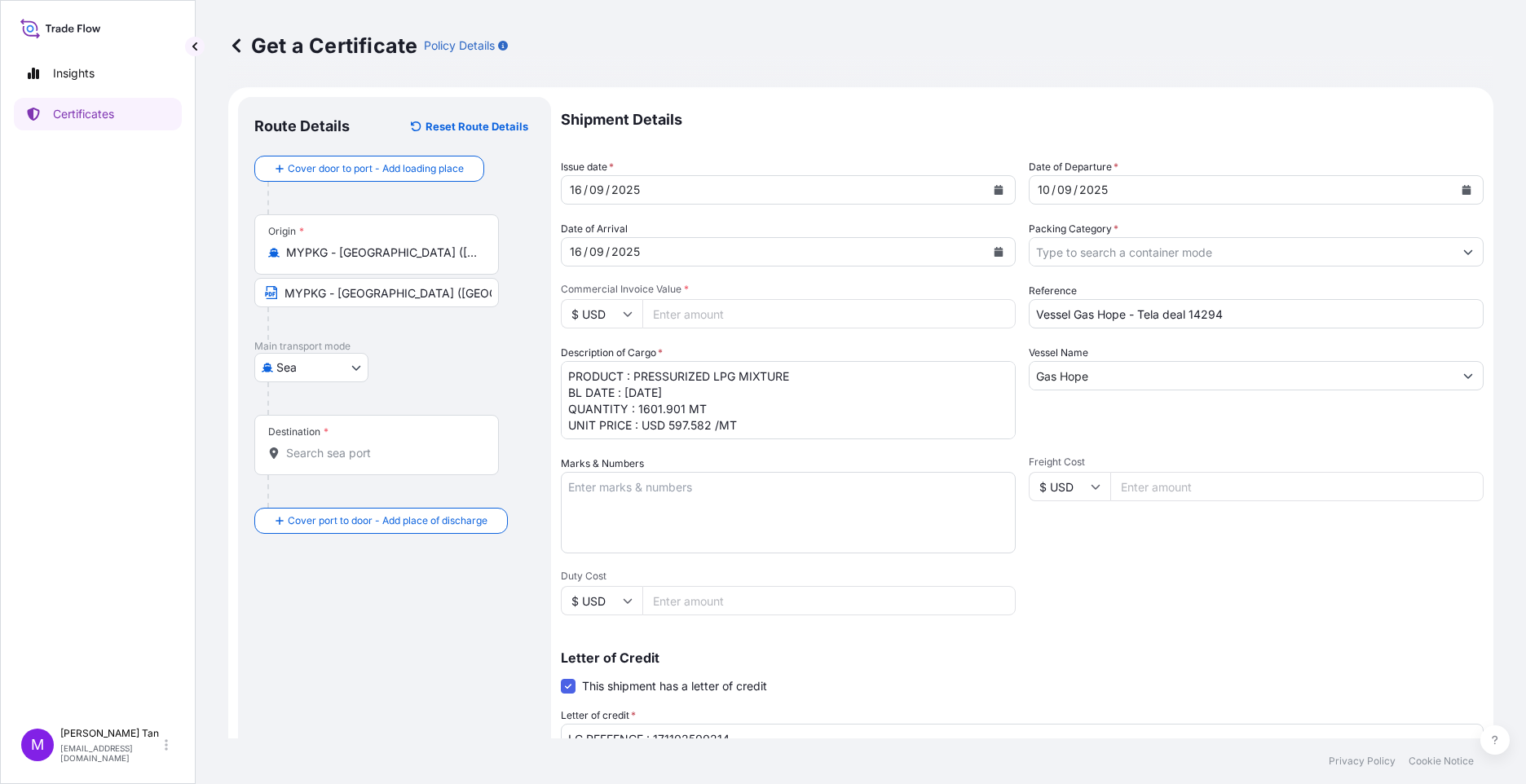
scroll to position [0, 0]
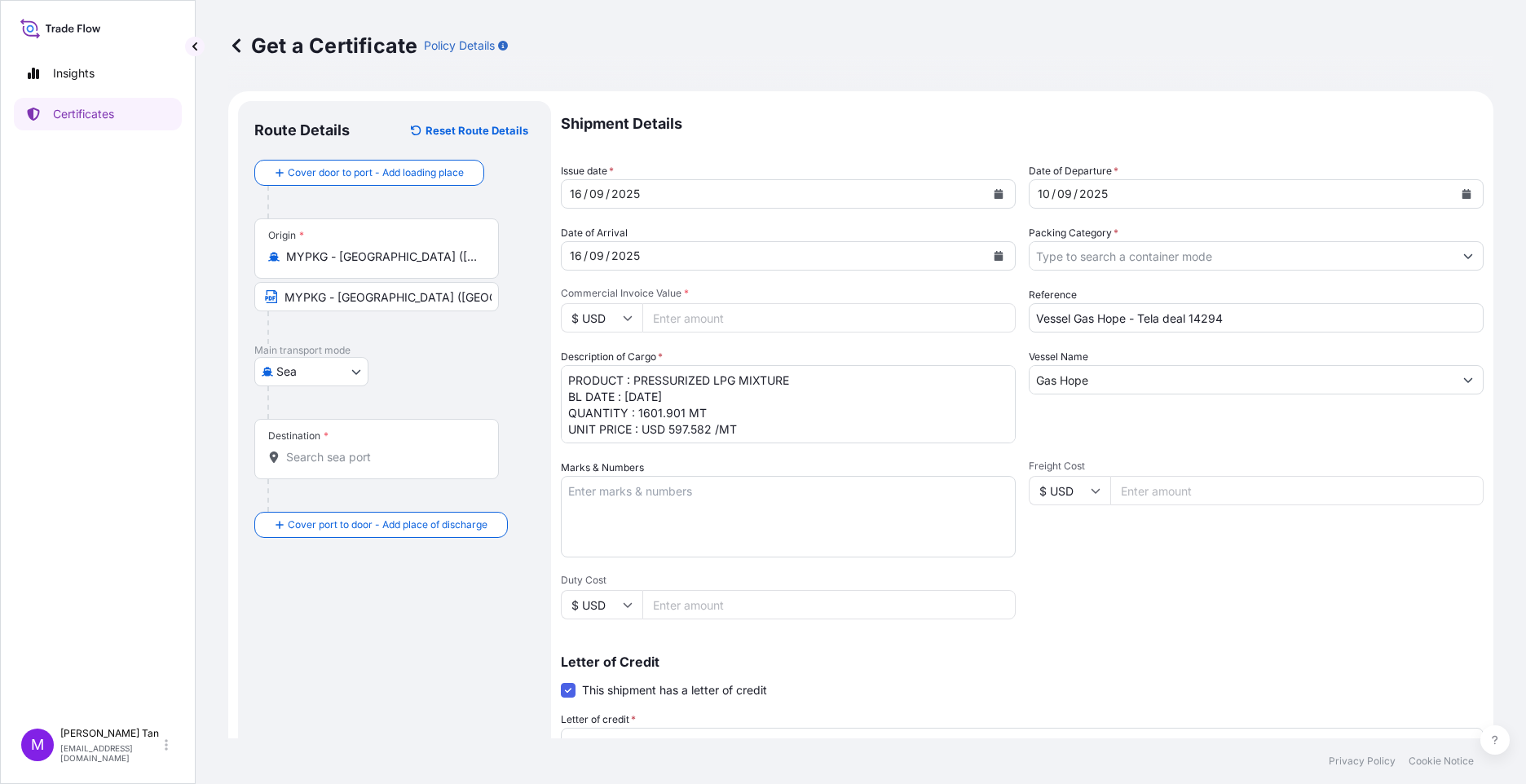
click at [747, 320] on input "Commercial Invoice Value *" at bounding box center [830, 318] width 373 height 30
type input "957267.20"
click at [755, 476] on div "Marks & Numbers" at bounding box center [788, 509] width 455 height 98
click at [1241, 248] on input "Packing Category *" at bounding box center [1241, 256] width 424 height 30
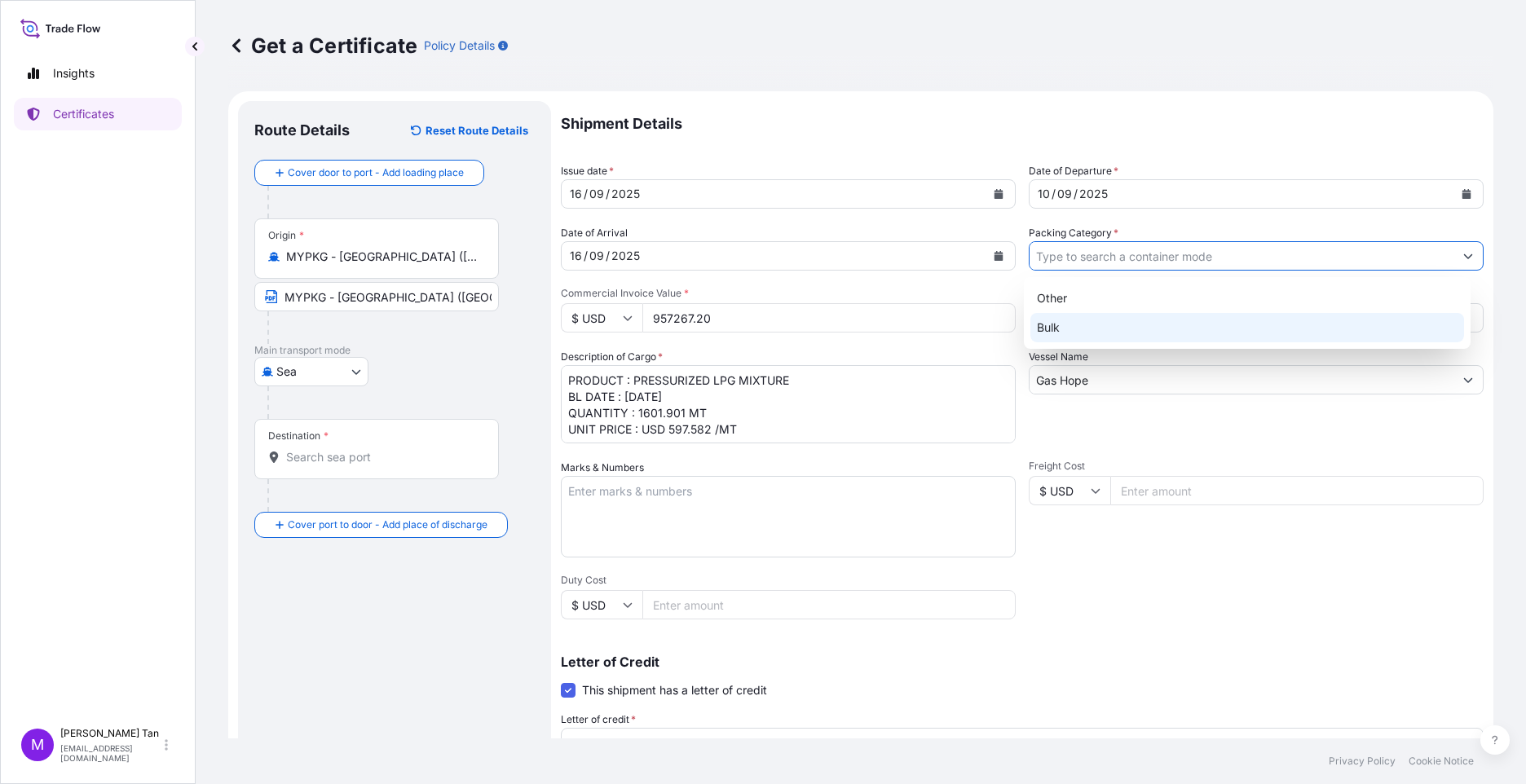
click at [1065, 328] on div "Bulk" at bounding box center [1248, 328] width 434 height 30
type input "Bulk"
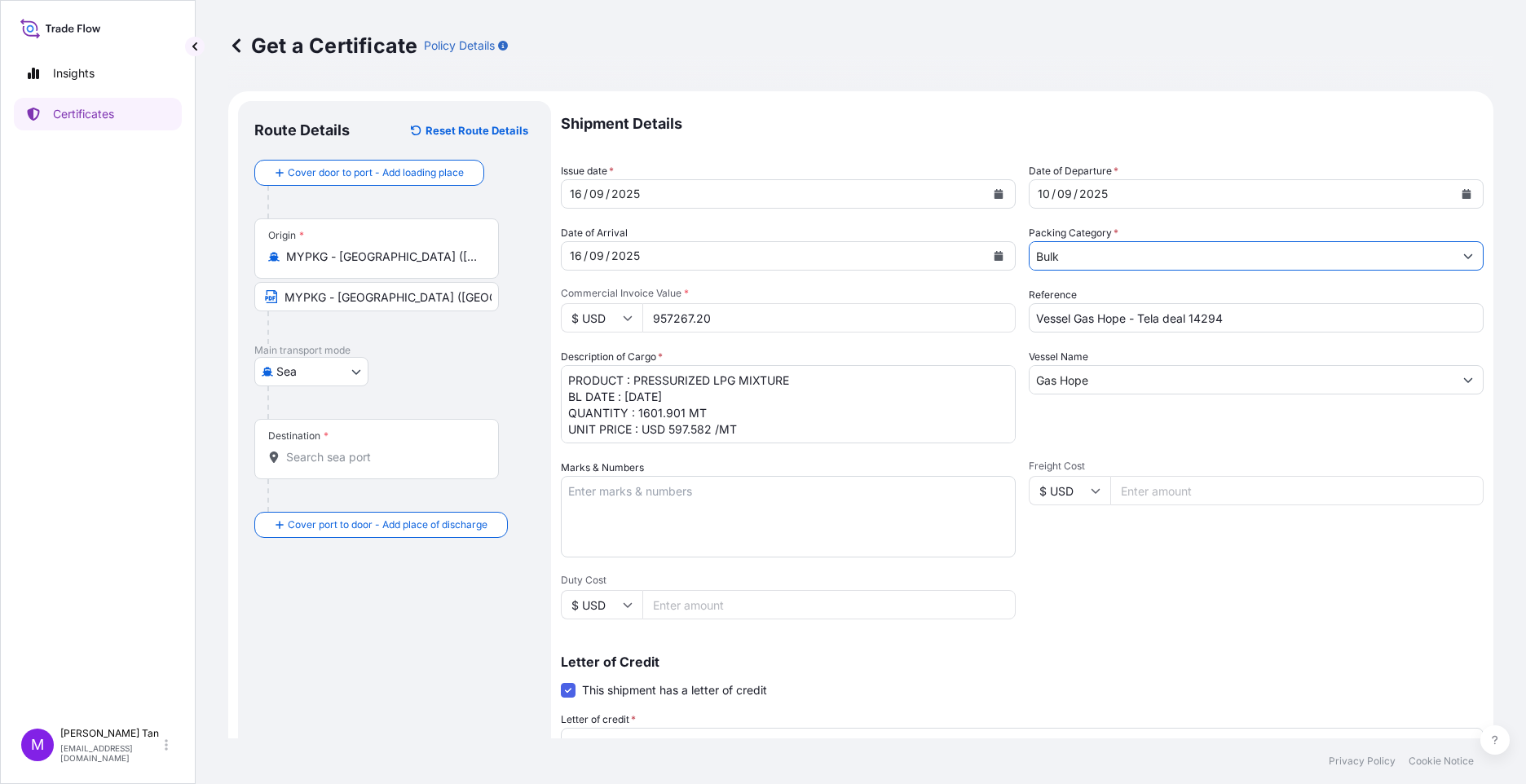
scroll to position [4, 0]
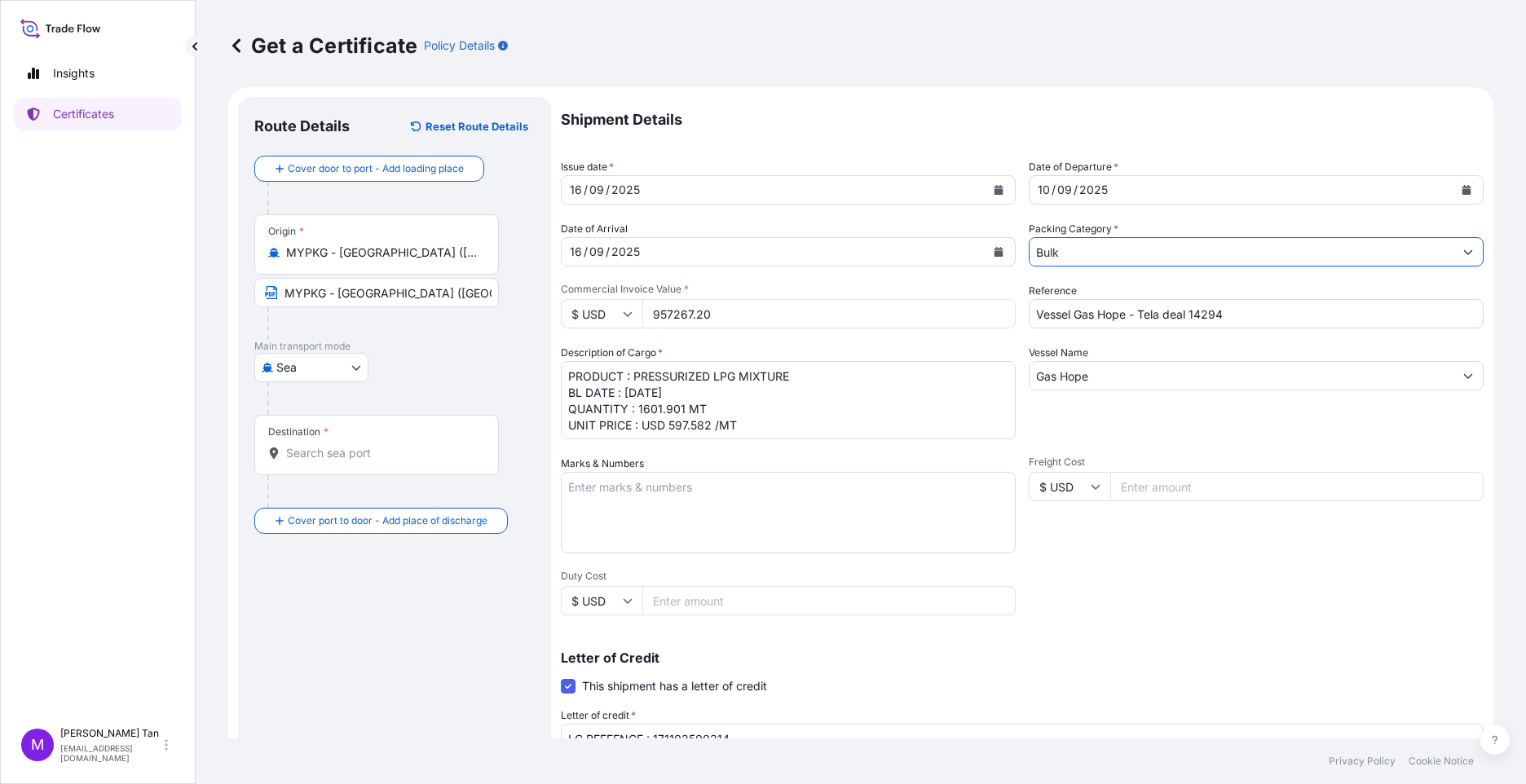
drag, startPoint x: 276, startPoint y: 444, endPoint x: 260, endPoint y: 429, distance: 21.9
click at [260, 429] on div "Destination *" at bounding box center [376, 444] width 245 height 60
click at [317, 447] on input "Destination *" at bounding box center [382, 453] width 192 height 17
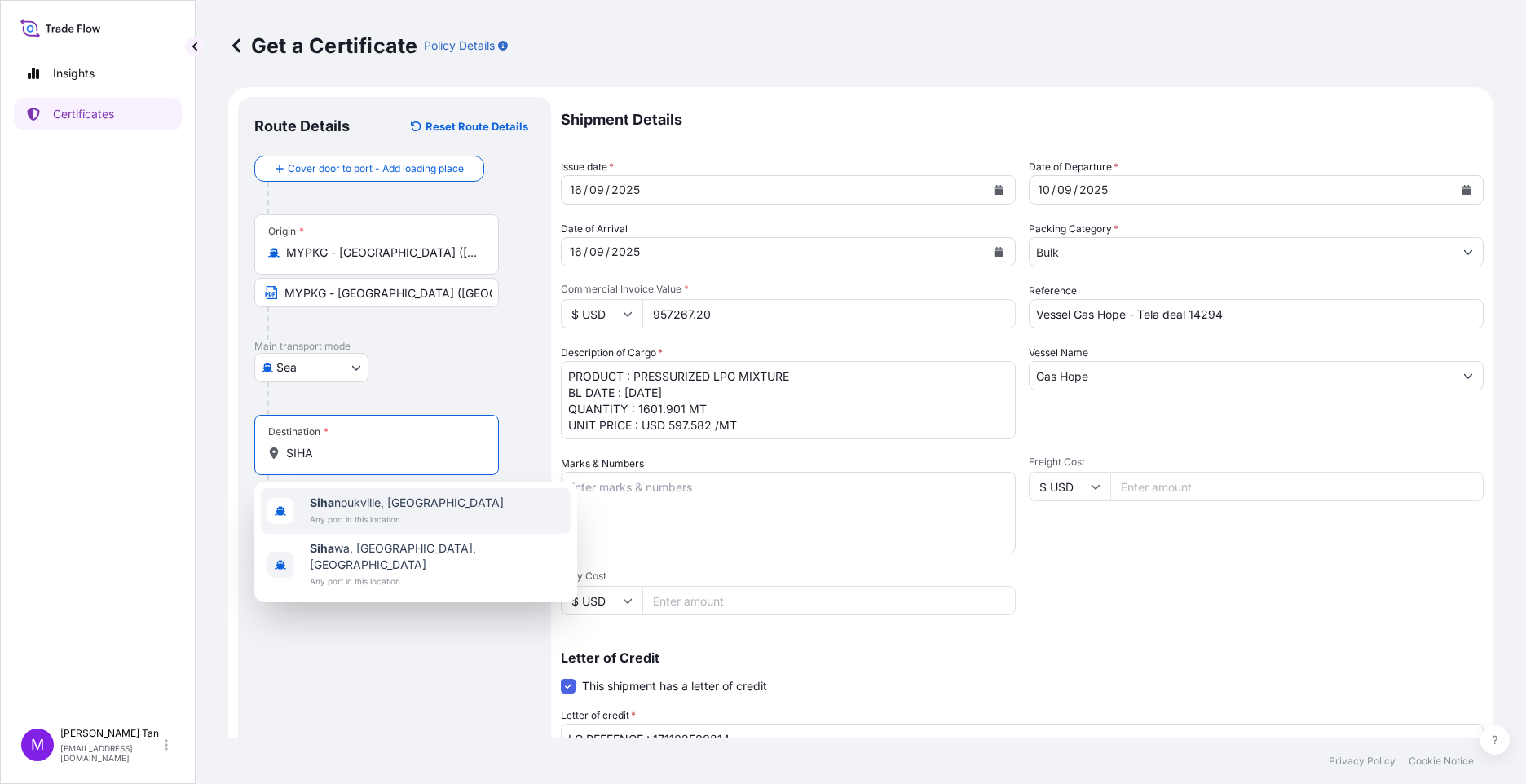
click at [367, 511] on span "Any port in this location" at bounding box center [406, 519] width 194 height 17
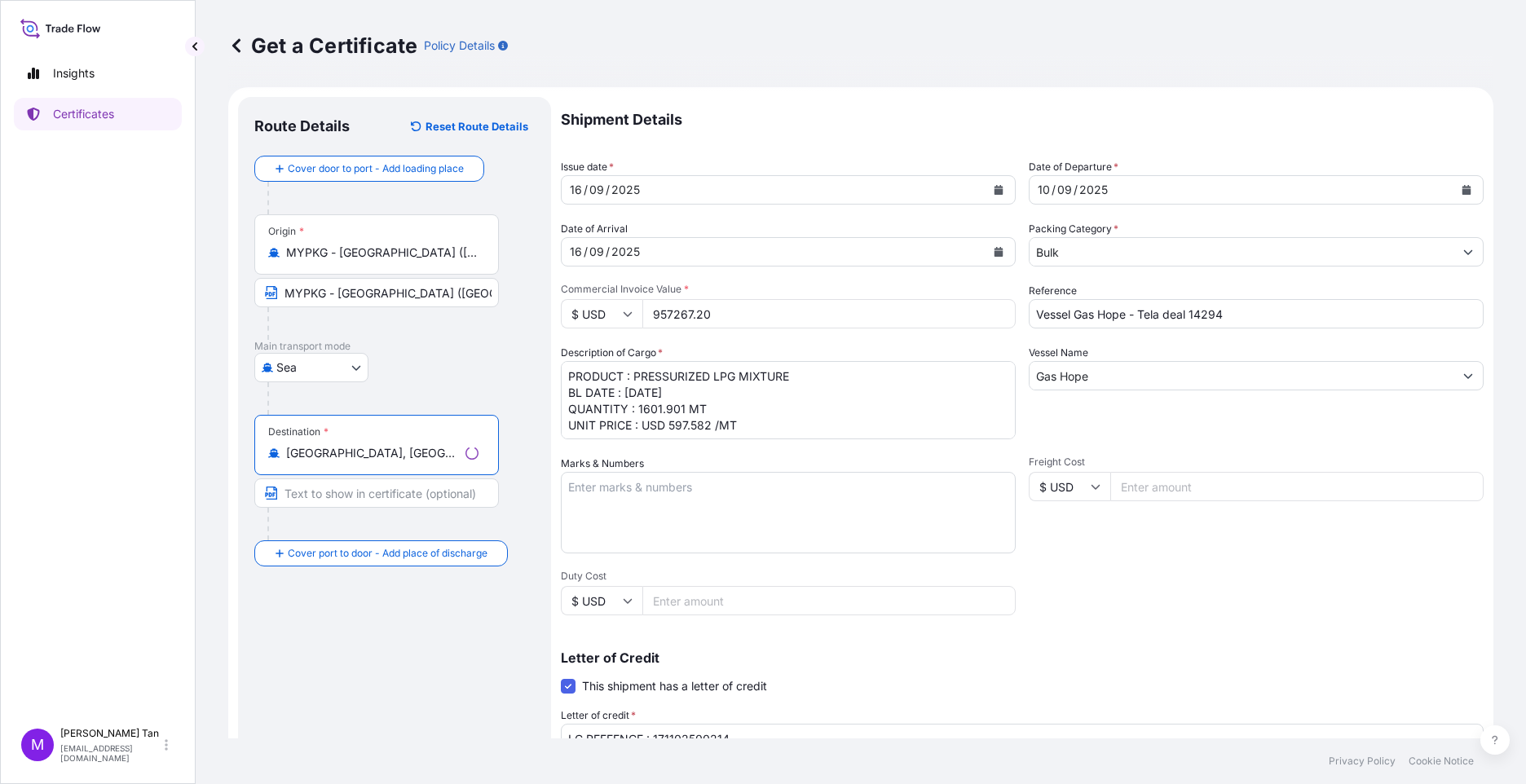
drag, startPoint x: 435, startPoint y: 453, endPoint x: 260, endPoint y: 455, distance: 175.0
click at [260, 455] on div "Destination * [GEOGRAPHIC_DATA], [GEOGRAPHIC_DATA]" at bounding box center [376, 444] width 245 height 60
type input "[GEOGRAPHIC_DATA], [GEOGRAPHIC_DATA]"
click at [382, 488] on input "Text to appear on certificate" at bounding box center [376, 493] width 245 height 30
paste input "[GEOGRAPHIC_DATA], [GEOGRAPHIC_DATA]"
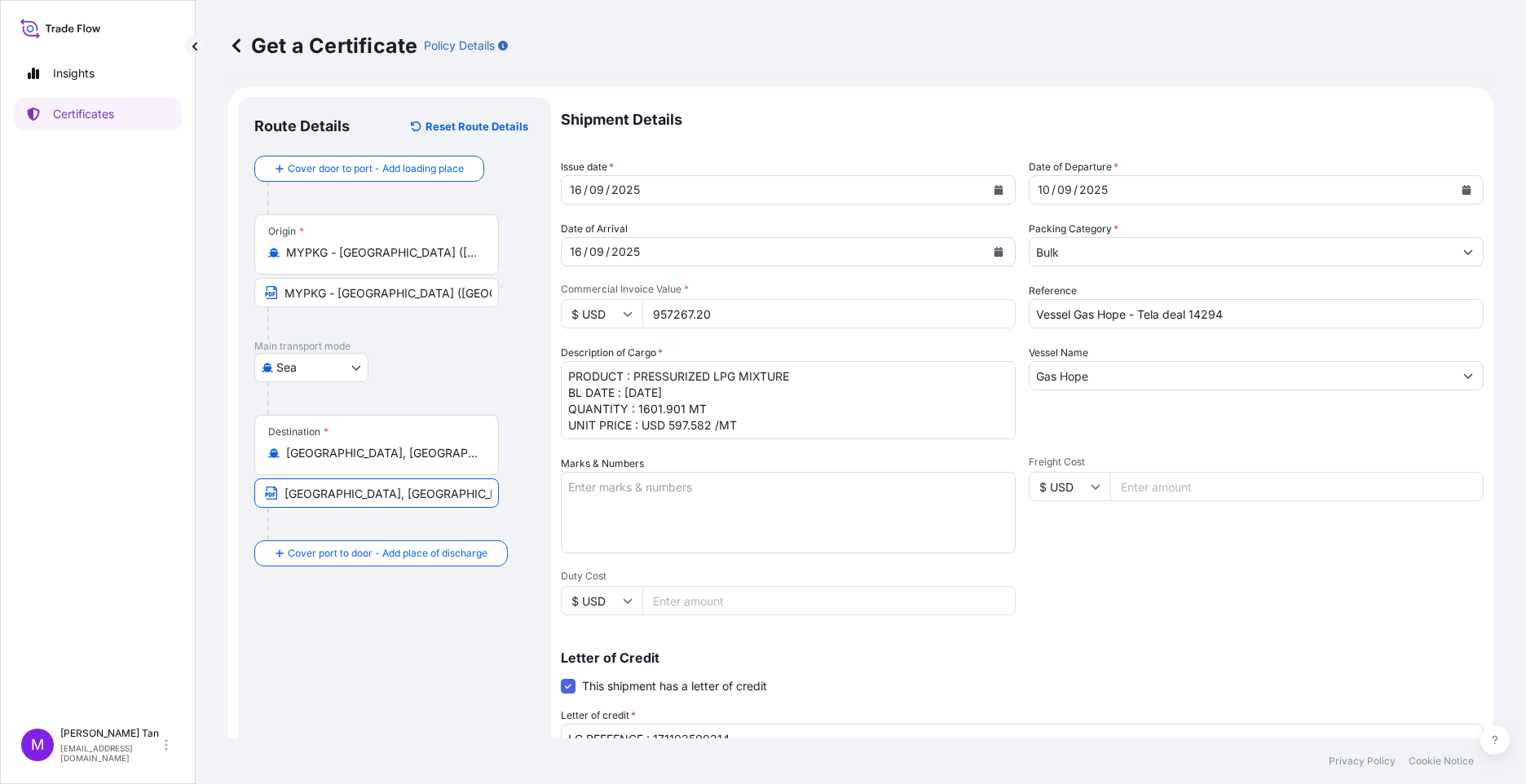
type input "[GEOGRAPHIC_DATA], [GEOGRAPHIC_DATA]"
click at [384, 609] on div "Route Details Reset Route Details Cover door to port - Add loading place Place …" at bounding box center [394, 570] width 281 height 913
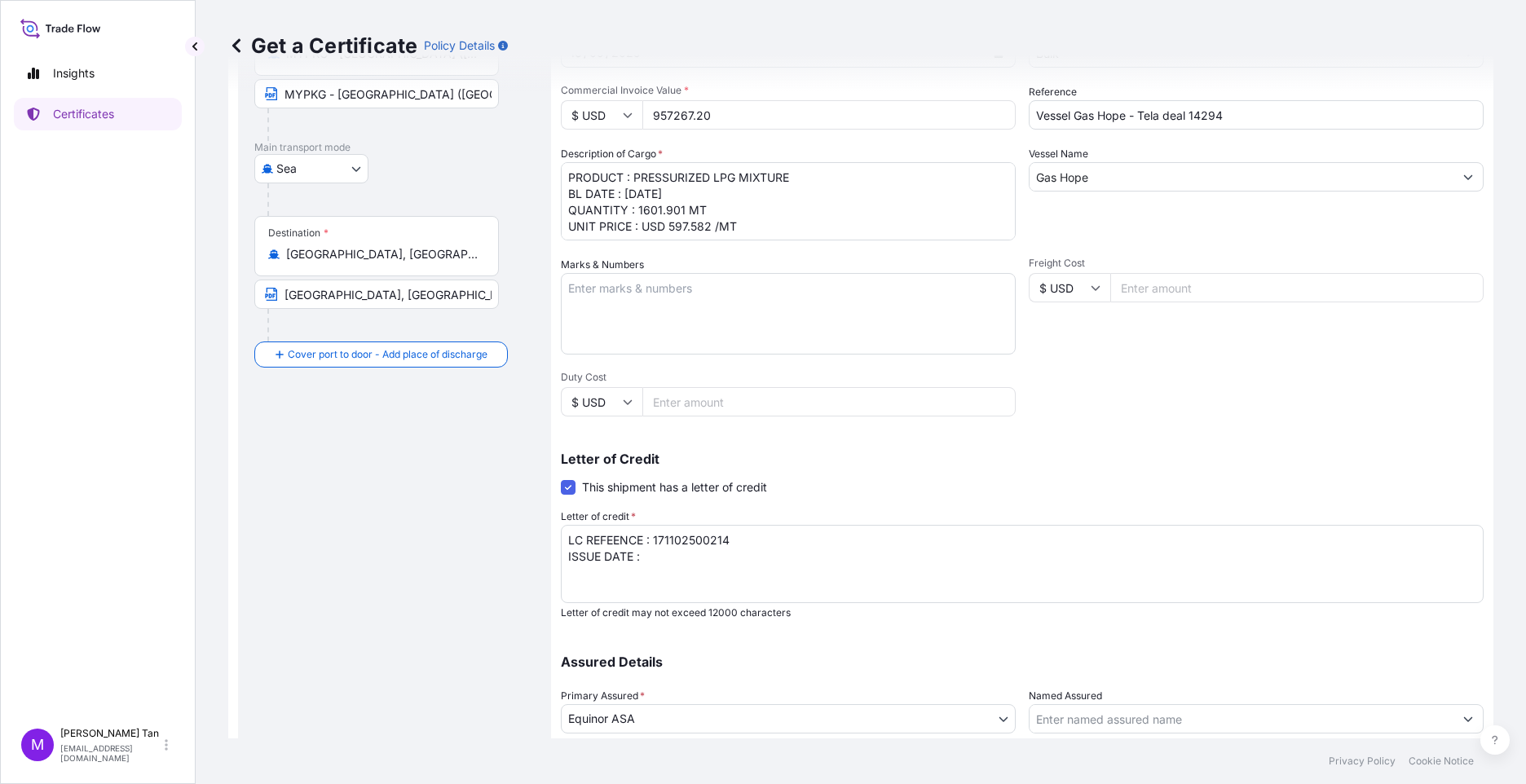
scroll to position [249, 0]
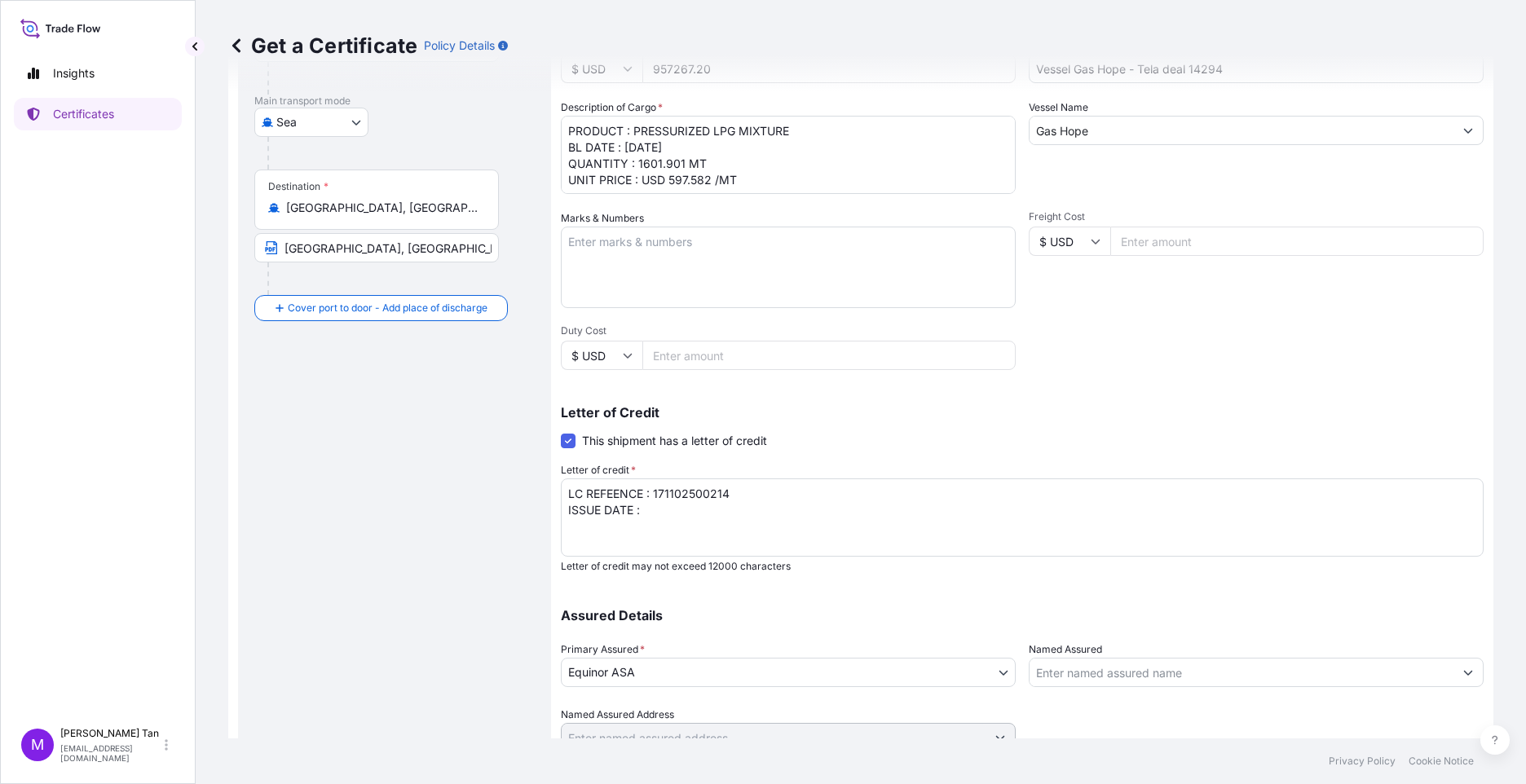
click at [657, 514] on textarea "LC REFEENCE : 171102500214 ISSUE DATE :" at bounding box center [1022, 517] width 923 height 78
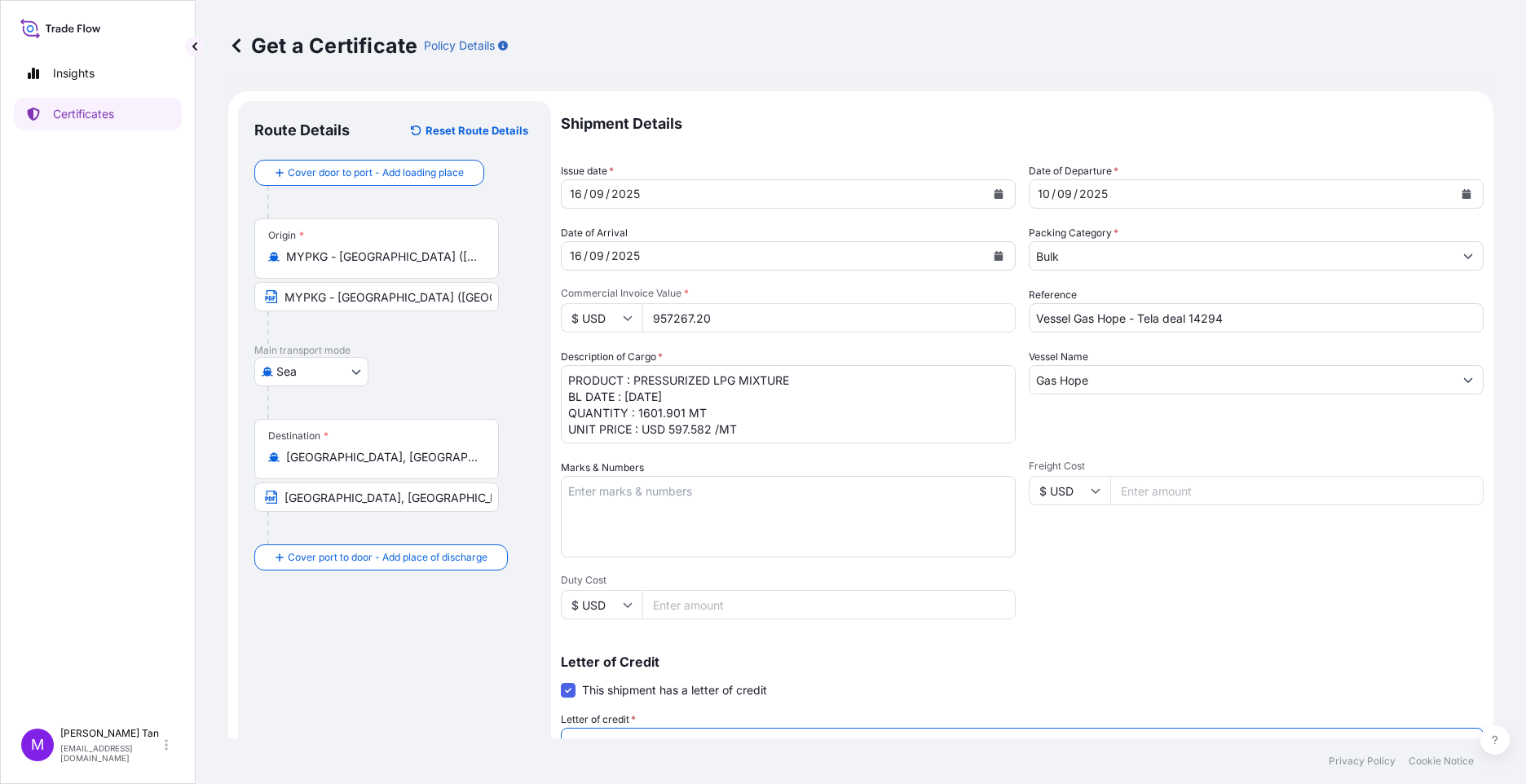
scroll to position [319, 0]
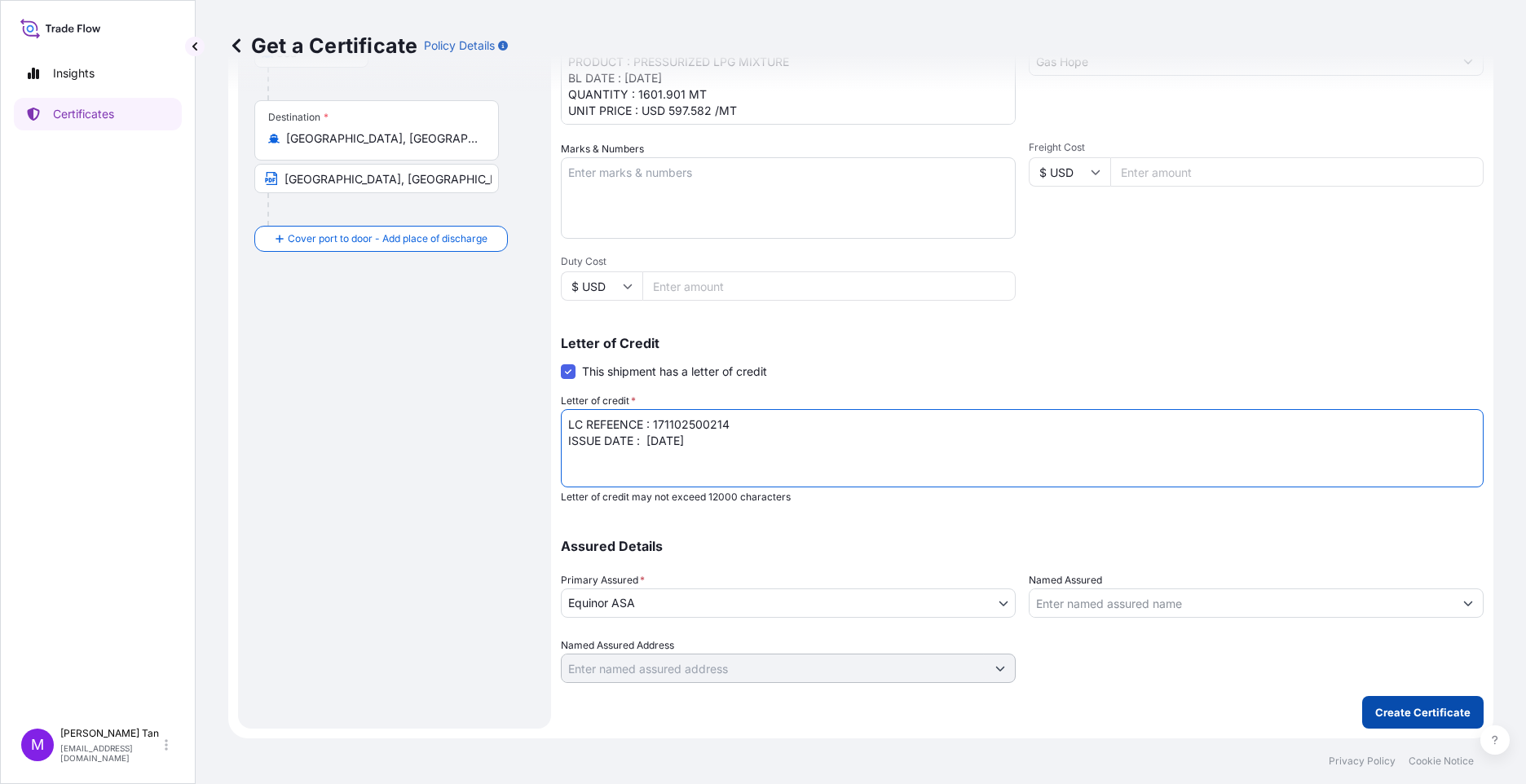
type textarea "LC REFEENCE : 171102500214 ISSUE DATE : [DATE]"
click at [1402, 714] on p "Create Certificate" at bounding box center [1423, 713] width 95 height 17
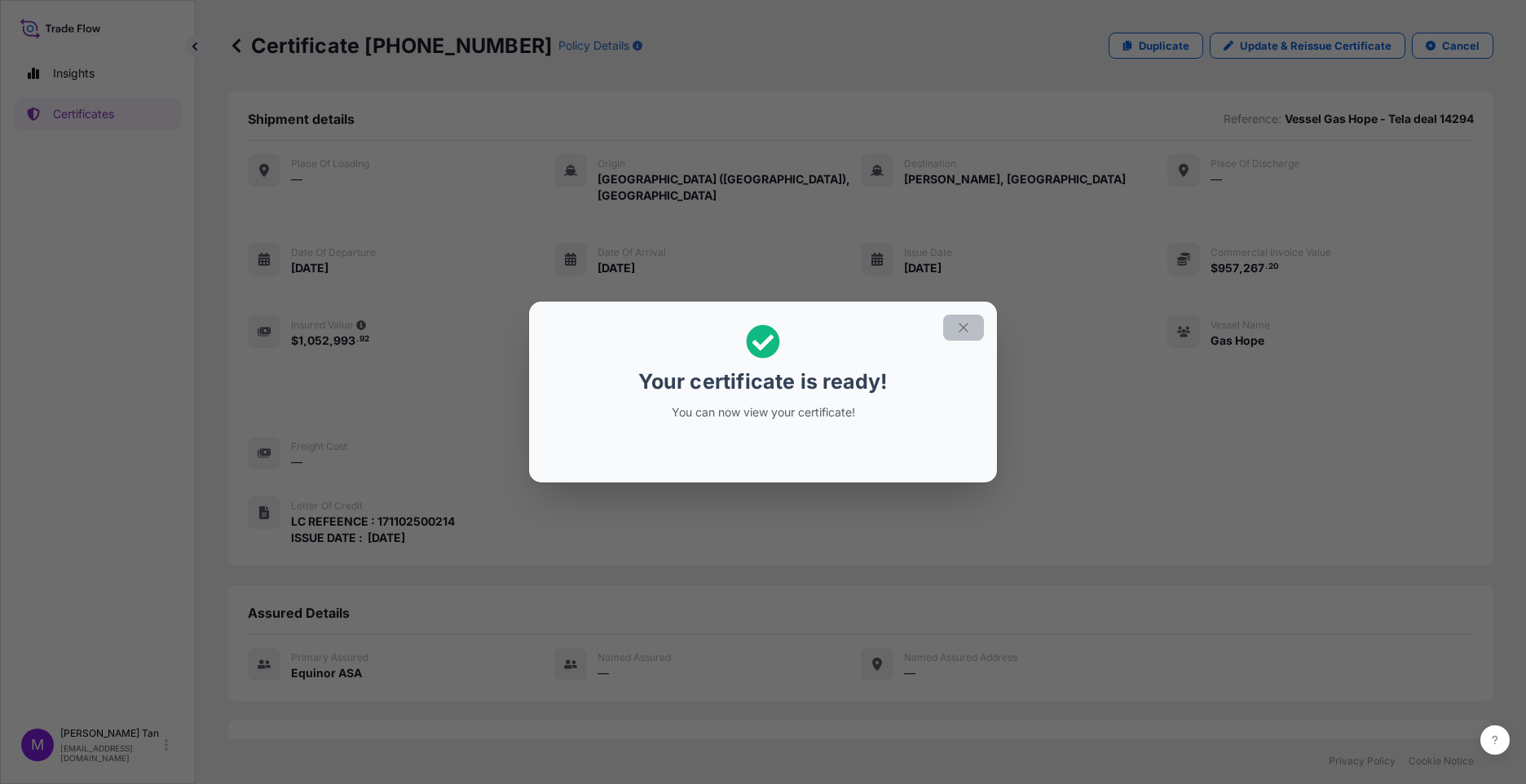
click at [962, 325] on icon "button" at bounding box center [963, 328] width 9 height 9
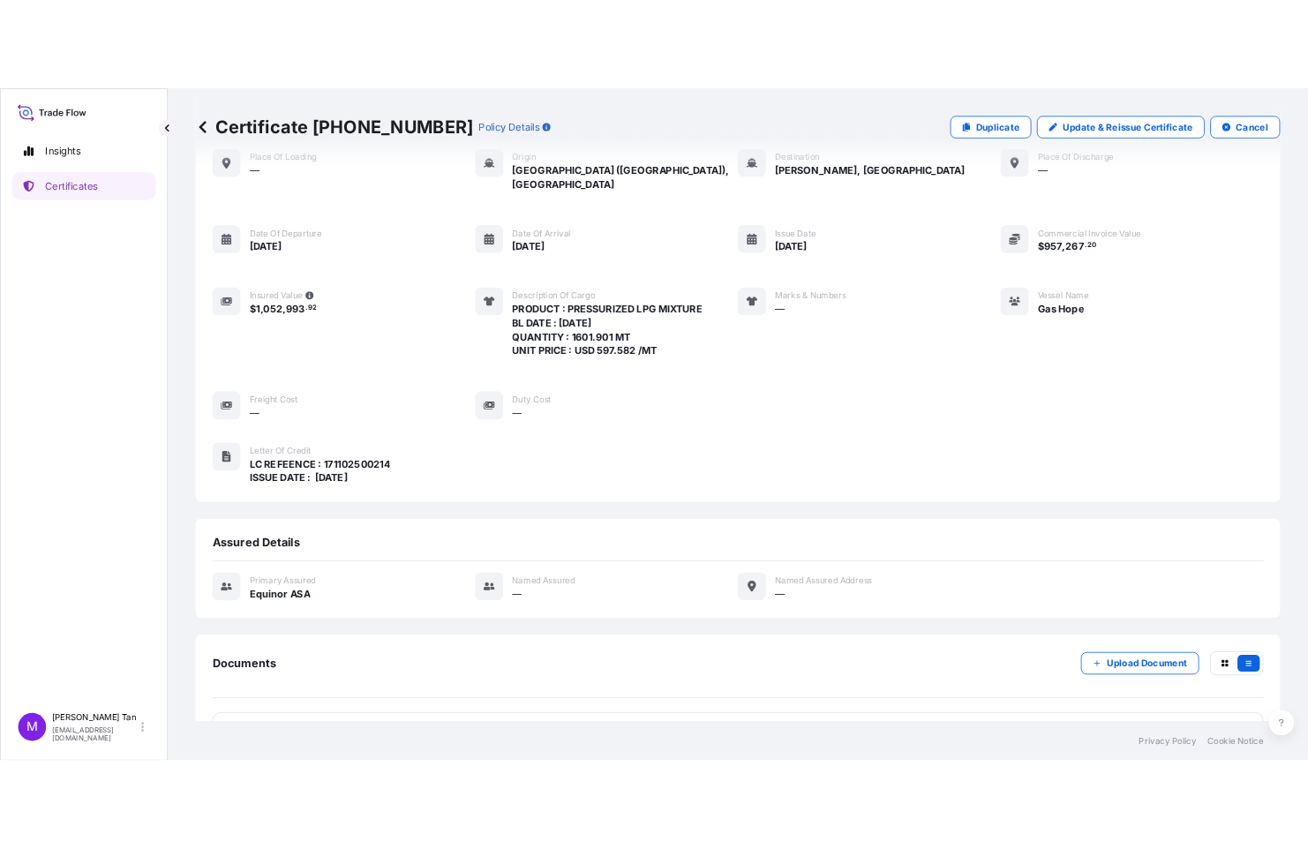
scroll to position [128, 0]
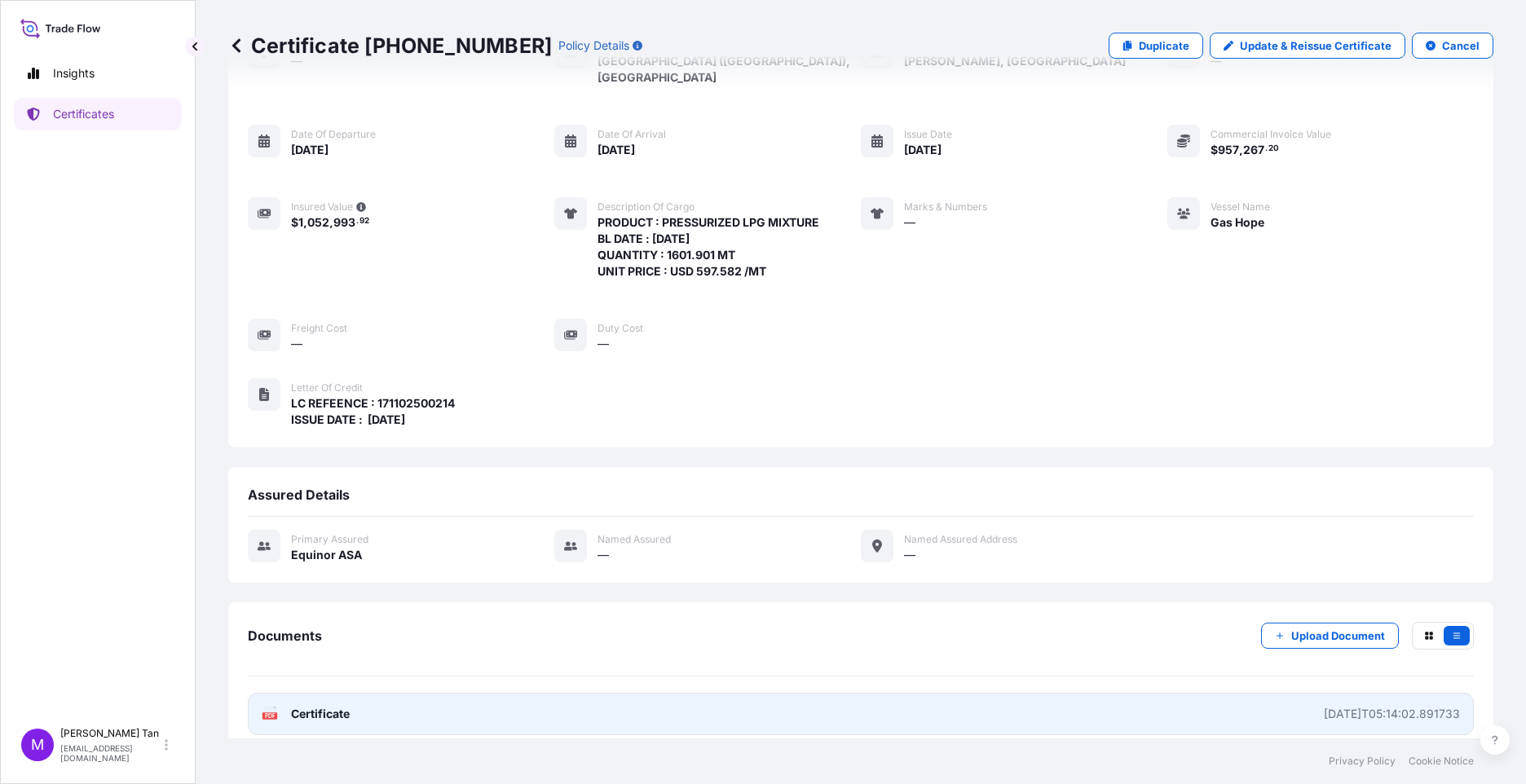
click at [319, 706] on span "Certificate" at bounding box center [321, 714] width 59 height 17
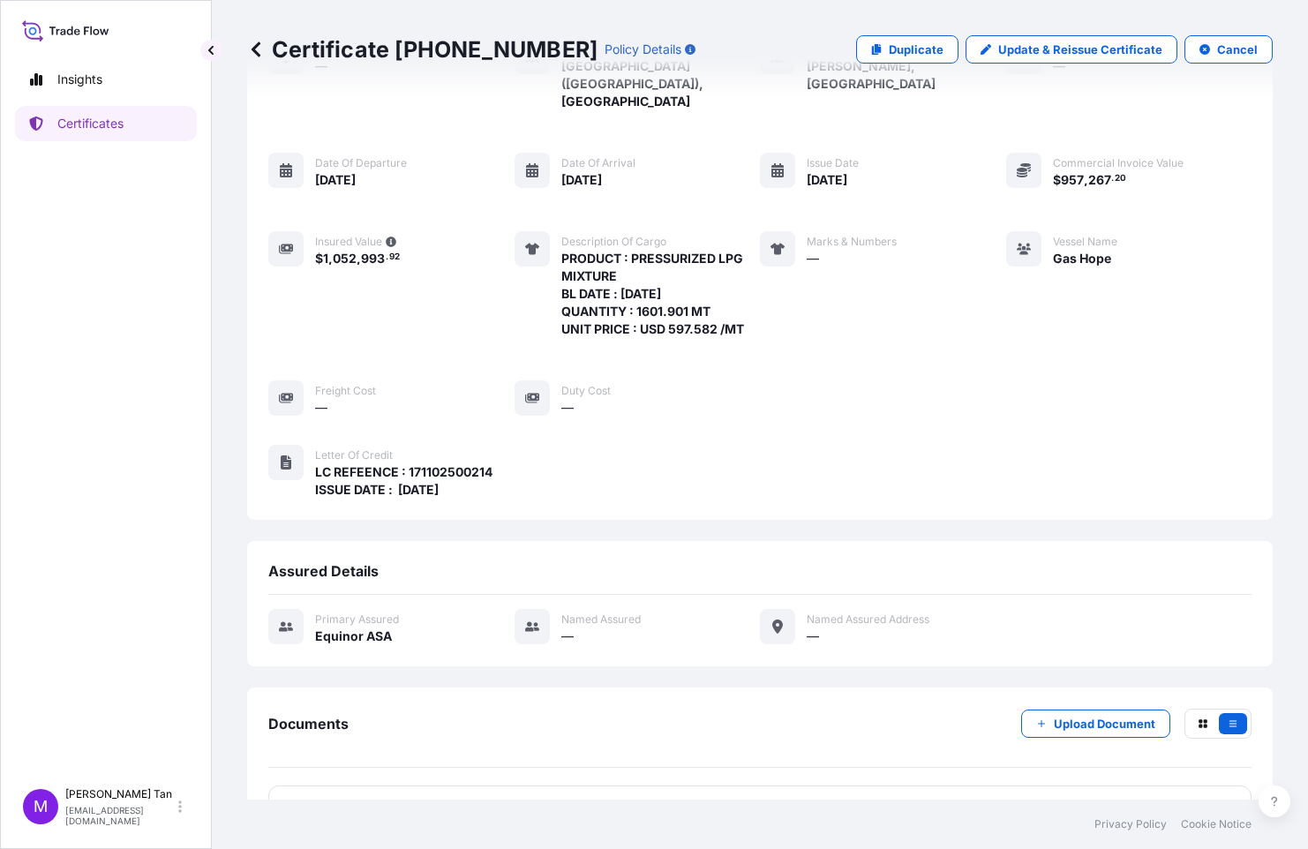
click at [249, 49] on icon at bounding box center [256, 50] width 18 height 18
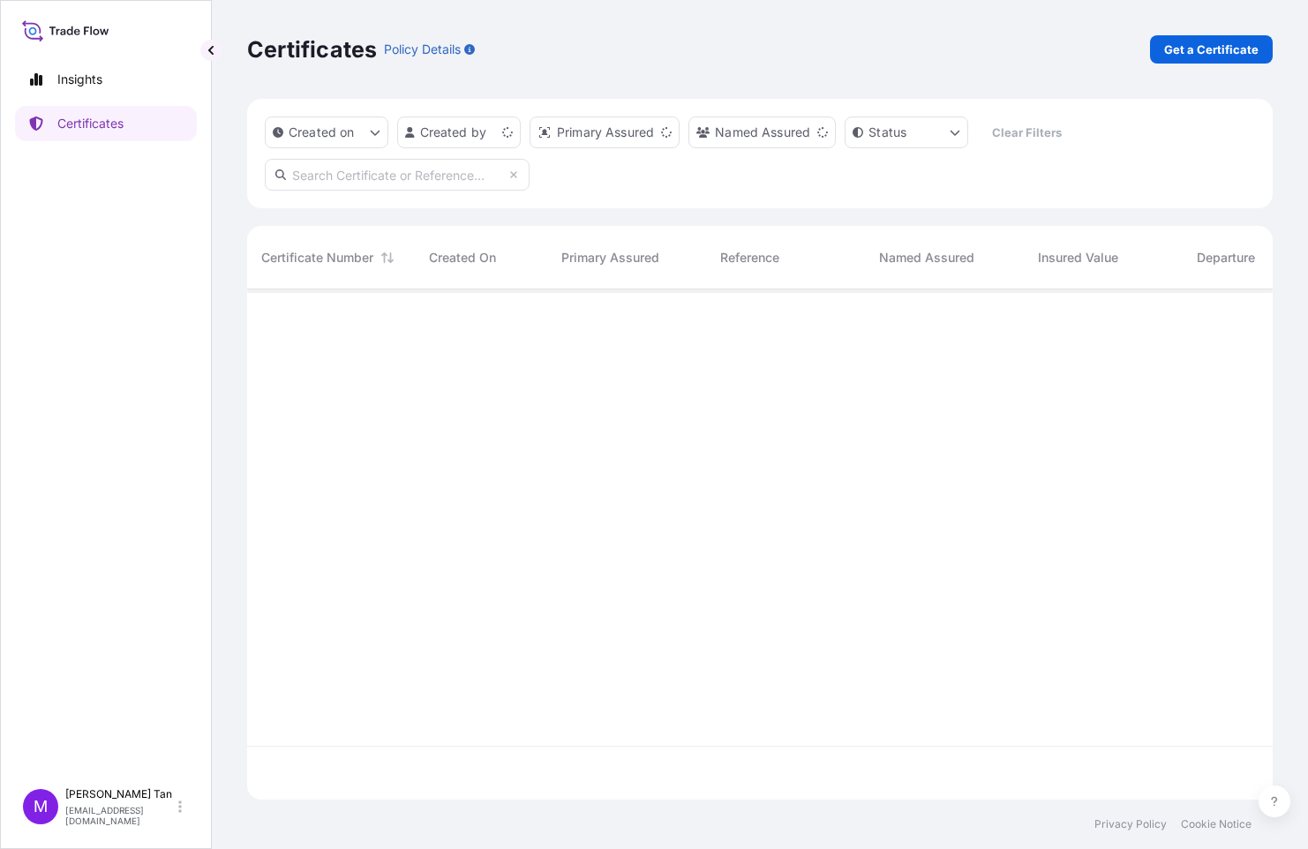
scroll to position [507, 1012]
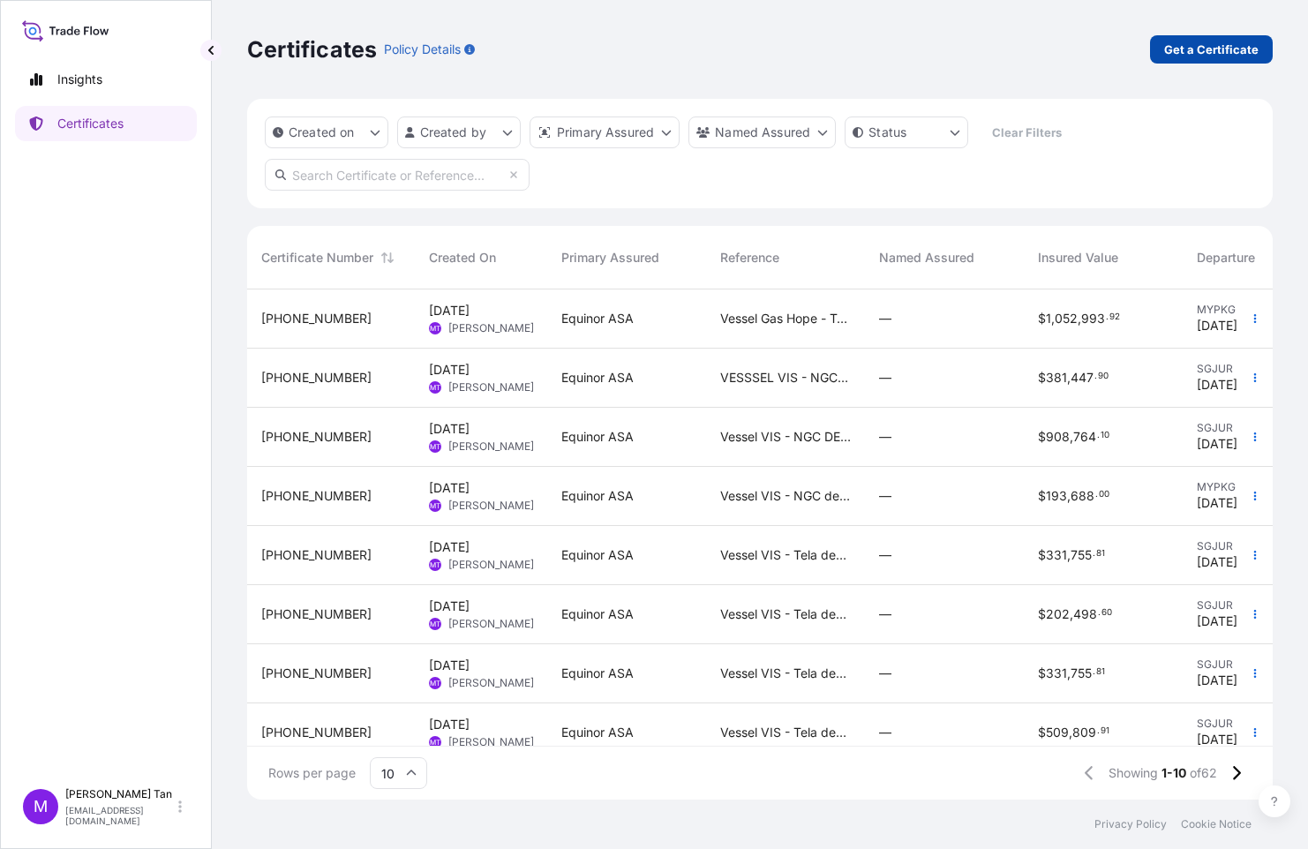
click at [1237, 49] on p "Get a Certificate" at bounding box center [1211, 50] width 94 height 18
select select "Sea"
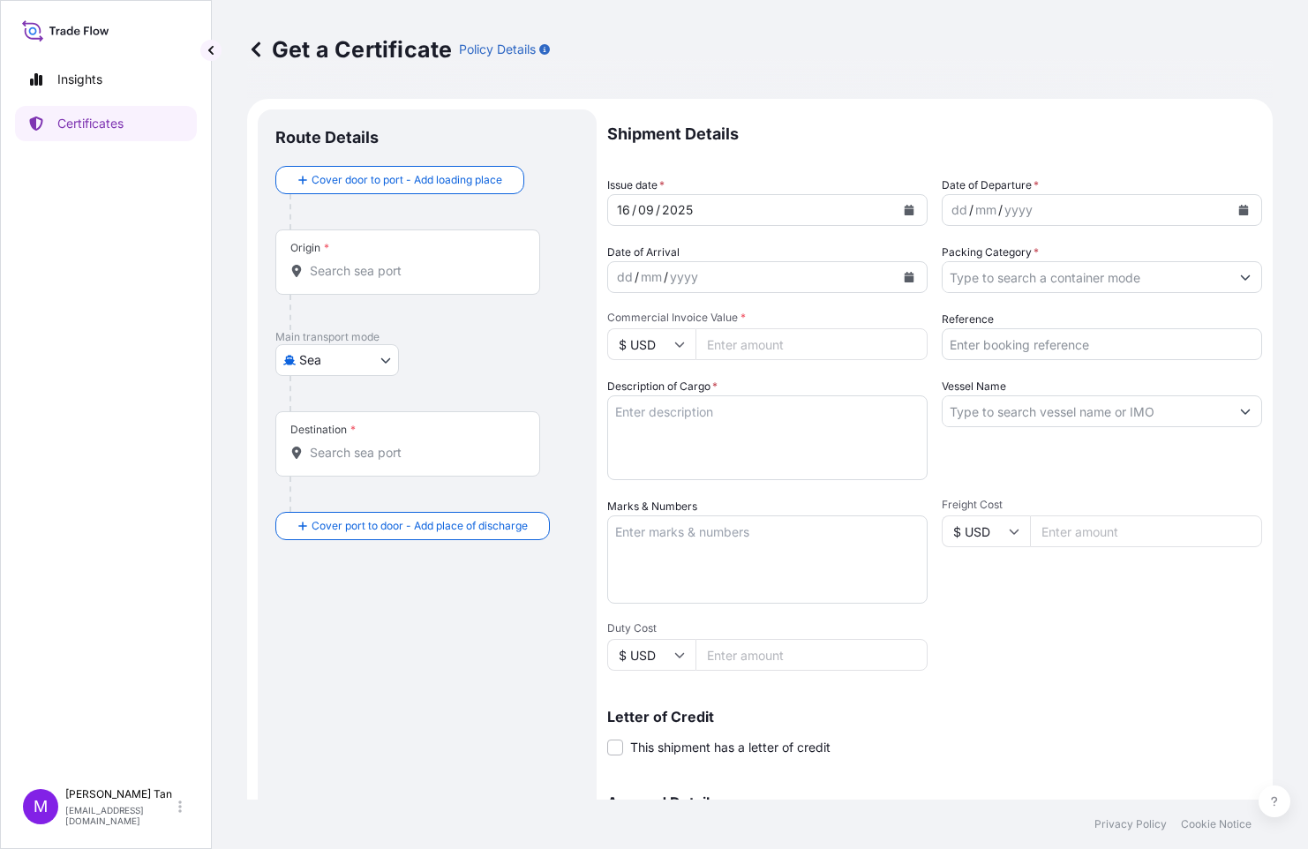
click at [398, 261] on div "Origin *" at bounding box center [407, 261] width 265 height 65
click at [398, 262] on input "Origin *" at bounding box center [414, 271] width 208 height 18
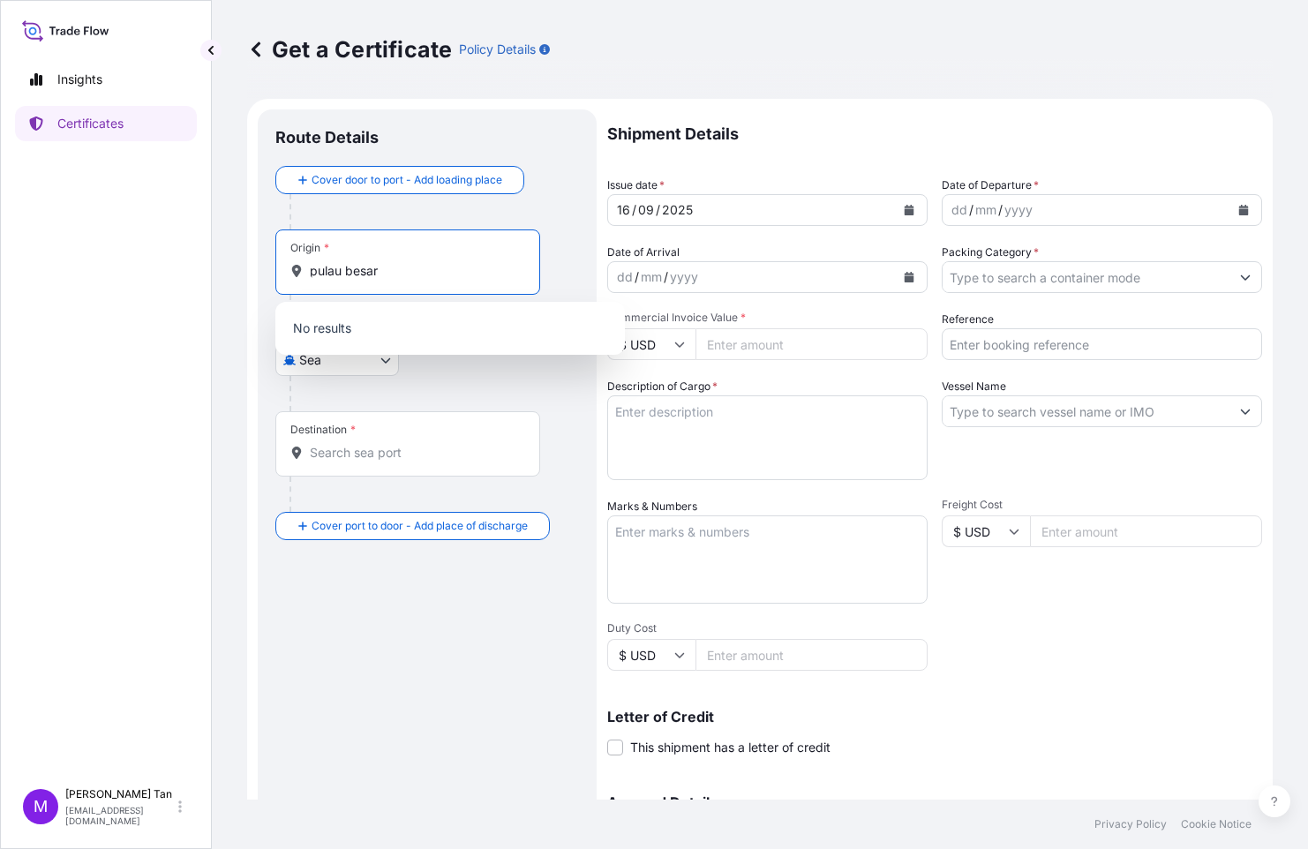
drag, startPoint x: 380, startPoint y: 268, endPoint x: 301, endPoint y: 266, distance: 79.5
click at [301, 266] on div "pulau besar" at bounding box center [407, 271] width 235 height 18
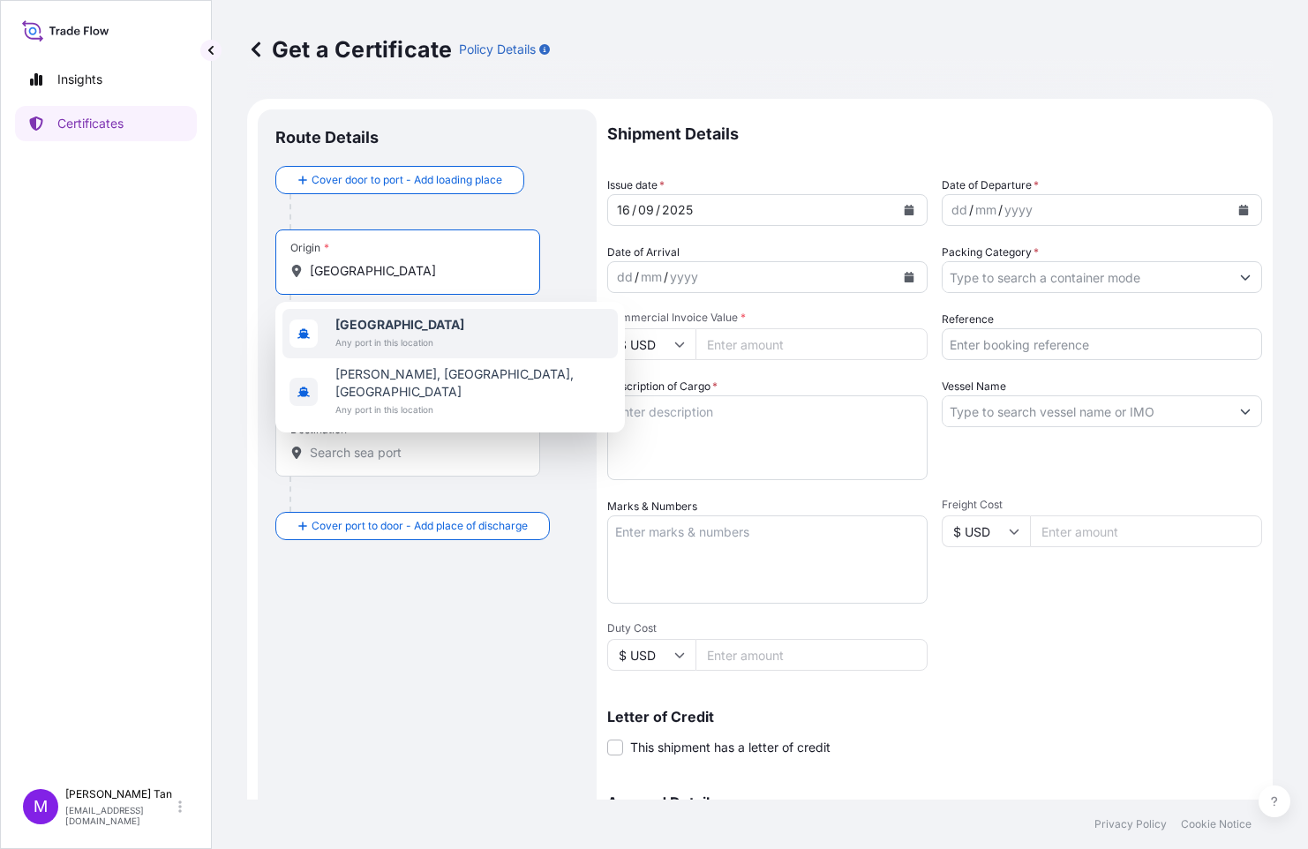
drag, startPoint x: 349, startPoint y: 267, endPoint x: 292, endPoint y: 269, distance: 56.5
click at [292, 269] on div "[GEOGRAPHIC_DATA]" at bounding box center [407, 271] width 235 height 18
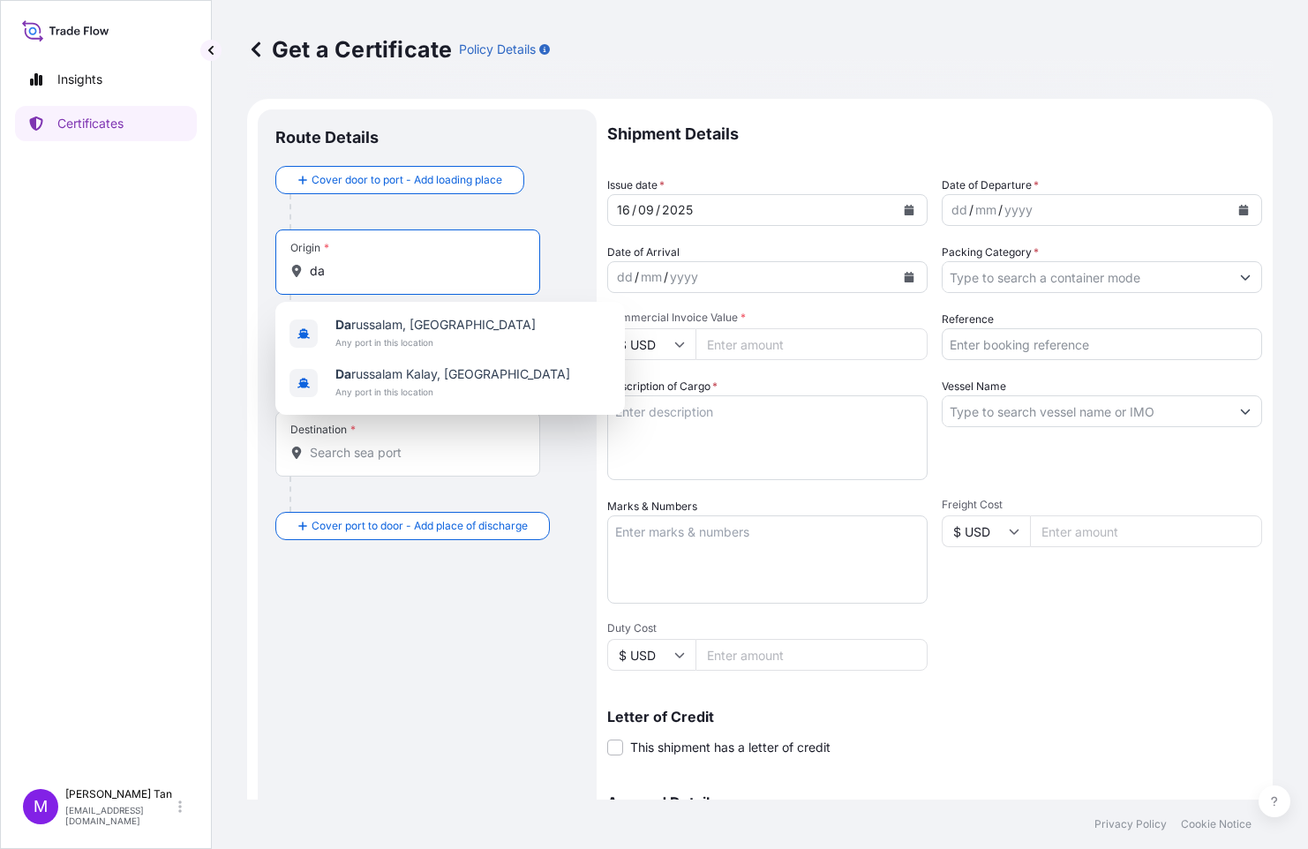
type input "d"
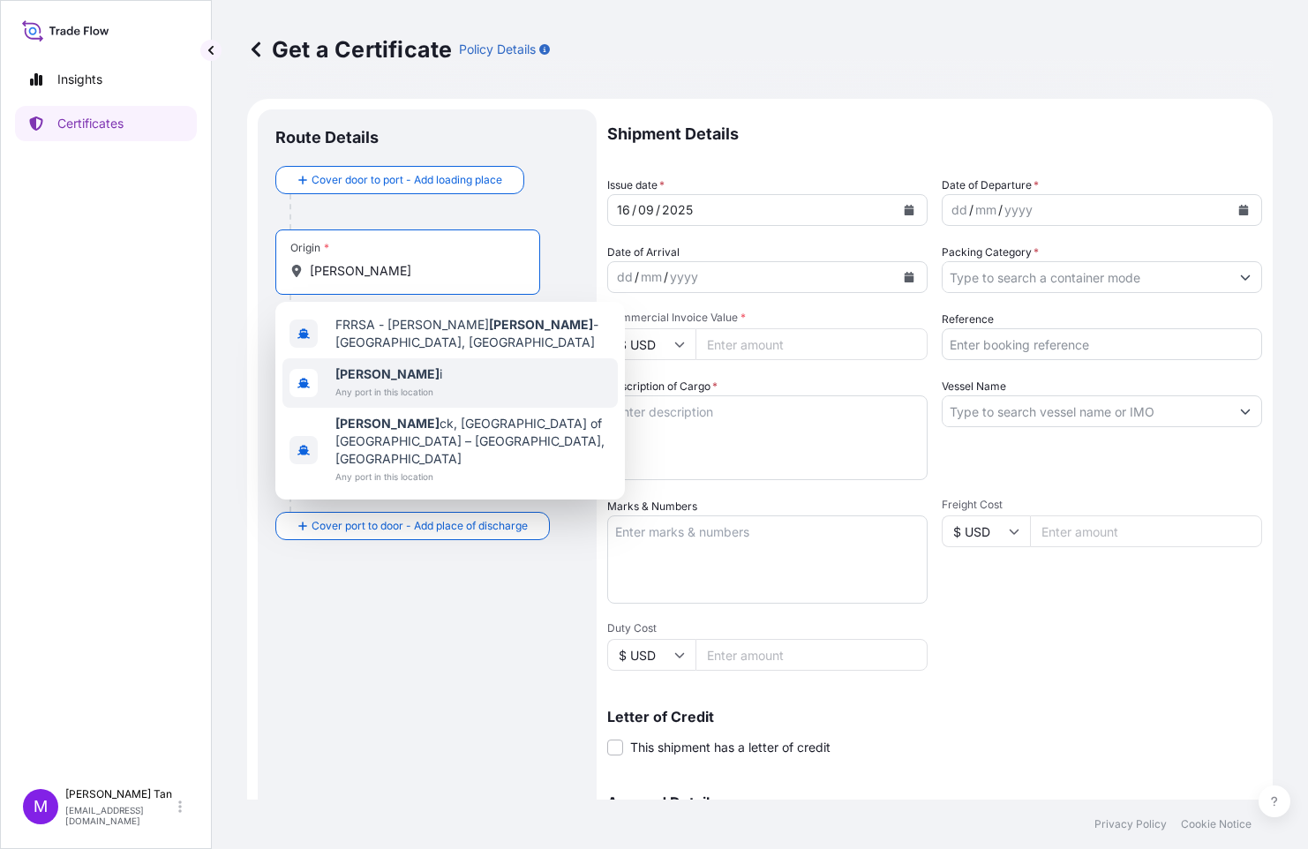
click at [390, 383] on span "Any port in this location" at bounding box center [388, 392] width 107 height 18
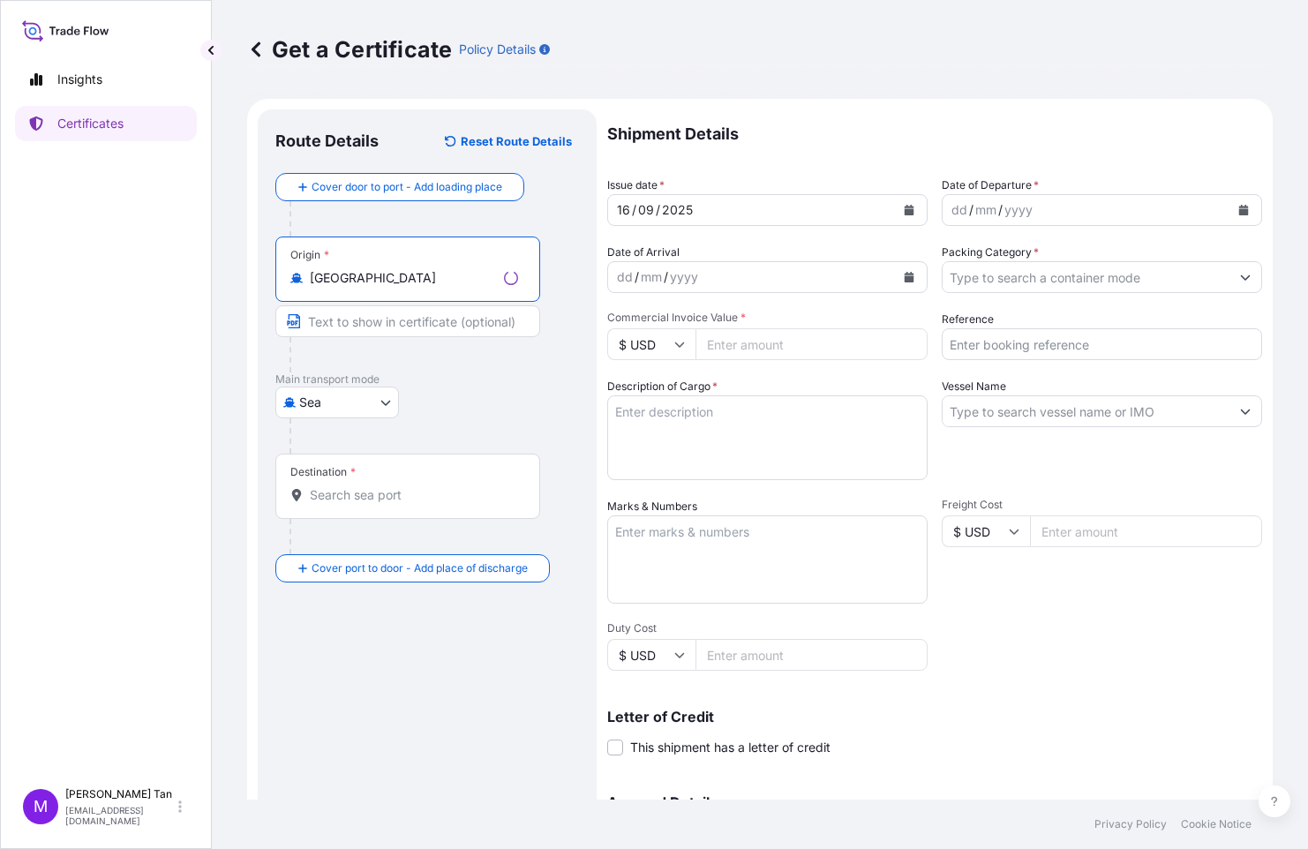
type input "[GEOGRAPHIC_DATA]"
click at [308, 321] on input "Text to appear on certificate" at bounding box center [407, 321] width 265 height 32
type input "pulau mua"
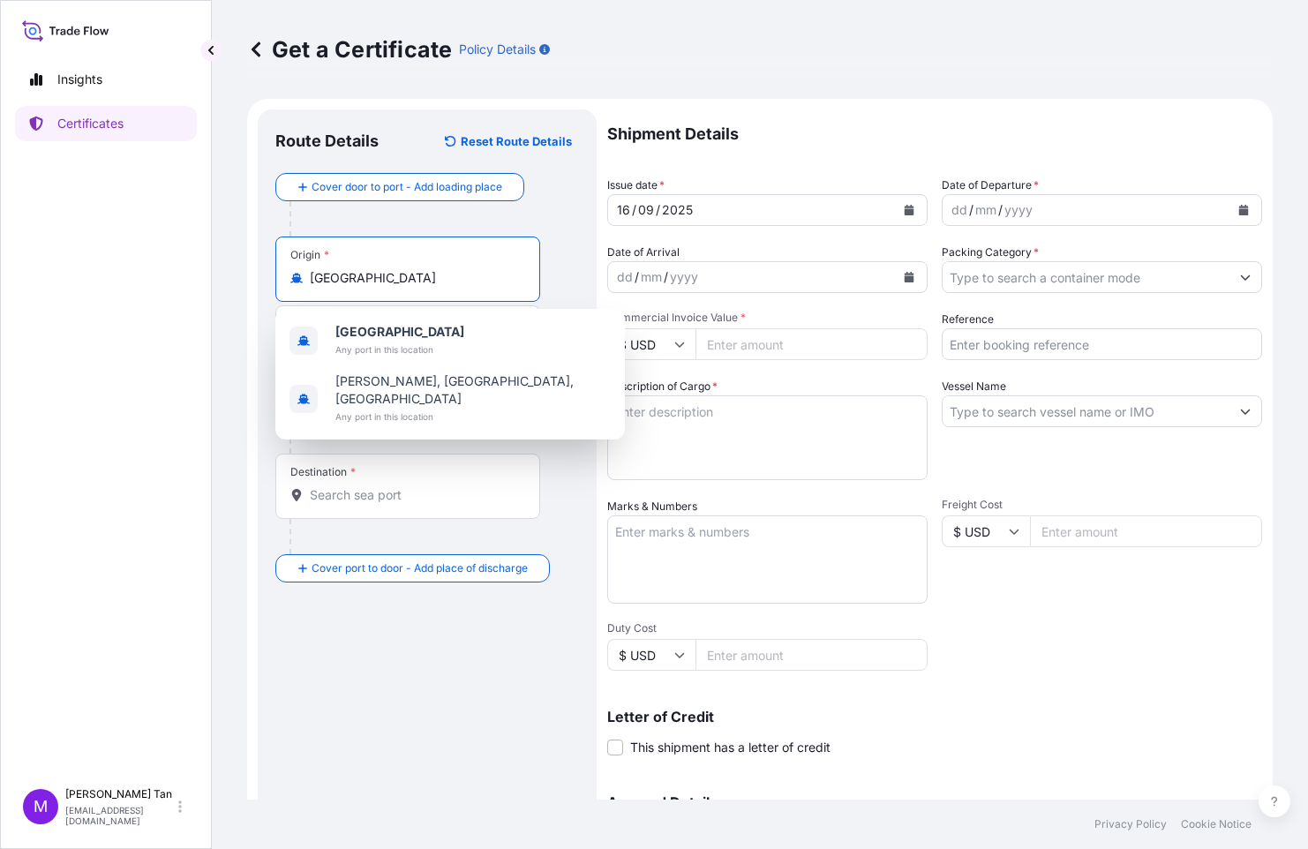
drag, startPoint x: 351, startPoint y: 282, endPoint x: 282, endPoint y: 282, distance: 68.8
click at [282, 282] on div "Origin * [GEOGRAPHIC_DATA]" at bounding box center [407, 269] width 265 height 65
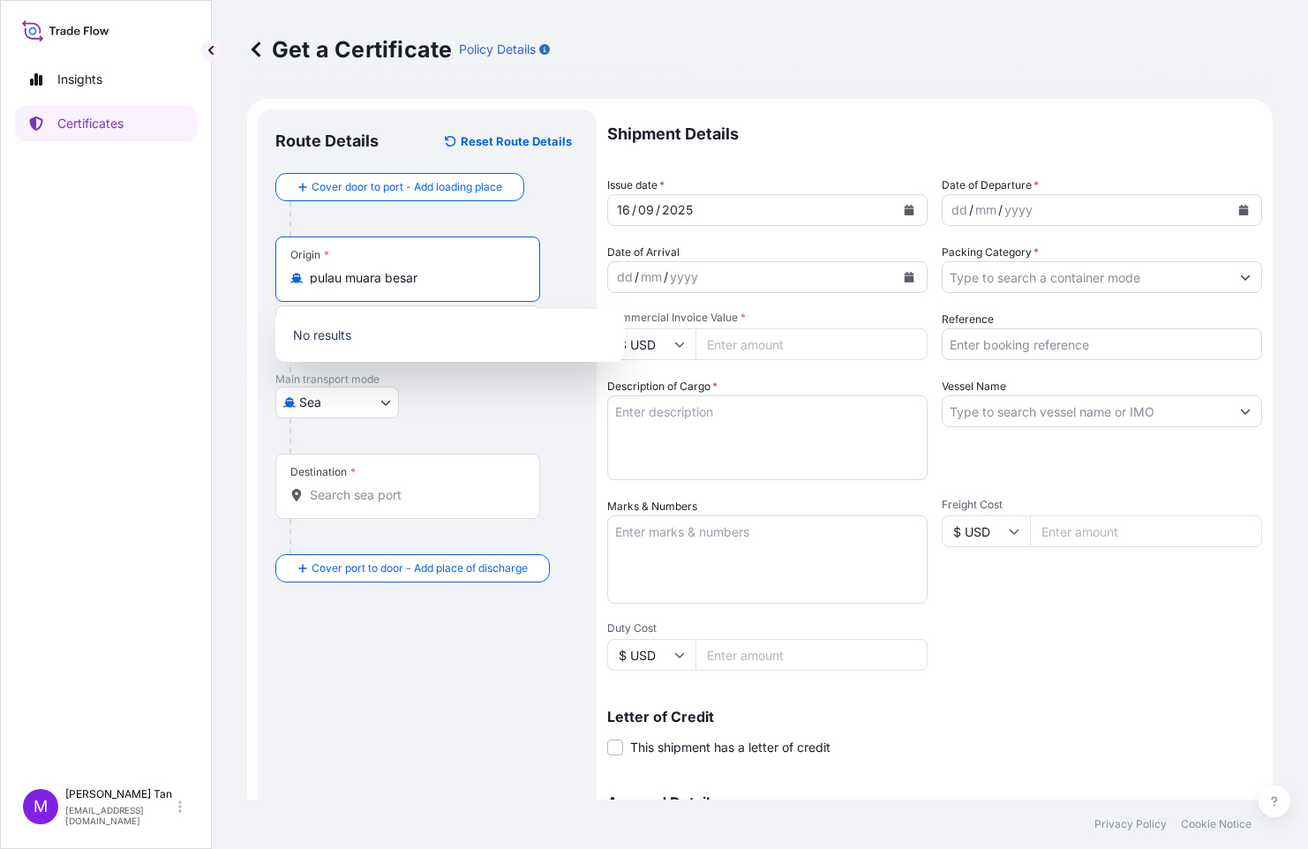
drag, startPoint x: 431, startPoint y: 276, endPoint x: 304, endPoint y: 287, distance: 127.5
click at [304, 287] on div "Origin * [GEOGRAPHIC_DATA]" at bounding box center [407, 269] width 265 height 65
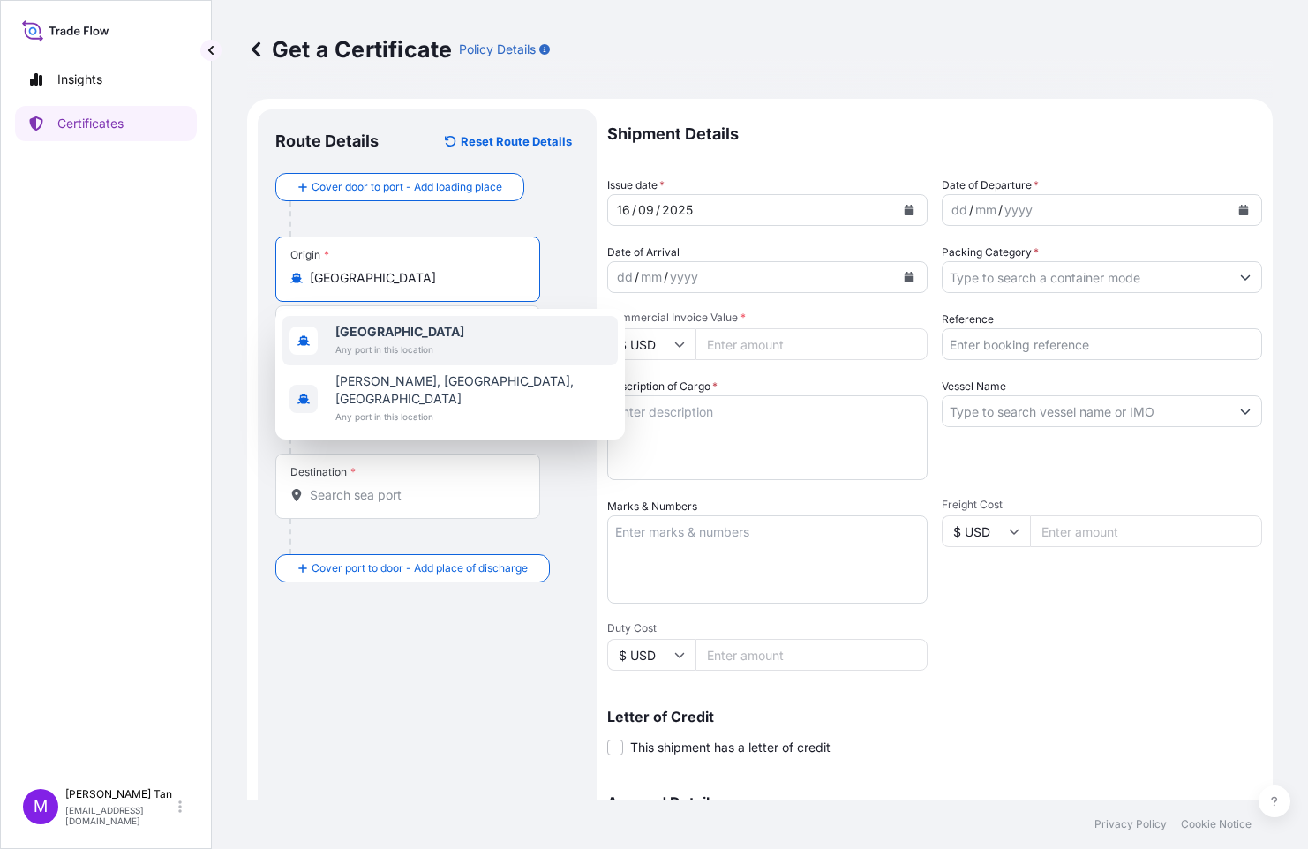
click at [354, 348] on span "Any port in this location" at bounding box center [399, 350] width 129 height 18
type input "[GEOGRAPHIC_DATA]"
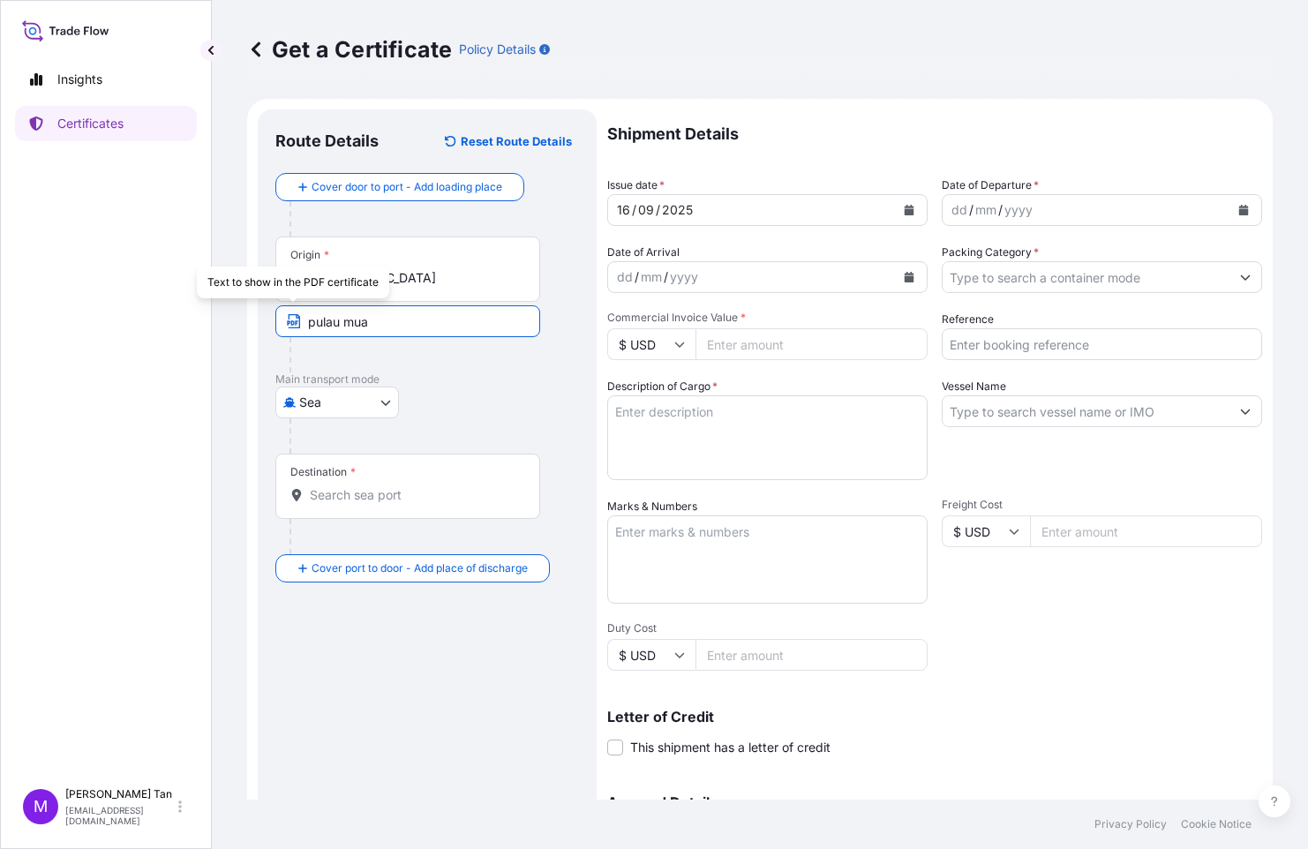
drag, startPoint x: 394, startPoint y: 324, endPoint x: 268, endPoint y: 321, distance: 125.4
click at [268, 321] on div "Route Details Reset Route Details Cover door to port - Add loading place Place …" at bounding box center [427, 554] width 339 height 891
type input "[GEOGRAPHIC_DATA]"
click at [488, 405] on div "[GEOGRAPHIC_DATA]" at bounding box center [427, 403] width 304 height 32
click at [349, 466] on div "Destination *" at bounding box center [322, 472] width 65 height 14
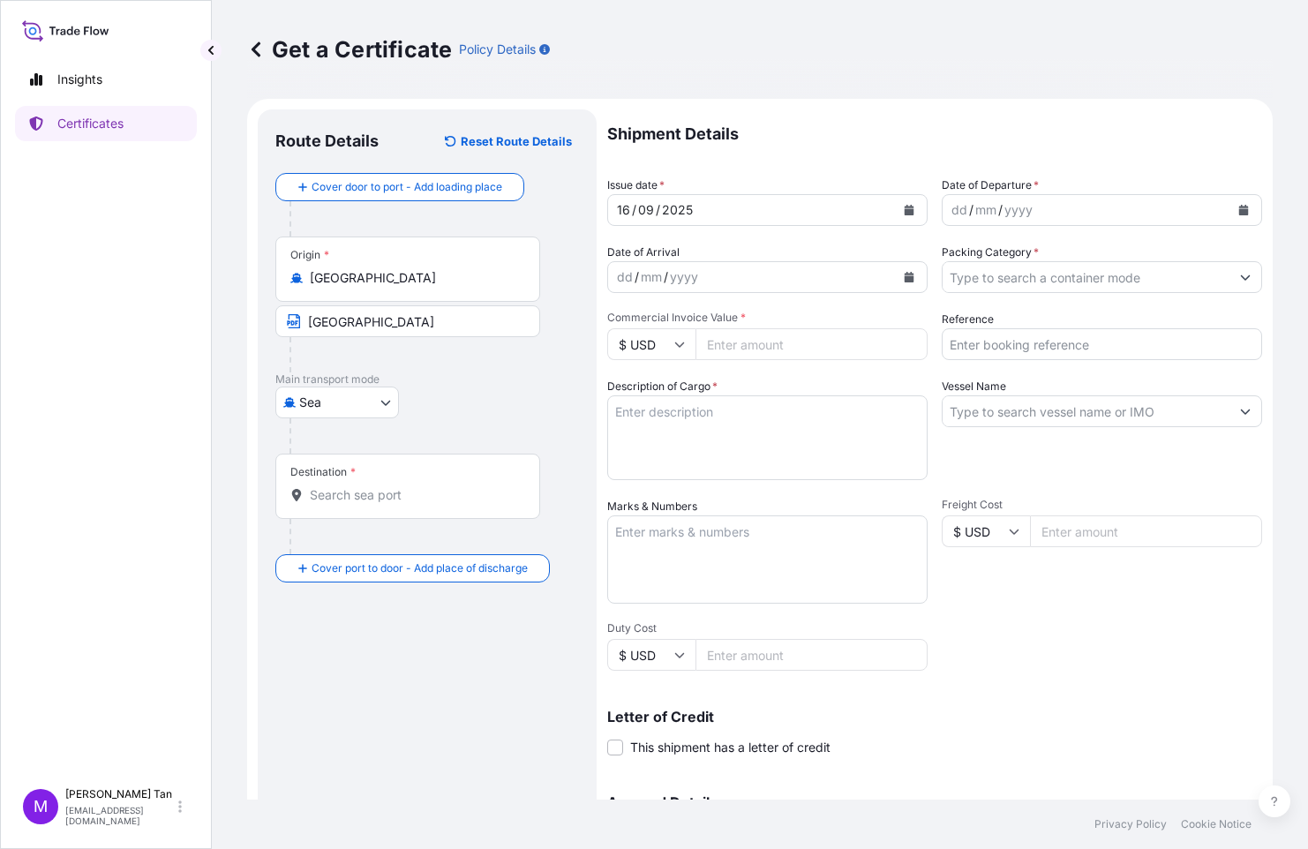
click at [349, 486] on input "Destination *" at bounding box center [414, 495] width 208 height 18
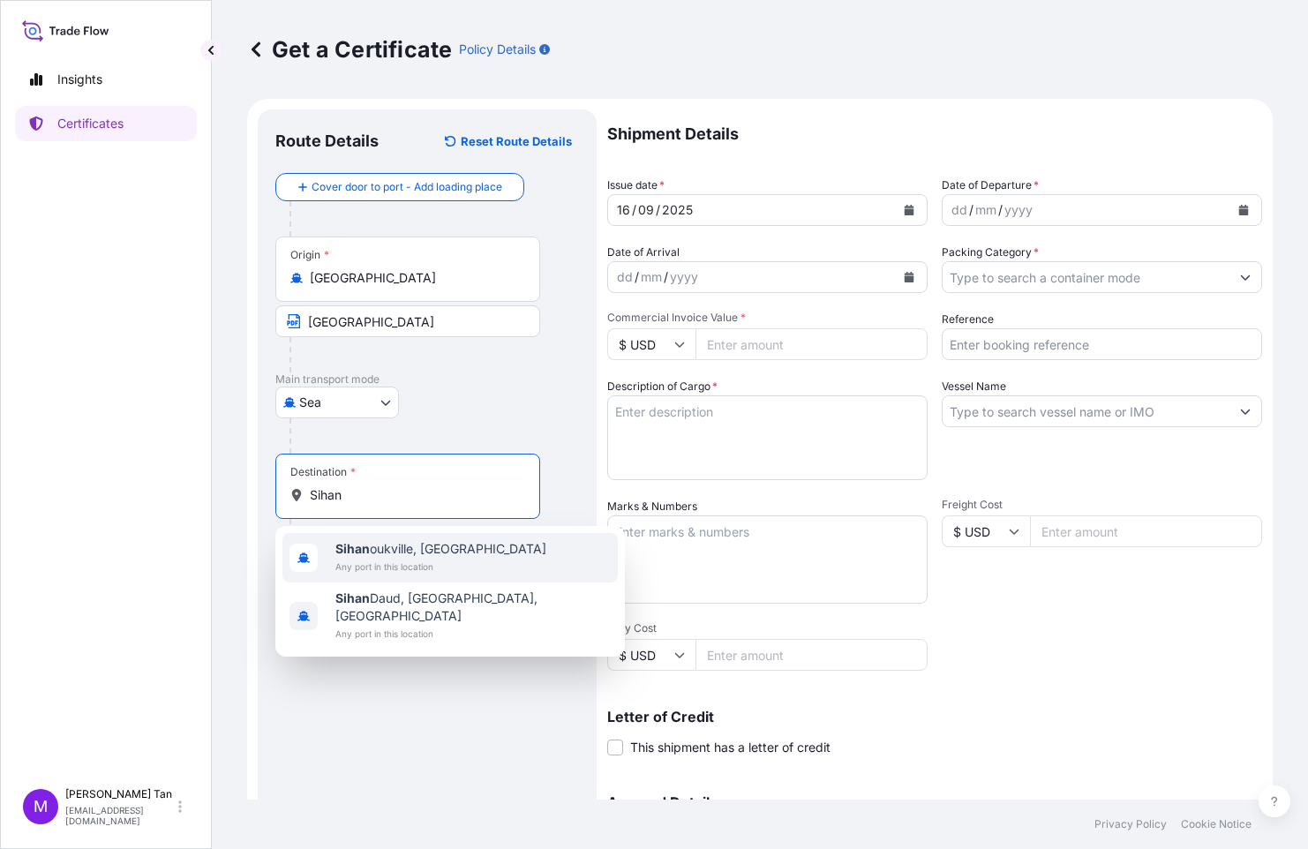
click at [440, 546] on span "Sihan oukville, [GEOGRAPHIC_DATA]" at bounding box center [440, 549] width 211 height 18
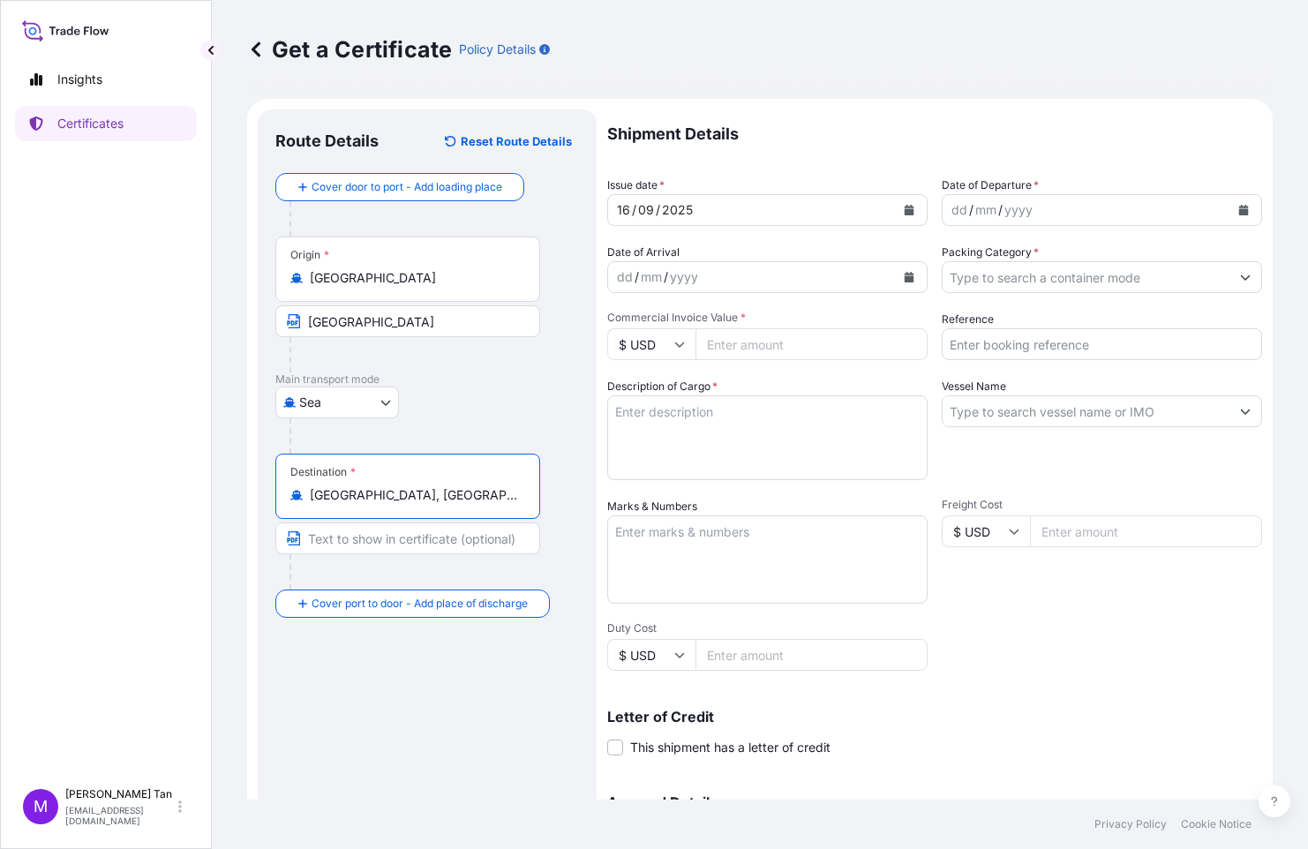
drag, startPoint x: 463, startPoint y: 501, endPoint x: 296, endPoint y: 487, distance: 168.3
click at [296, 487] on div "[GEOGRAPHIC_DATA], [GEOGRAPHIC_DATA]" at bounding box center [407, 495] width 235 height 18
type input "[GEOGRAPHIC_DATA], [GEOGRAPHIC_DATA]"
click at [369, 542] on input "Text to appear on certificate" at bounding box center [407, 539] width 265 height 32
paste input "[GEOGRAPHIC_DATA], [GEOGRAPHIC_DATA]"
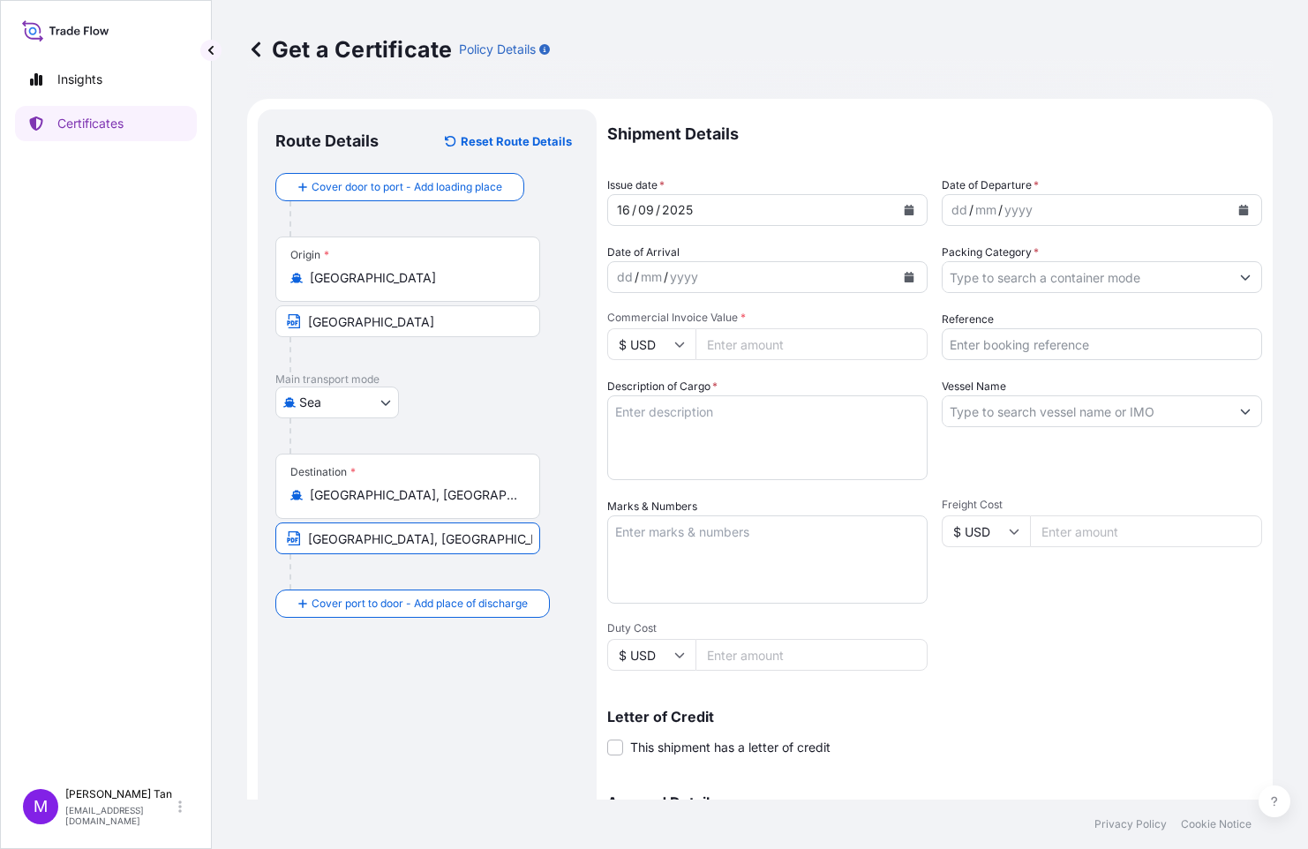
type input "[GEOGRAPHIC_DATA], [GEOGRAPHIC_DATA]"
click at [462, 718] on div "Route Details Reset Route Details Cover door to port - Add loading place Place …" at bounding box center [427, 554] width 304 height 855
click at [1239, 210] on icon "Calendar" at bounding box center [1244, 210] width 10 height 11
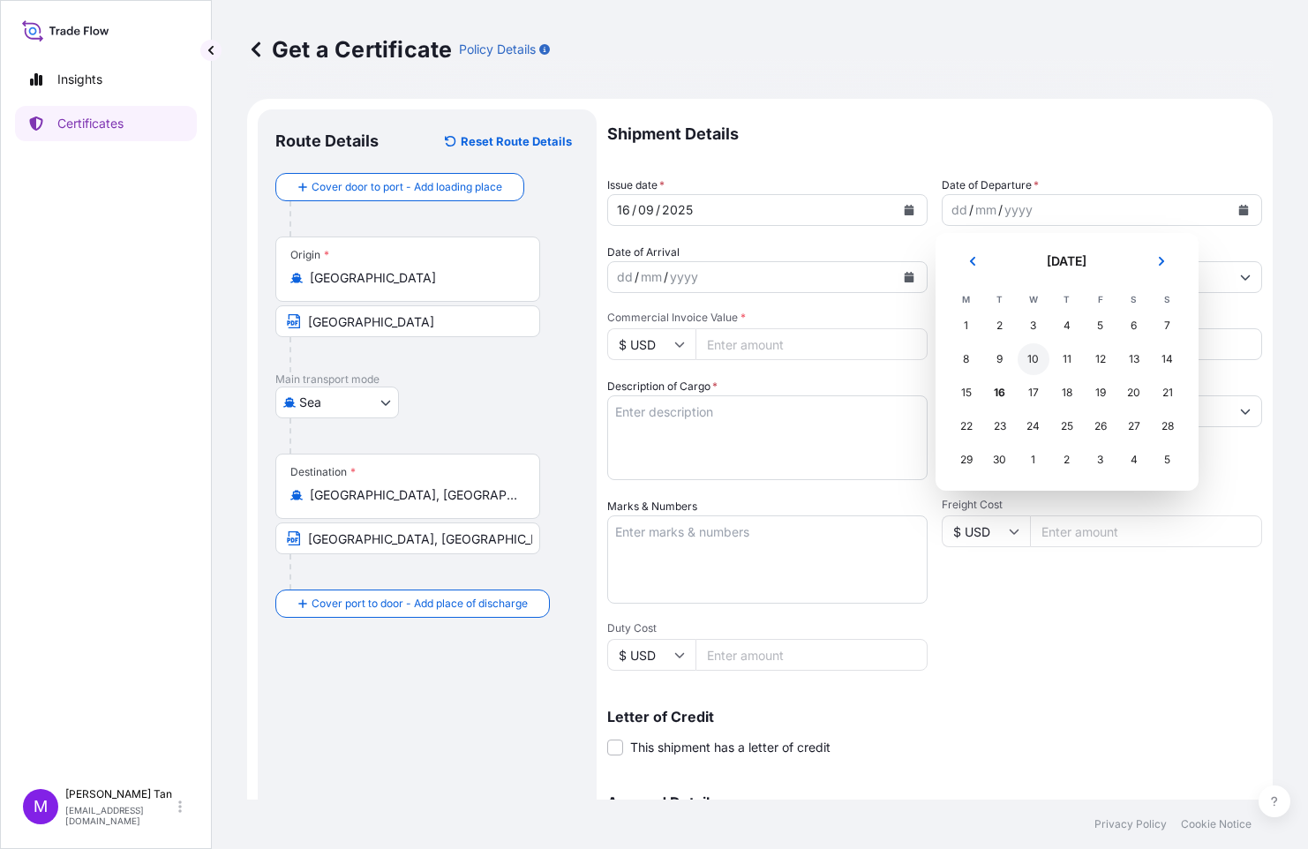
click at [1037, 360] on div "10" at bounding box center [1034, 359] width 32 height 32
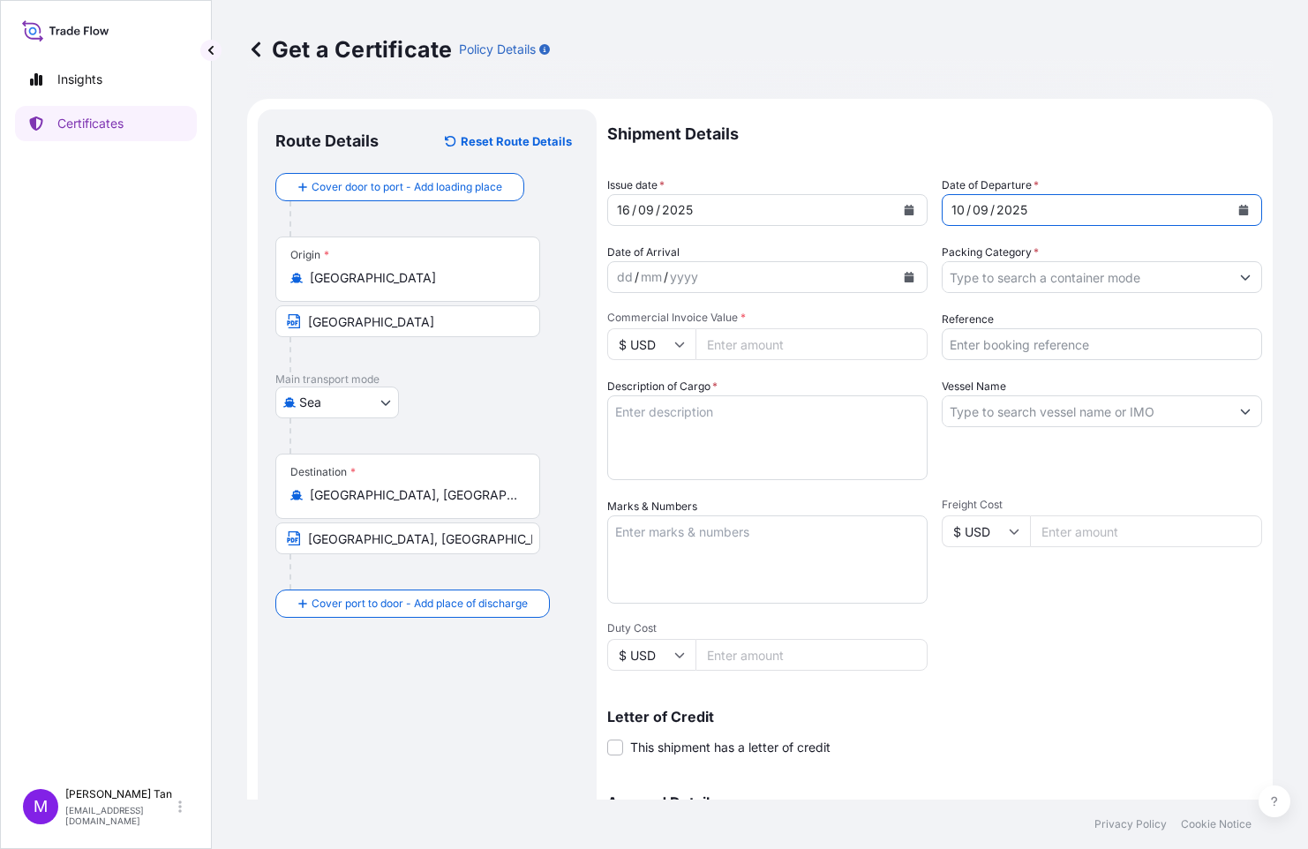
click at [673, 418] on textarea "Description of Cargo *" at bounding box center [767, 437] width 320 height 85
type textarea "p"
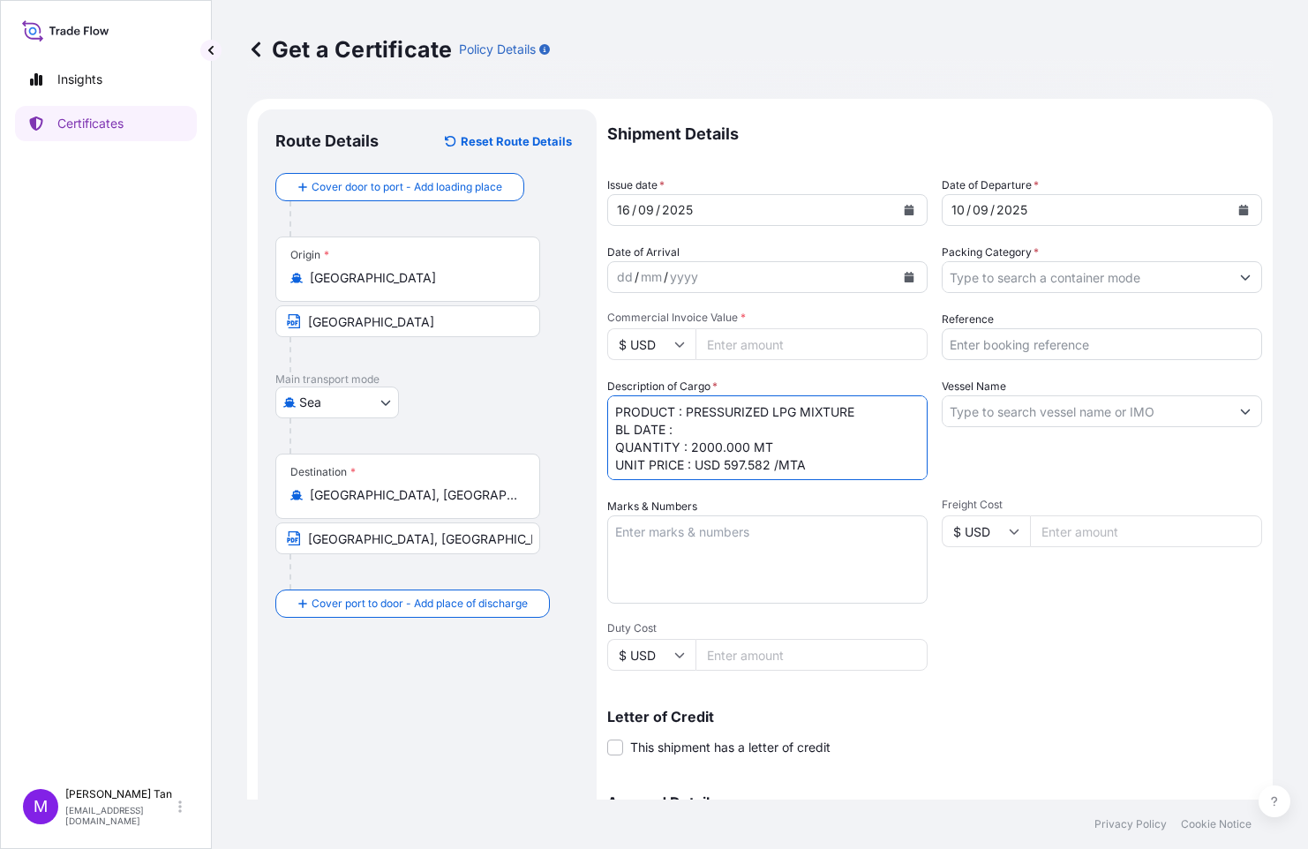
type textarea "PRODUCT : PRESSURIZED LPG MIXTURE BL DATE : QUANTITY : 2000.000 MT UNIT PRICE :…"
click at [905, 275] on icon "Calendar" at bounding box center [909, 277] width 11 height 11
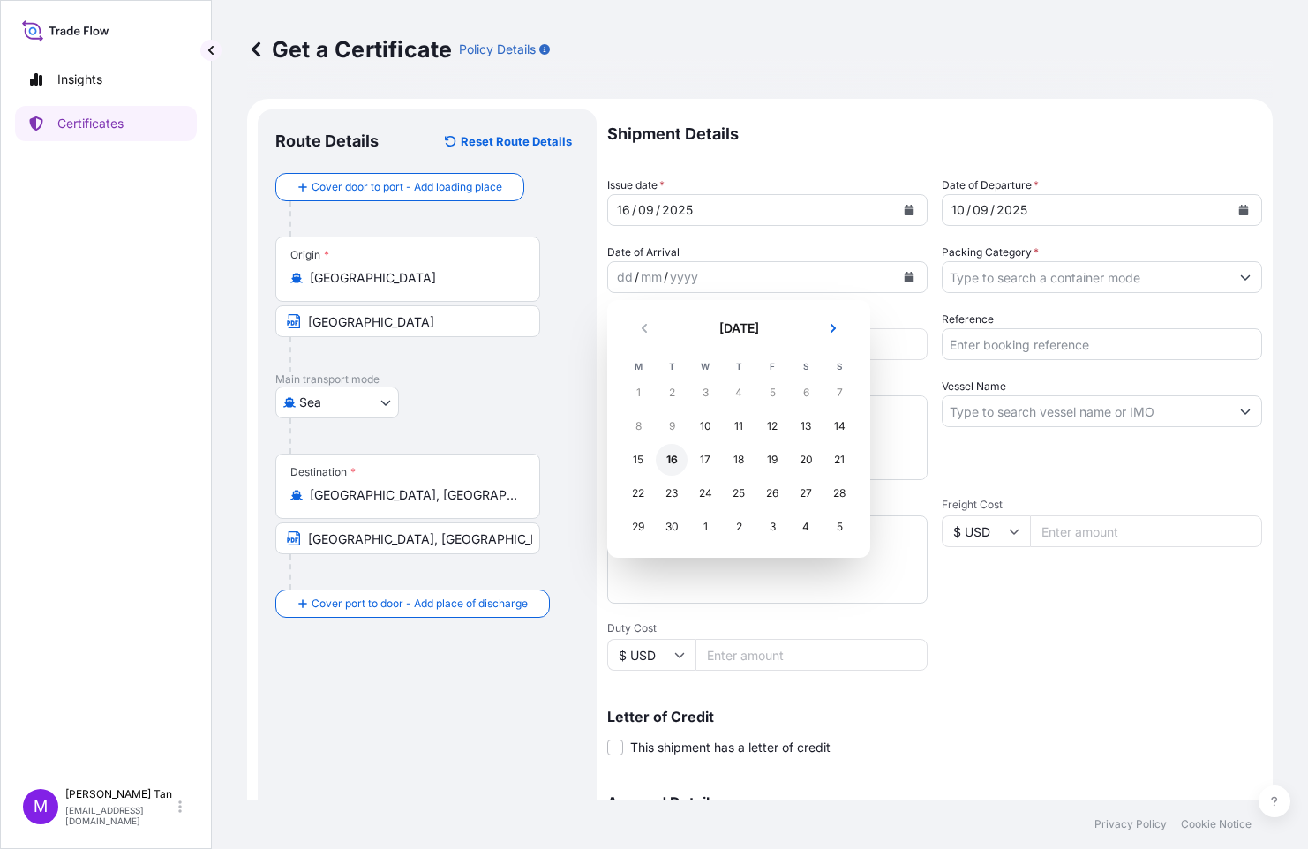
click at [671, 458] on div "16" at bounding box center [672, 460] width 32 height 32
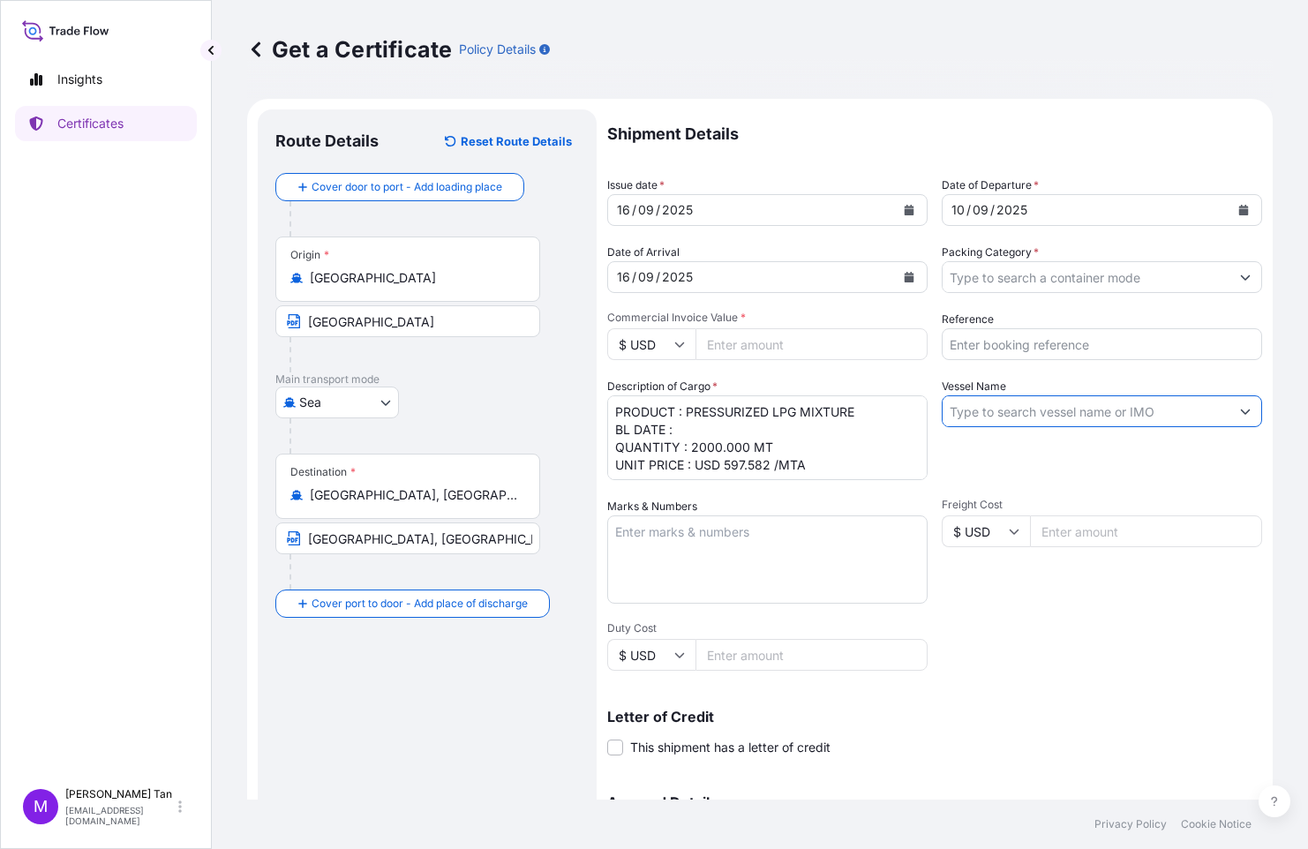
click at [1095, 403] on input "Vessel Name" at bounding box center [1086, 411] width 287 height 32
type input "g"
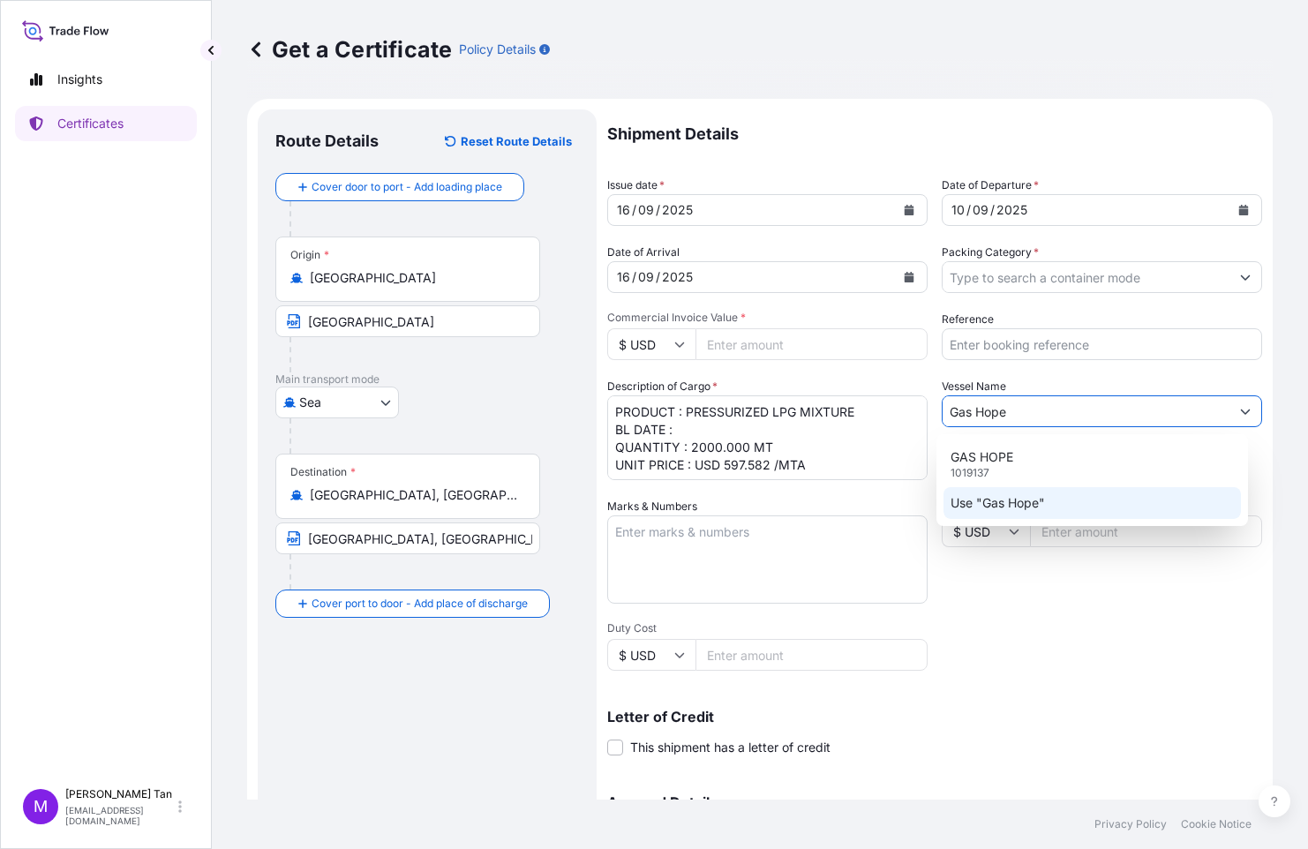
click at [1061, 500] on div "Use "Gas Hope"" at bounding box center [1093, 503] width 298 height 32
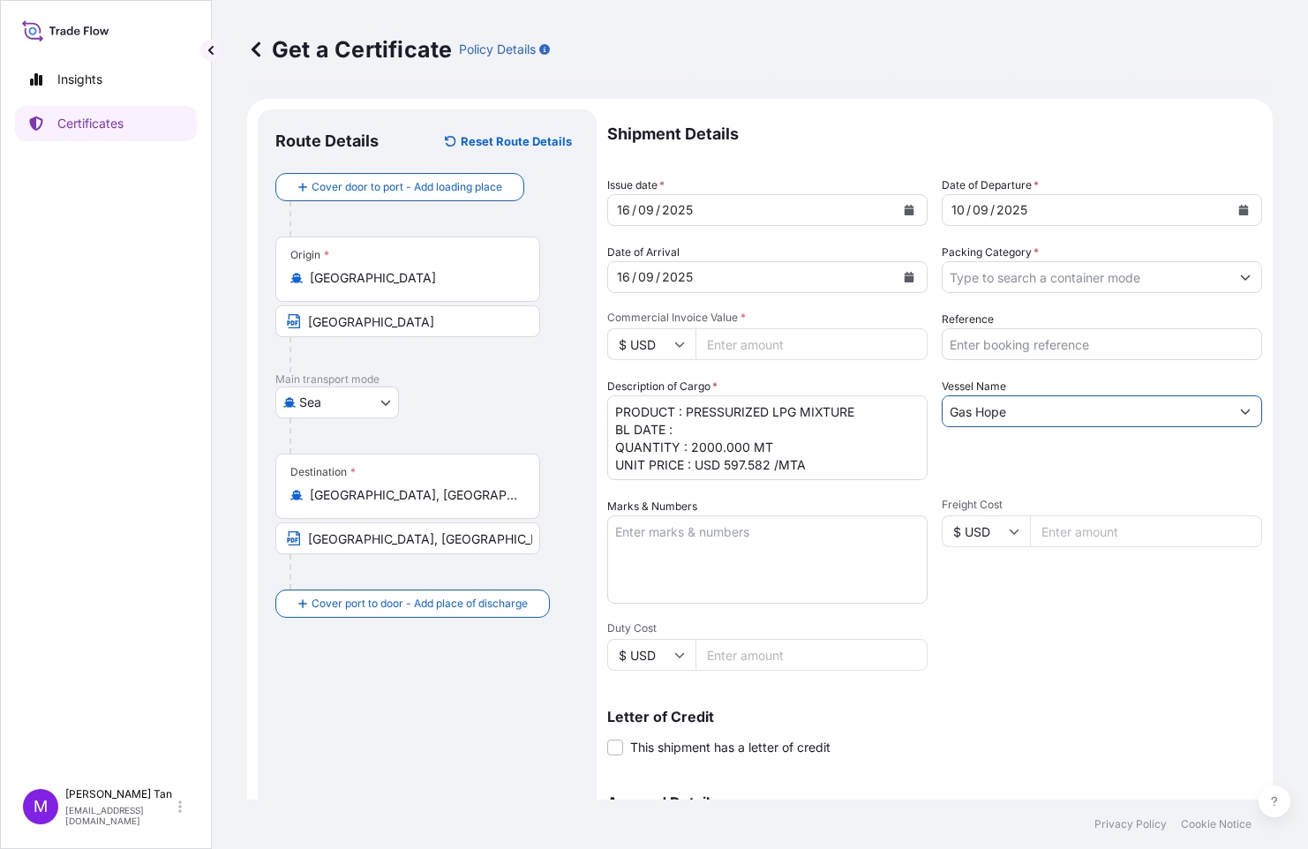
type input "Gas Hope"
click at [1238, 278] on button "Show suggestions" at bounding box center [1246, 277] width 32 height 32
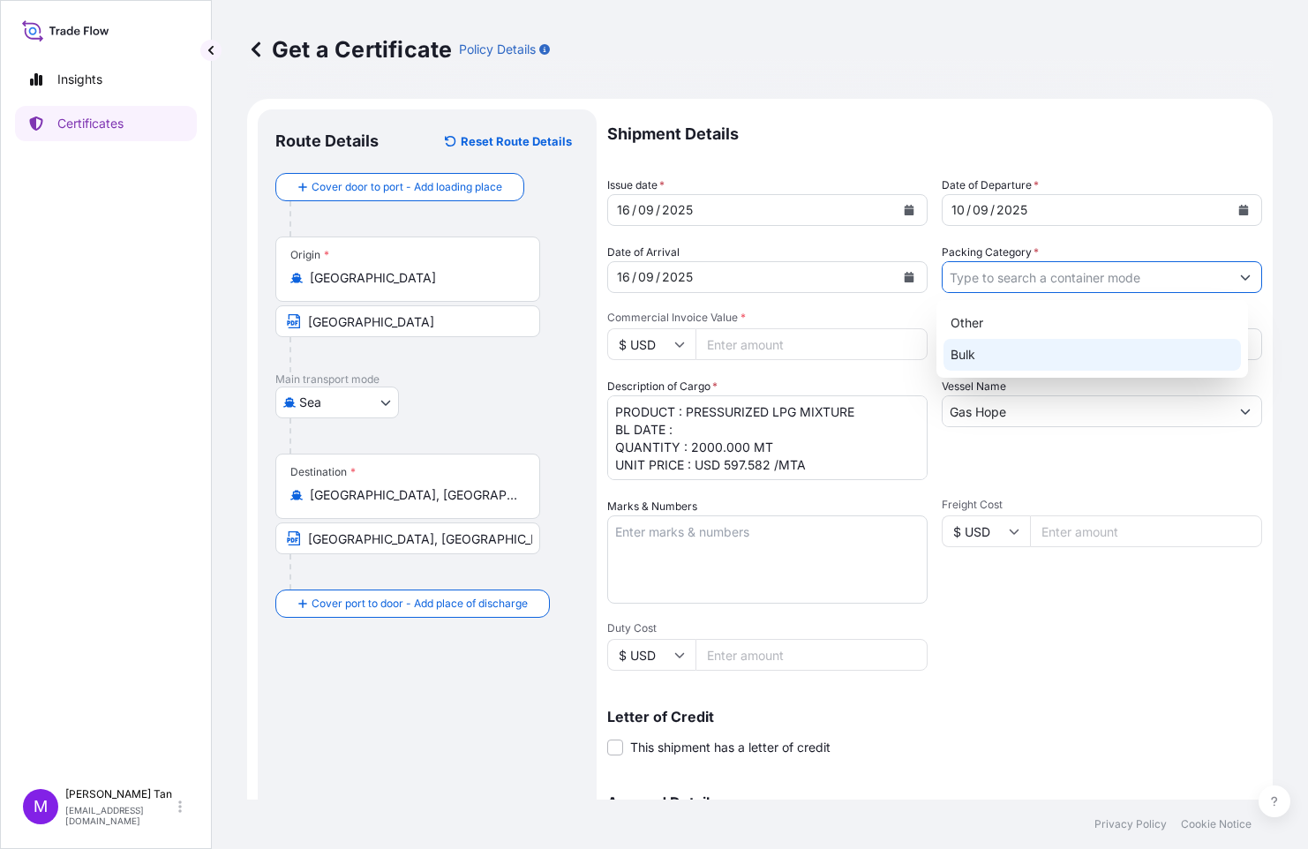
click at [968, 358] on div "Bulk" at bounding box center [1093, 355] width 298 height 32
type input "Bulk"
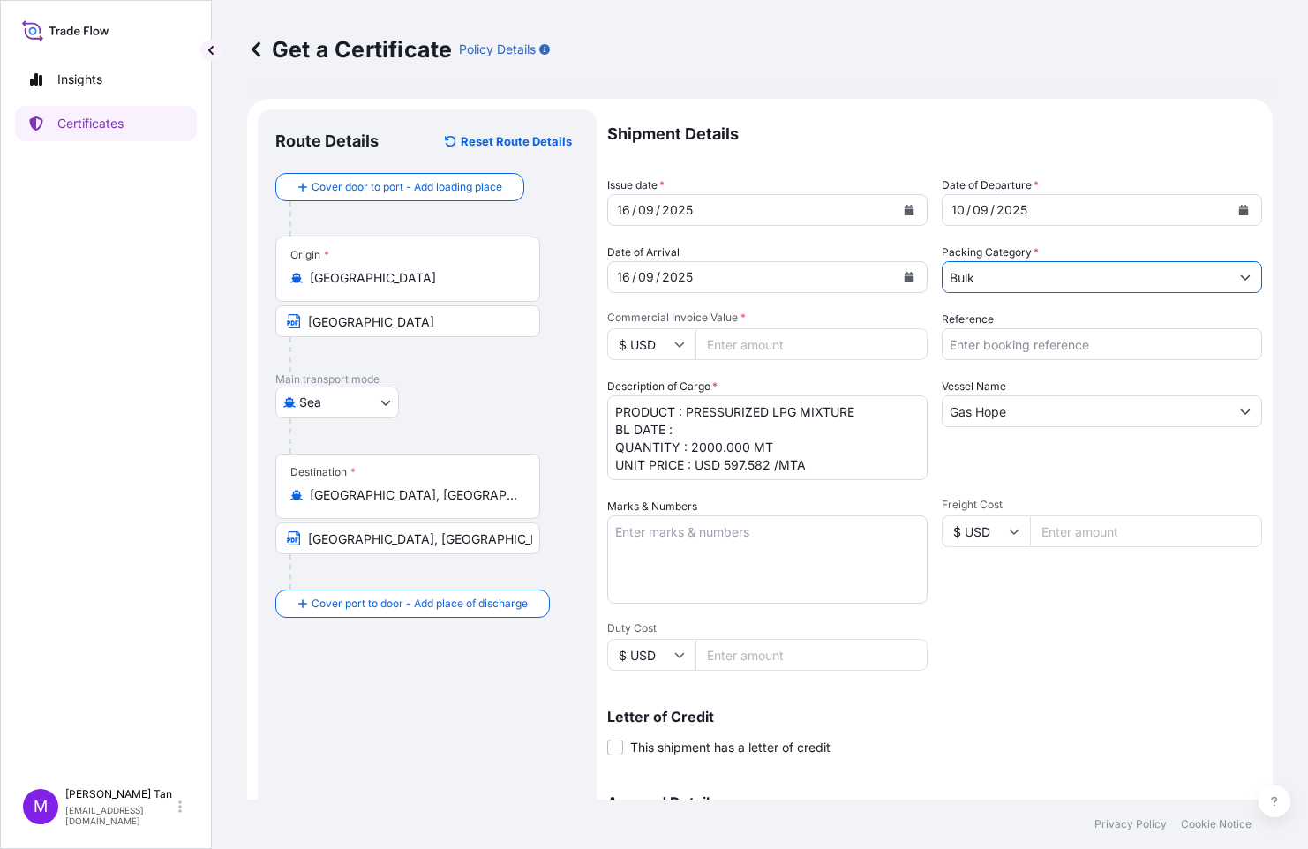
click at [1004, 343] on input "Reference" at bounding box center [1102, 344] width 320 height 32
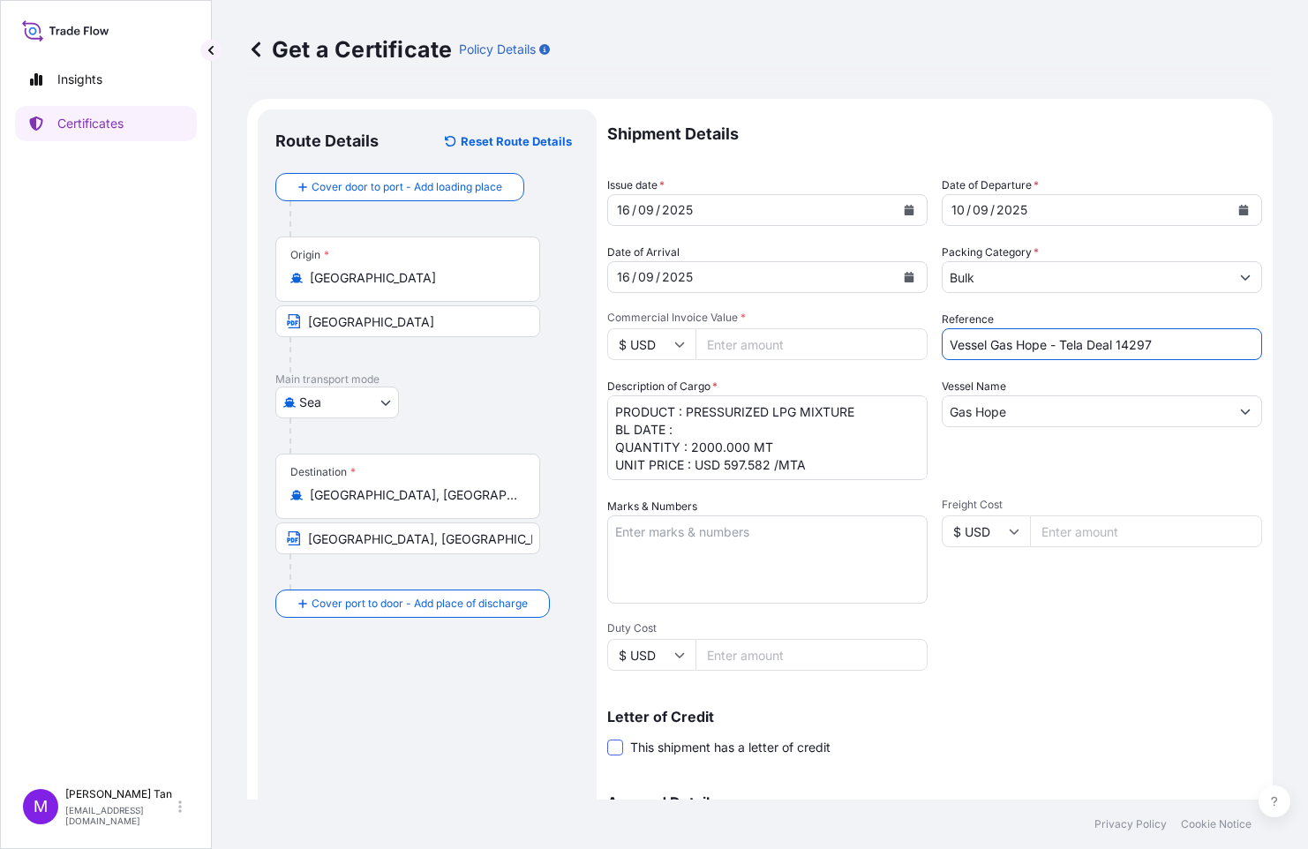
type input "Vessel Gas Hope - Tela Deal 14297"
click at [609, 747] on span at bounding box center [615, 748] width 16 height 16
click at [607, 738] on input "This shipment has a letter of credit" at bounding box center [607, 738] width 0 height 0
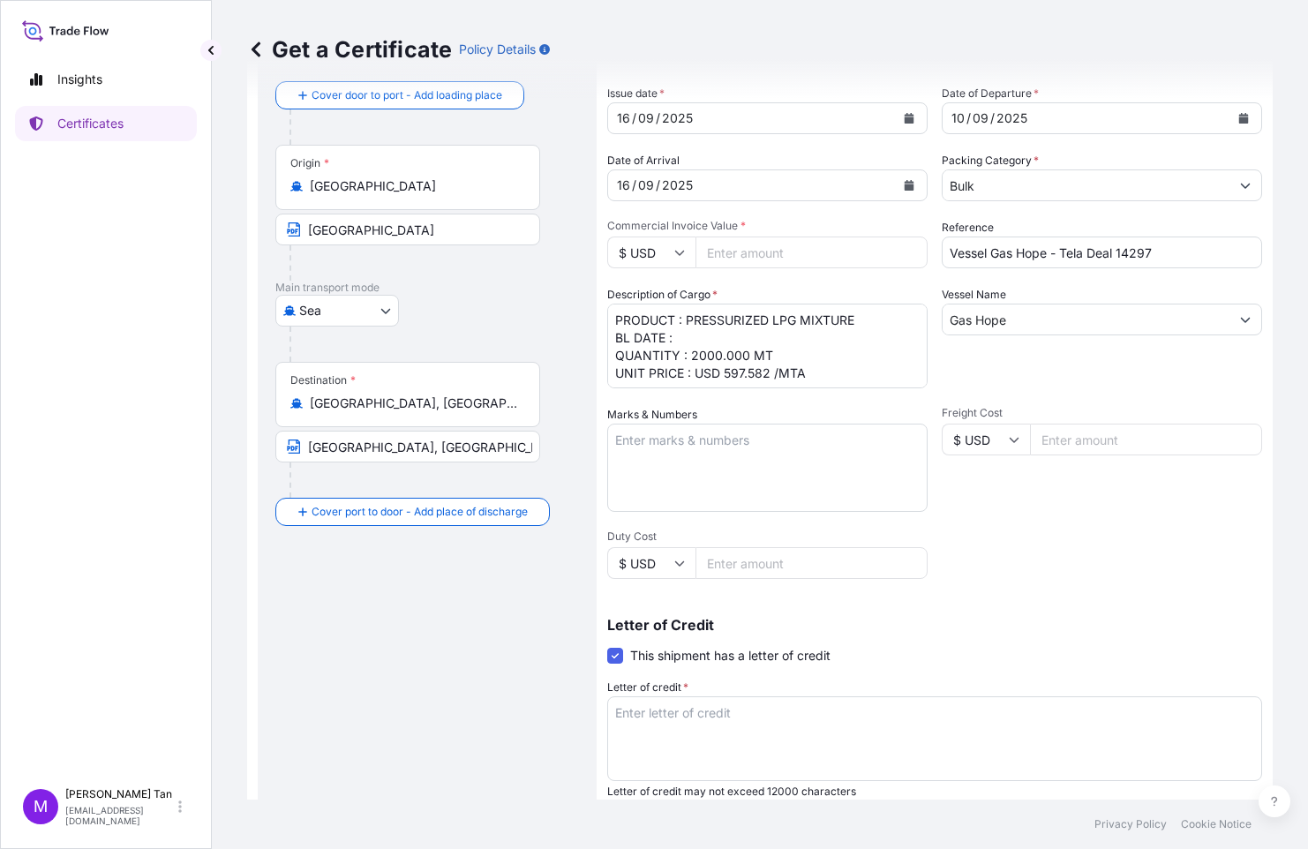
scroll to position [81, 0]
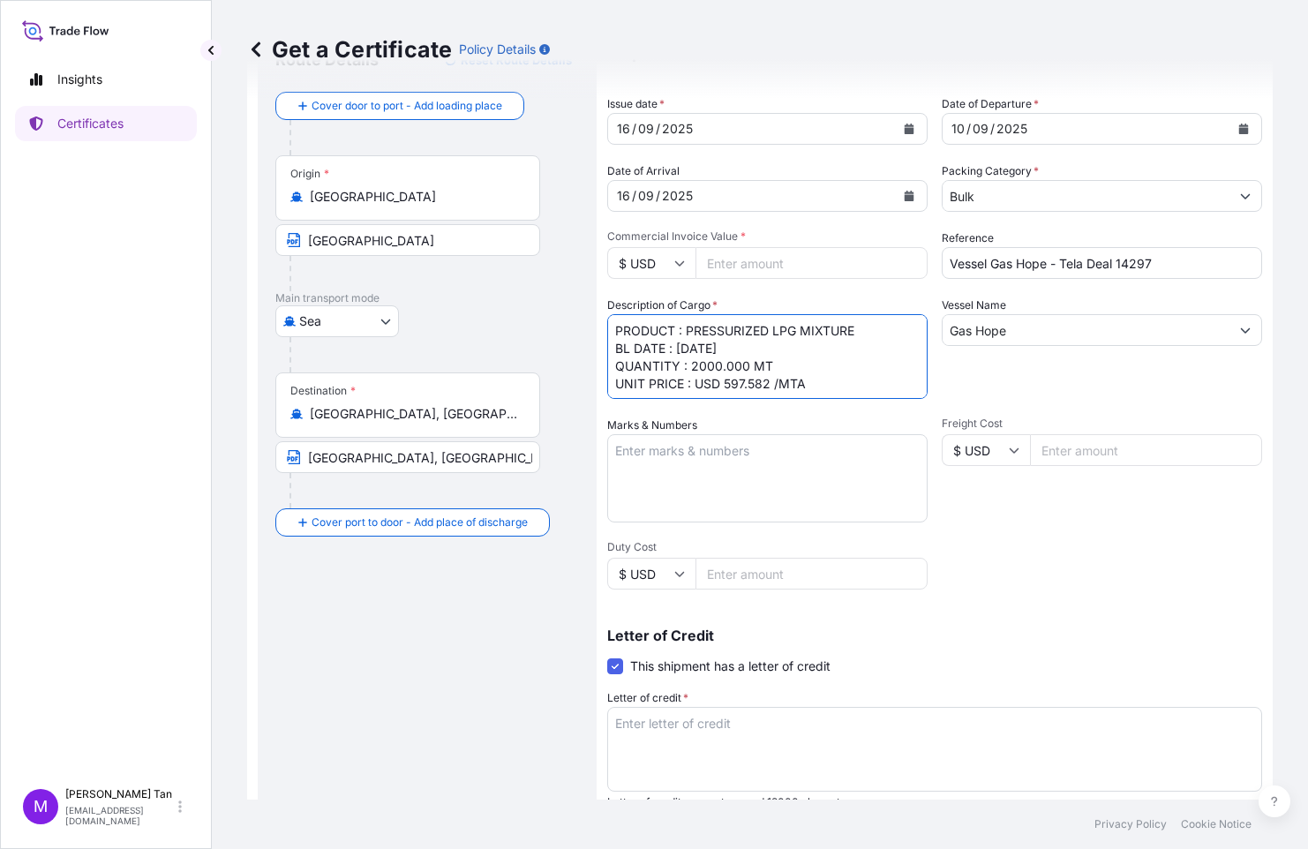
type textarea "PRODUCT : PRESSURIZED LPG MIXTURE BL DATE : [DATE] QUANTITY : 2000.000 MT UNIT …"
click at [777, 270] on input "Commercial Invoice Value *" at bounding box center [812, 263] width 232 height 32
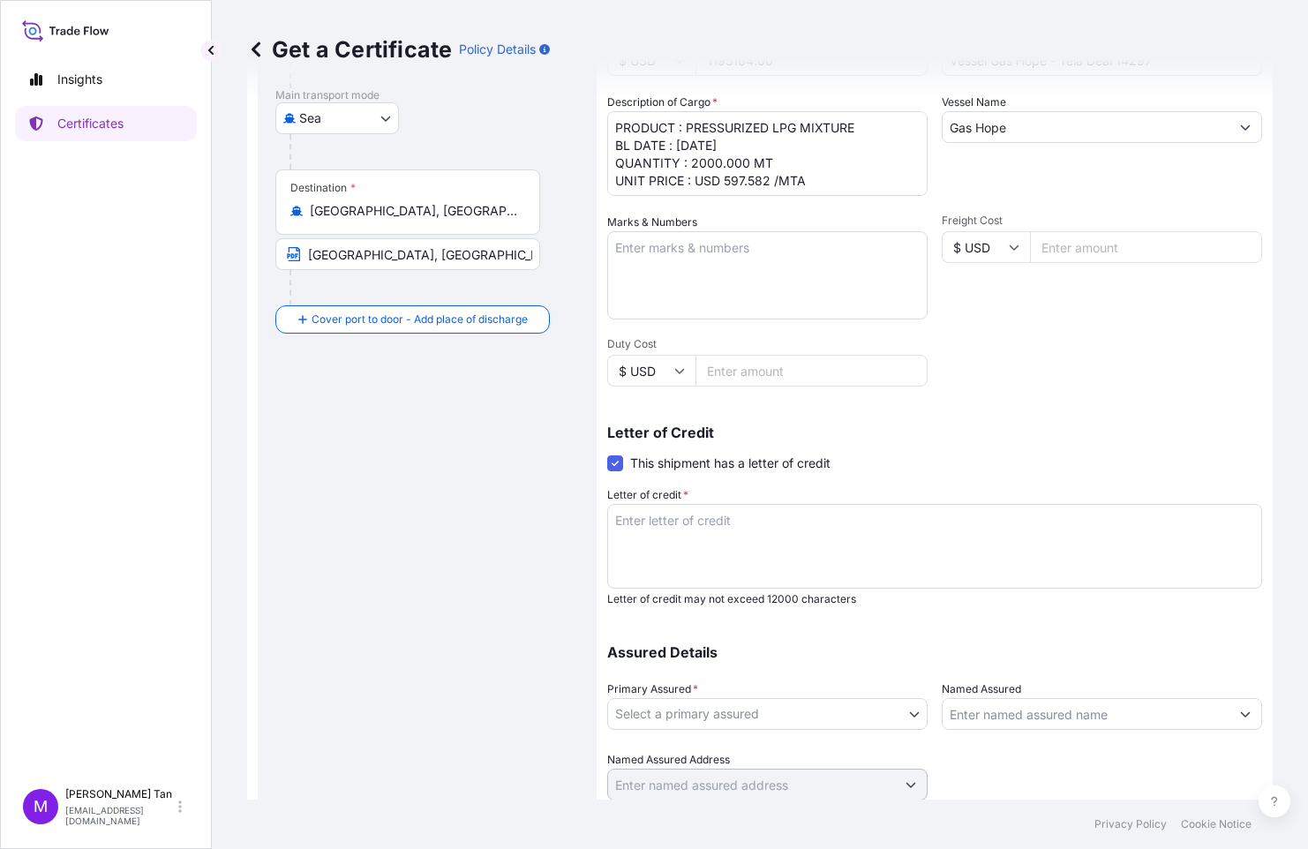
scroll to position [292, 0]
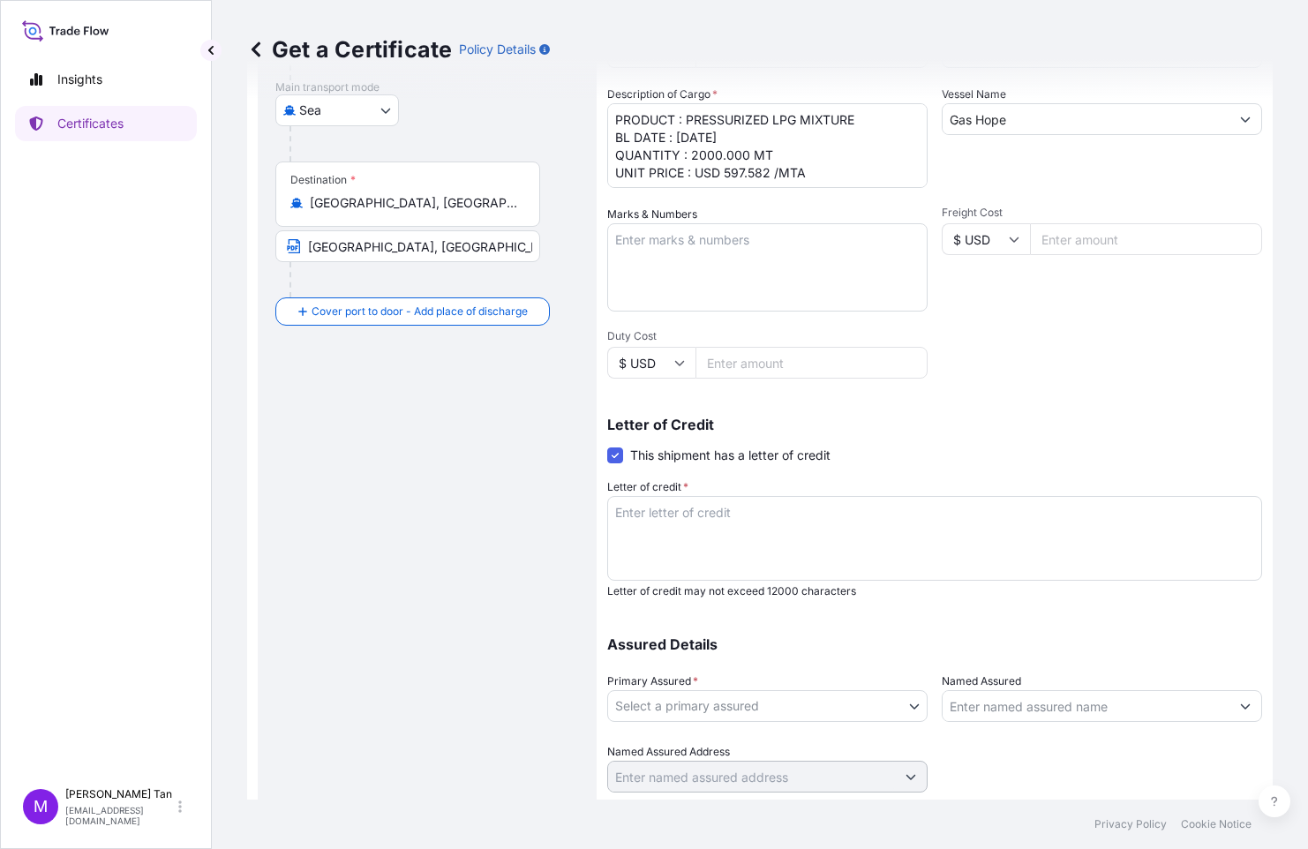
type input "1195164.00"
drag, startPoint x: 627, startPoint y: 515, endPoint x: 602, endPoint y: 482, distance: 41.0
click at [627, 514] on textarea "Letter of credit *" at bounding box center [934, 538] width 655 height 85
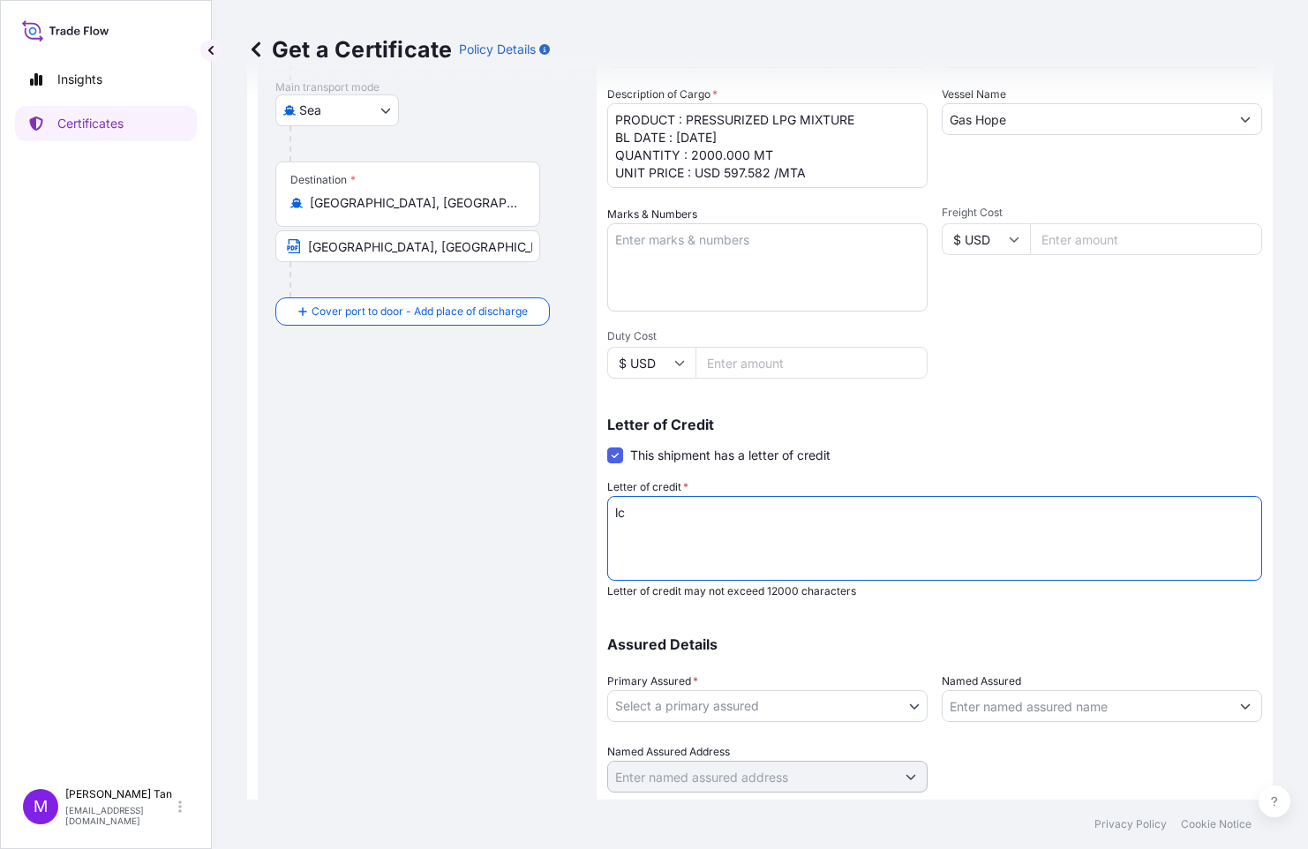
type textarea "l"
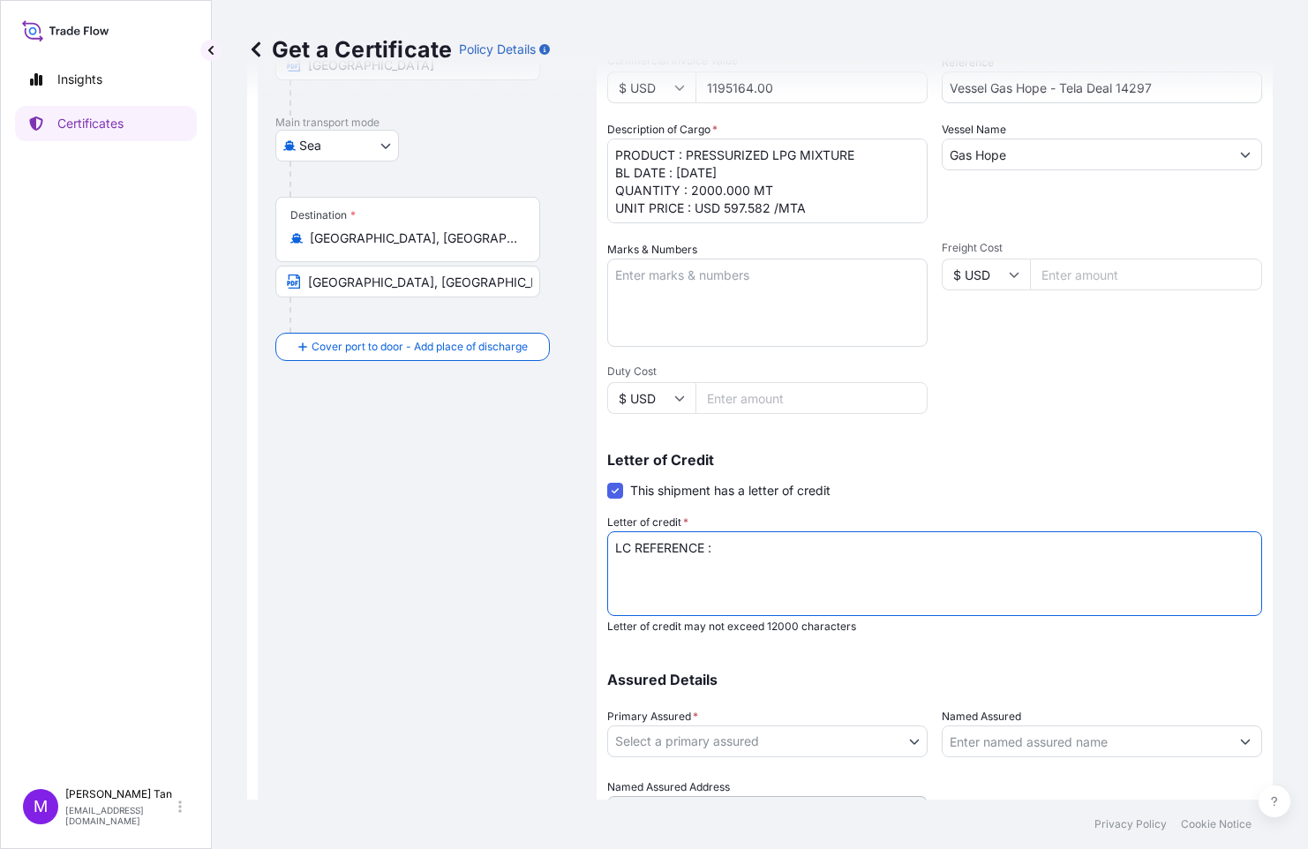
scroll to position [343, 0]
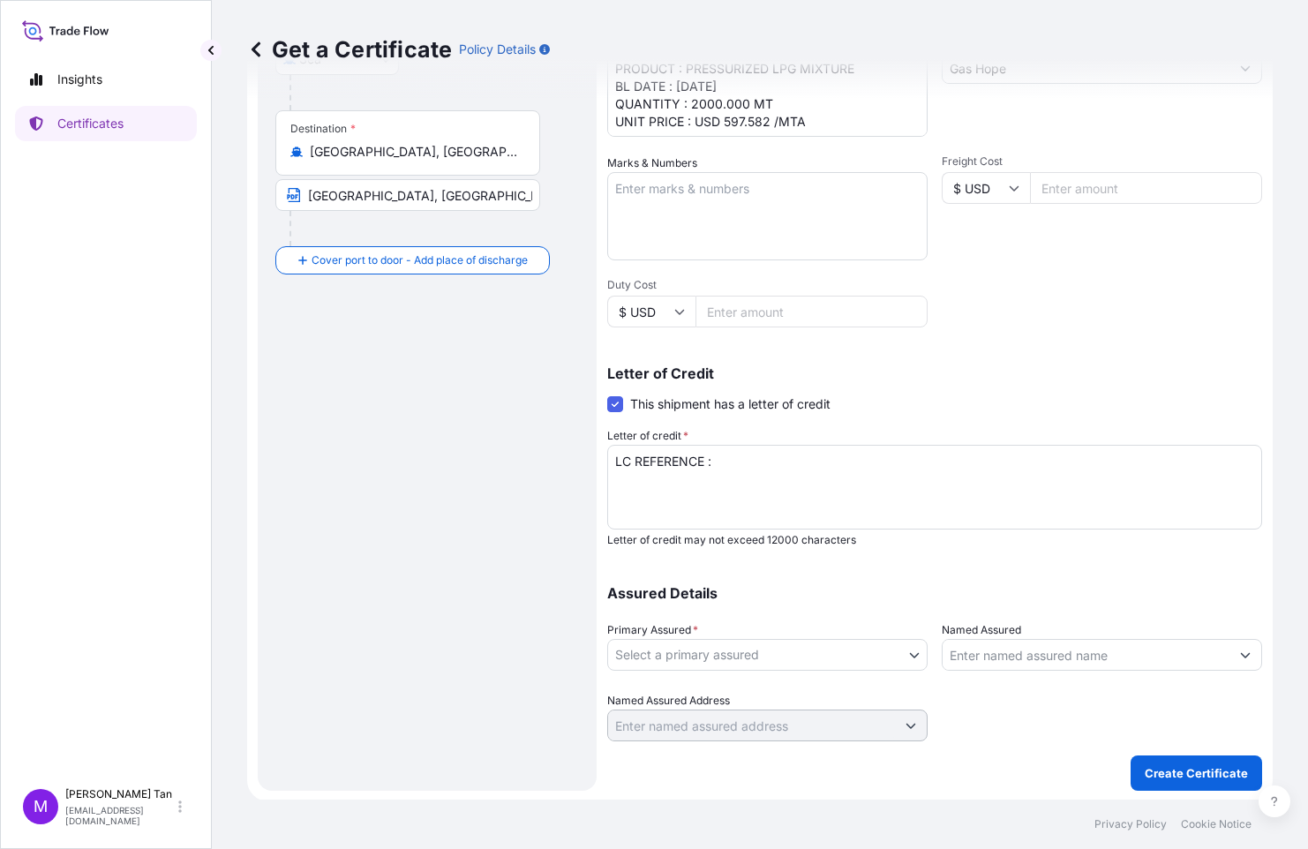
click at [747, 462] on textarea "LC REFERENCE :" at bounding box center [934, 487] width 655 height 85
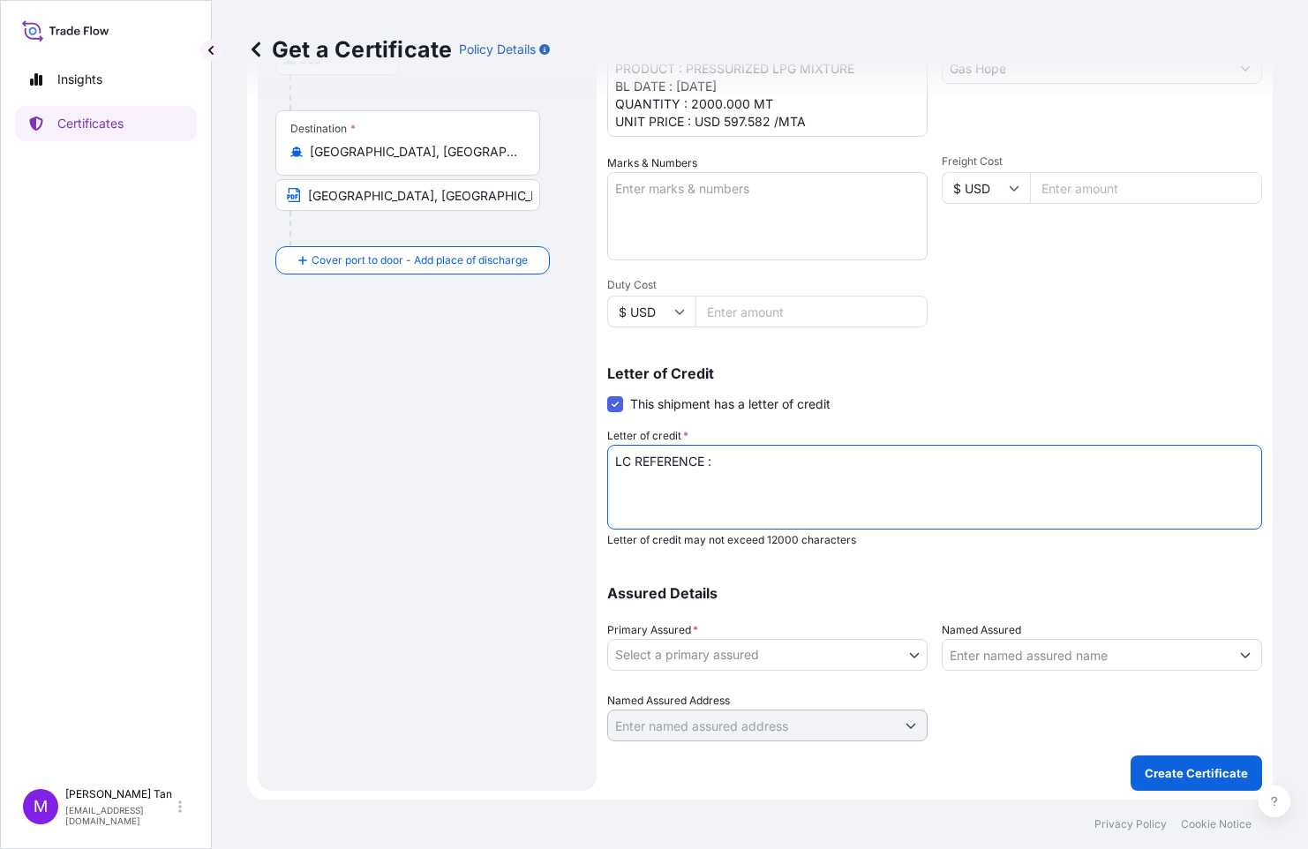
paste textarea "171102500214"
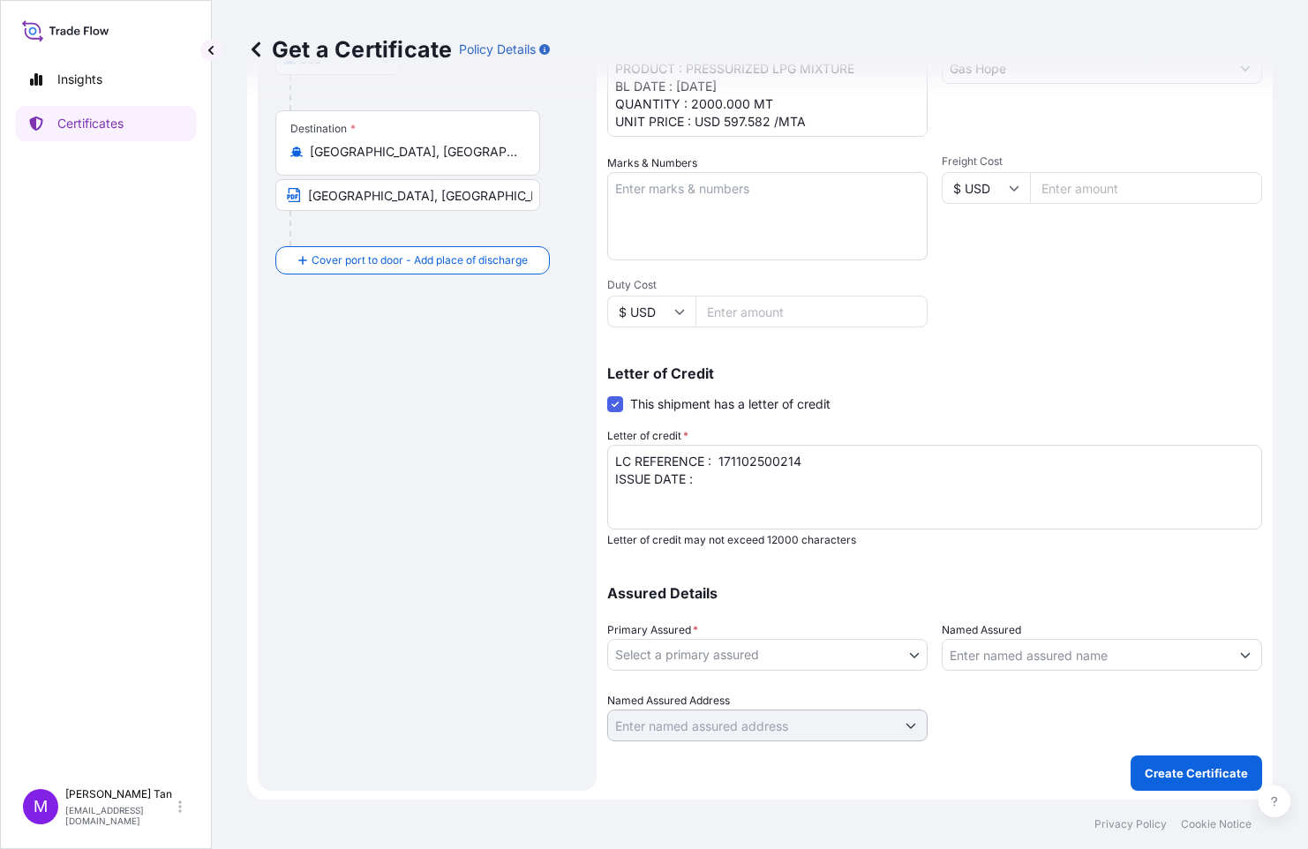
click at [726, 482] on textarea "LC REFERENCE : 171102500214 ISSUE DATE :" at bounding box center [934, 487] width 655 height 85
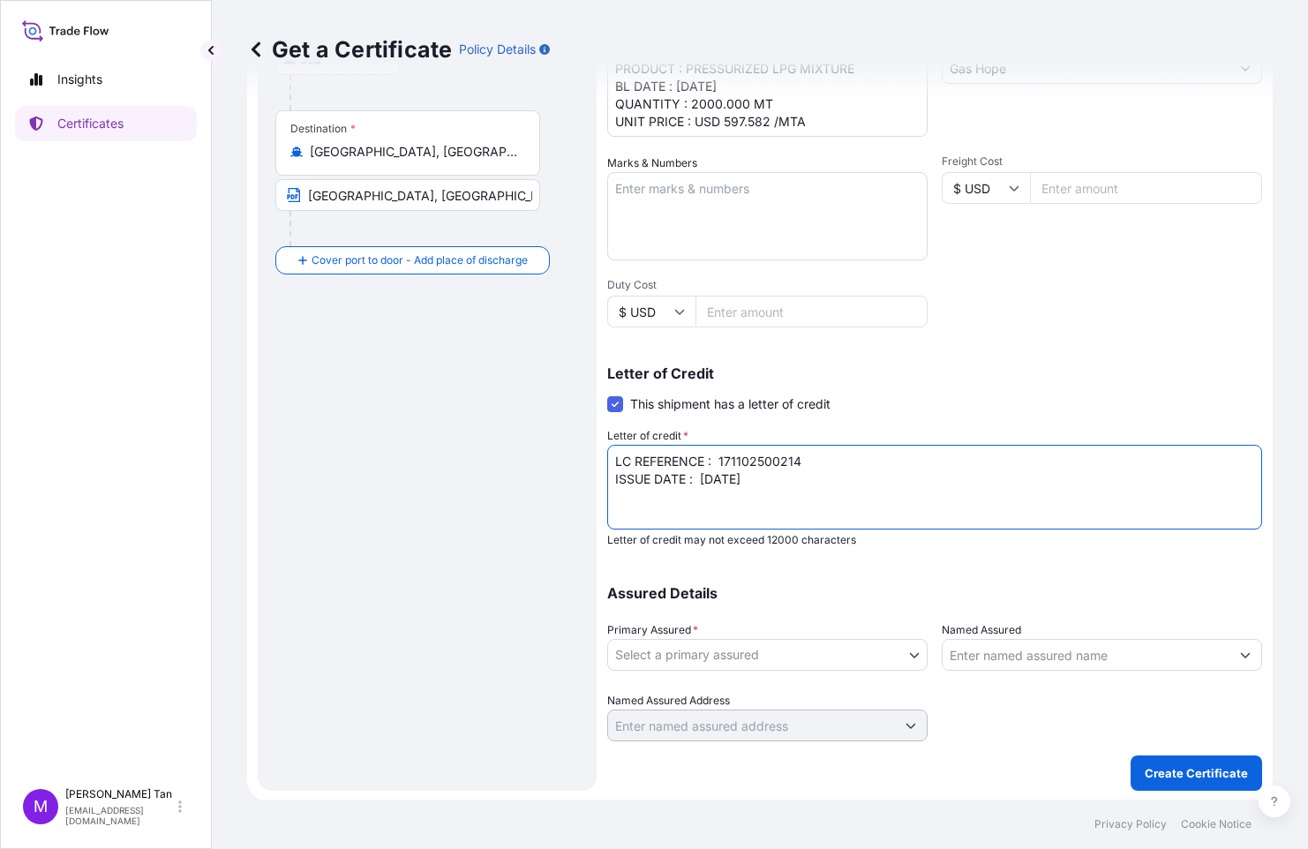
type textarea "LC REFERENCE : 171102500214 ISSUE DATE : [DATE]"
click at [907, 650] on body "Insights Certificates M [PERSON_NAME] [PERSON_NAME][EMAIL_ADDRESS][DOMAIN_NAME]…" at bounding box center [654, 424] width 1308 height 849
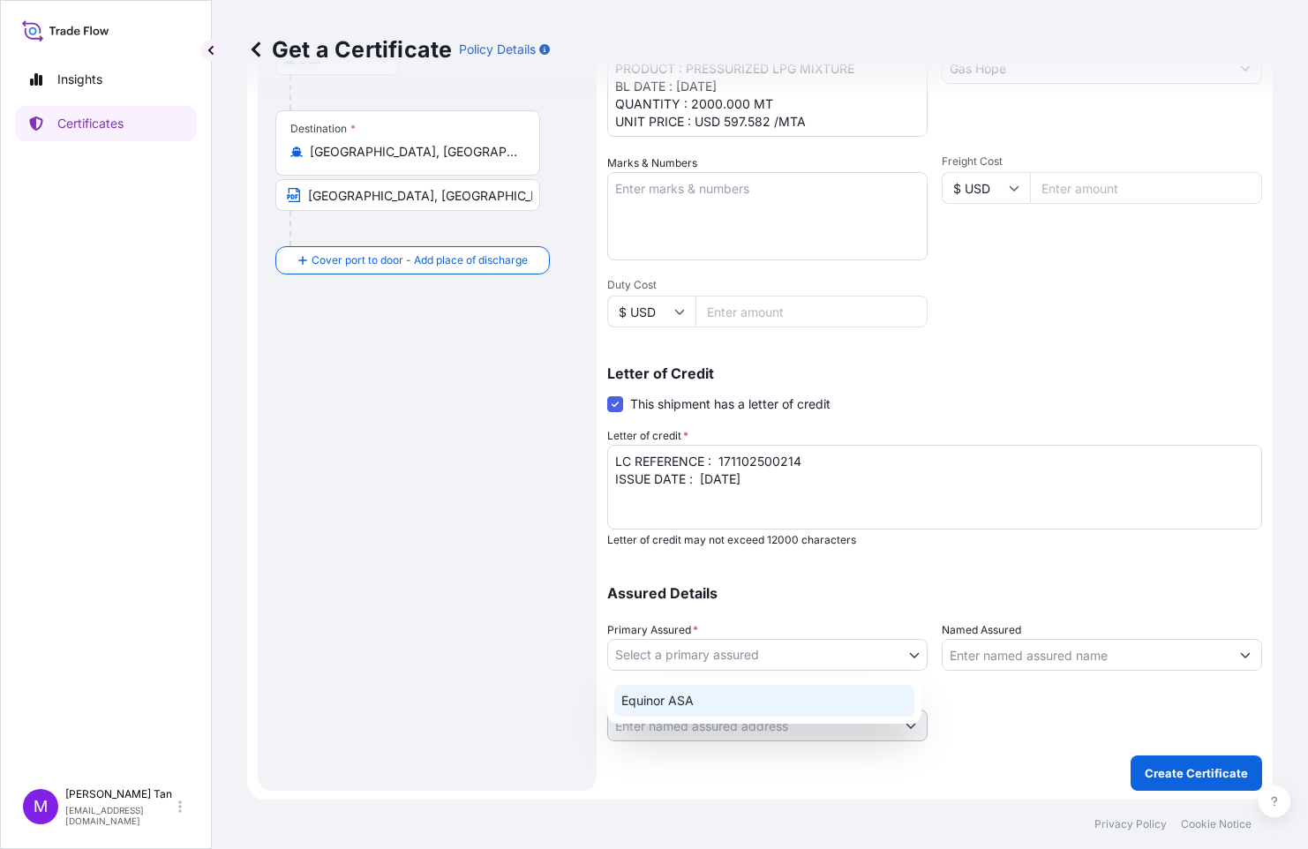
click at [723, 701] on div "Equinor ASA" at bounding box center [764, 701] width 300 height 32
select select "31491"
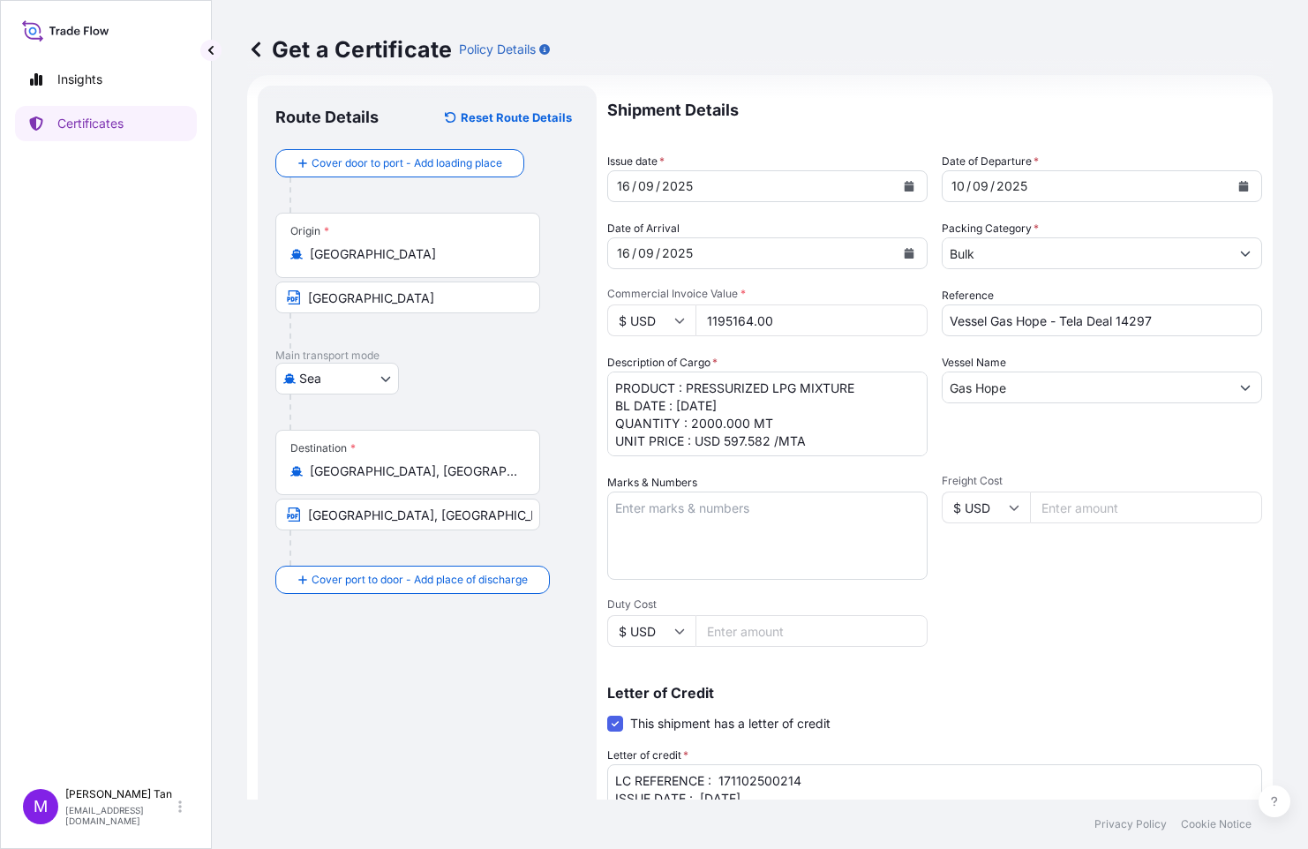
scroll to position [345, 0]
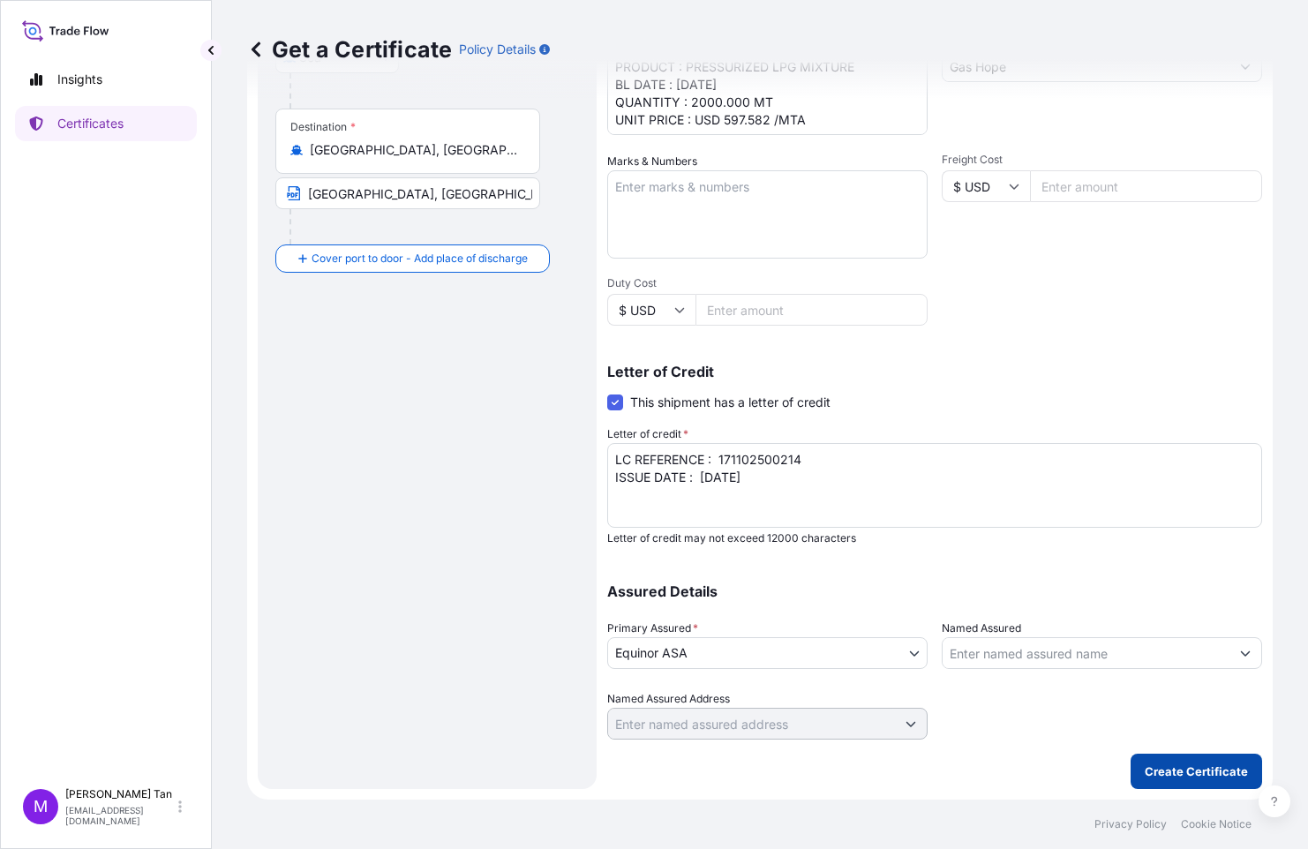
click at [1224, 770] on p "Create Certificate" at bounding box center [1196, 772] width 103 height 18
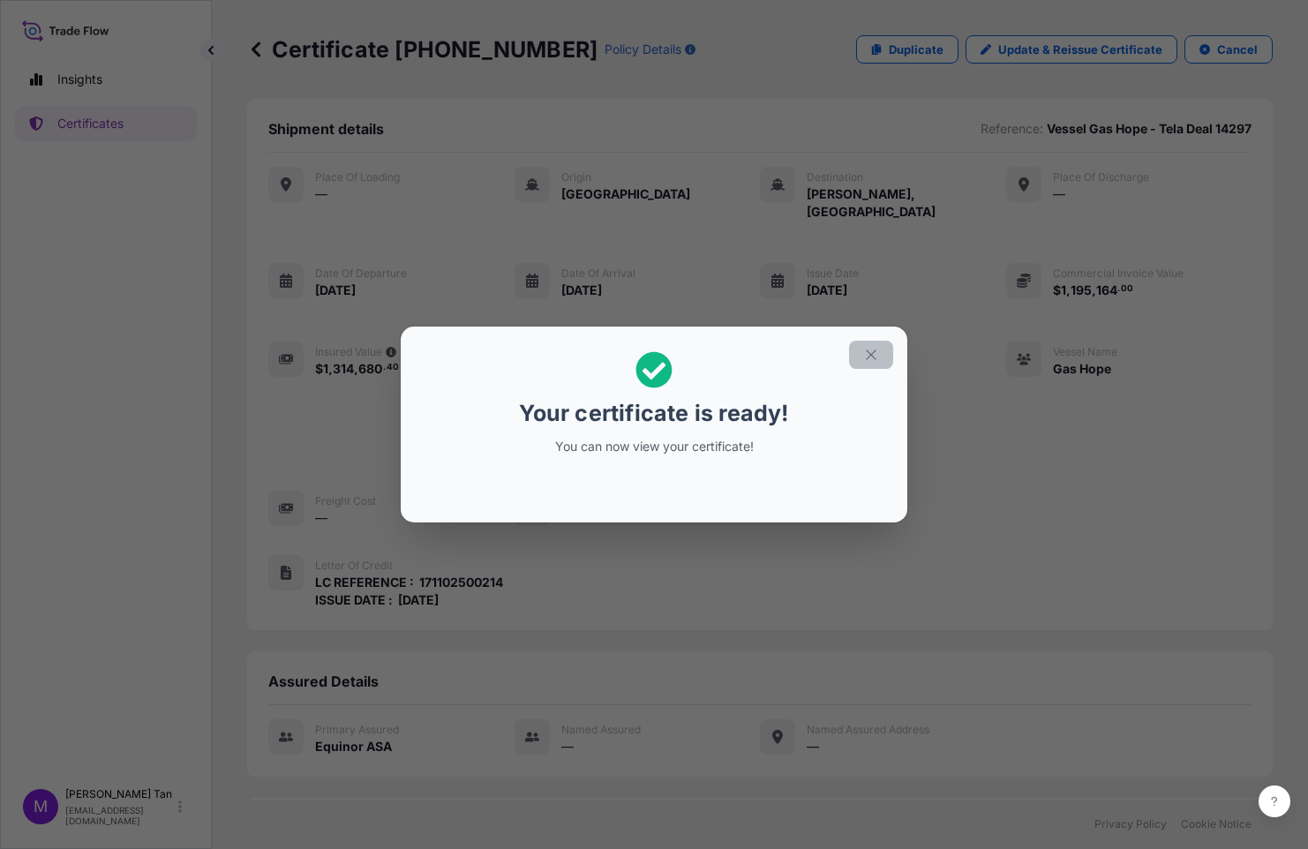
click at [873, 349] on icon "button" at bounding box center [871, 355] width 16 height 16
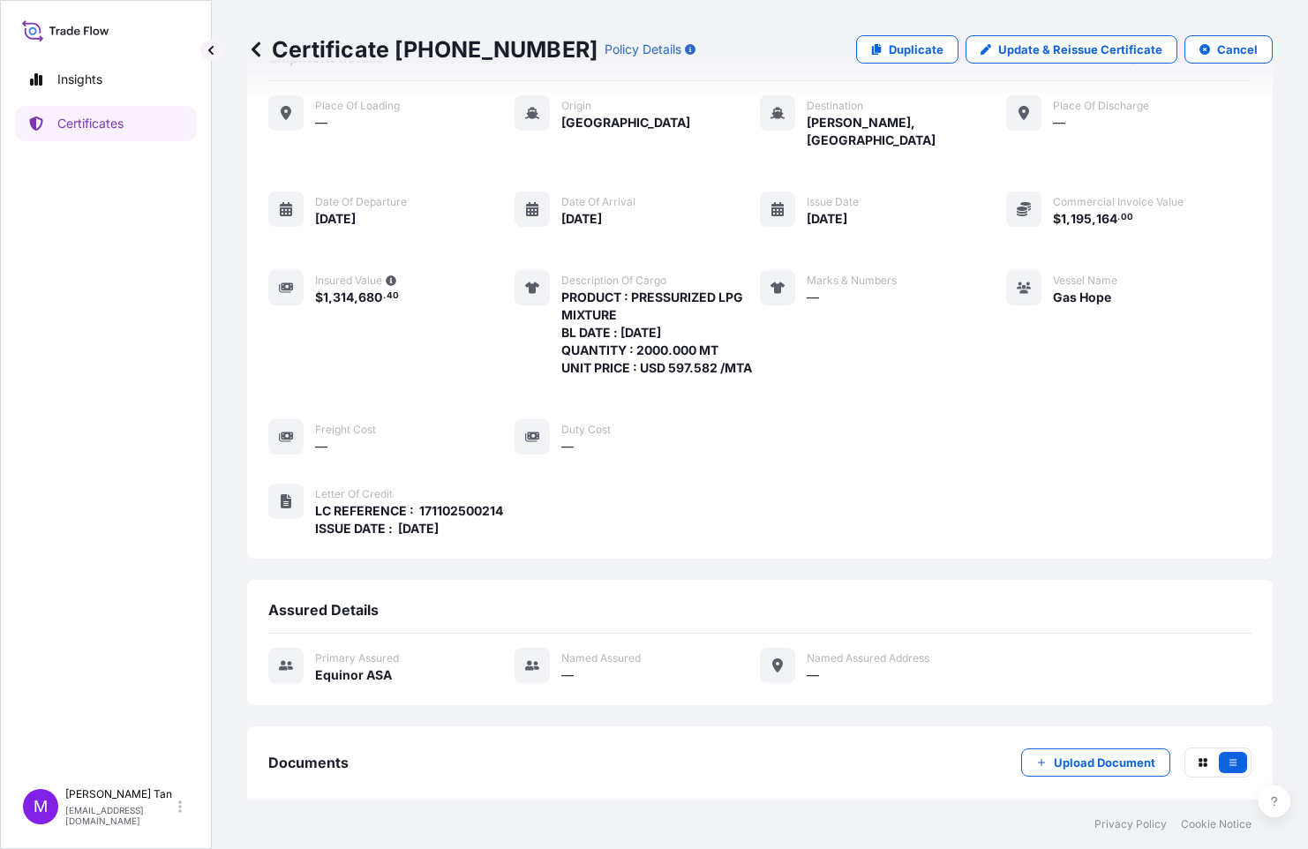
scroll to position [146, 0]
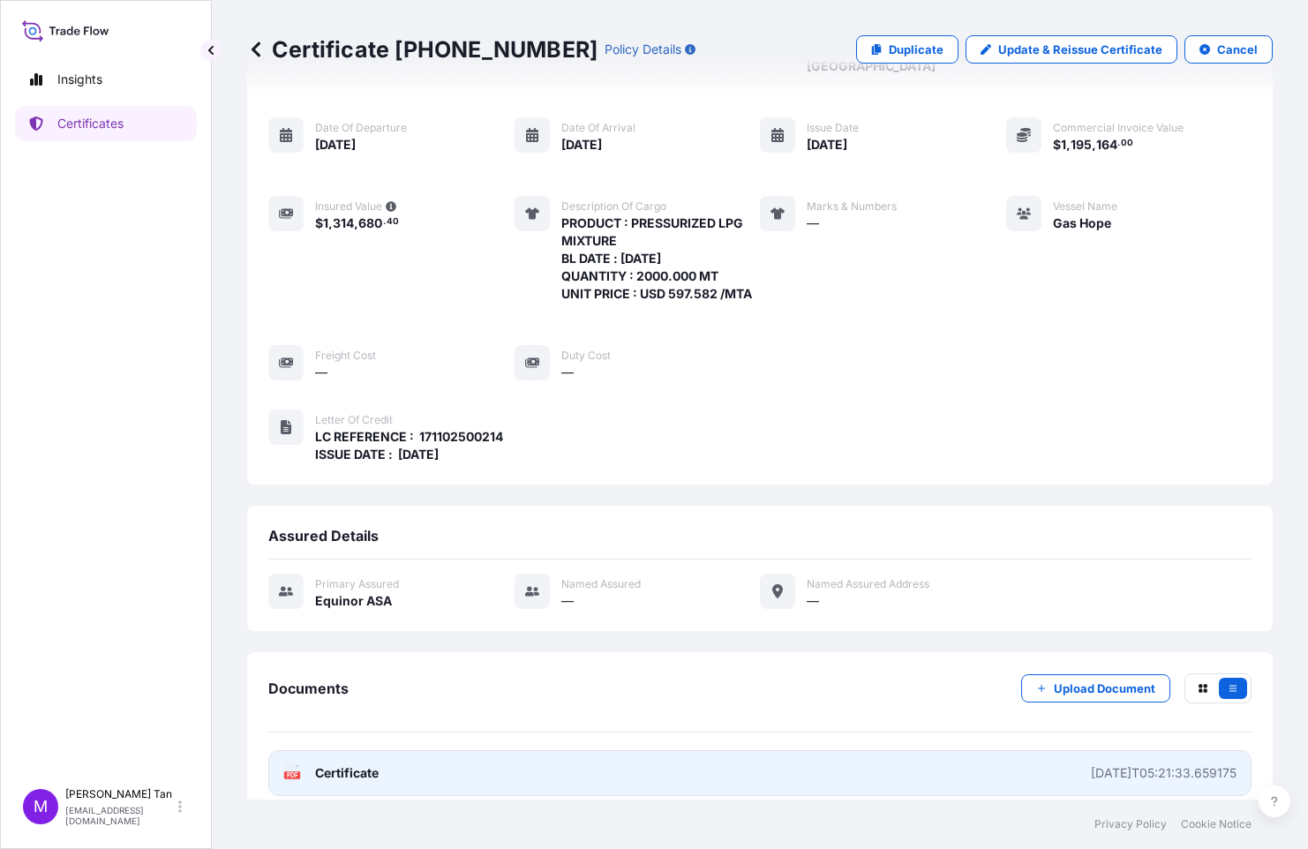
click at [339, 764] on span "Certificate" at bounding box center [347, 773] width 64 height 18
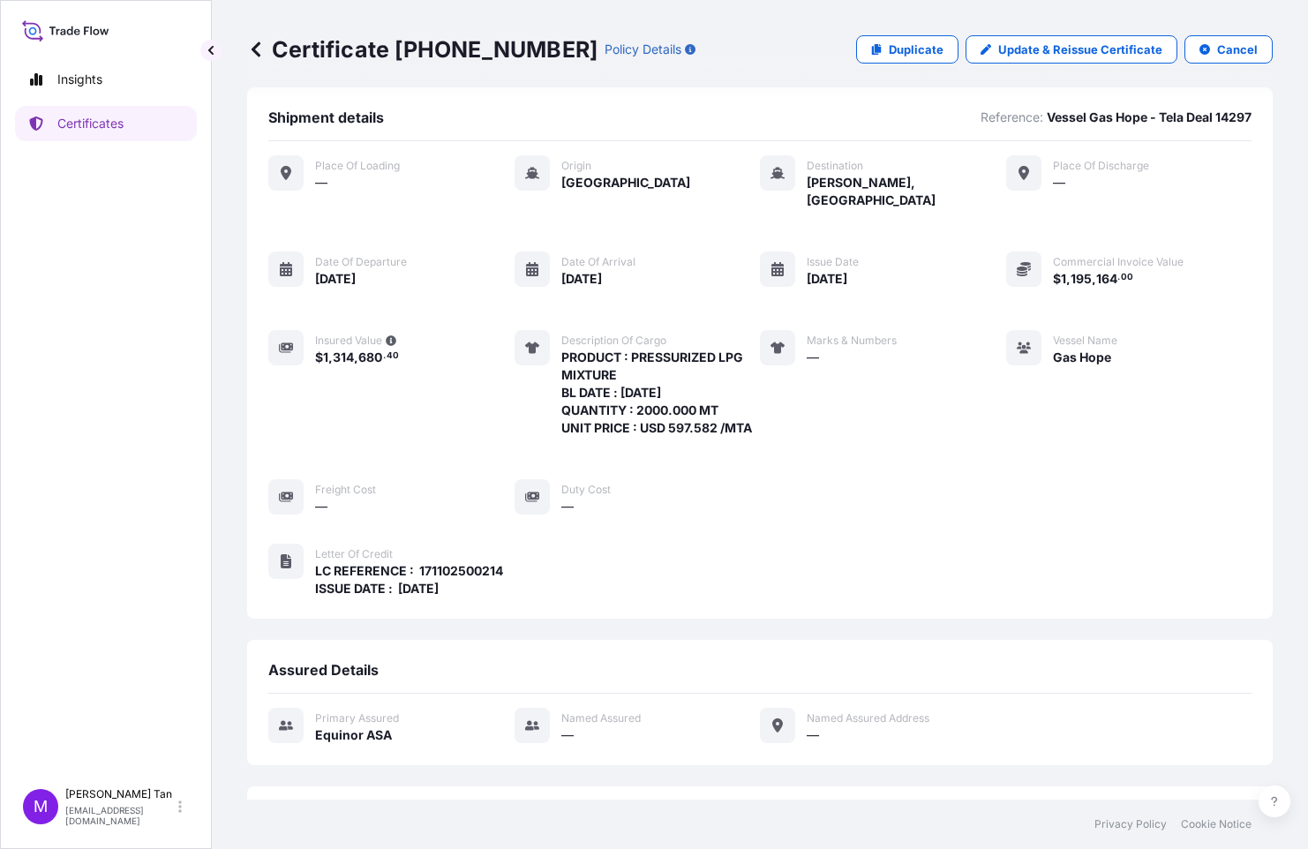
scroll to position [0, 0]
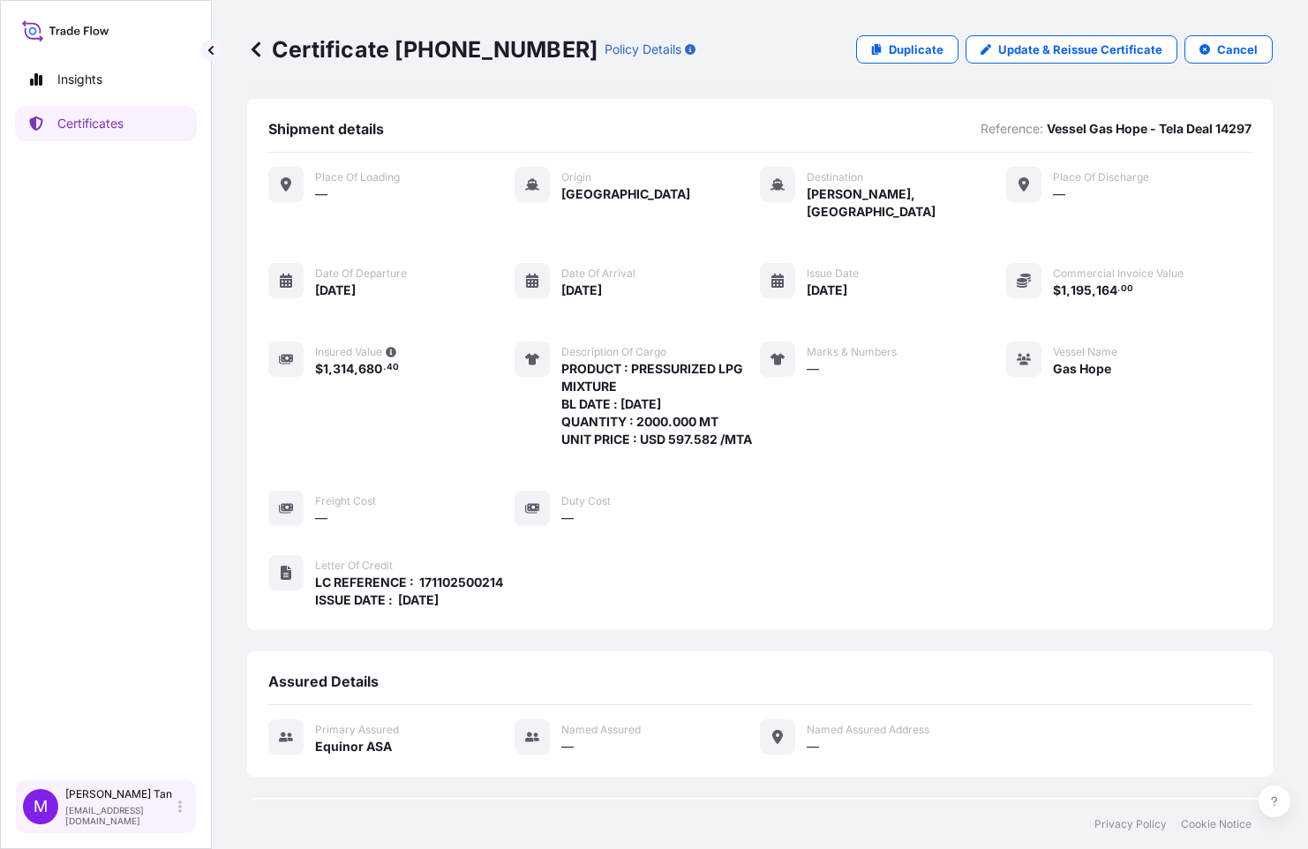
click at [169, 808] on div "M [PERSON_NAME] [PERSON_NAME][EMAIL_ADDRESS][DOMAIN_NAME]" at bounding box center [106, 806] width 166 height 39
